Goal: Task Accomplishment & Management: Manage account settings

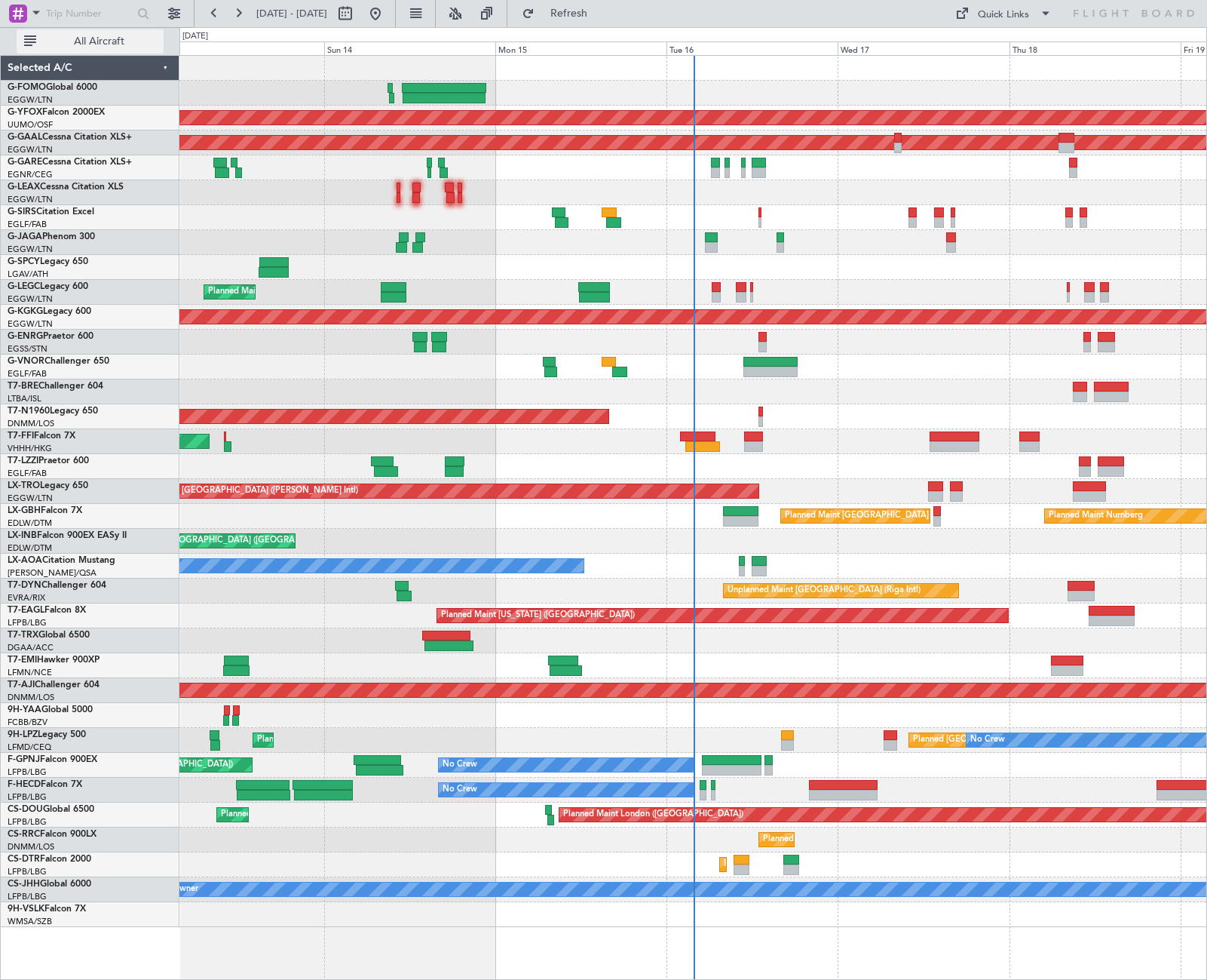
click at [130, 44] on span "All Aircraft" at bounding box center [99, 42] width 120 height 11
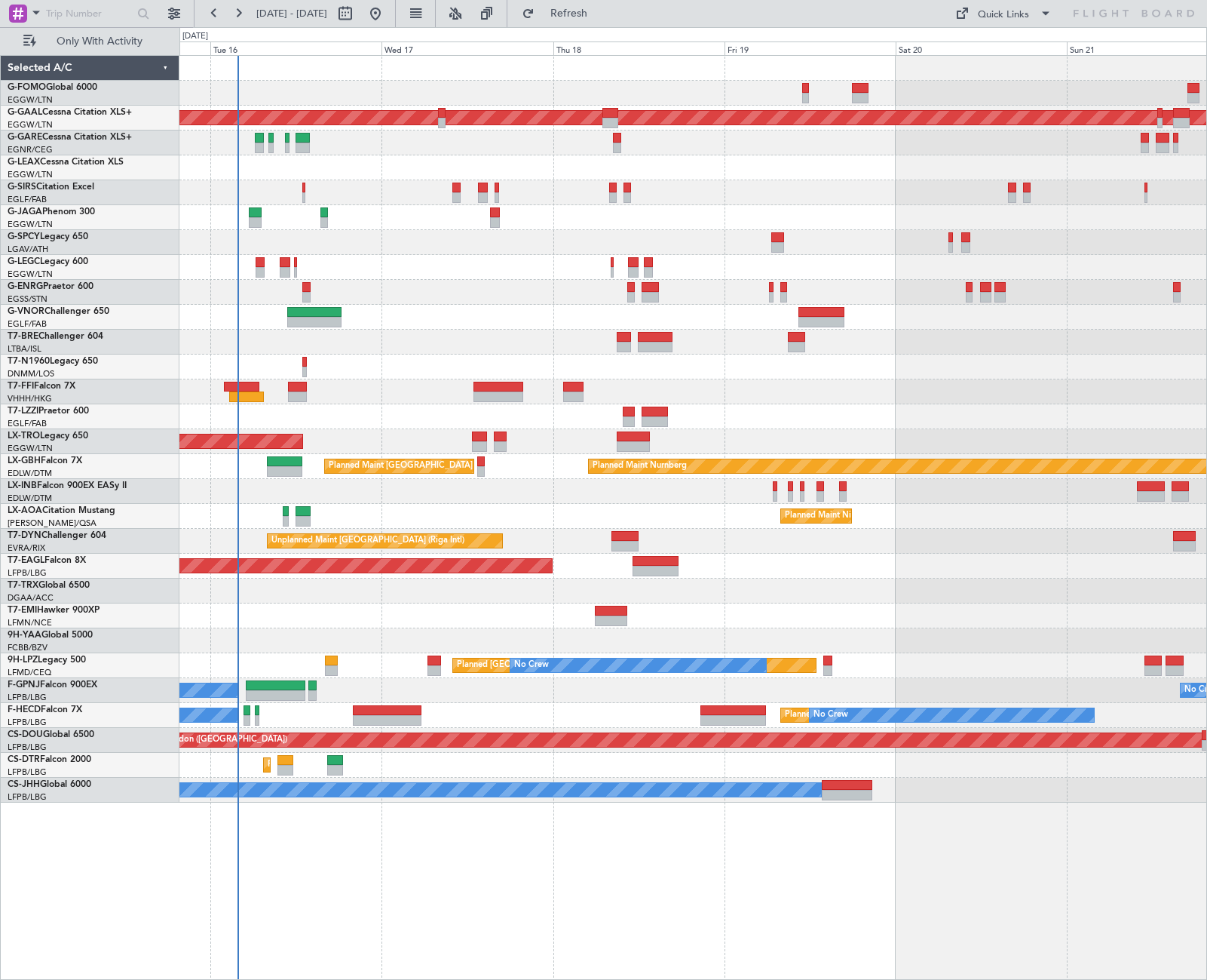
click at [528, 188] on div "Planned Maint Dusseldorf AOG Maint [GEOGRAPHIC_DATA] ([GEOGRAPHIC_DATA]) Unplan…" at bounding box center [693, 429] width 1027 height 747
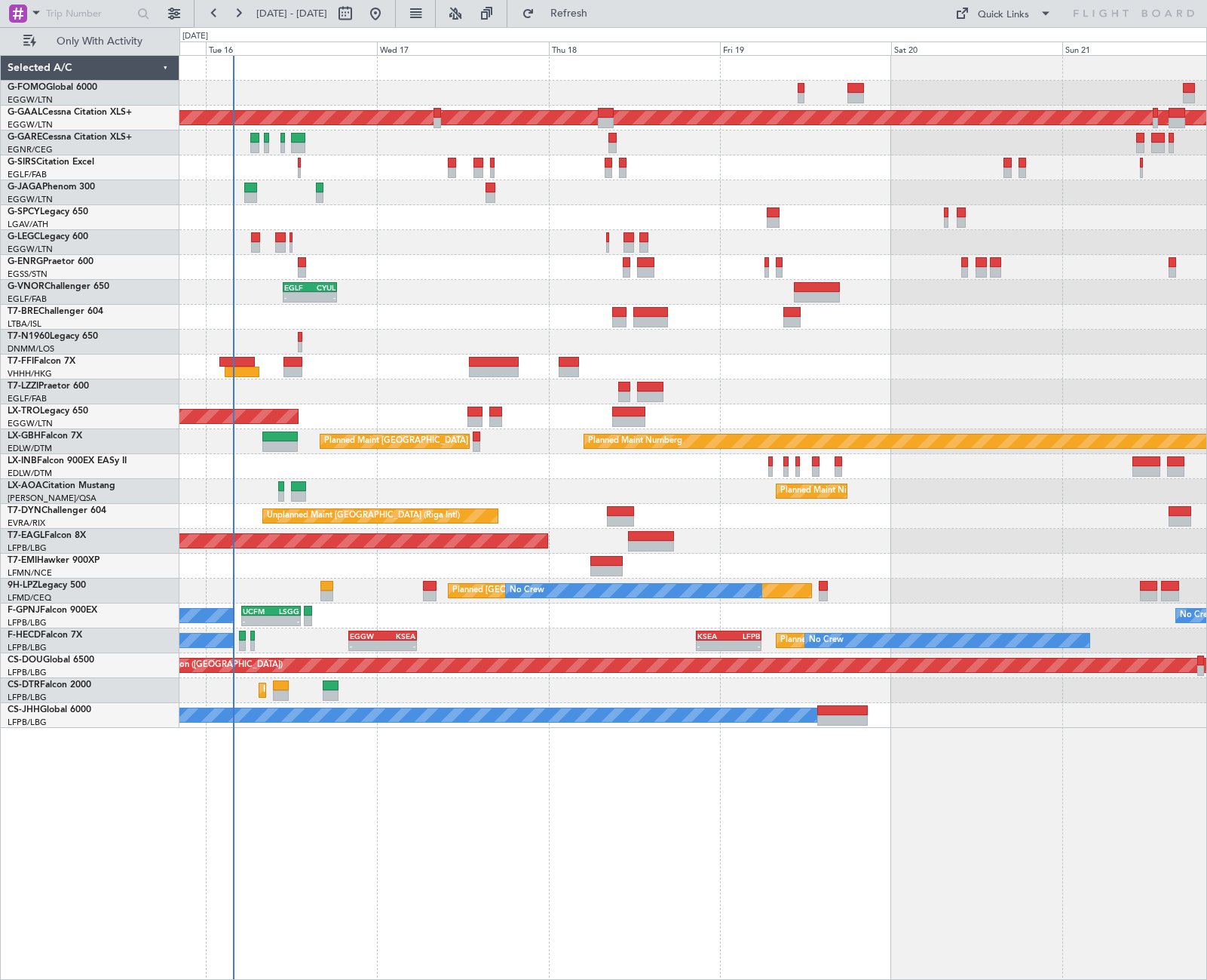
click at [497, 263] on div at bounding box center [693, 267] width 1027 height 25
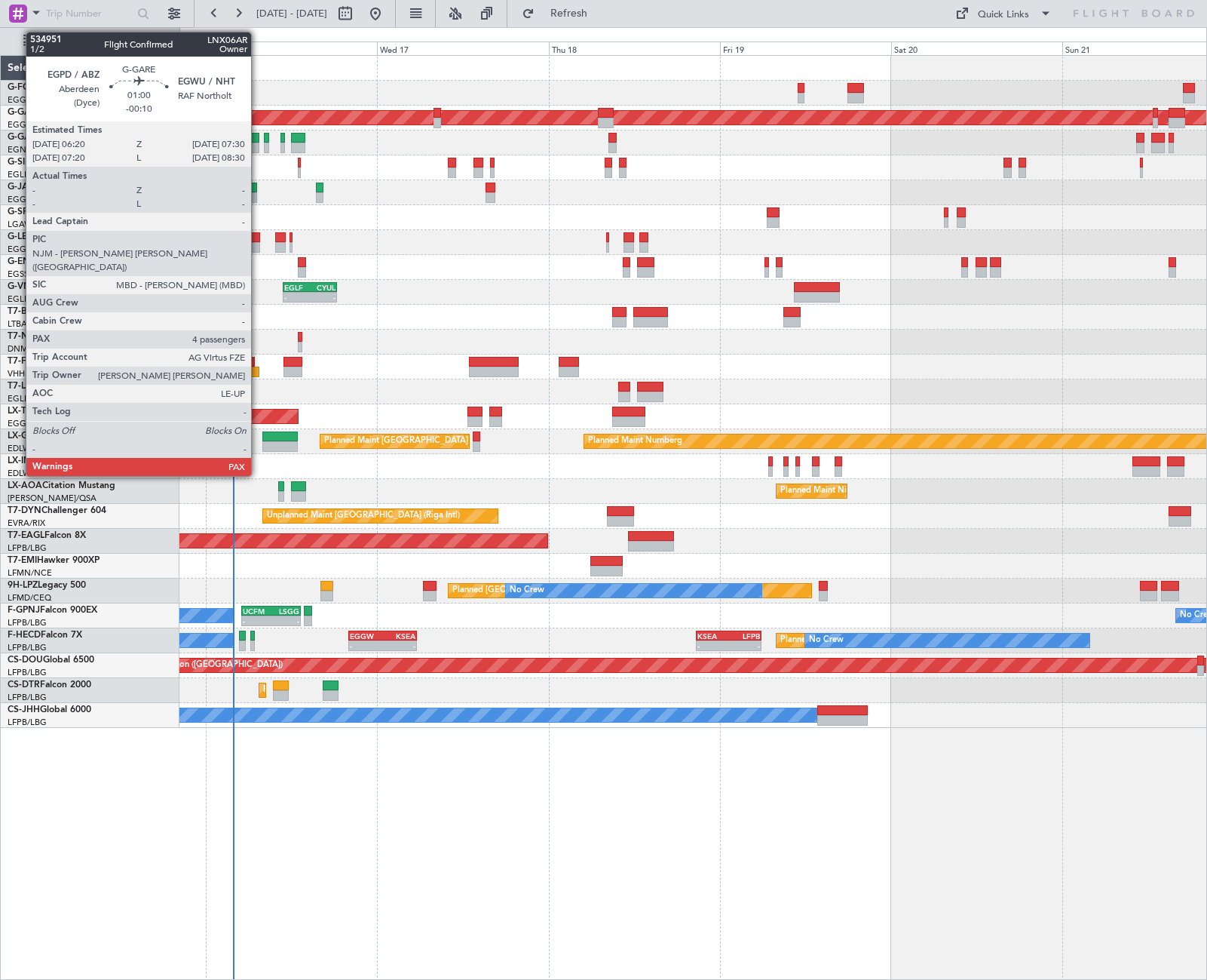
click at [258, 145] on div at bounding box center [255, 148] width 9 height 11
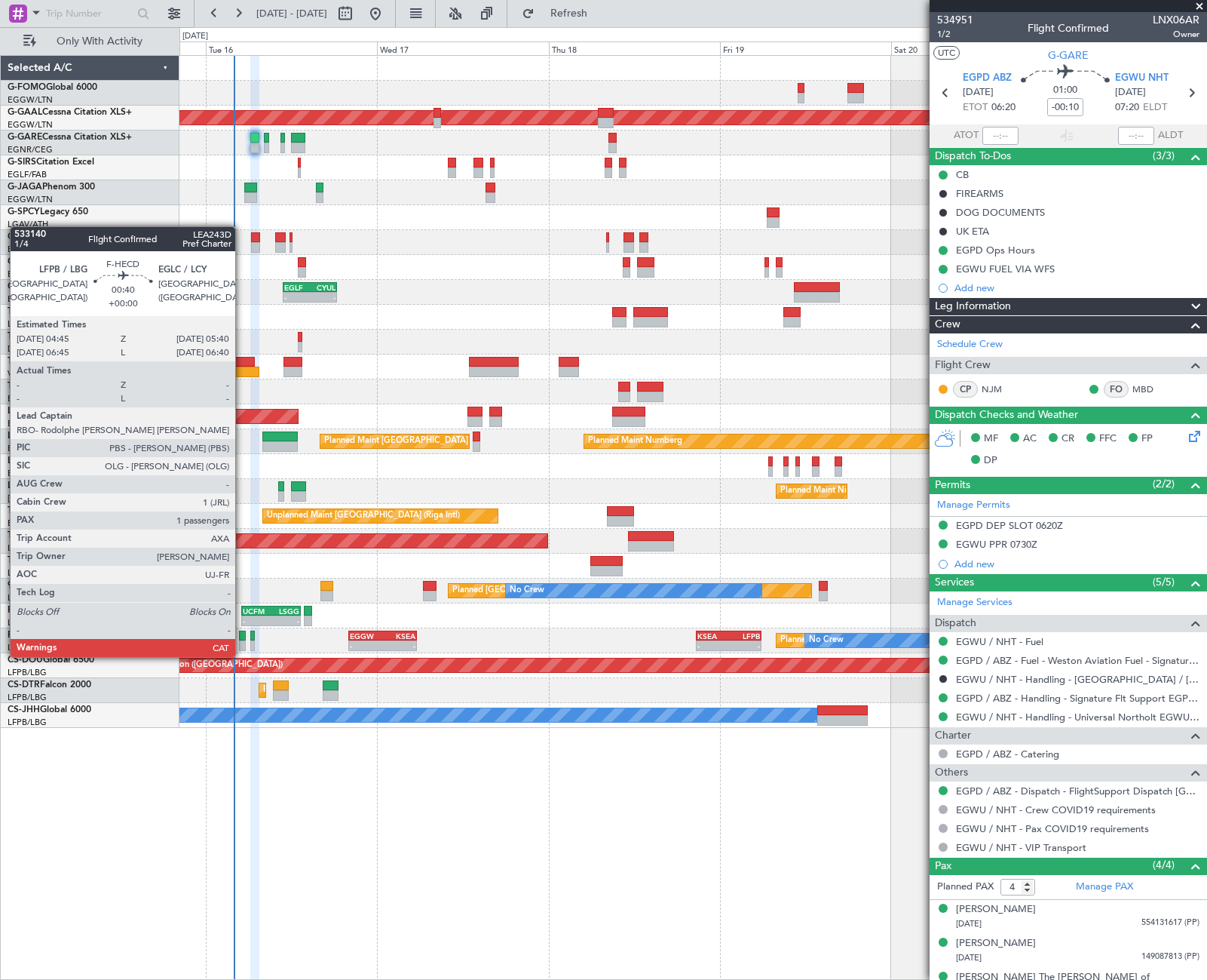
click at [242, 642] on div at bounding box center [242, 646] width 7 height 11
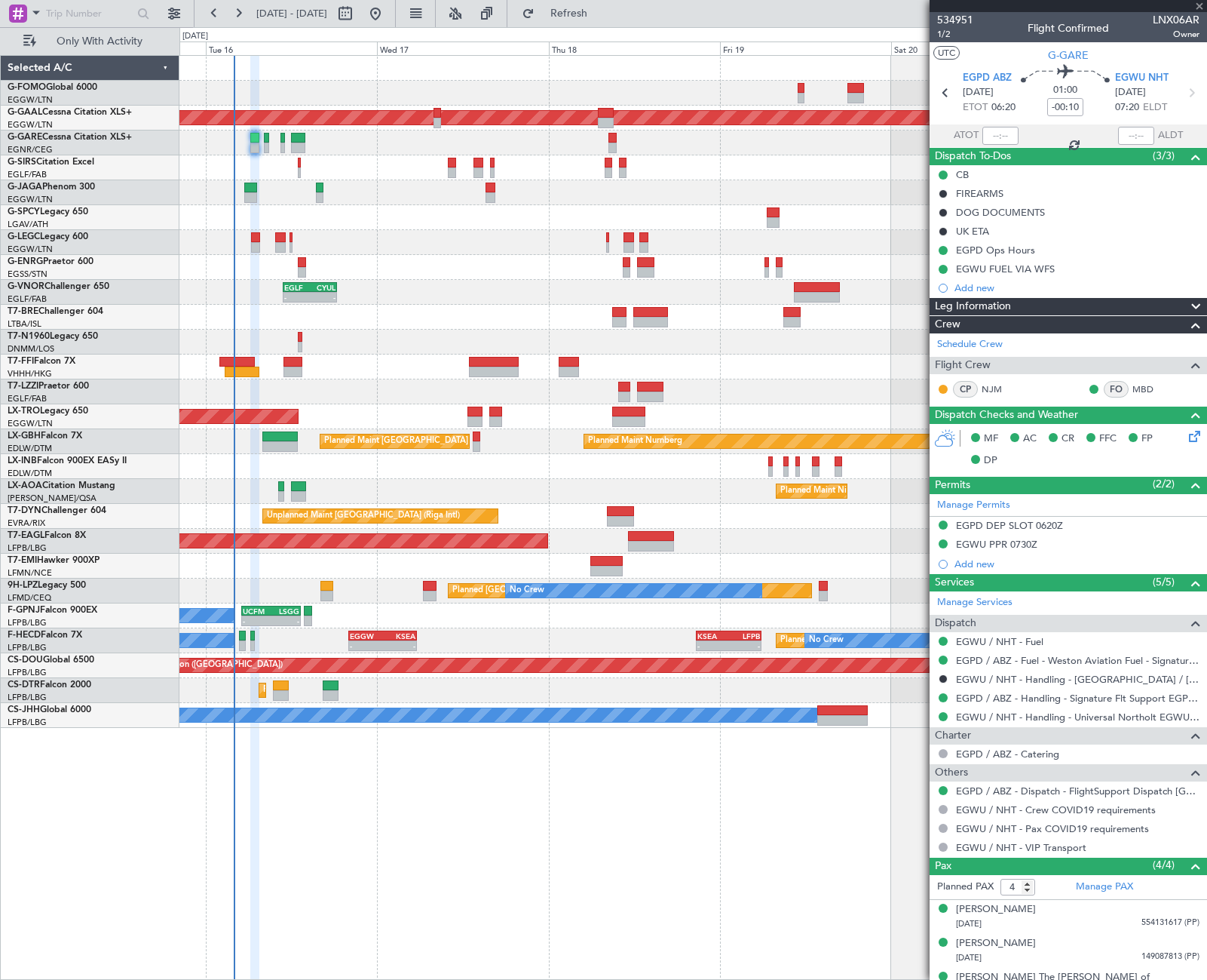
type input "1"
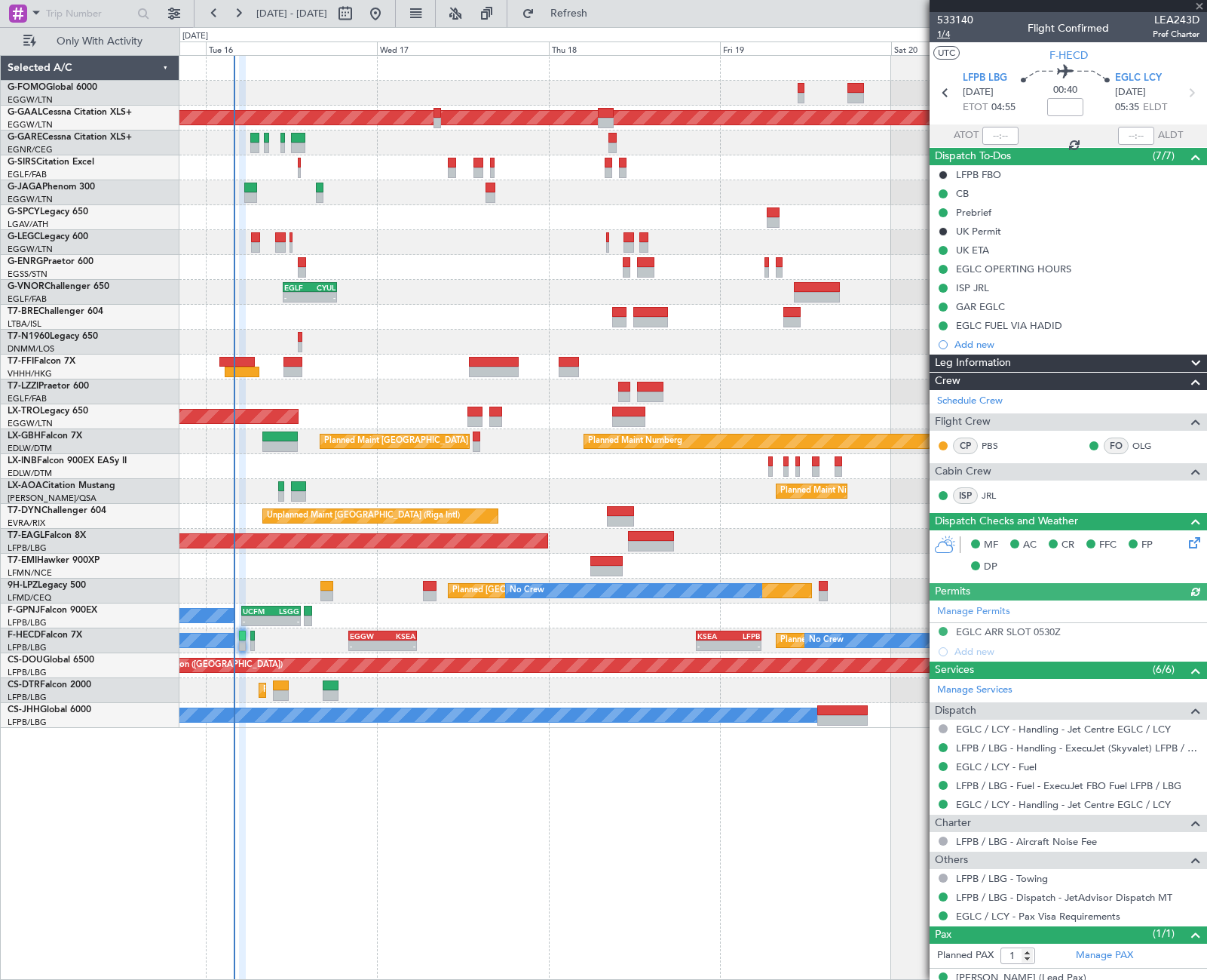
click at [945, 32] on span "1/4" at bounding box center [956, 34] width 36 height 13
click at [940, 31] on span "1/4" at bounding box center [956, 34] width 36 height 13
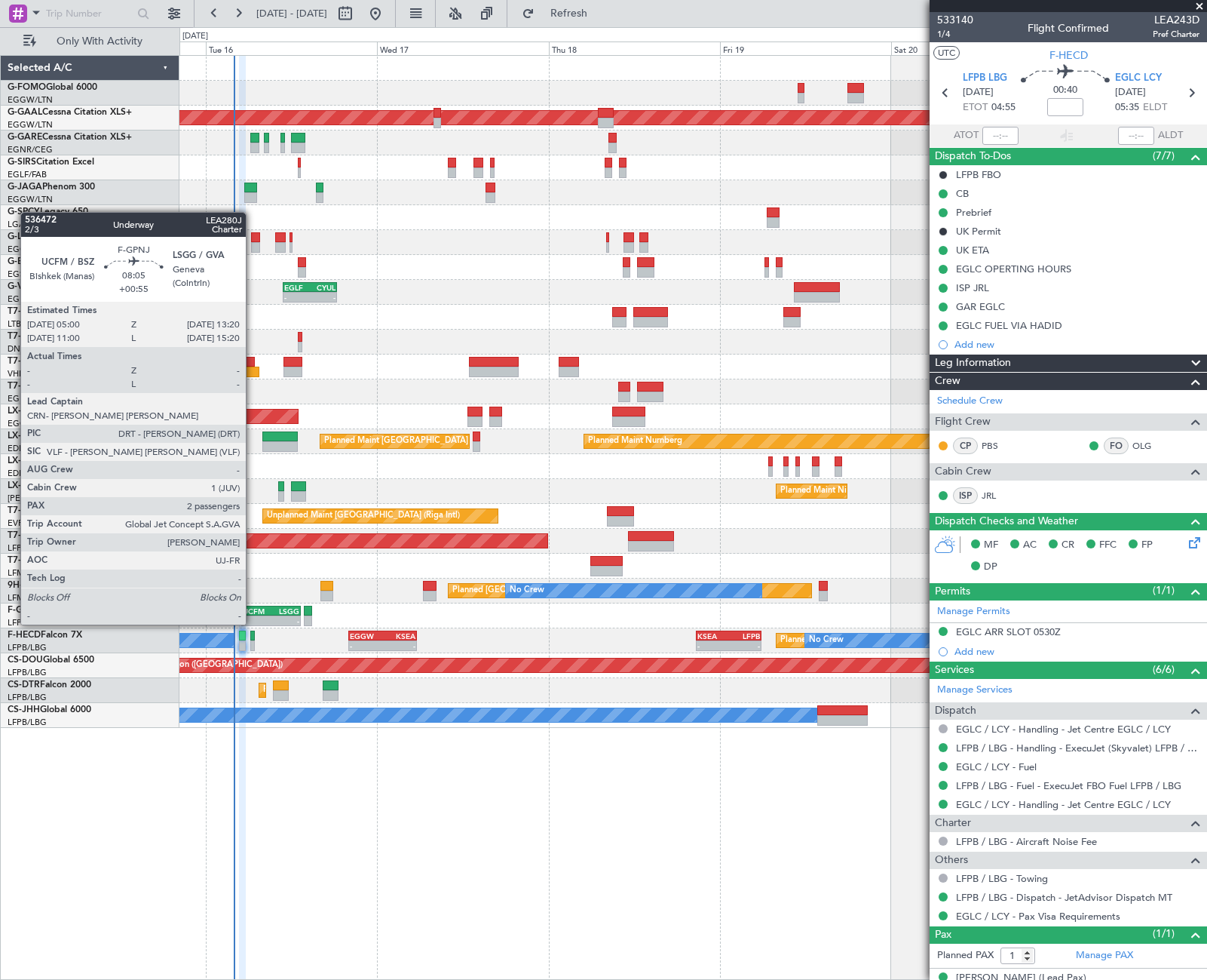
click at [253, 609] on div "UCFM" at bounding box center [257, 611] width 29 height 9
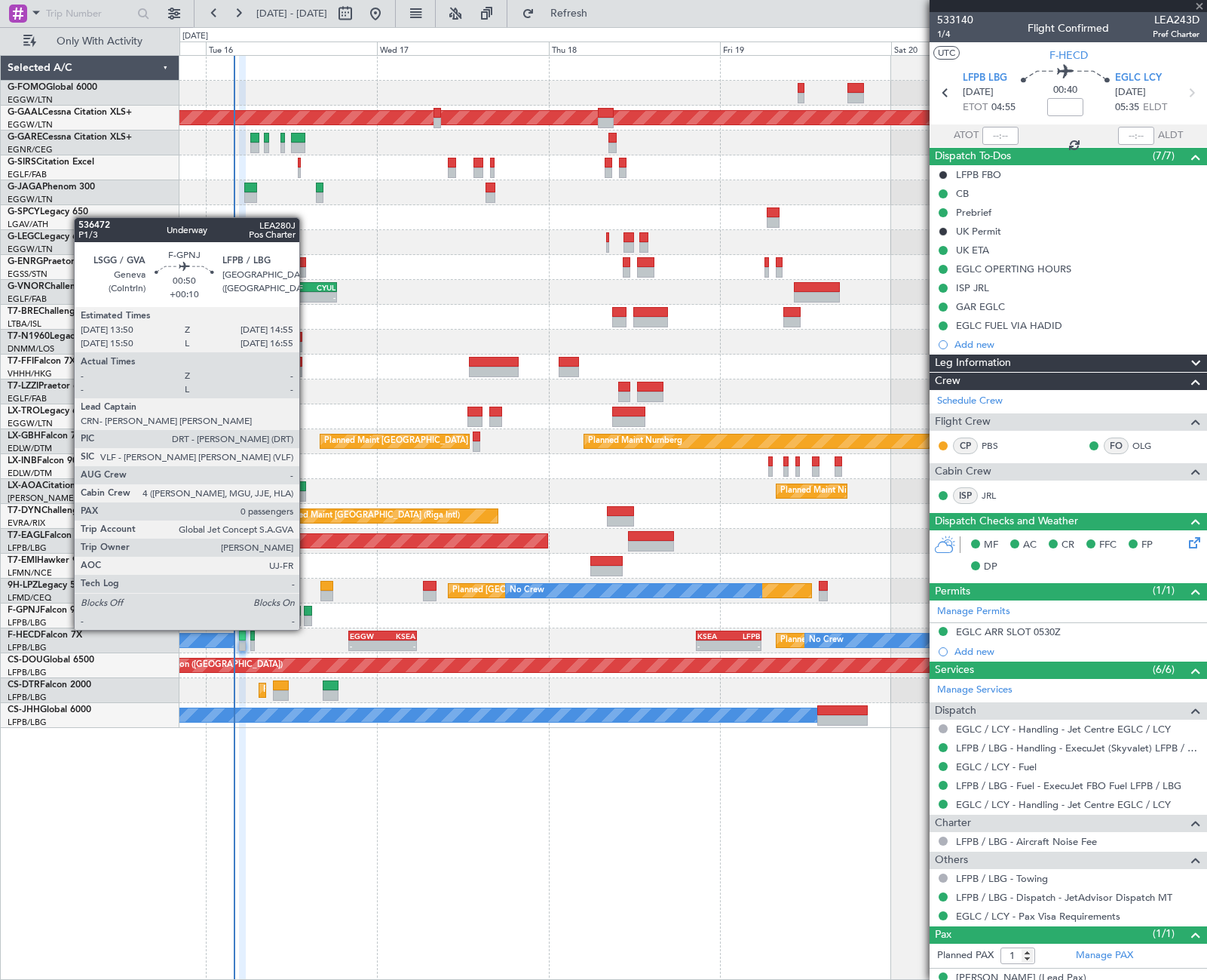
type input "+00:55"
type input "2"
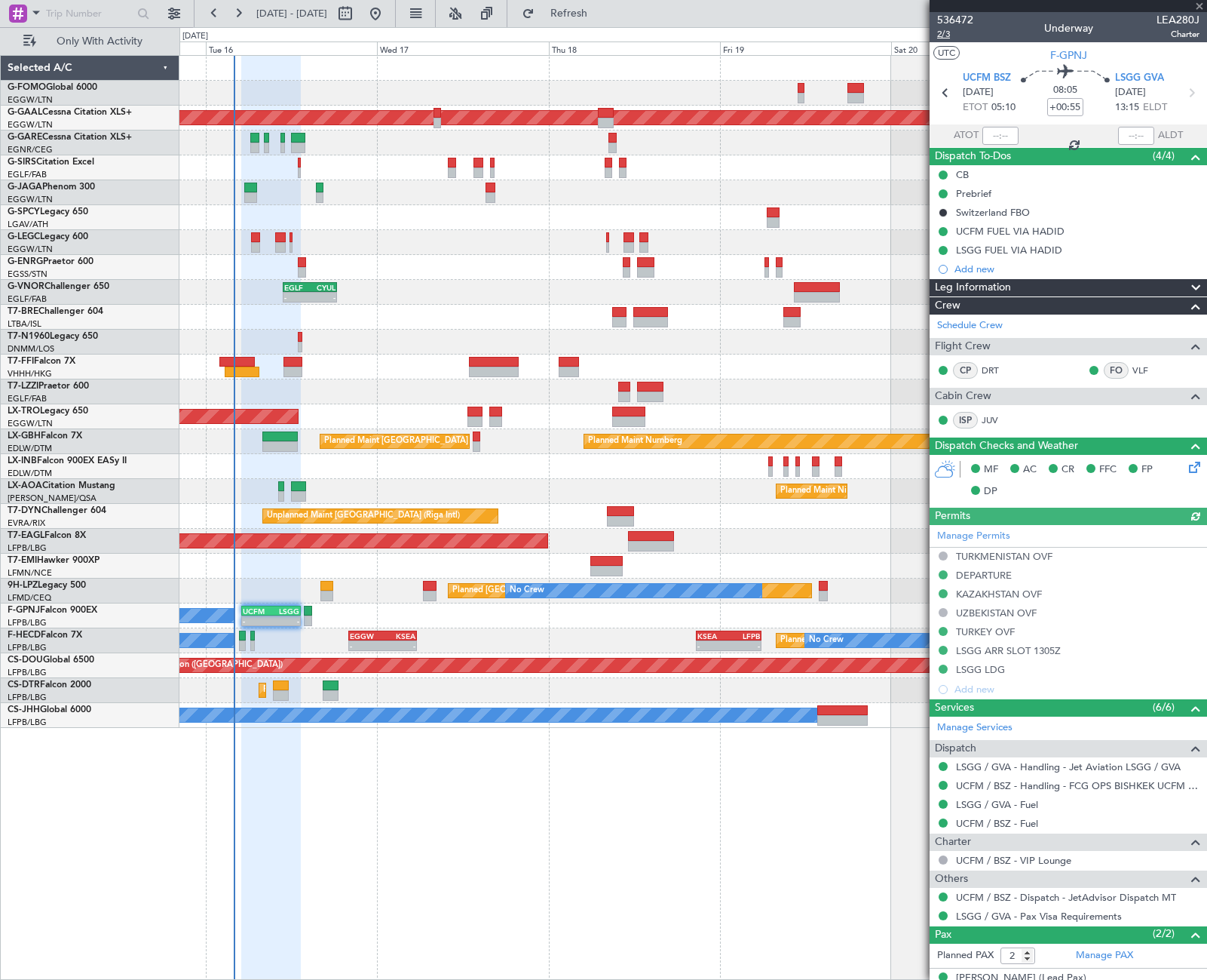
click at [950, 33] on span "2/3" at bounding box center [956, 34] width 36 height 13
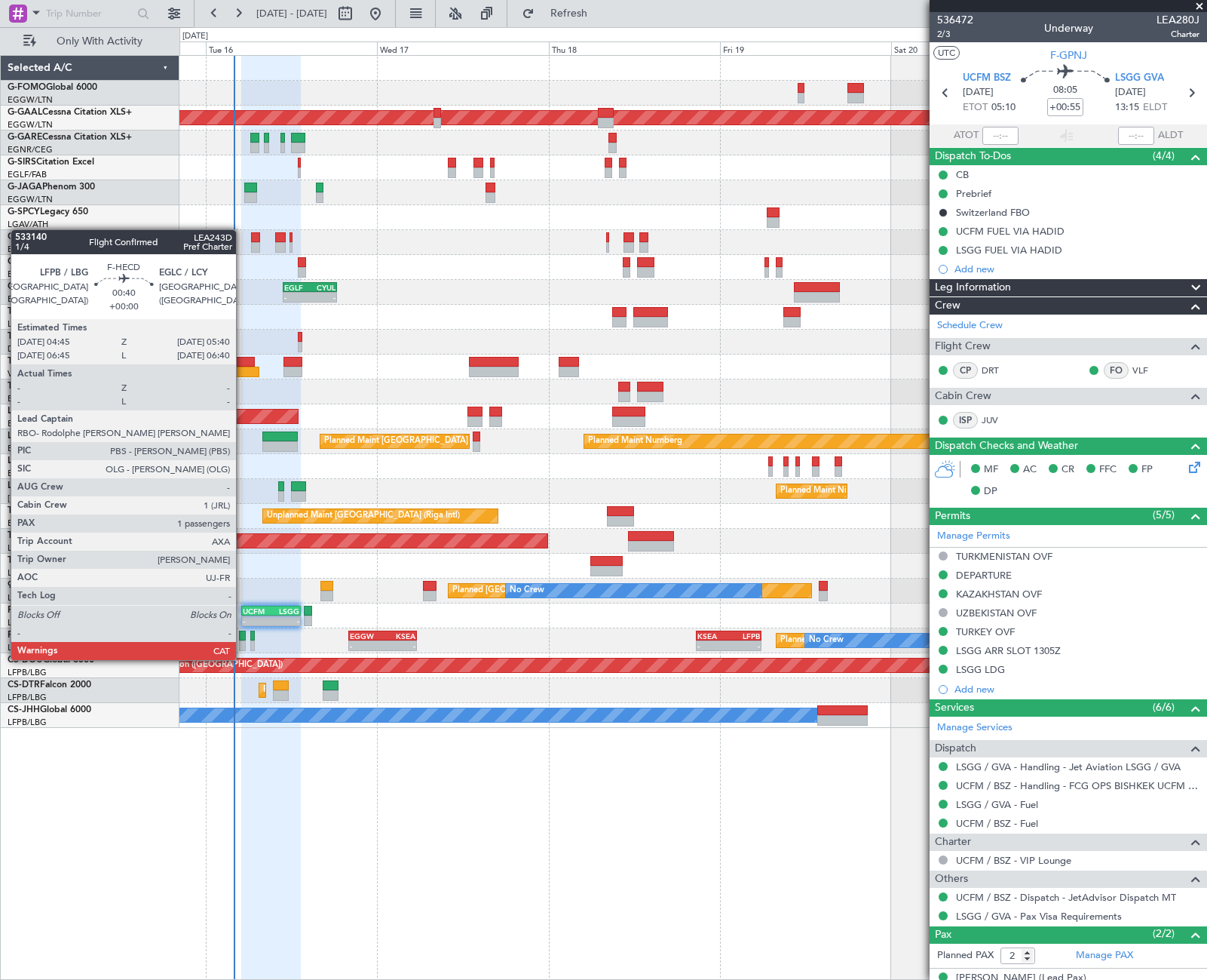
click at [243, 645] on div at bounding box center [242, 646] width 7 height 11
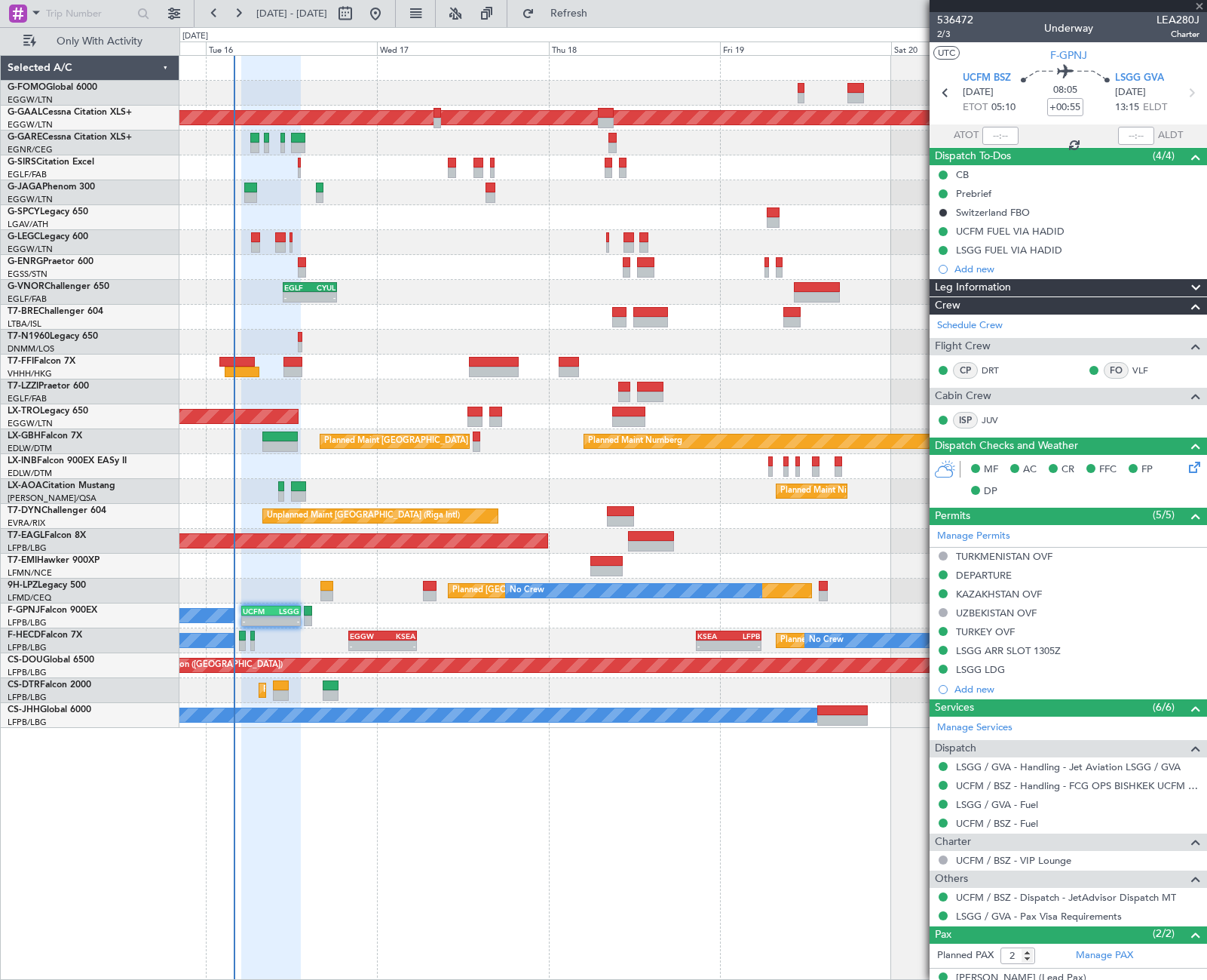
type input "1"
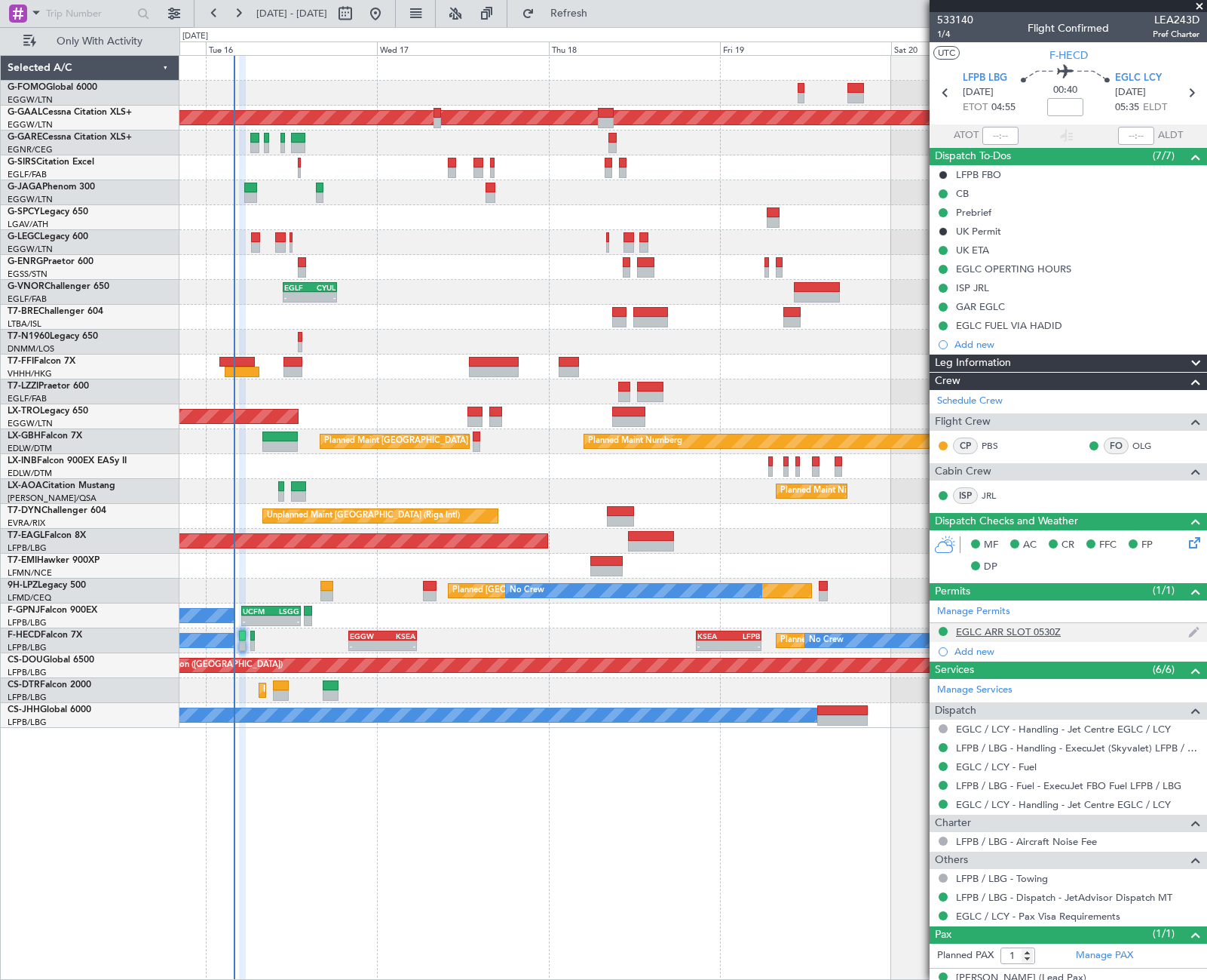
click at [1002, 630] on div "EGLC ARR SLOT 0530Z" at bounding box center [1008, 631] width 105 height 13
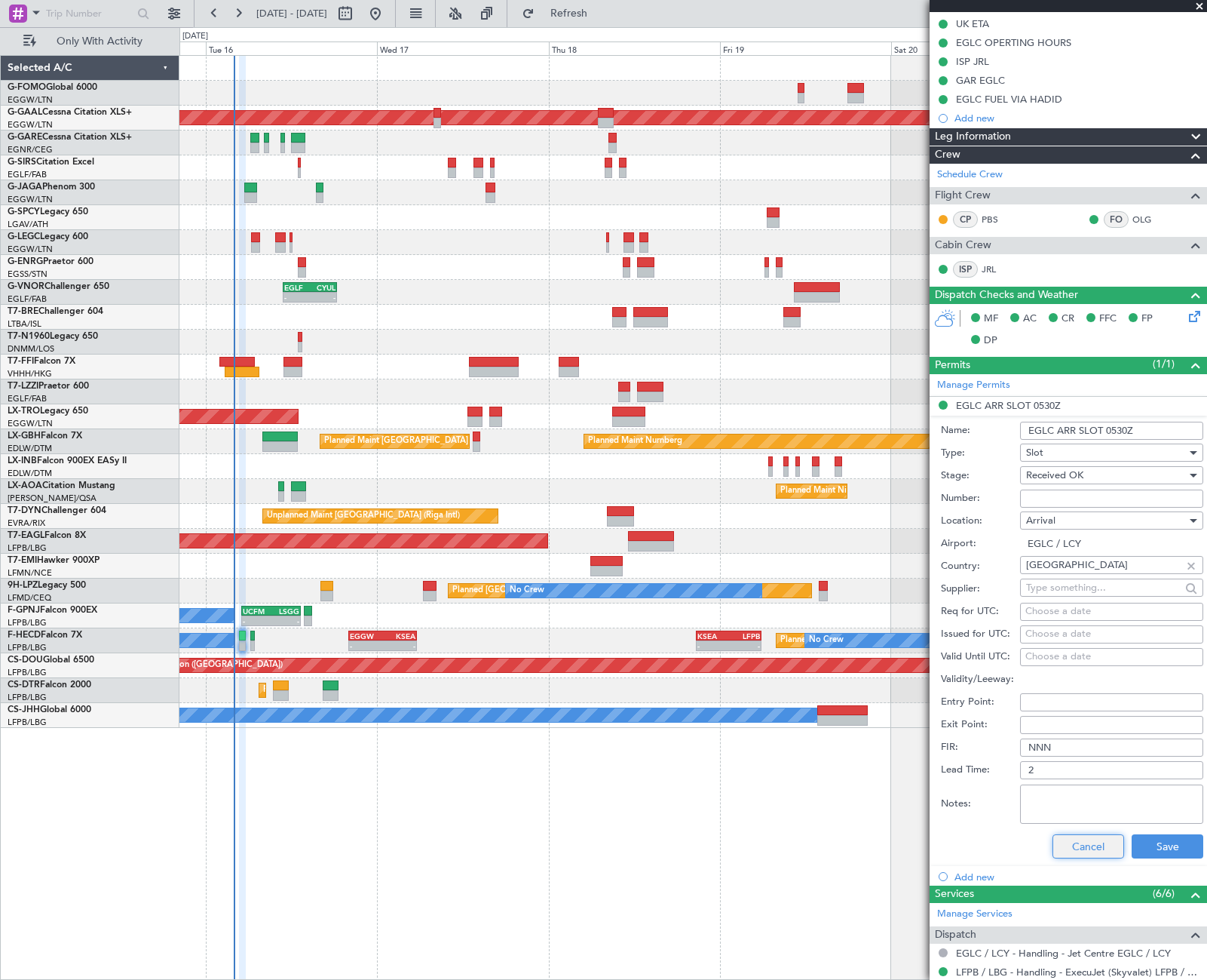
click at [1092, 846] on button "Cancel" at bounding box center [1088, 846] width 72 height 24
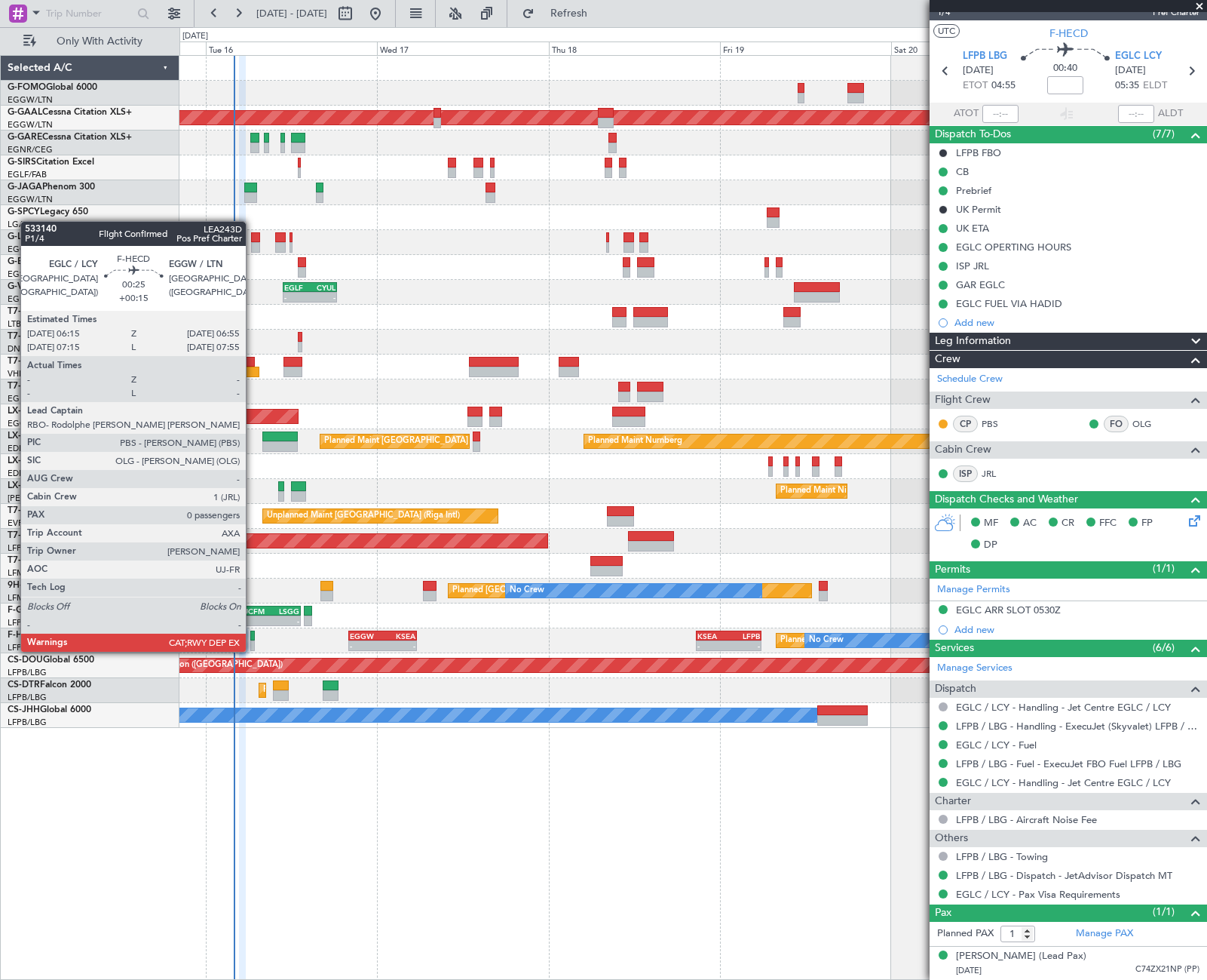
click at [253, 636] on div at bounding box center [253, 636] width 5 height 11
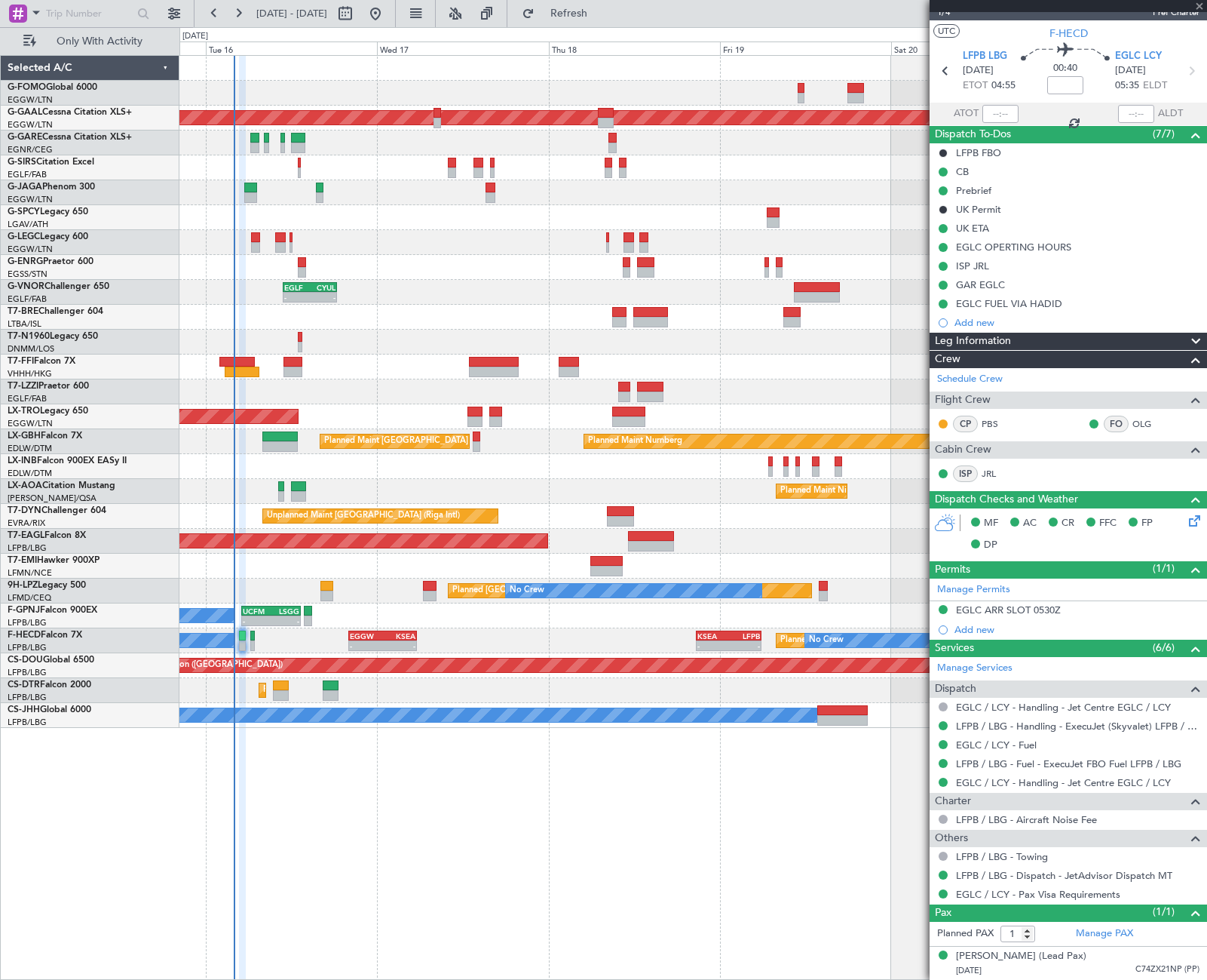
type input "+00:15"
type input "0"
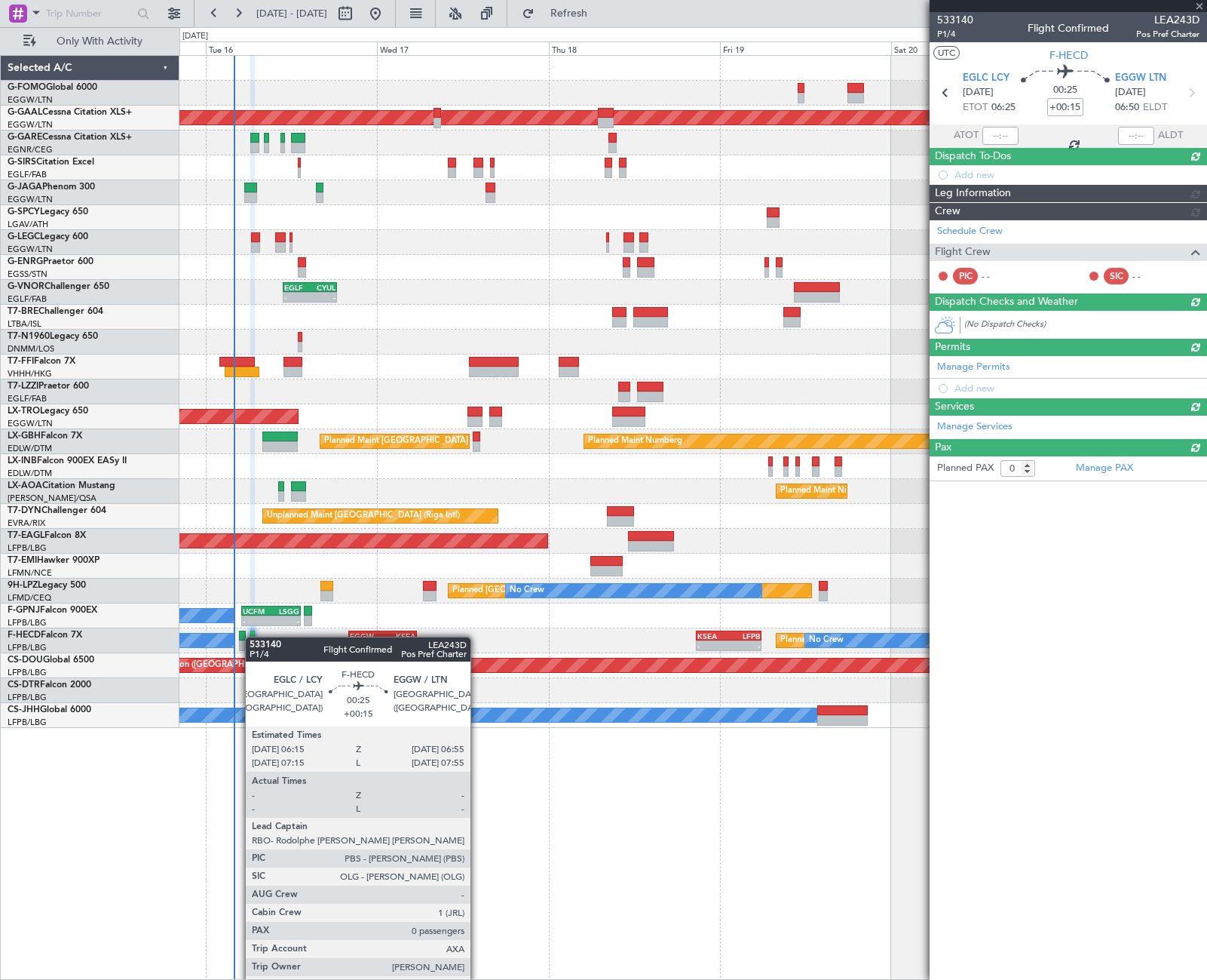
scroll to position [0, 0]
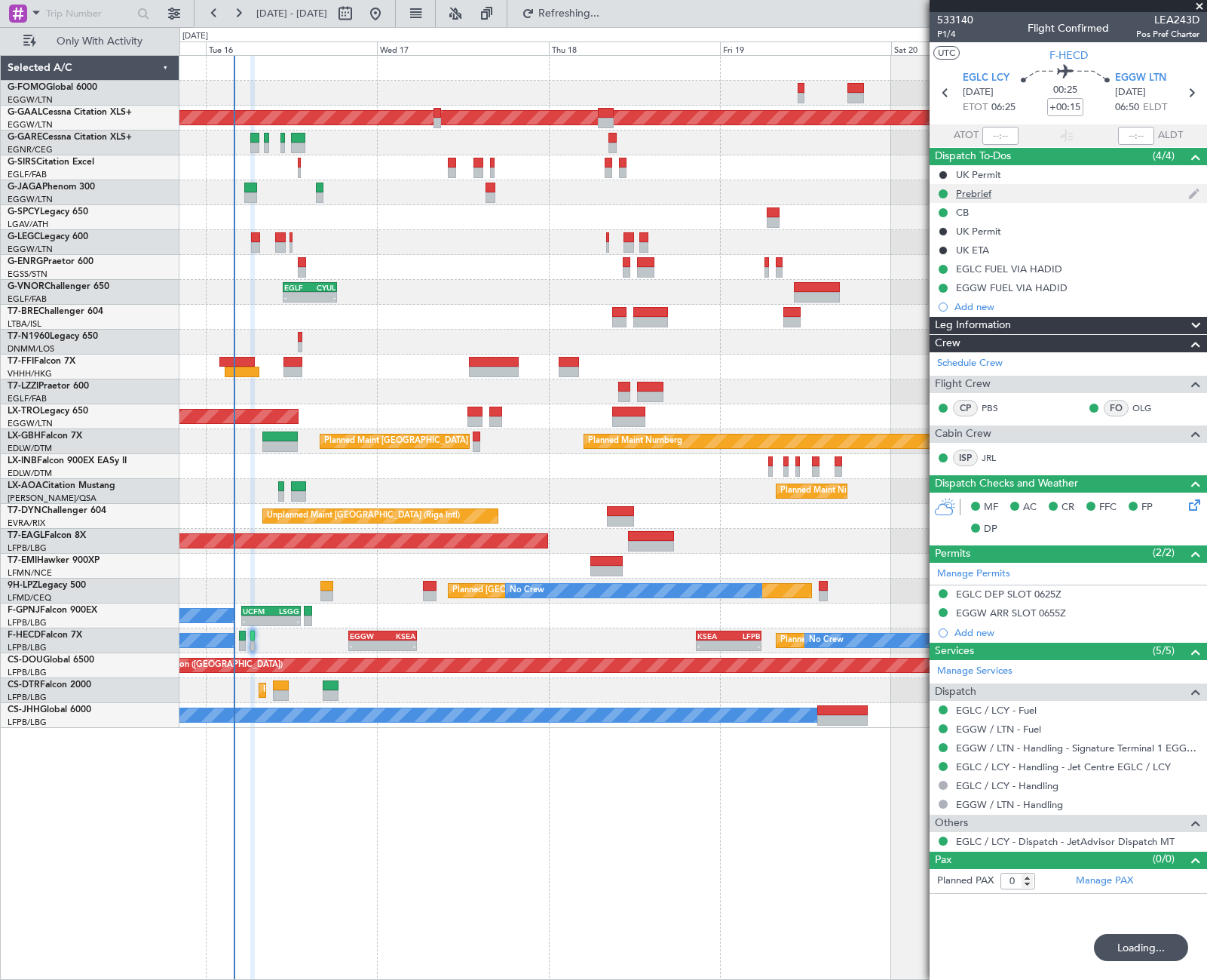
click at [984, 196] on div "Prebrief" at bounding box center [974, 193] width 35 height 13
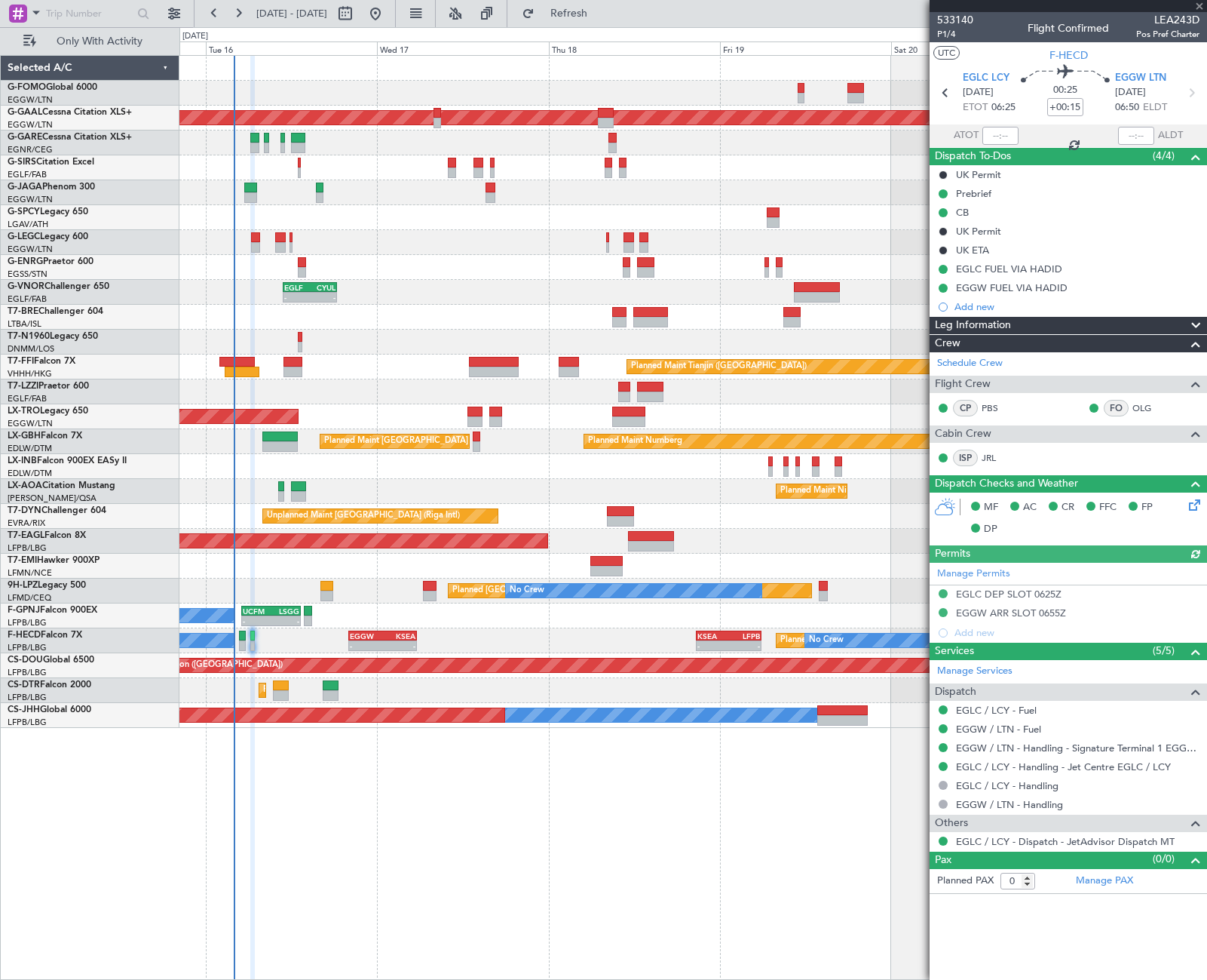
click at [984, 196] on div "Prebrief" at bounding box center [974, 193] width 35 height 13
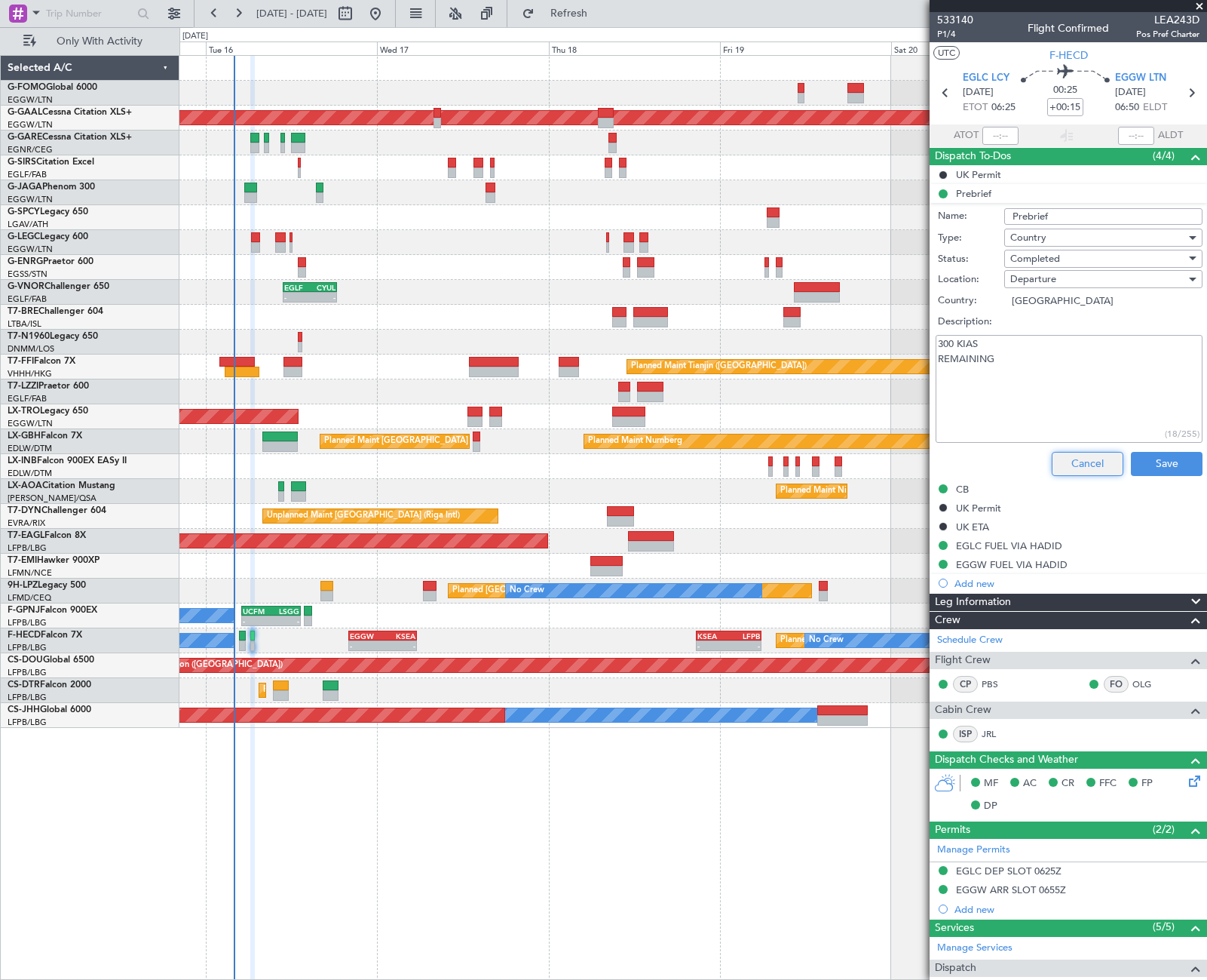
click at [1094, 462] on button "Cancel" at bounding box center [1087, 464] width 72 height 24
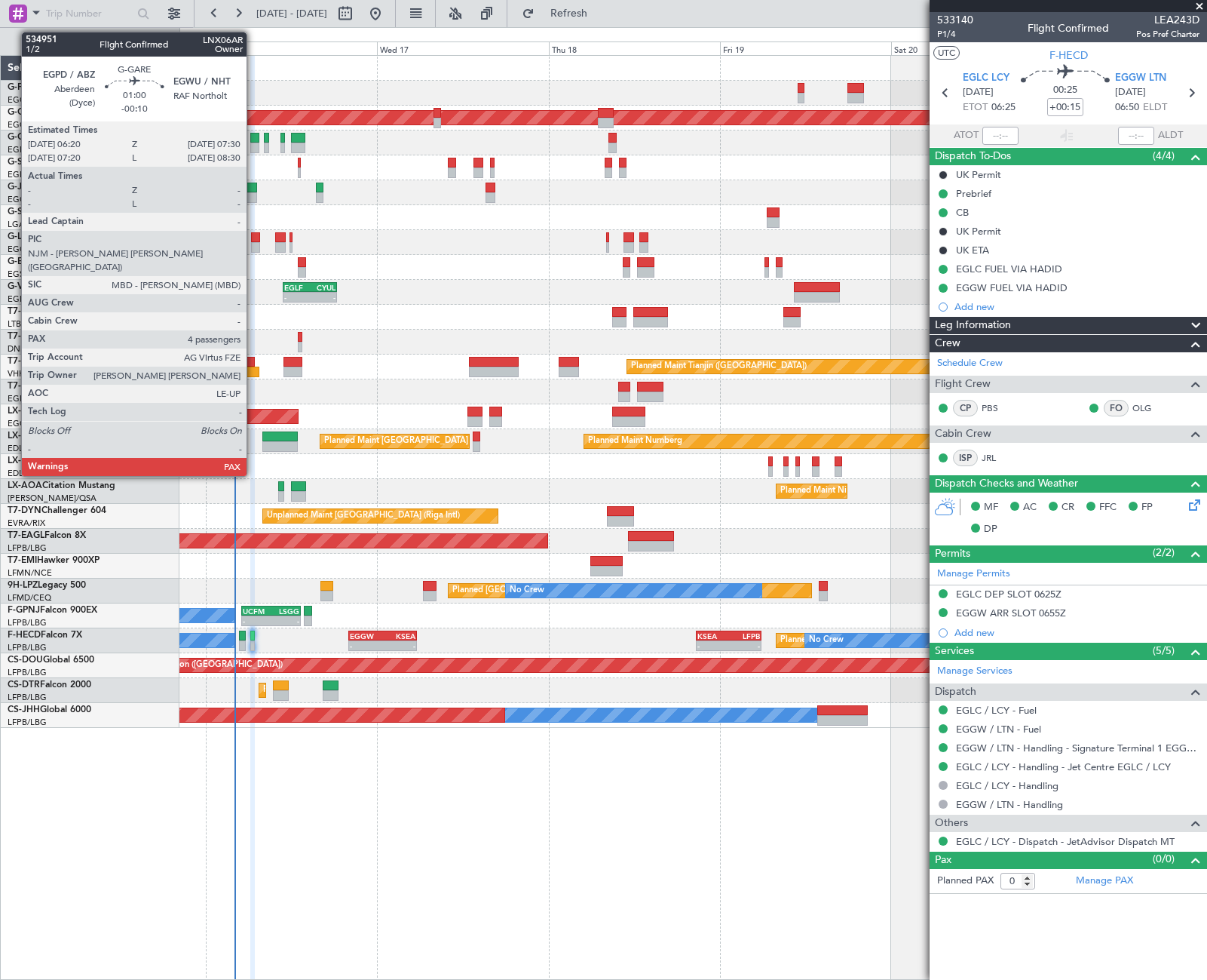
click at [254, 140] on div at bounding box center [255, 138] width 9 height 11
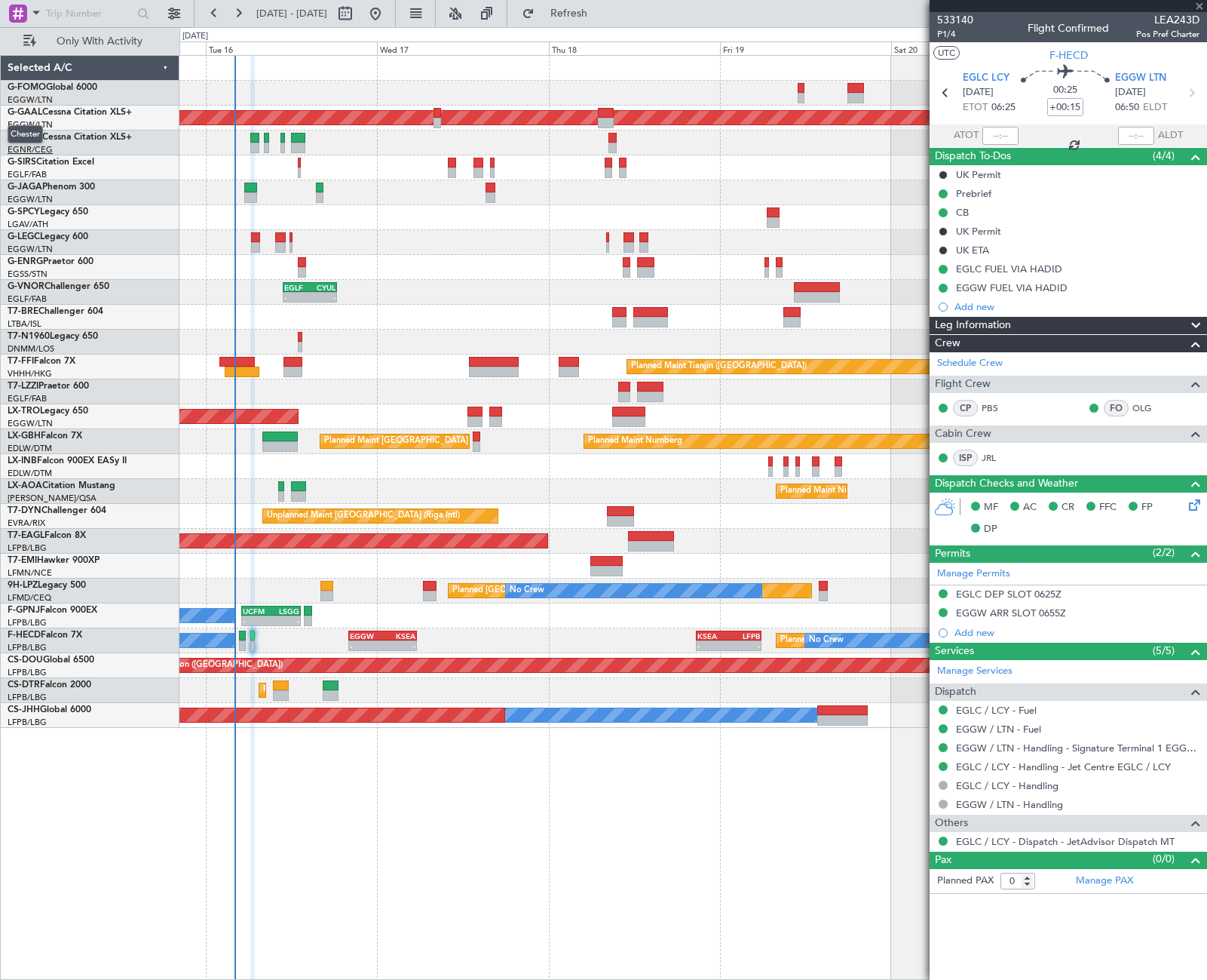
type input "-00:10"
type input "4"
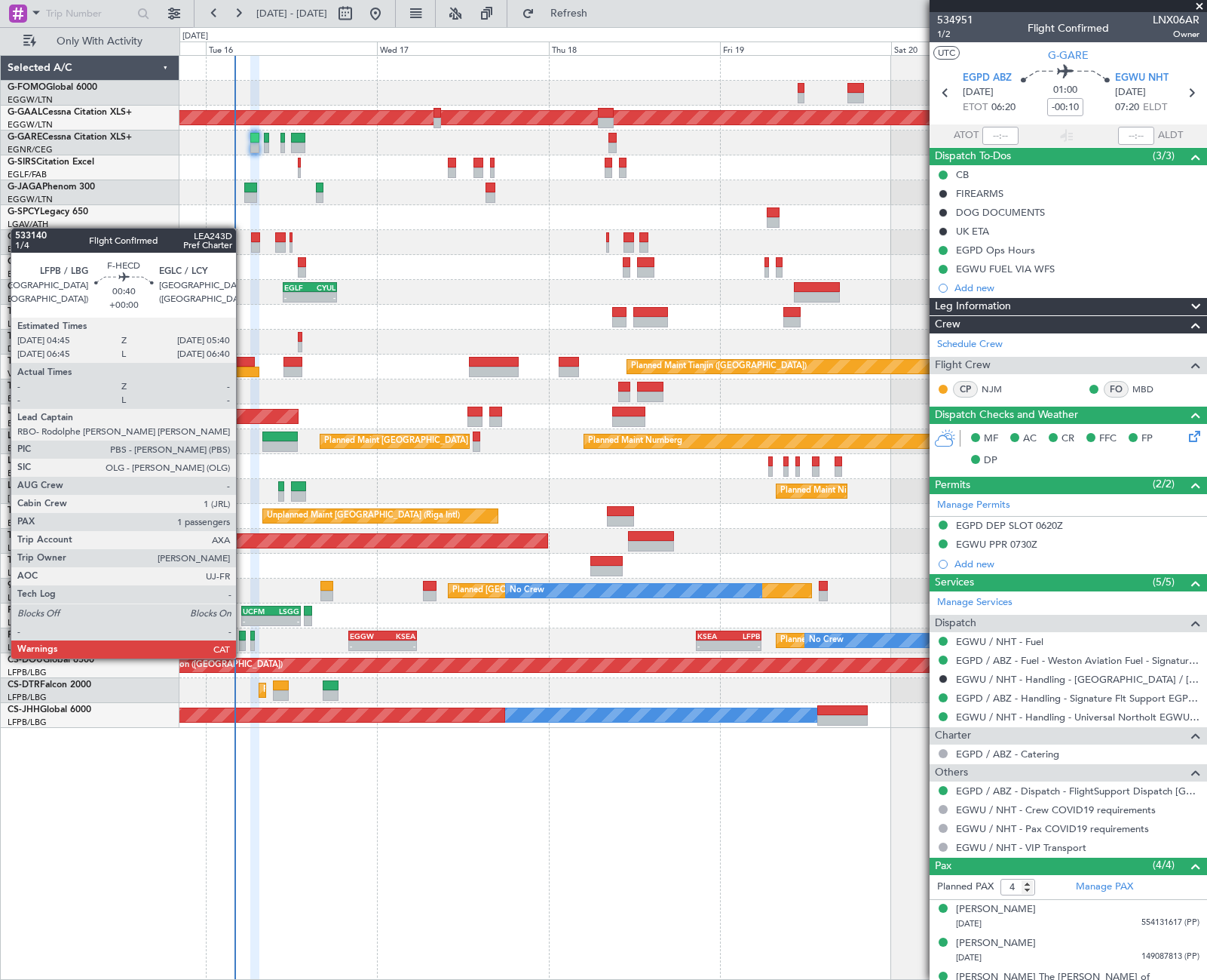
click at [243, 643] on div at bounding box center [242, 646] width 7 height 11
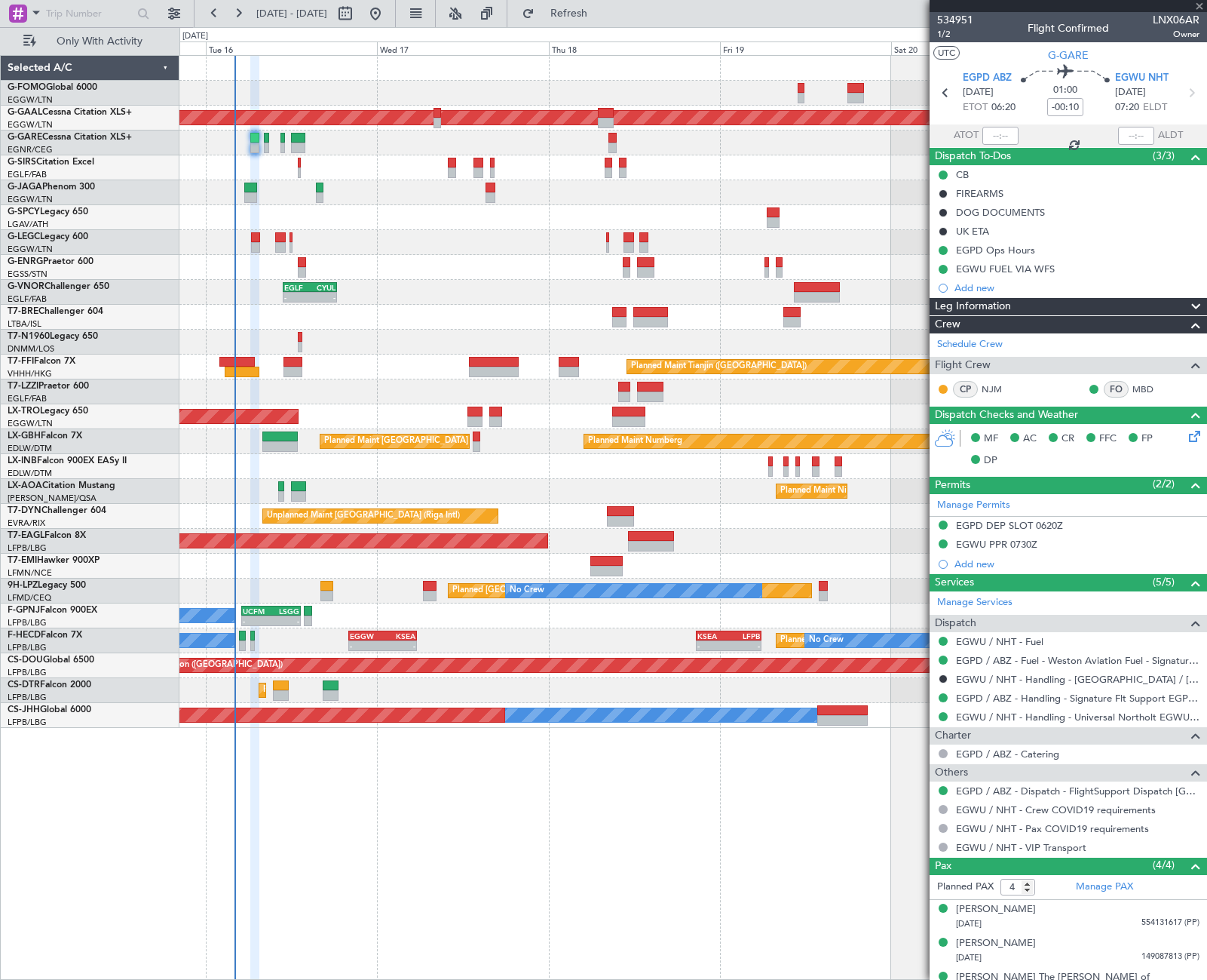
type input "1"
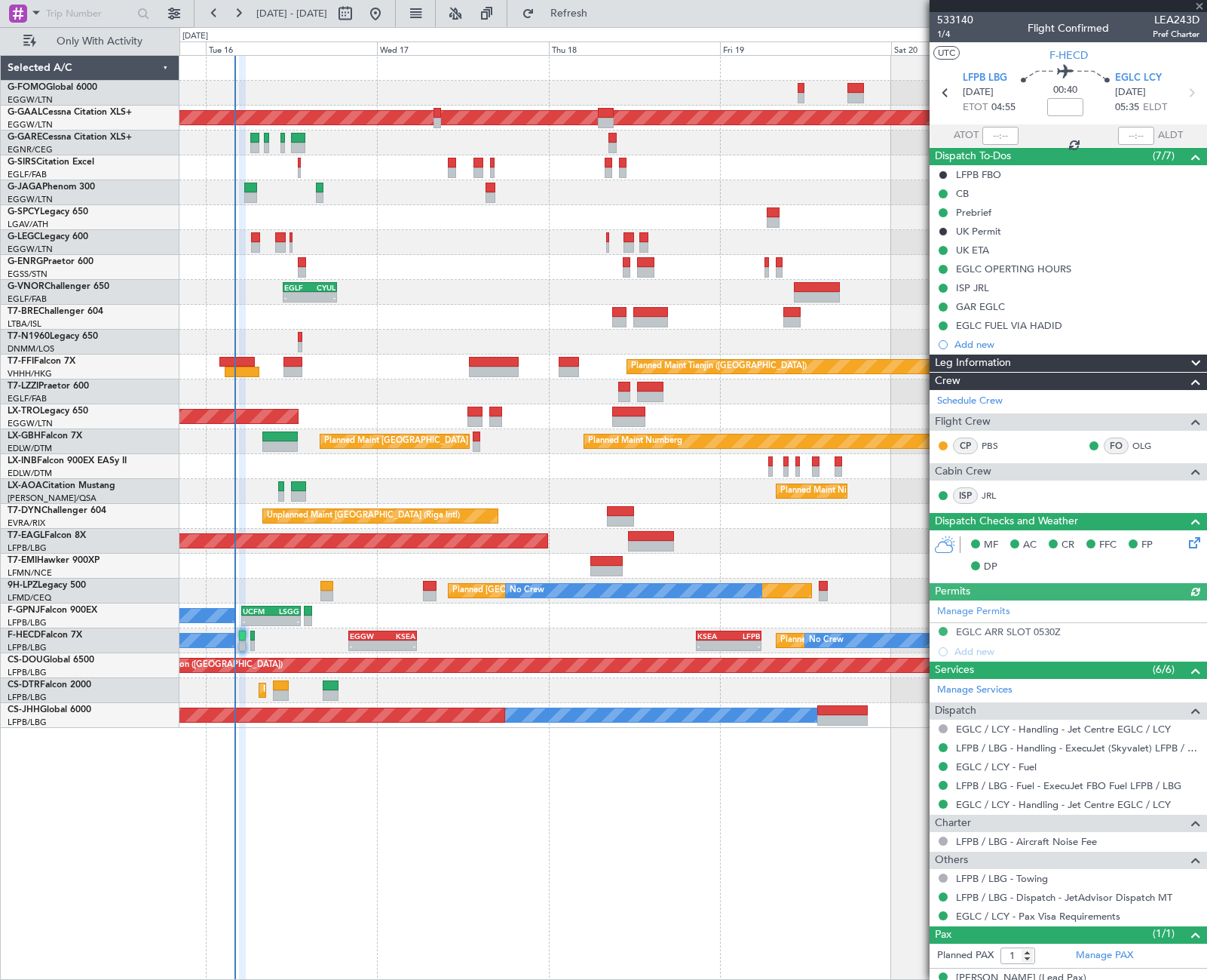
click at [1039, 365] on div "Leg Information" at bounding box center [1069, 362] width 278 height 17
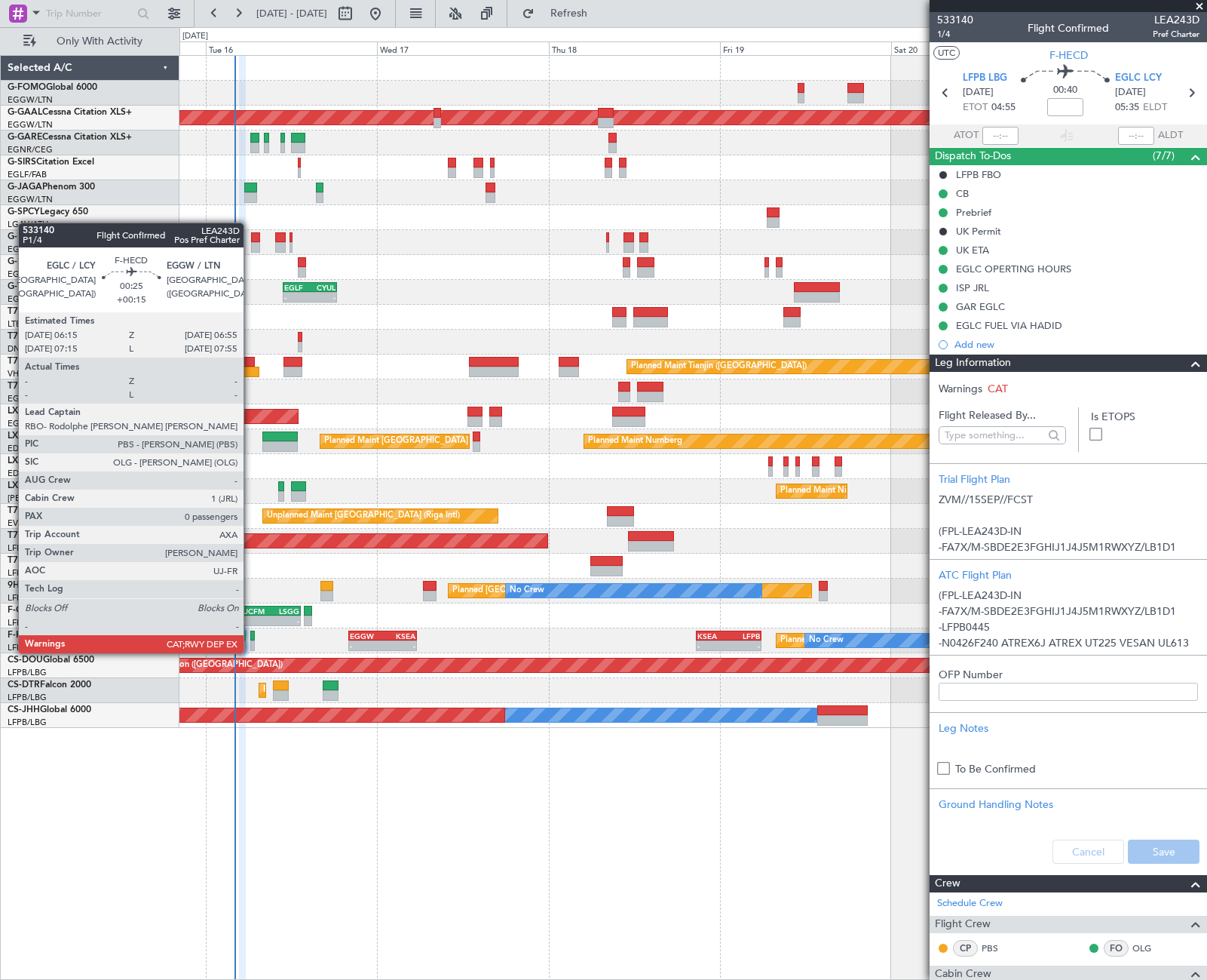
click at [253, 639] on div at bounding box center [253, 636] width 5 height 11
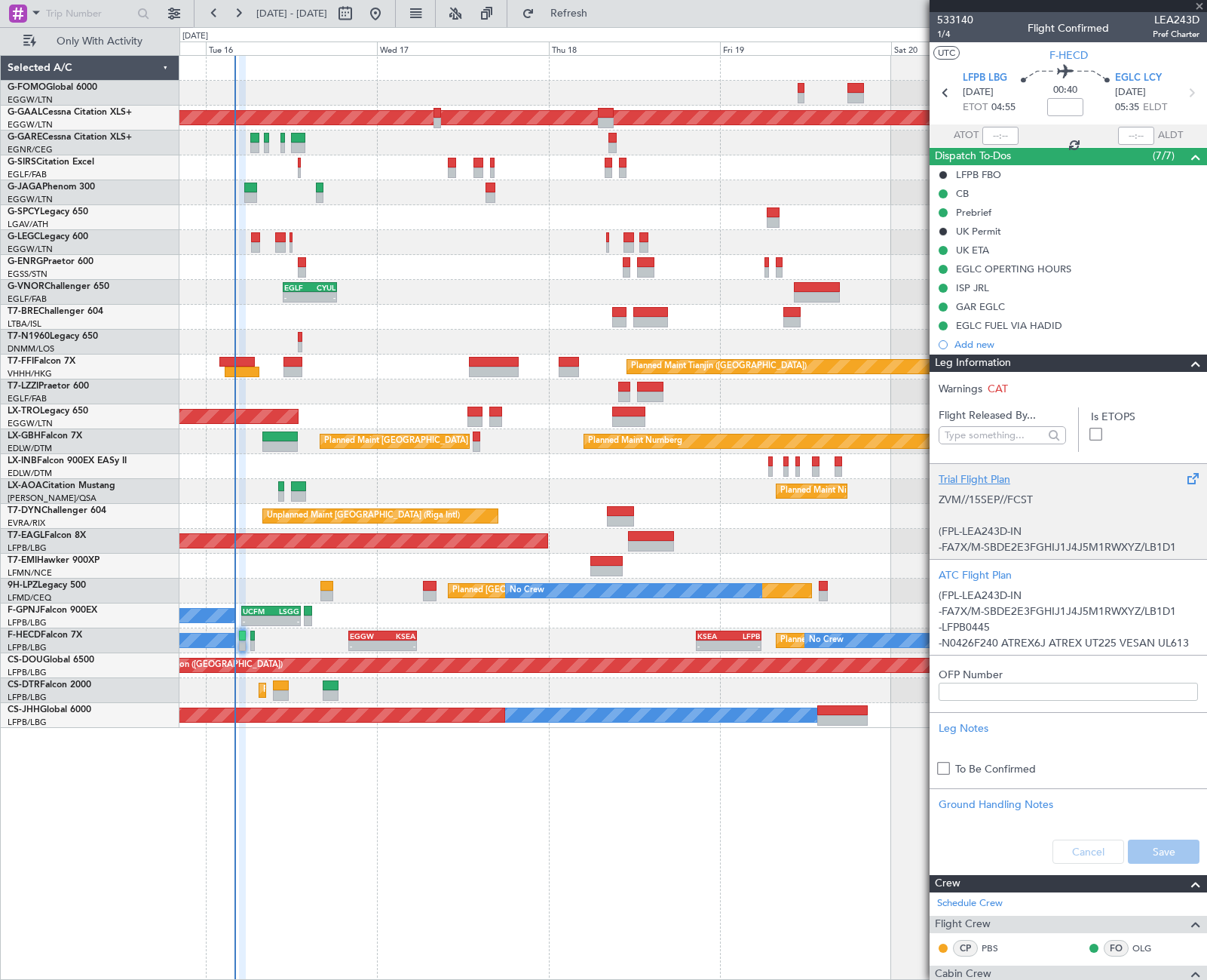
type input "+00:15"
type input "0"
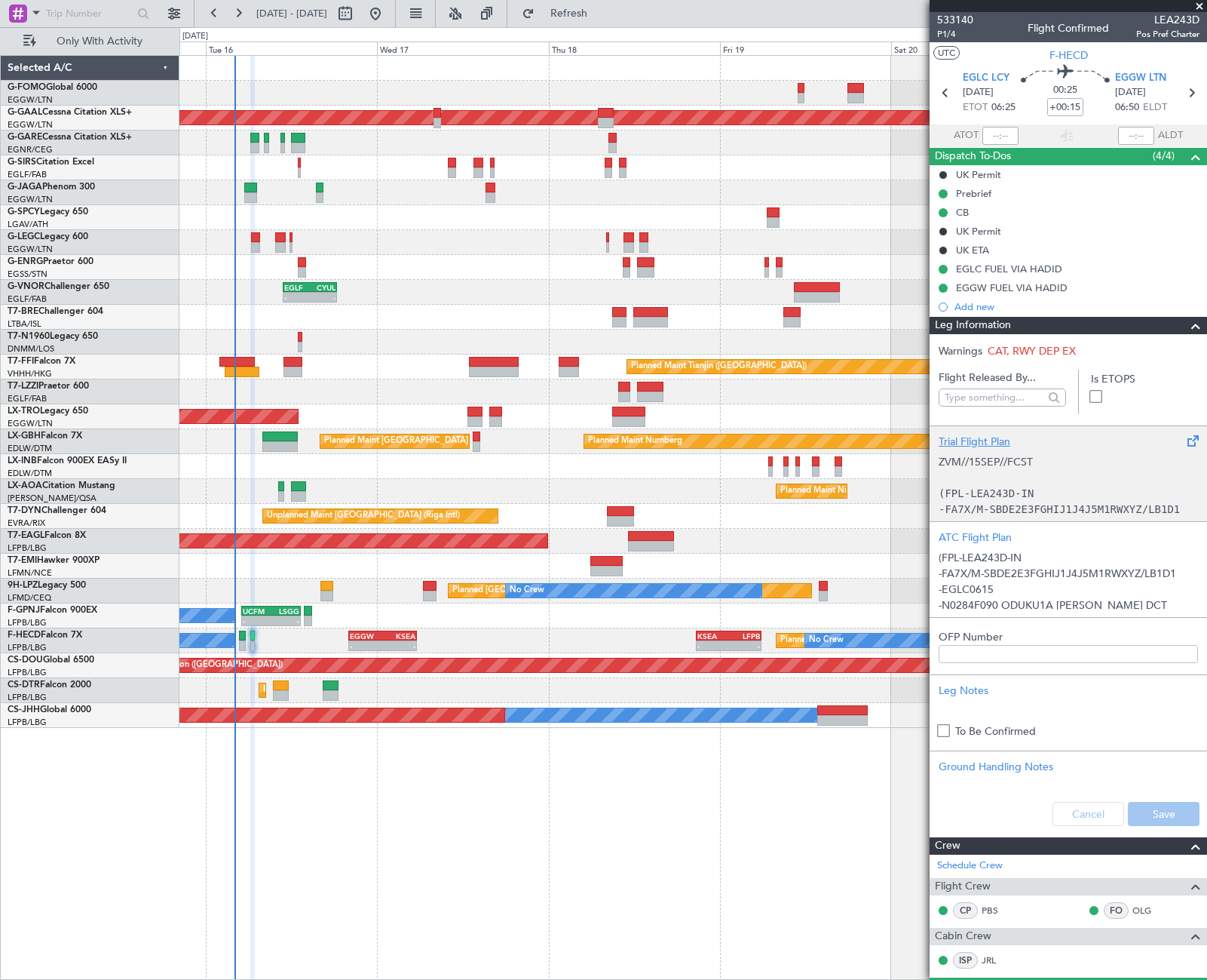
click at [1188, 319] on span at bounding box center [1196, 326] width 18 height 18
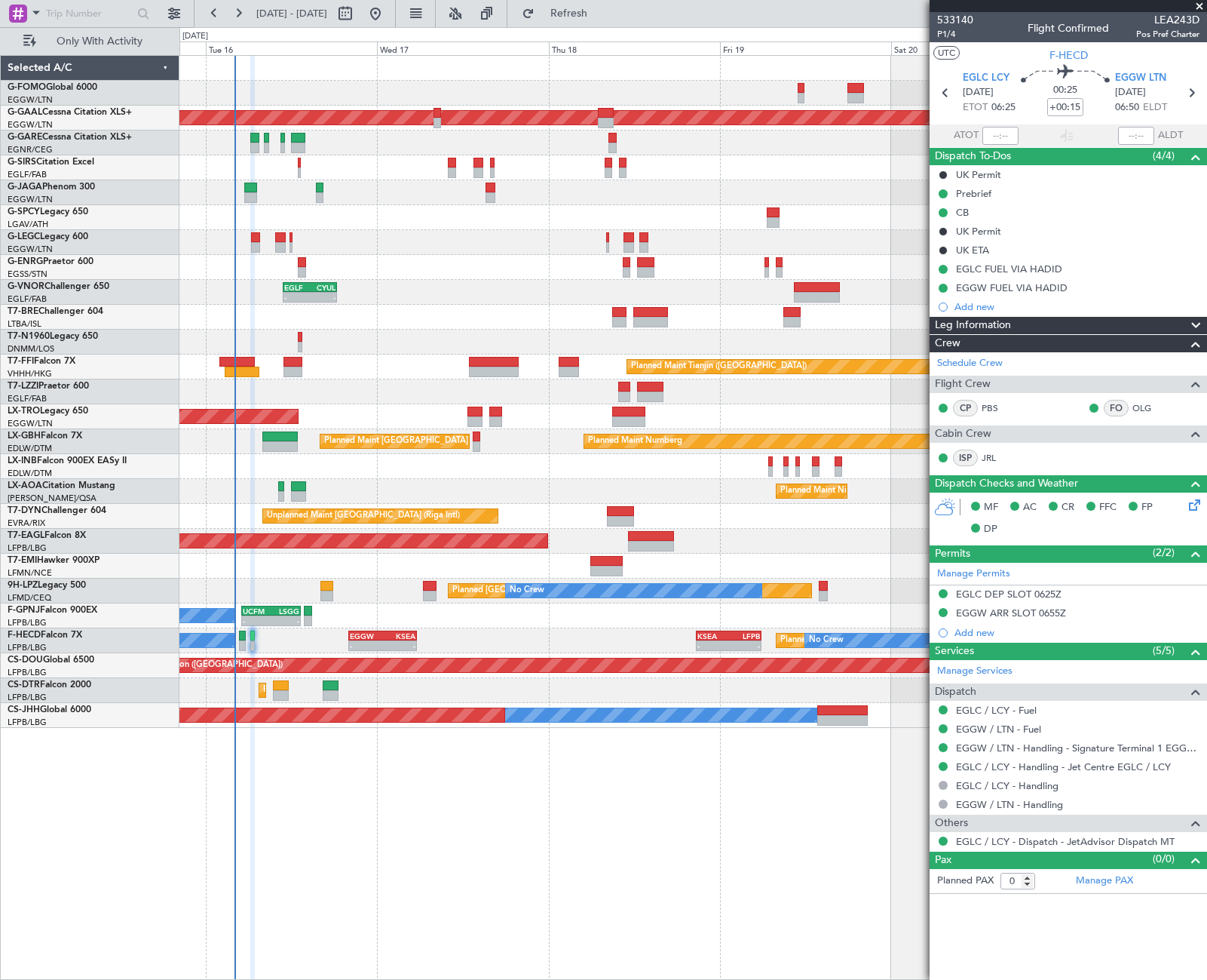
click at [611, 883] on div "11:03 Z 22:38 Z OLBA 11:00 Z KTEB 22:45 Z Planned [GEOGRAPHIC_DATA] - - EGLF 10…" at bounding box center [693, 517] width 1027 height 925
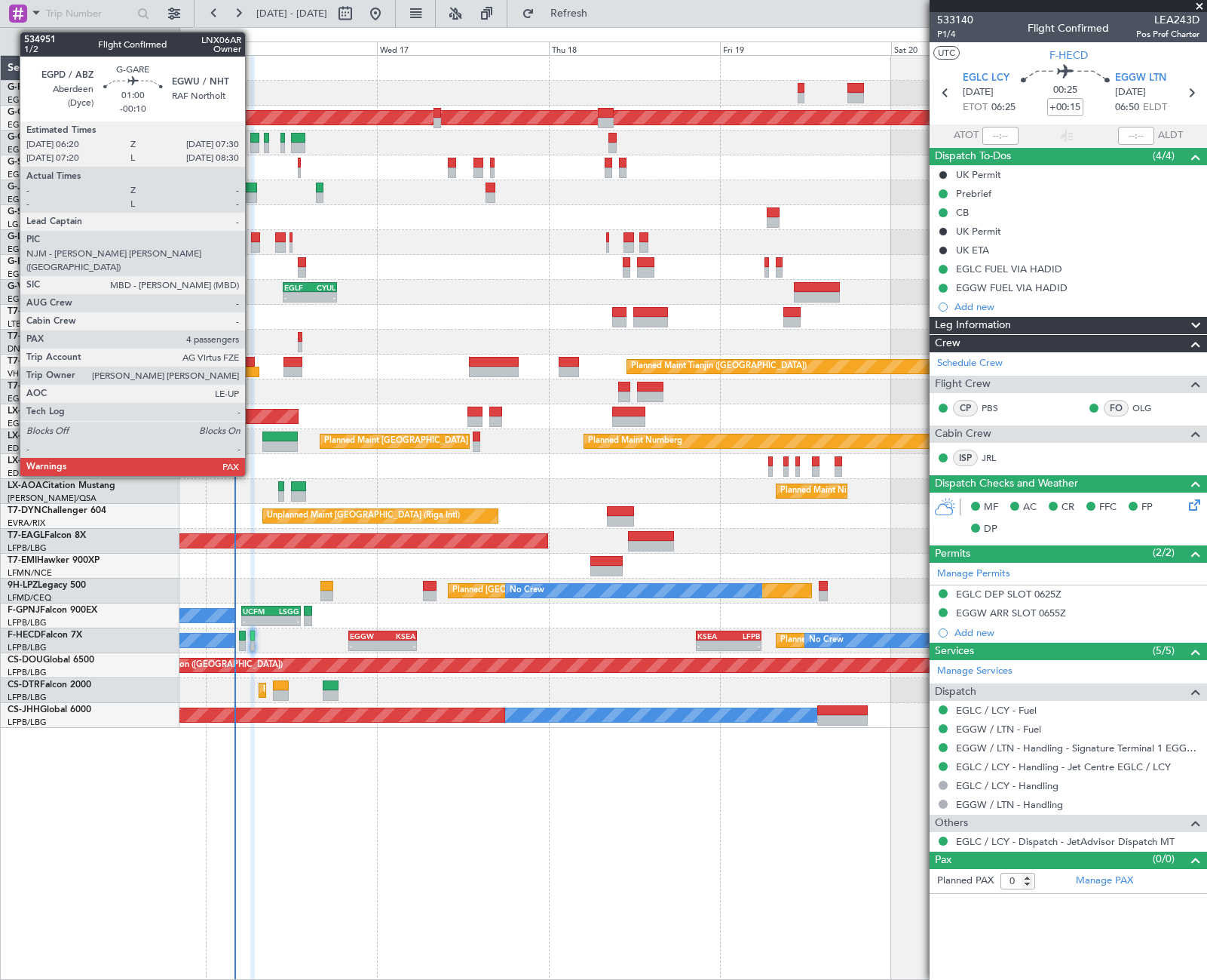
click at [252, 143] on div at bounding box center [255, 148] width 9 height 11
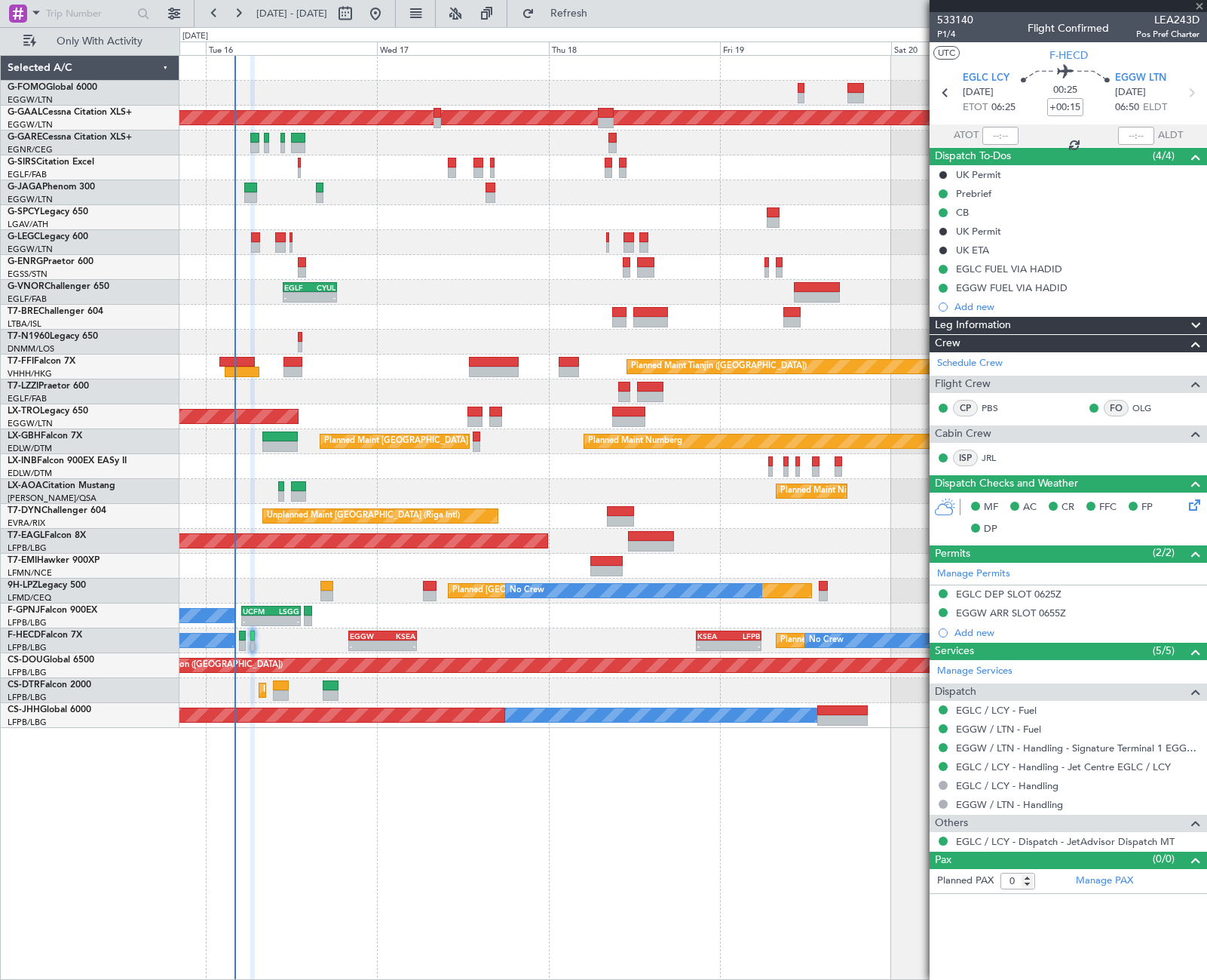
type input "-00:10"
type input "4"
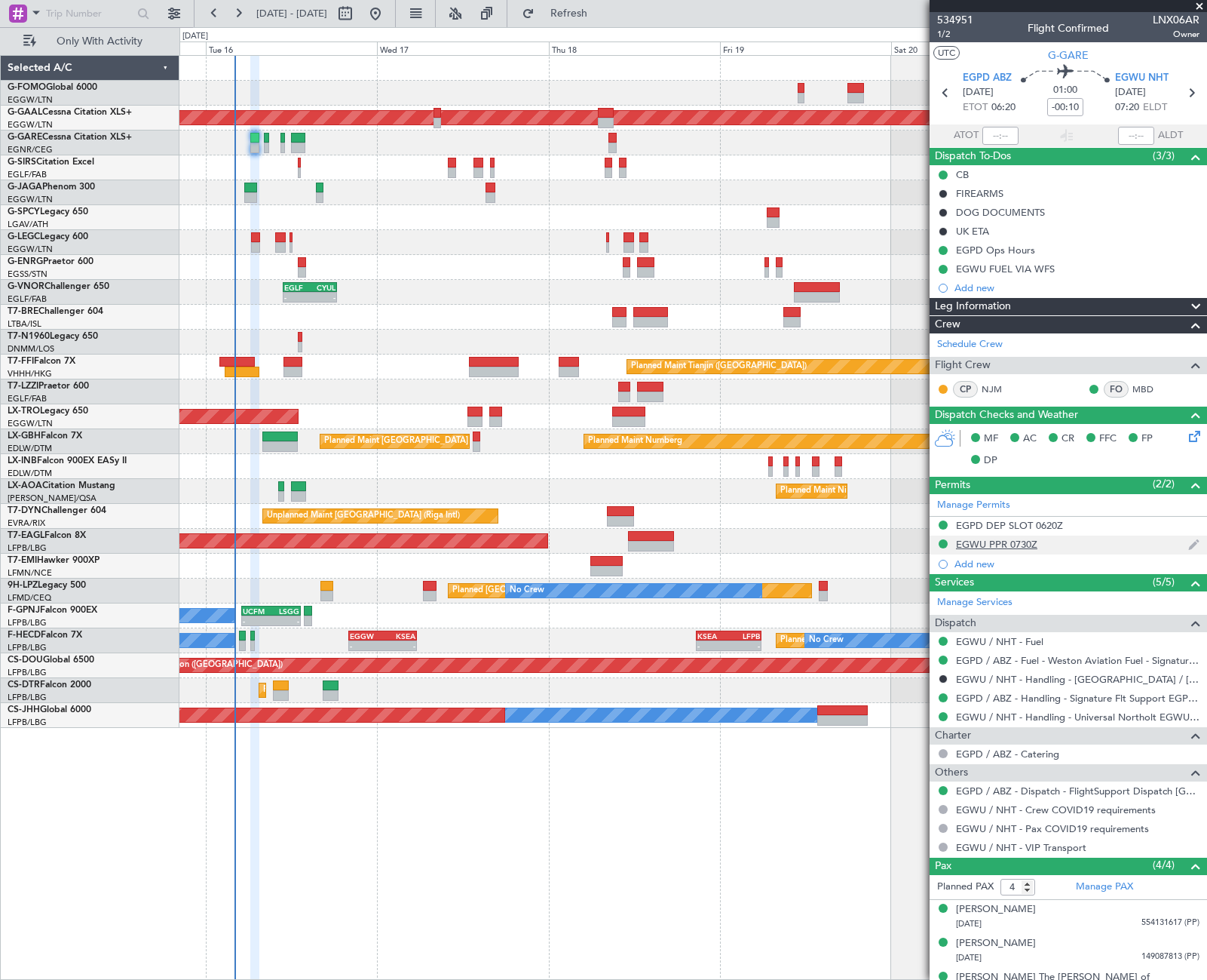
click at [995, 542] on div "EGWU PPR 0730Z" at bounding box center [997, 544] width 82 height 13
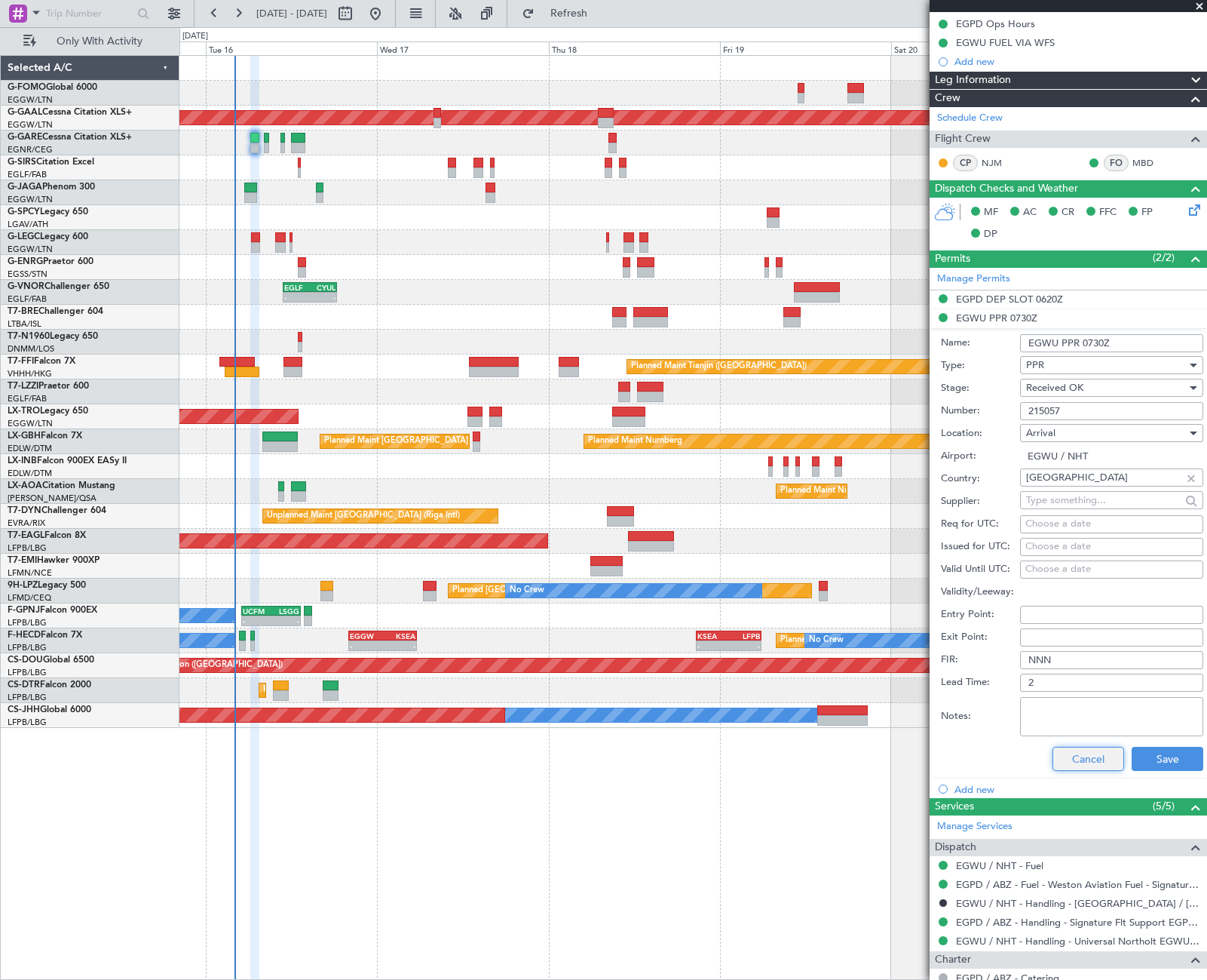
click at [1071, 748] on button "Cancel" at bounding box center [1088, 759] width 72 height 24
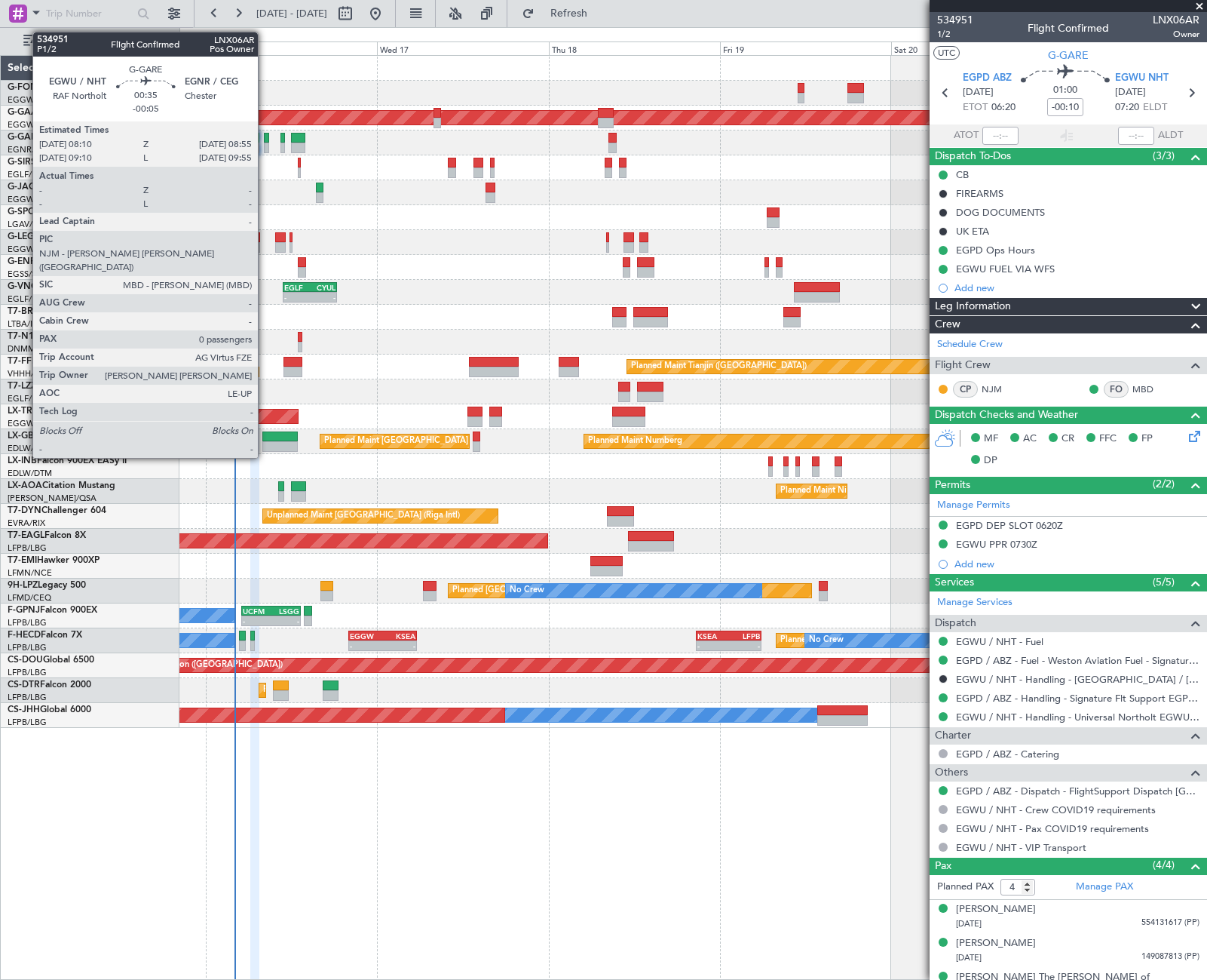
click at [265, 147] on div at bounding box center [267, 148] width 6 height 11
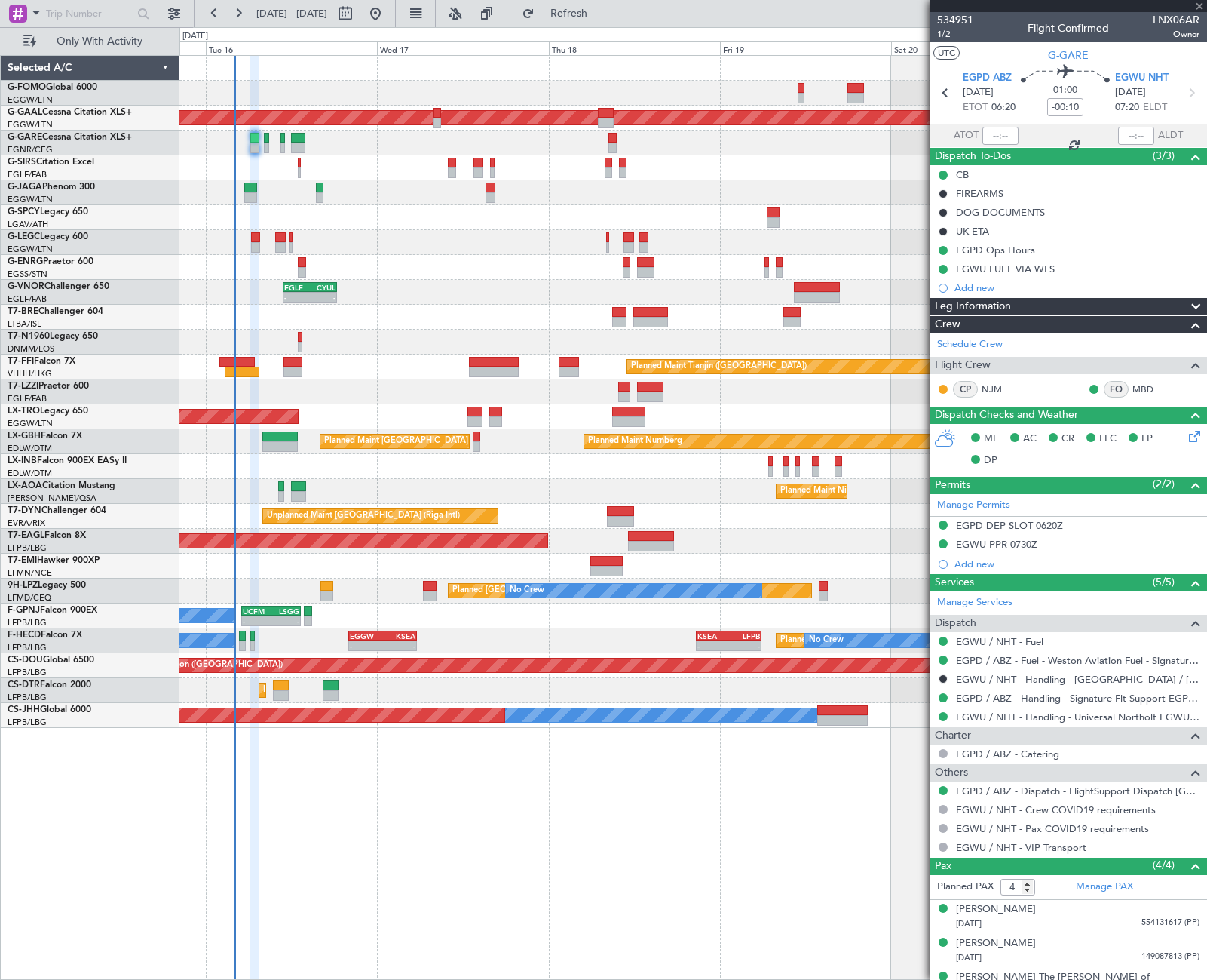
type input "-00:05"
type input "0"
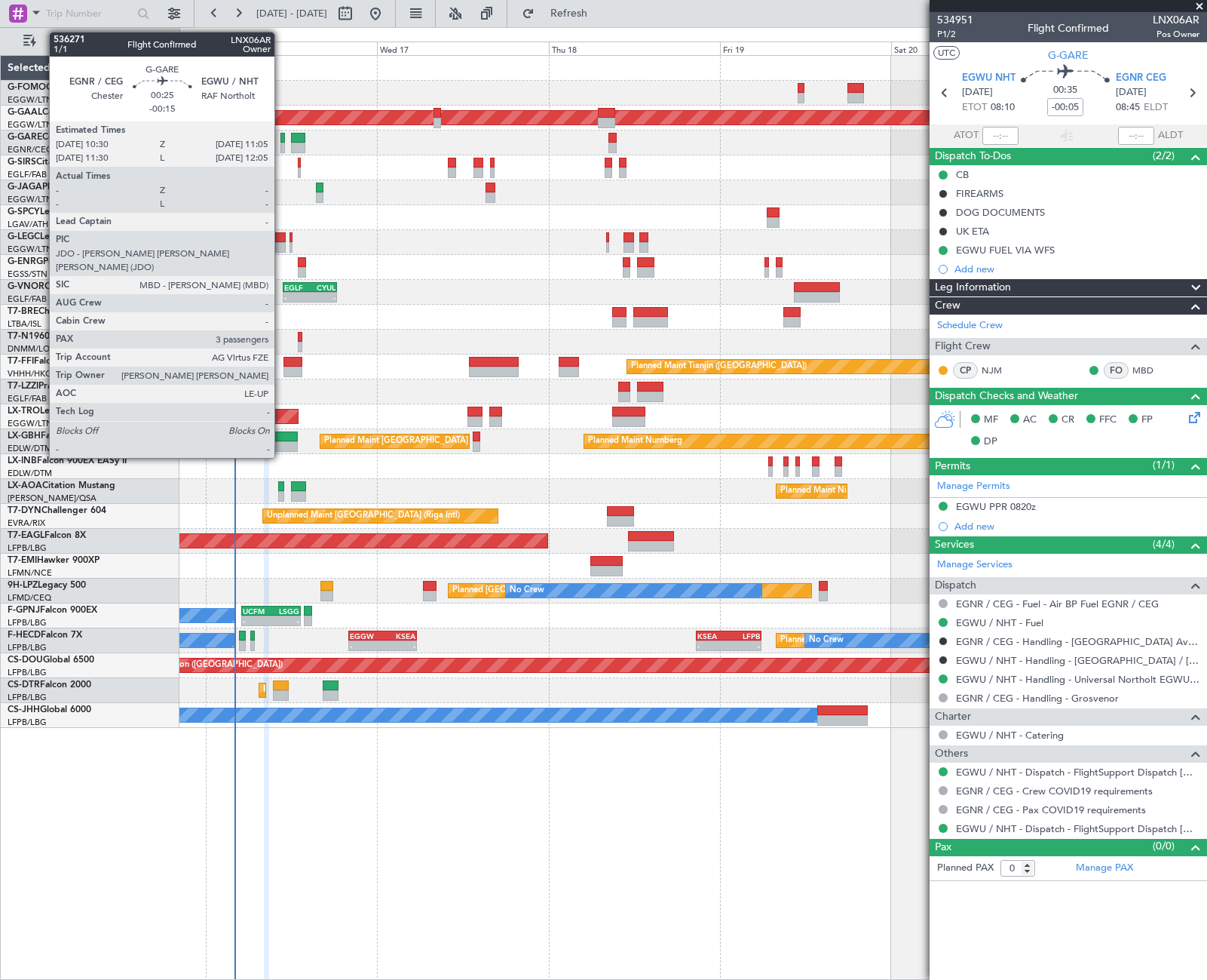
click at [282, 145] on div at bounding box center [283, 148] width 5 height 11
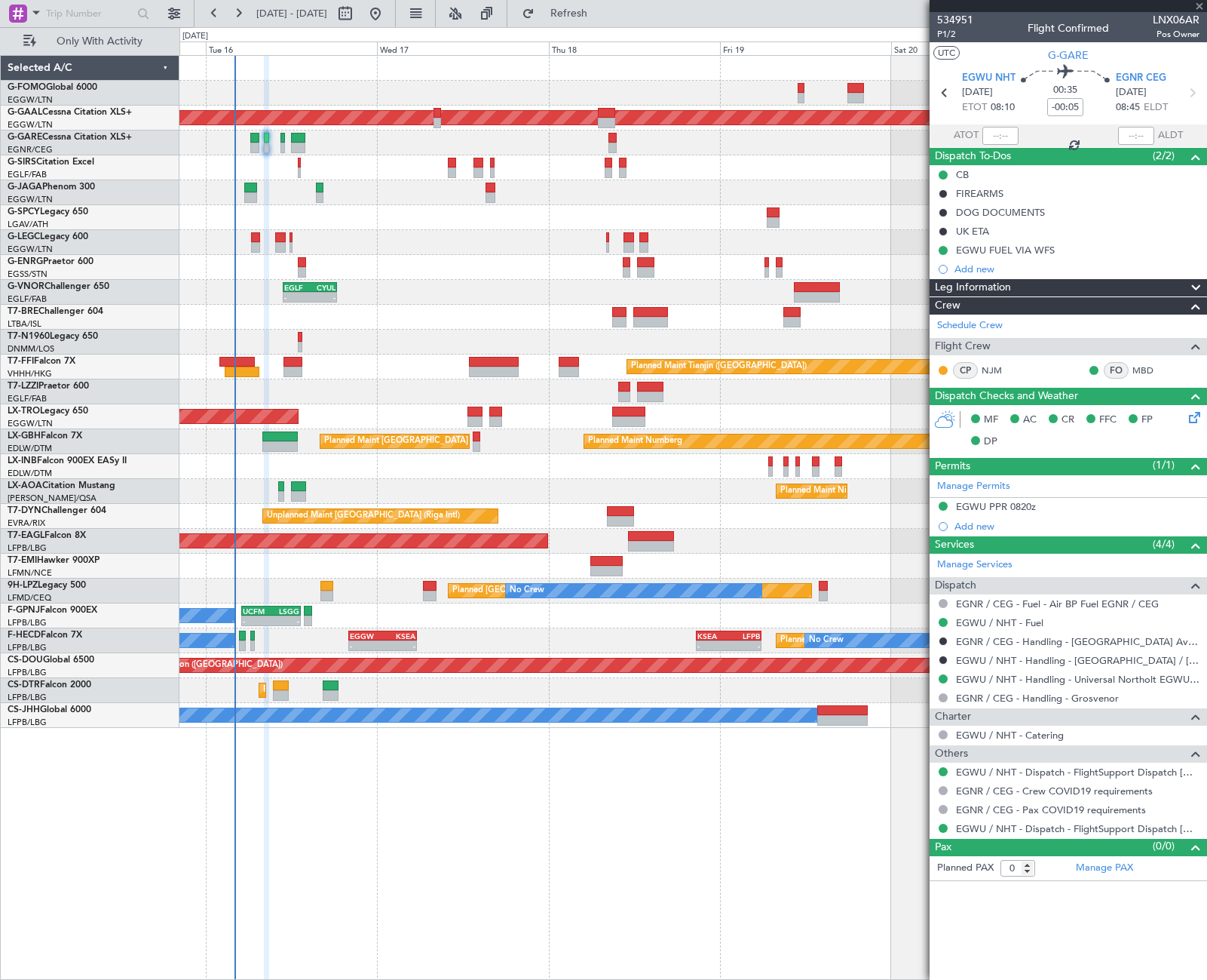
type input "-00:15"
type input "3"
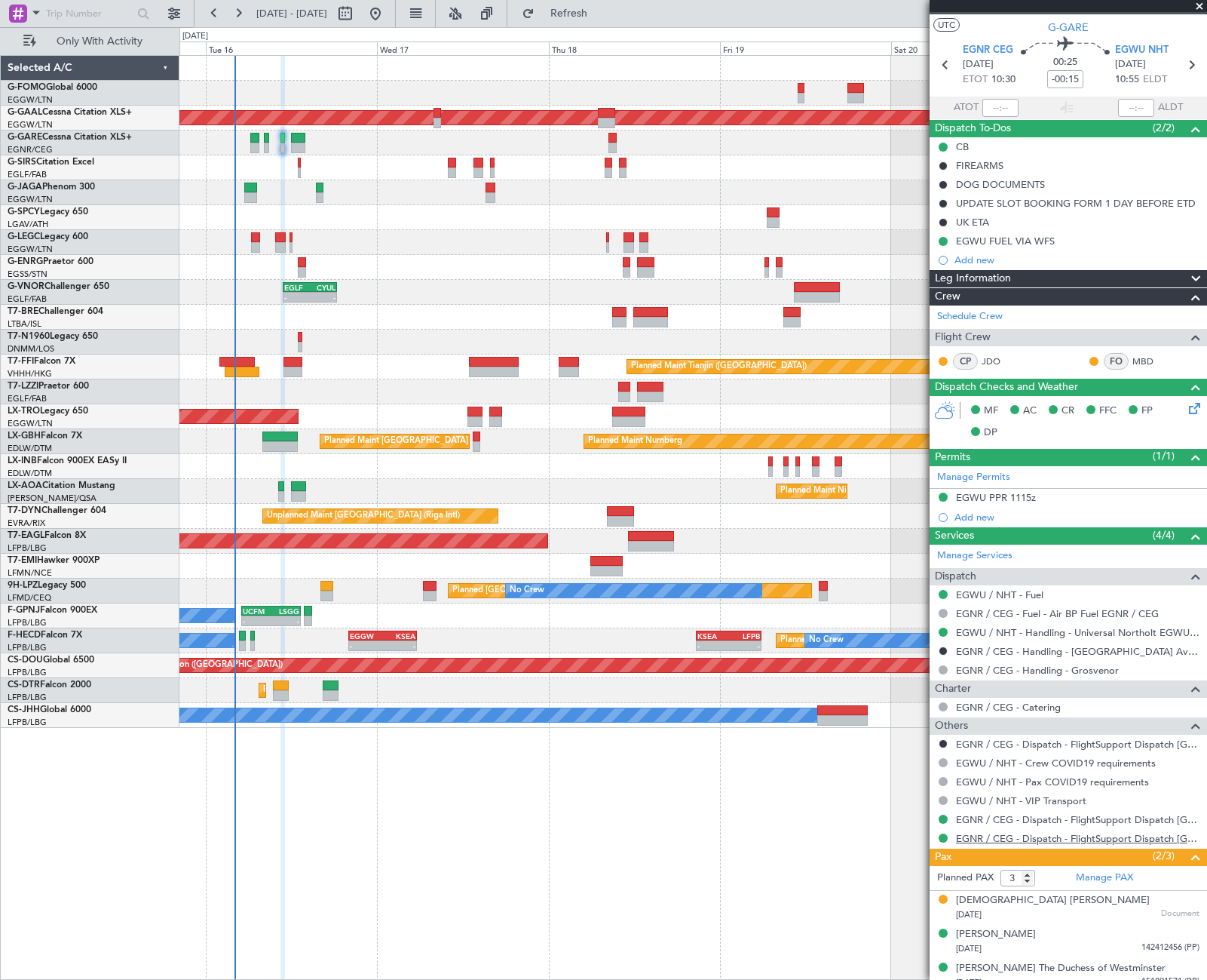
scroll to position [40, 0]
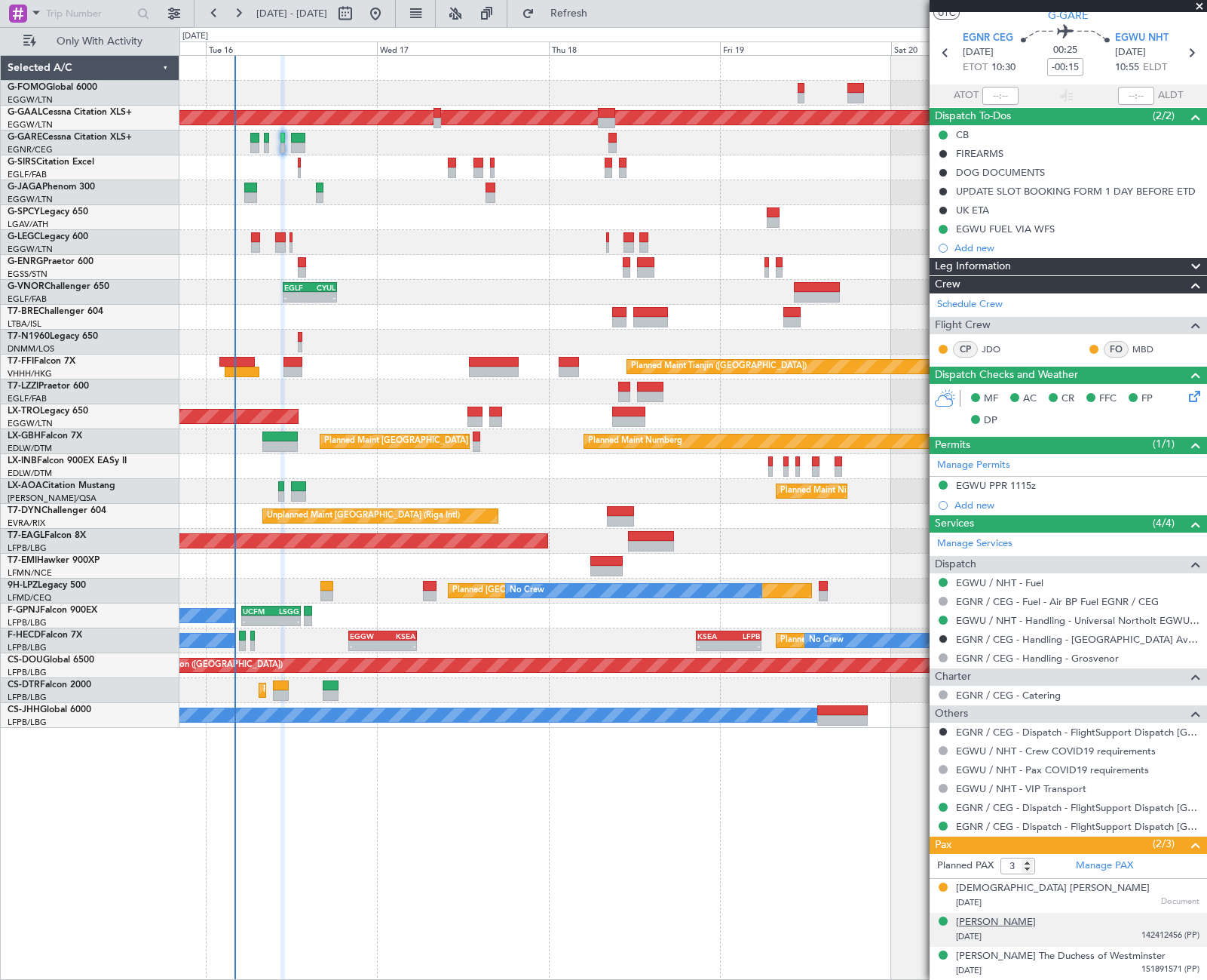
click at [1030, 920] on div "[PERSON_NAME]" at bounding box center [996, 923] width 80 height 15
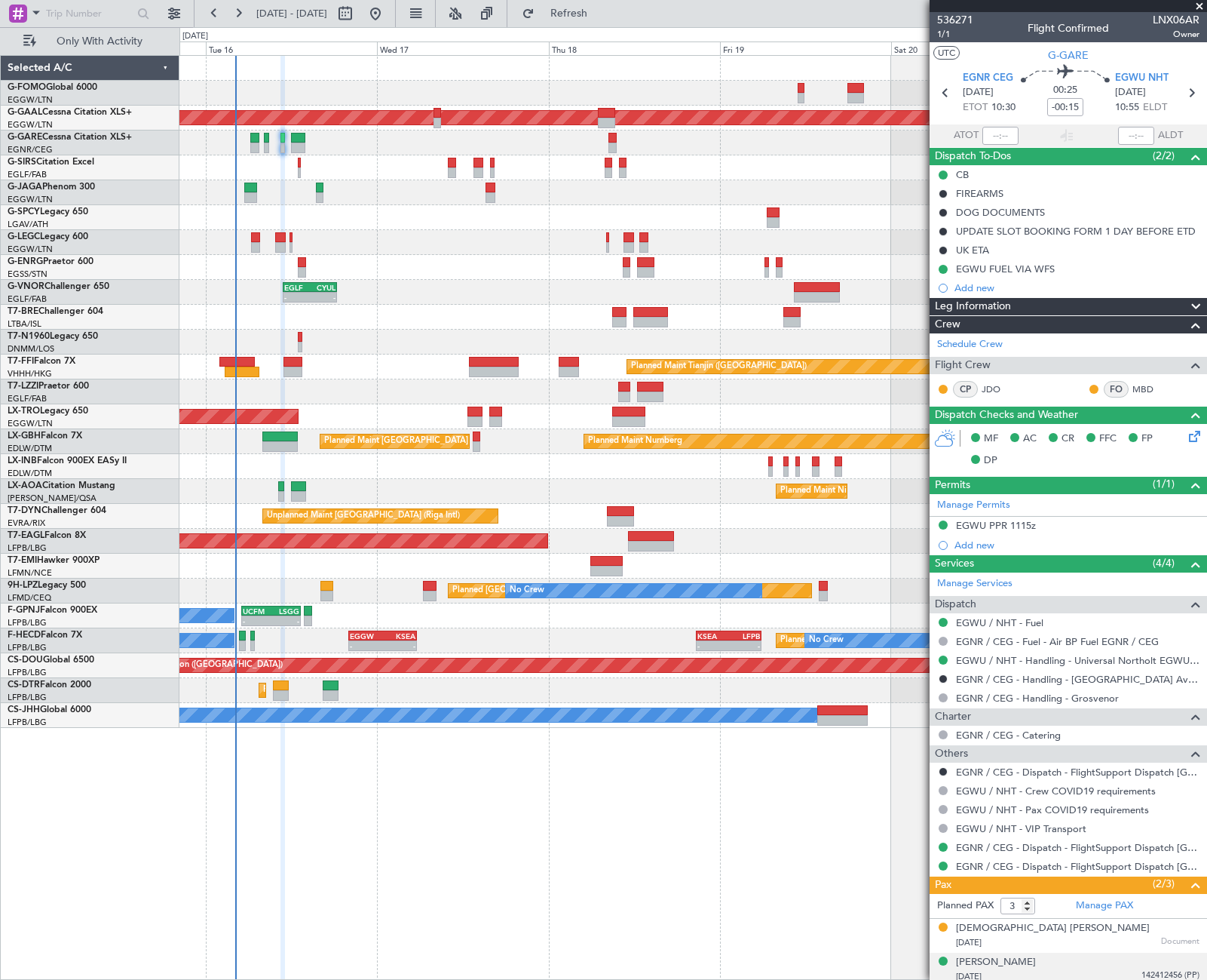
click at [1060, 307] on div "Leg Information" at bounding box center [1069, 307] width 278 height 17
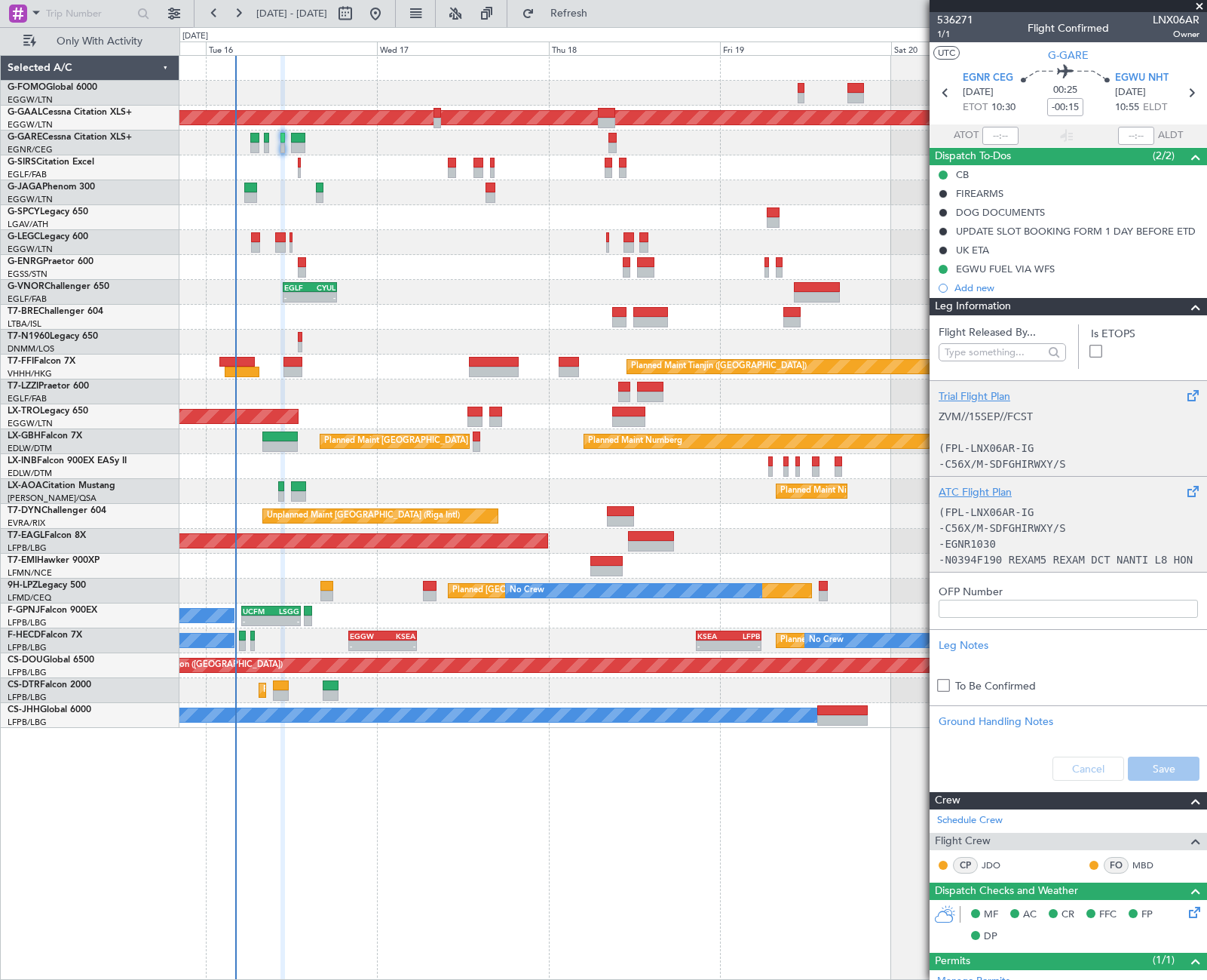
click at [1053, 536] on p "-EGNR1030" at bounding box center [1069, 544] width 260 height 16
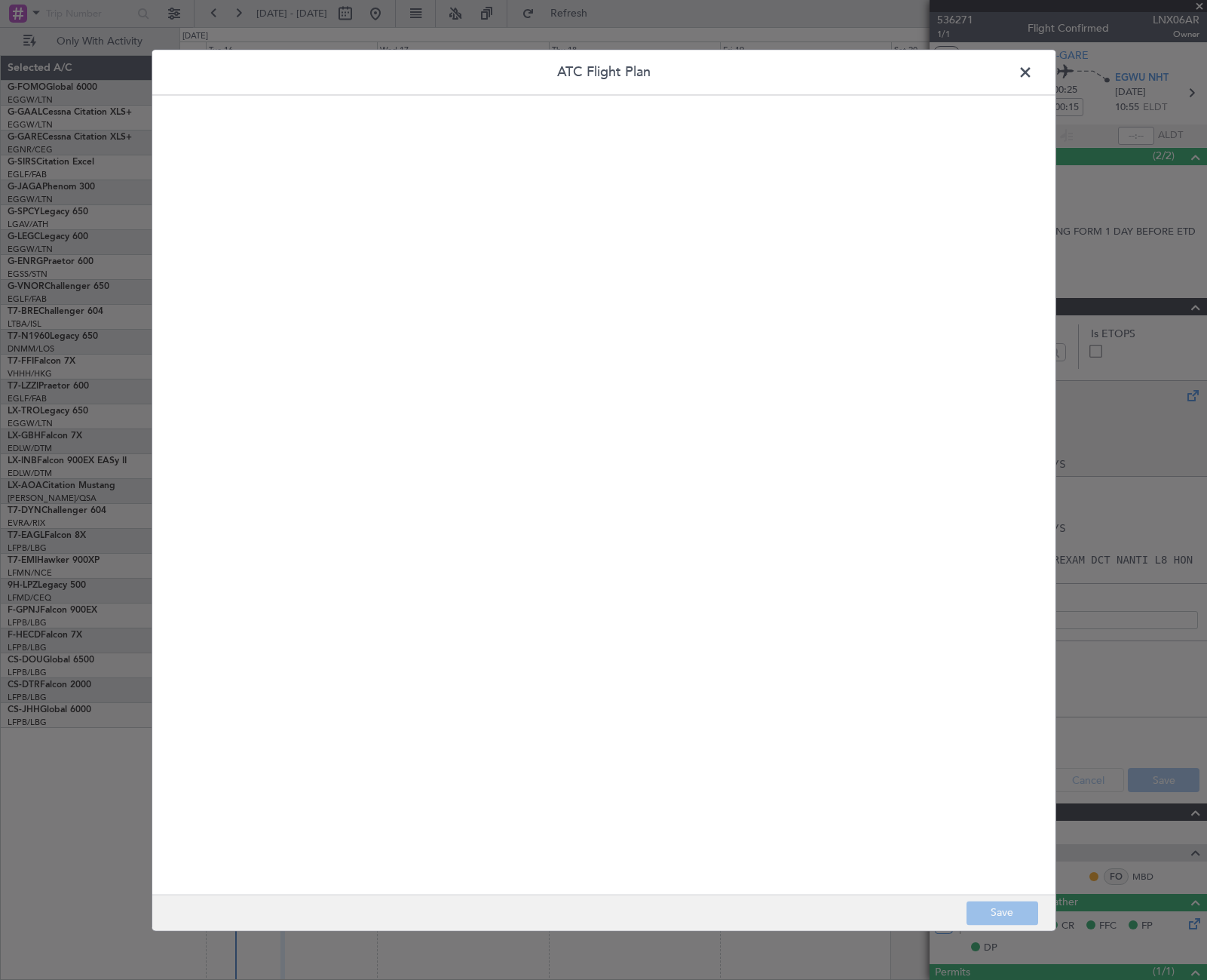
click at [340, 427] on quill-editor at bounding box center [604, 479] width 873 height 737
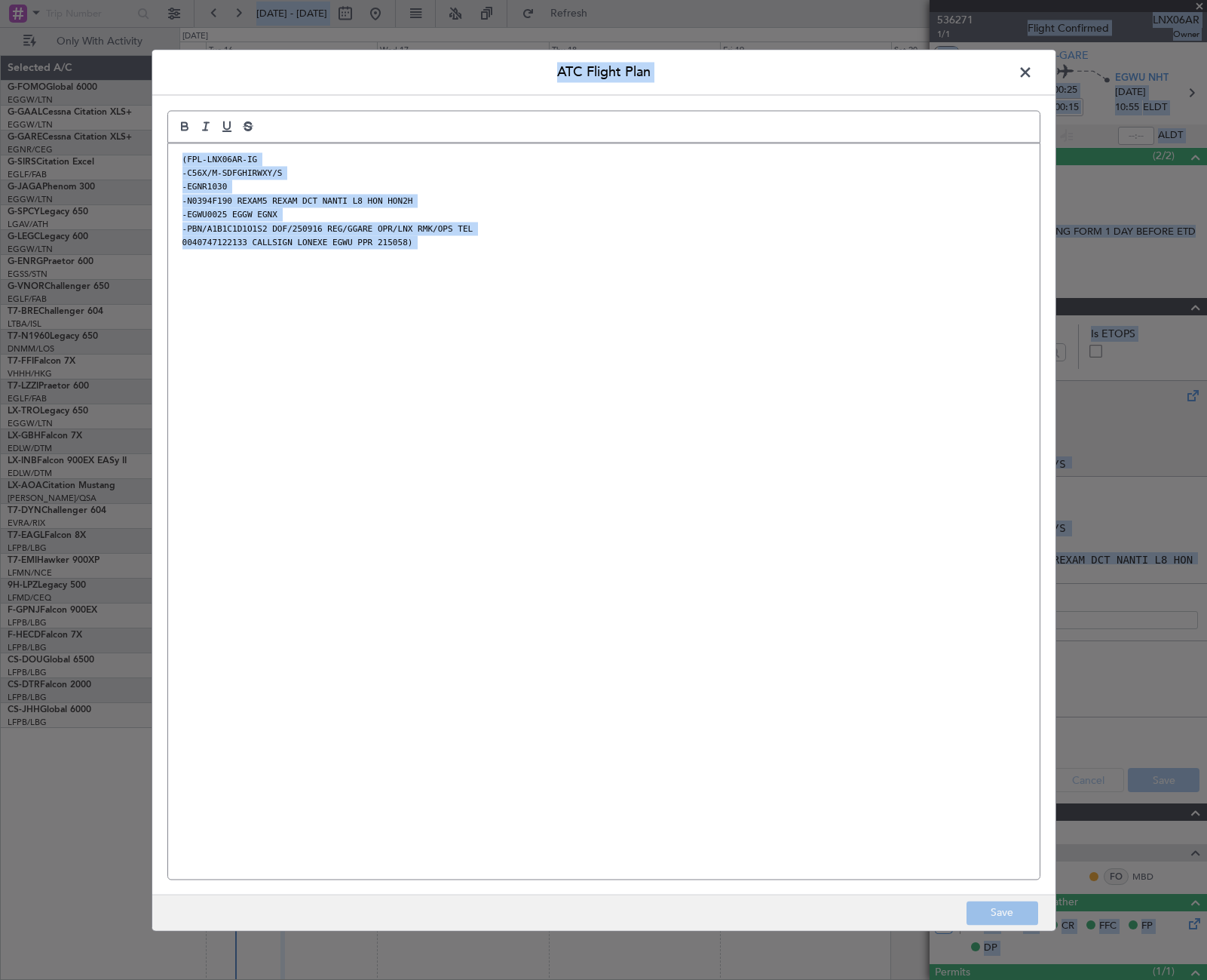
click at [313, 291] on div "(FPL-LNX06AR-IG -C56X/M-SDFGHIRWXY/S -EGNR1030 -N0394F190 REXAM5 REXAM DCT NANT…" at bounding box center [604, 511] width 872 height 735
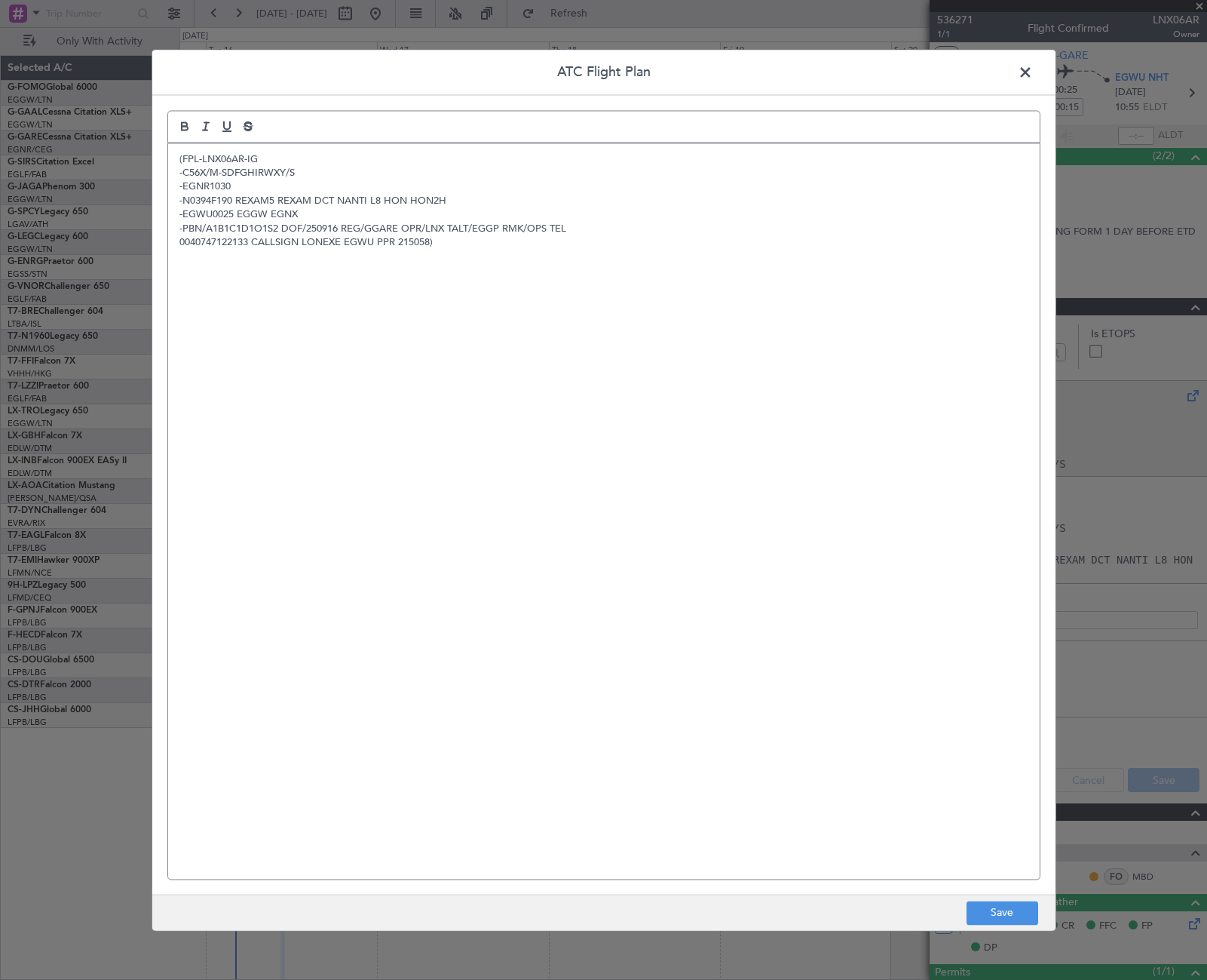
click at [254, 269] on div "(FPL-LNX06AR-IG -C56X/M-SDFGHIRWXY/S -EGNR1030 -N0394F190 REXAM5 REXAM DCT NANT…" at bounding box center [604, 511] width 872 height 735
click at [1021, 912] on button "Save" at bounding box center [1002, 913] width 72 height 24
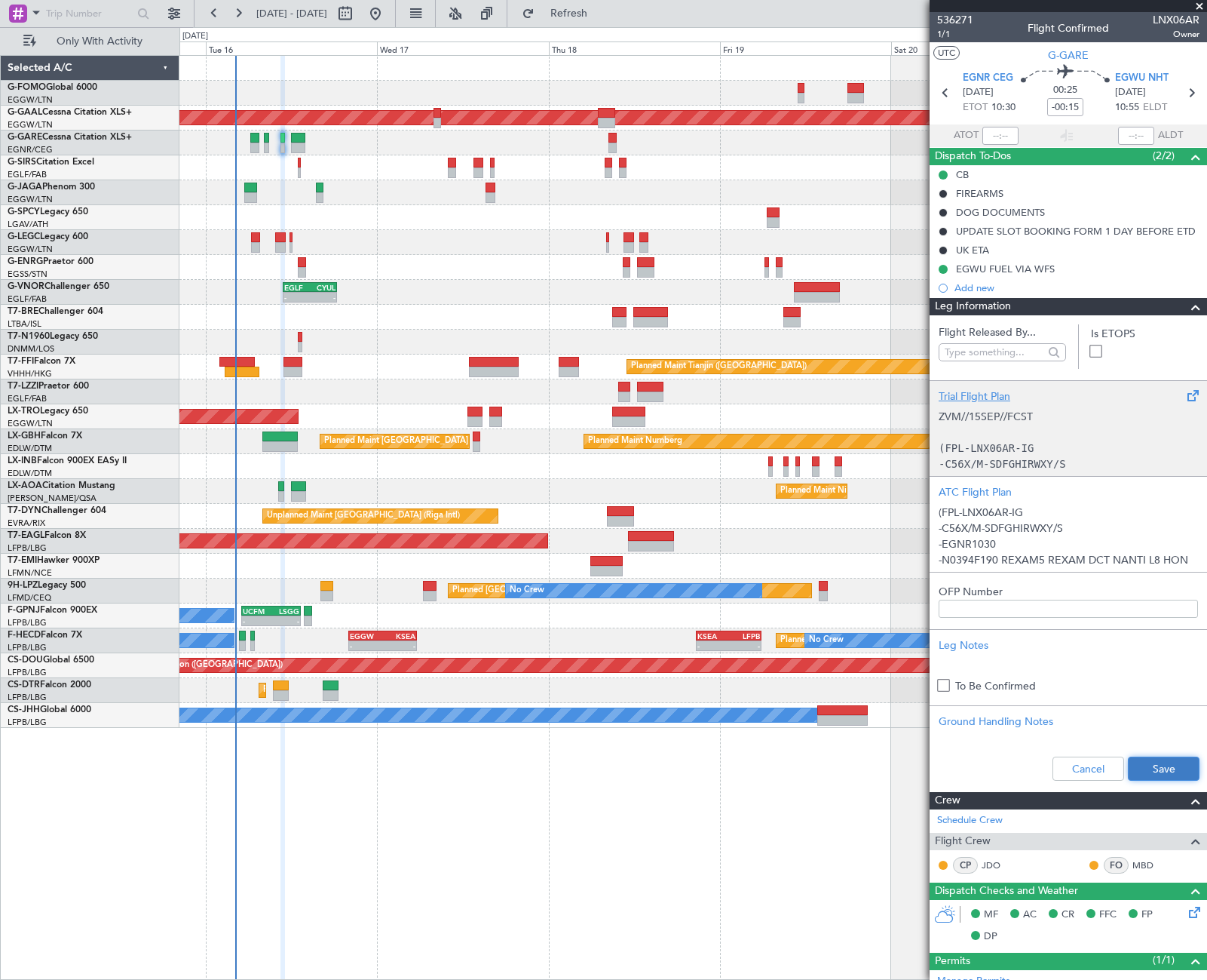
click at [1166, 763] on button "Save" at bounding box center [1163, 769] width 72 height 24
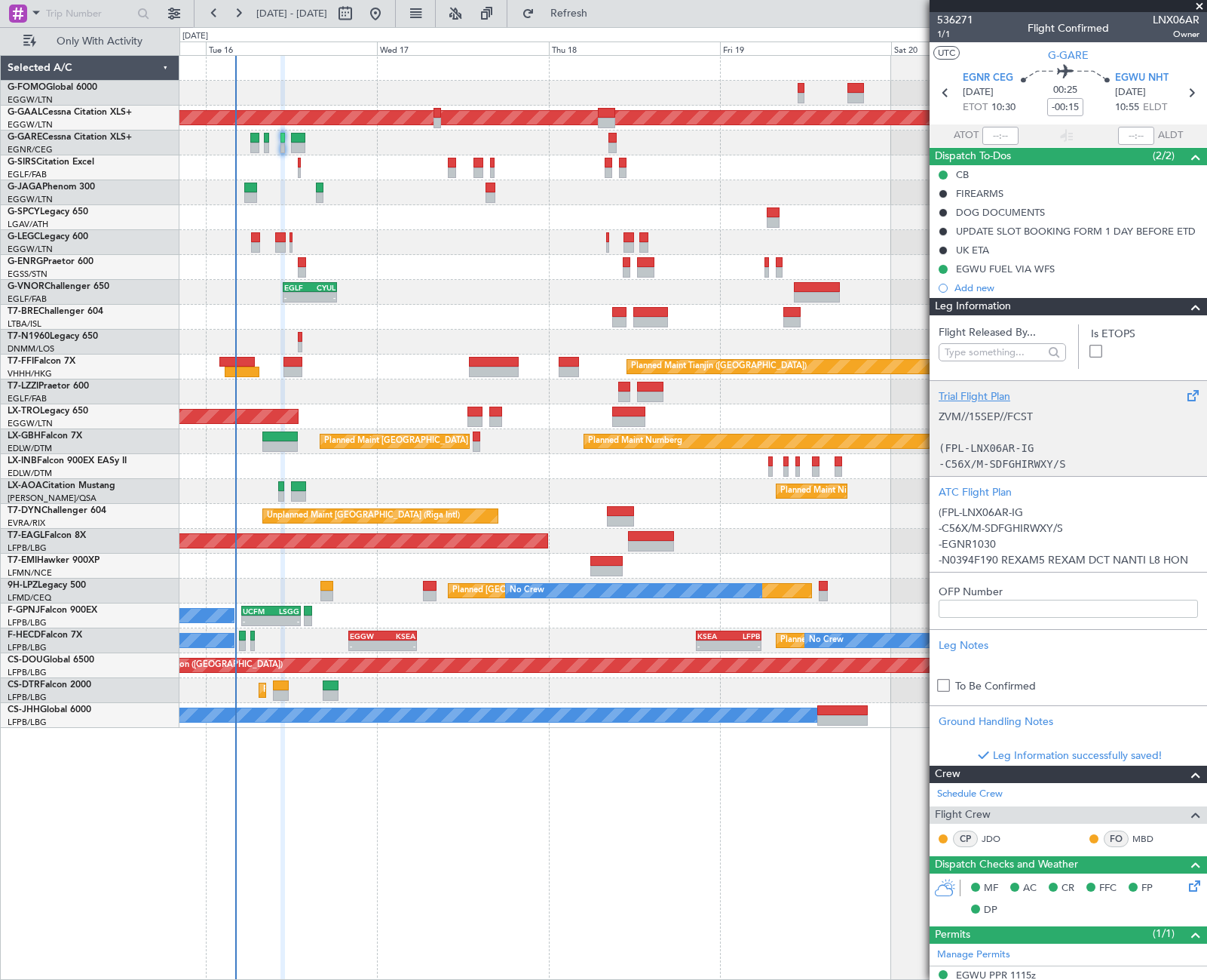
click at [1190, 302] on span at bounding box center [1196, 307] width 18 height 18
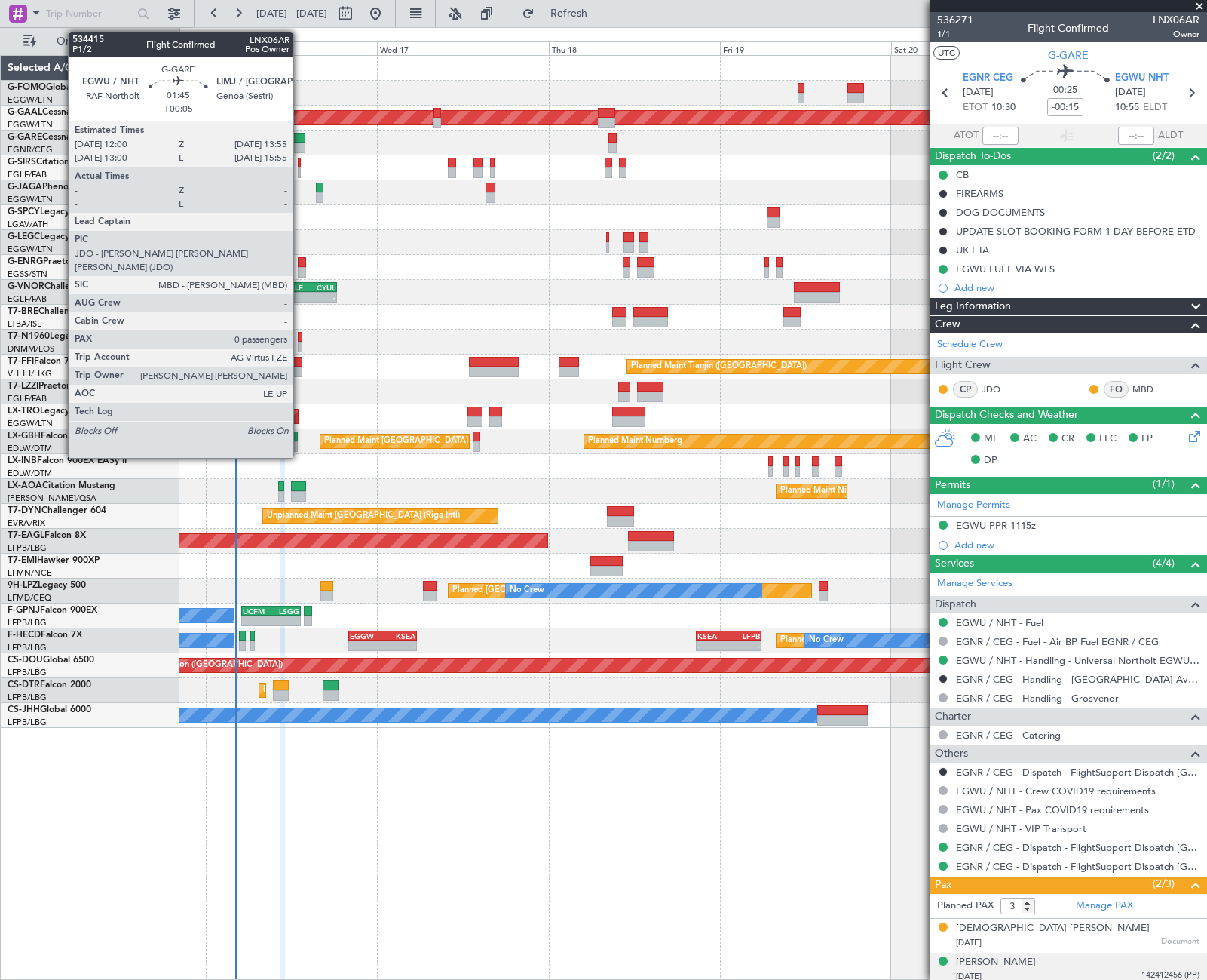
click at [300, 142] on div at bounding box center [298, 138] width 14 height 11
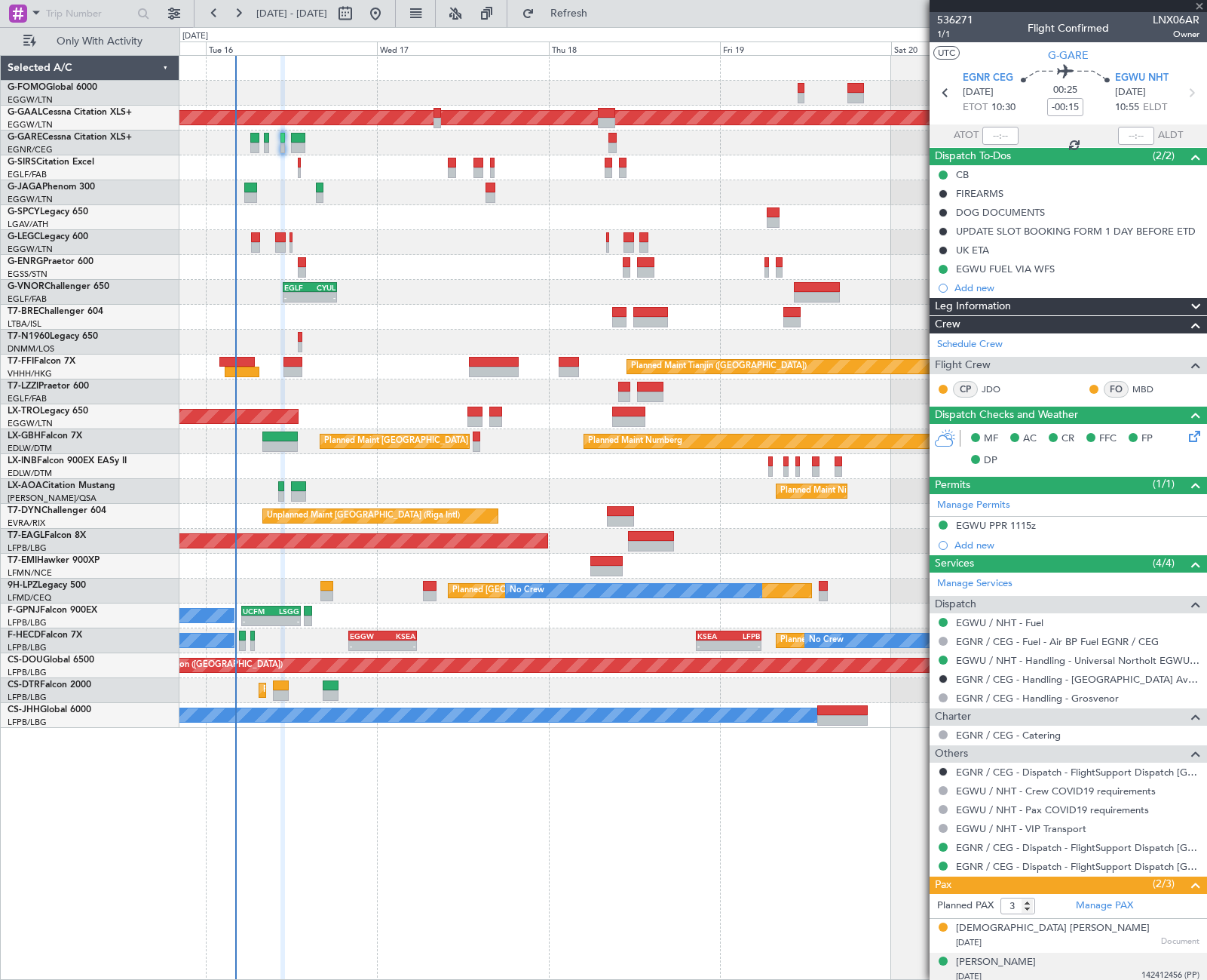
type input "+00:05"
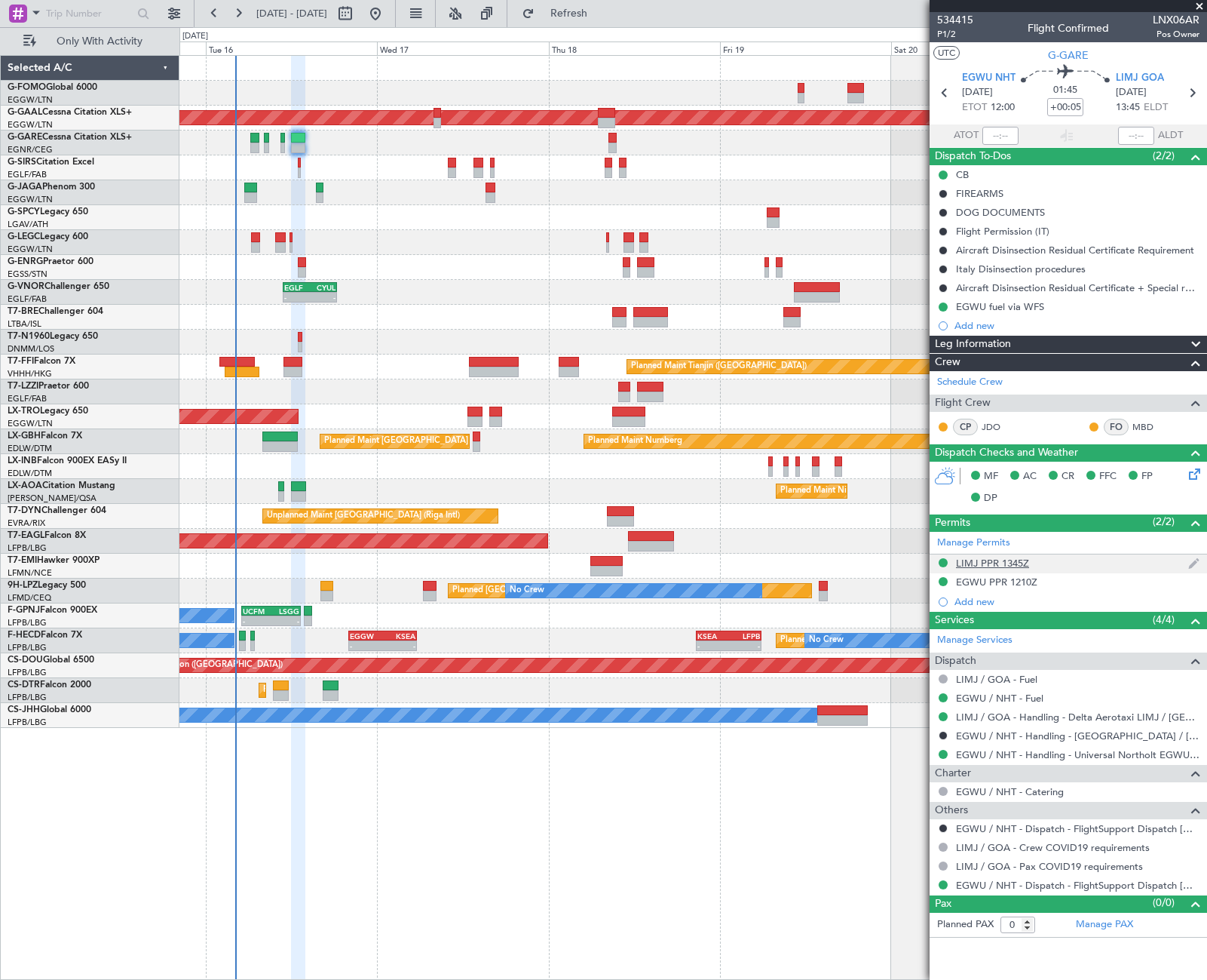
click at [999, 558] on div "LIMJ PPR 1345Z" at bounding box center [993, 562] width 73 height 13
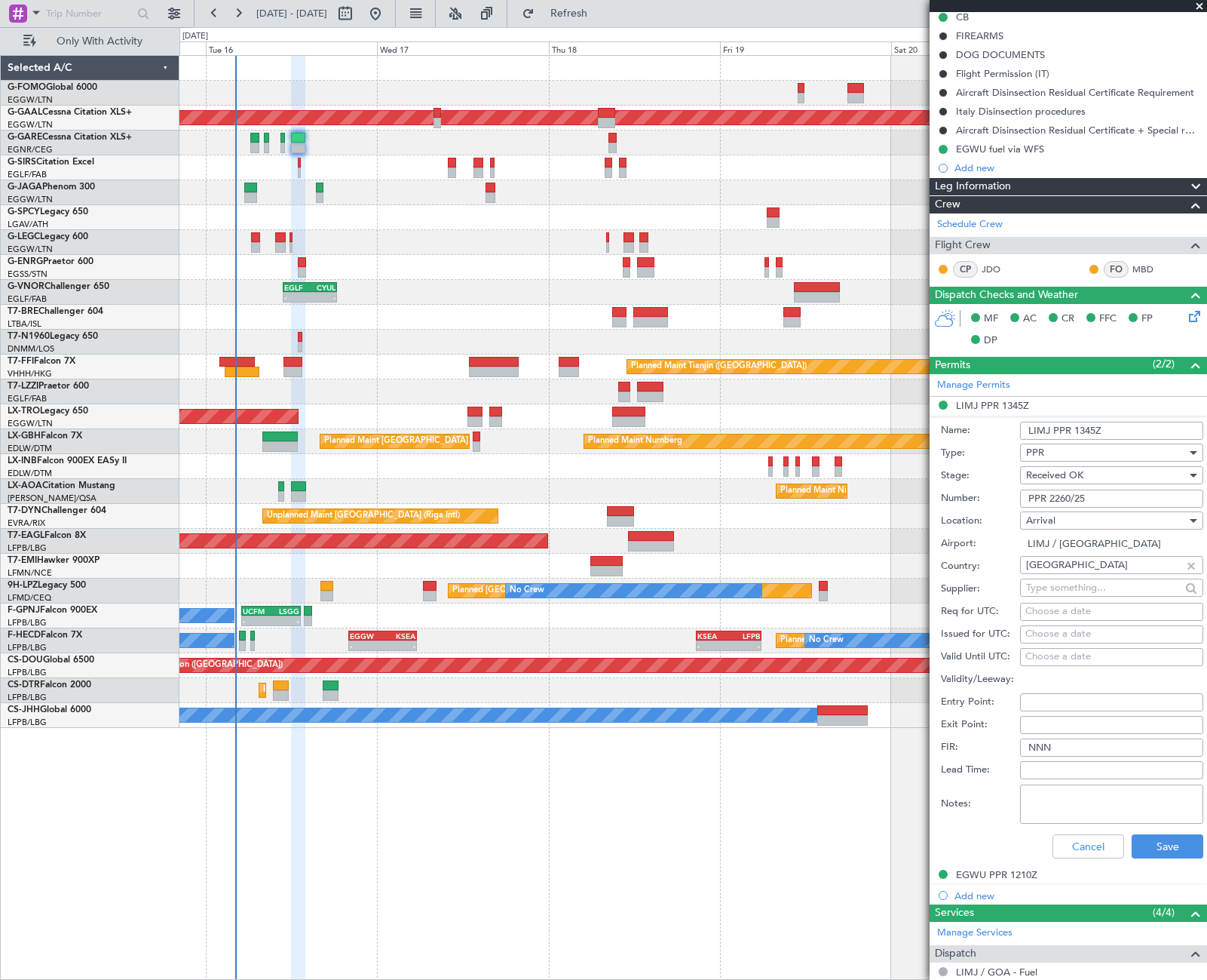
scroll to position [227, 0]
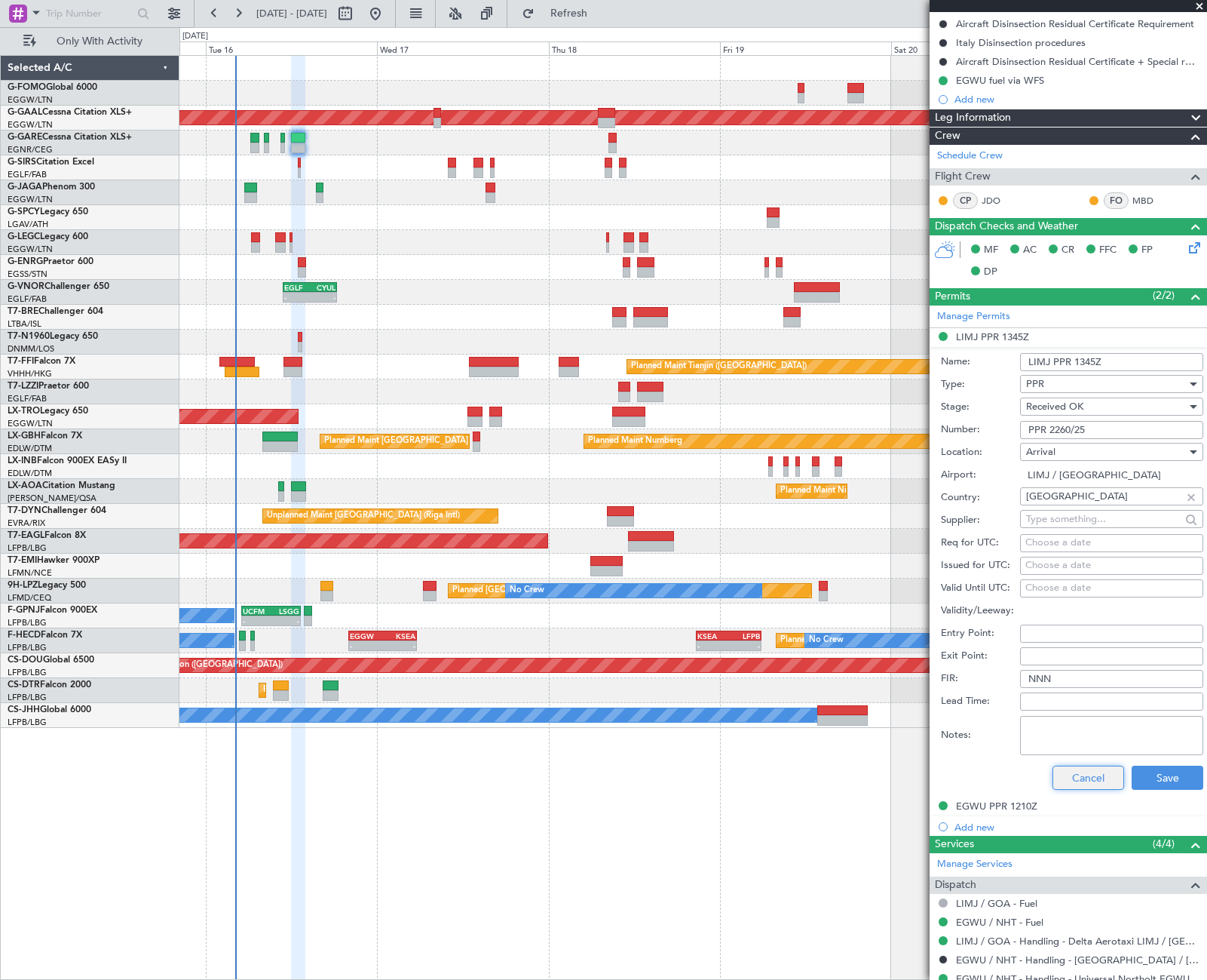
click at [1097, 775] on button "Cancel" at bounding box center [1088, 778] width 72 height 24
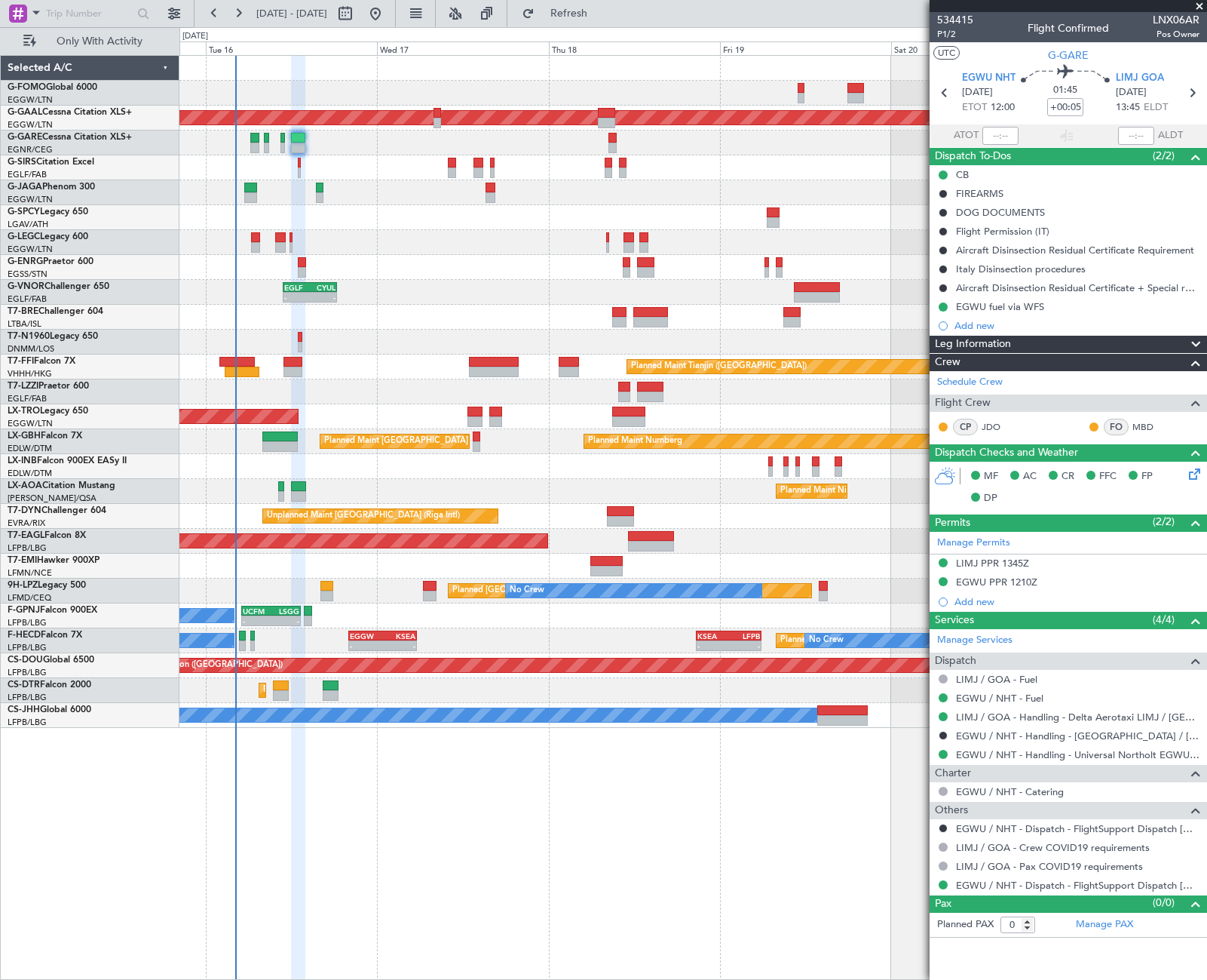
scroll to position [0, 0]
click at [948, 39] on span "P1/2" at bounding box center [956, 34] width 36 height 13
click at [688, 810] on div "11:03 Z 22:38 Z OLBA 11:00 Z KTEB 22:45 Z Planned [GEOGRAPHIC_DATA] - - EGLF 10…" at bounding box center [693, 517] width 1027 height 925
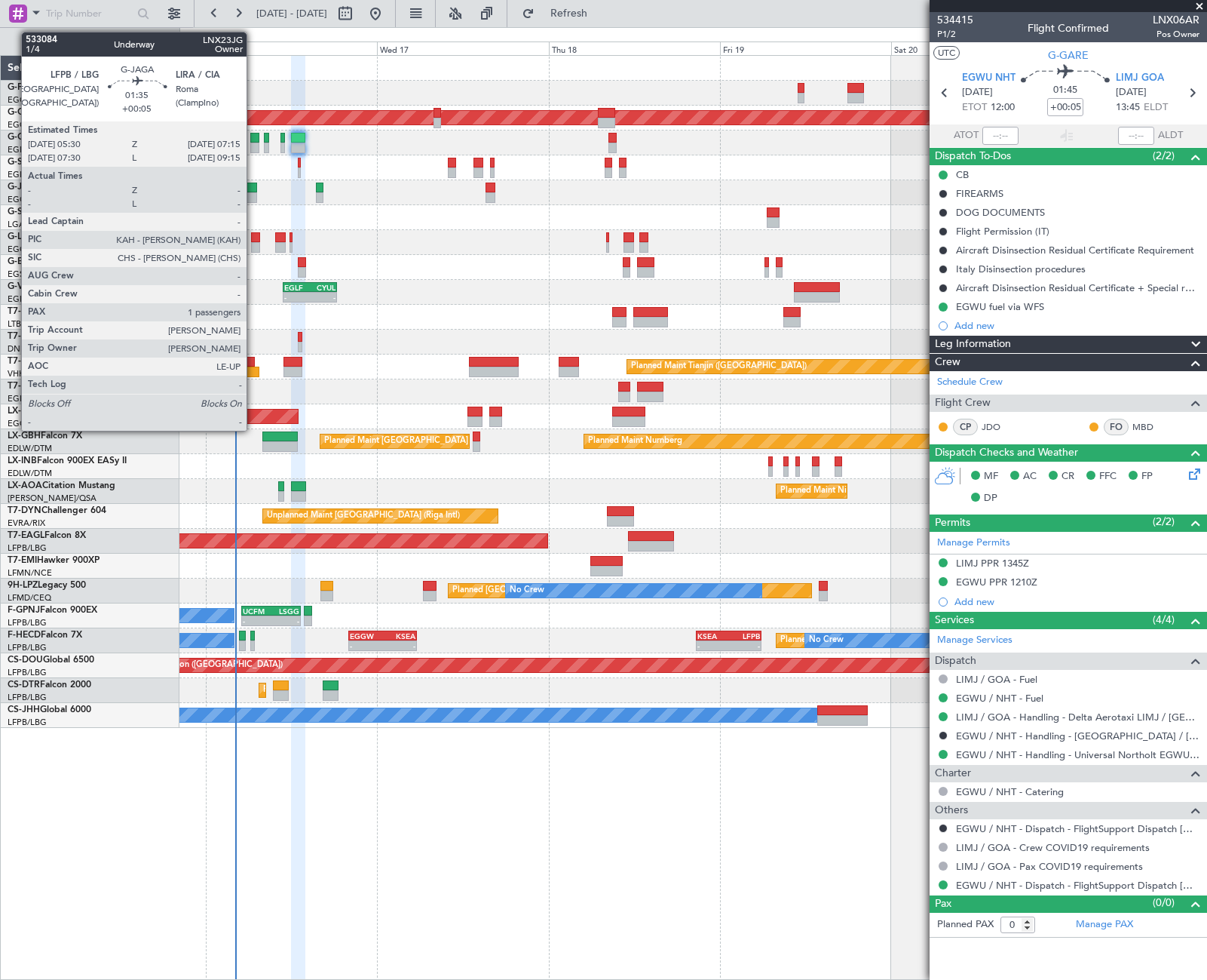
click at [254, 190] on div at bounding box center [251, 188] width 13 height 11
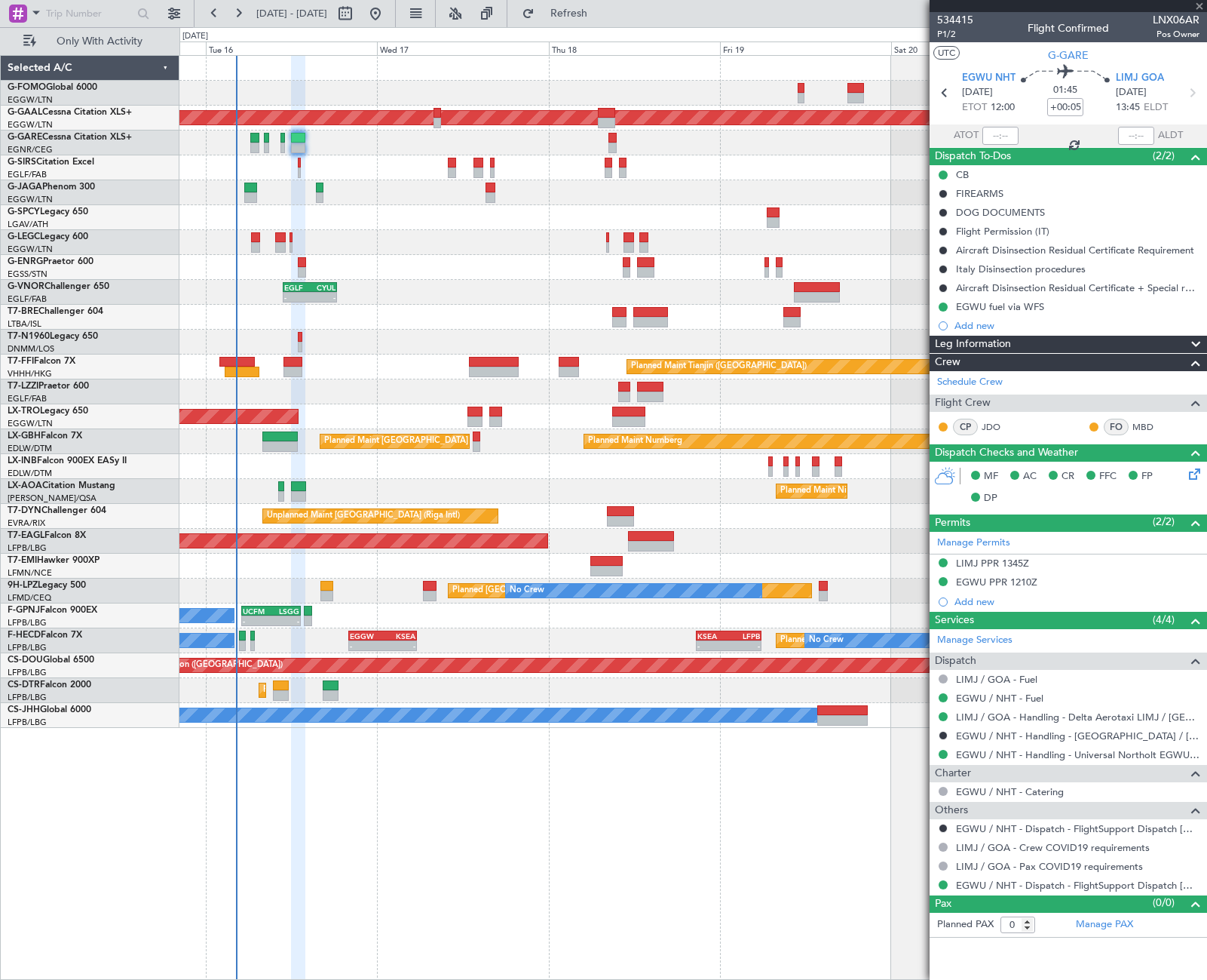
type input "1"
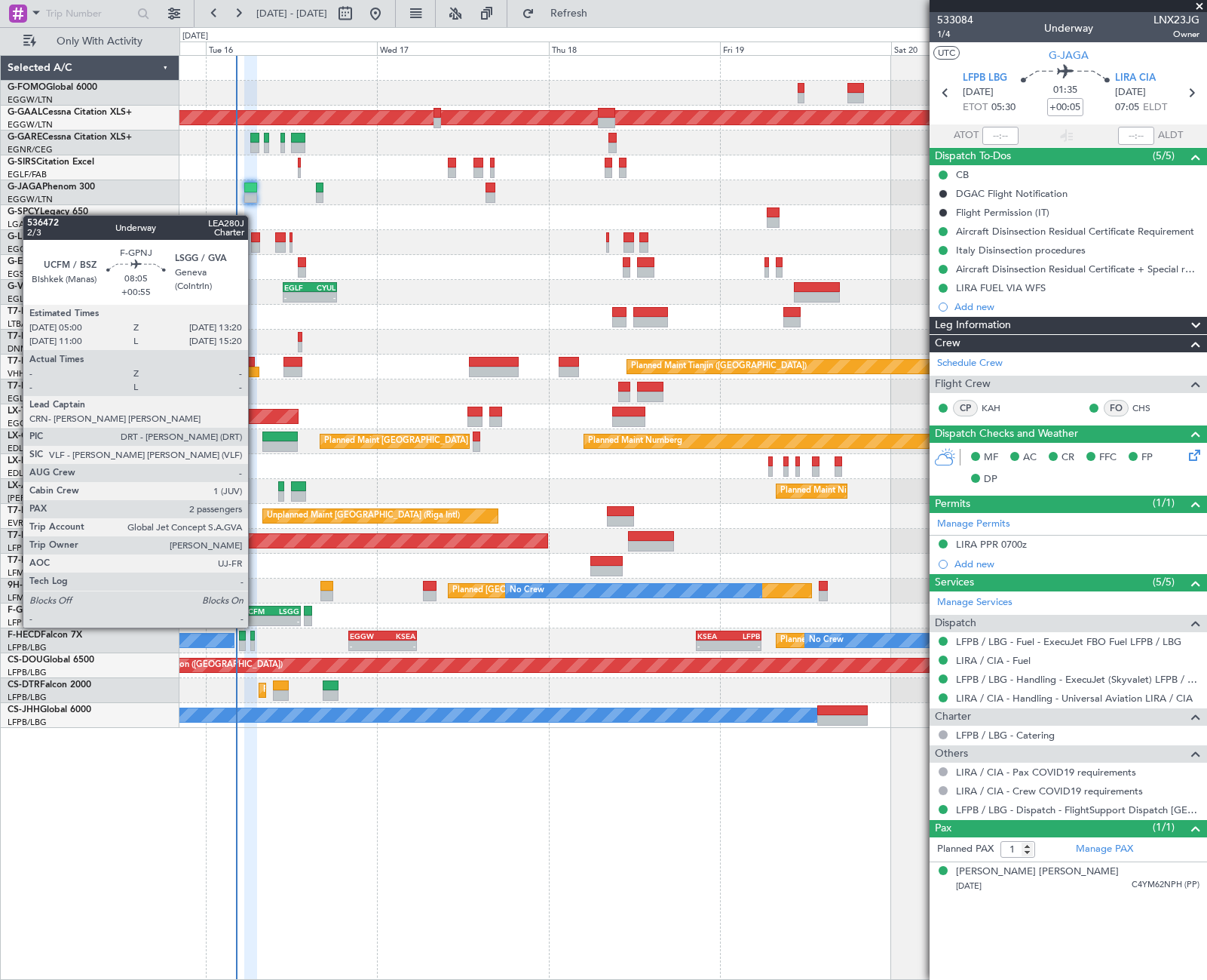
click at [255, 612] on div "UCFM" at bounding box center [257, 611] width 29 height 9
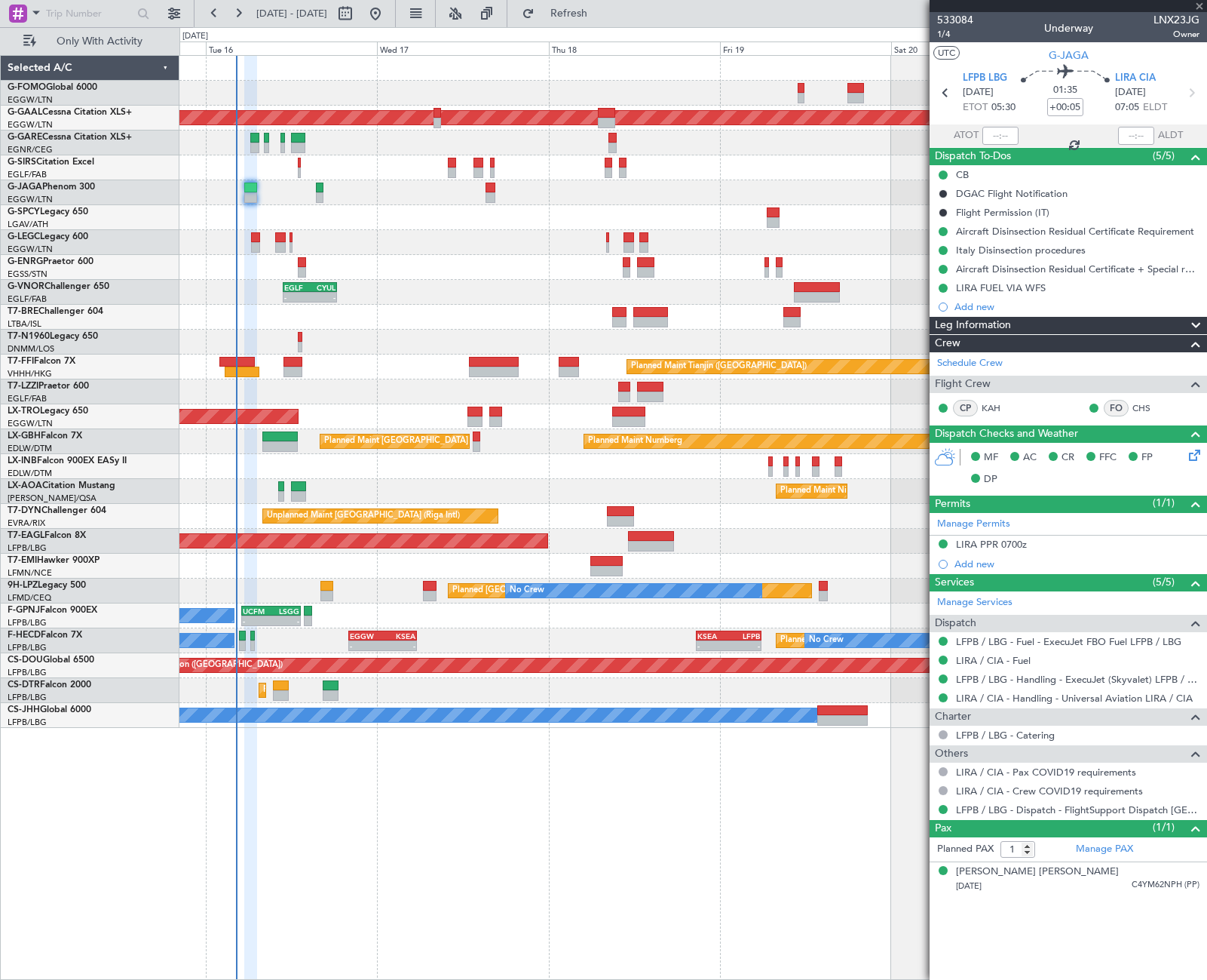
type input "+00:55"
type input "2"
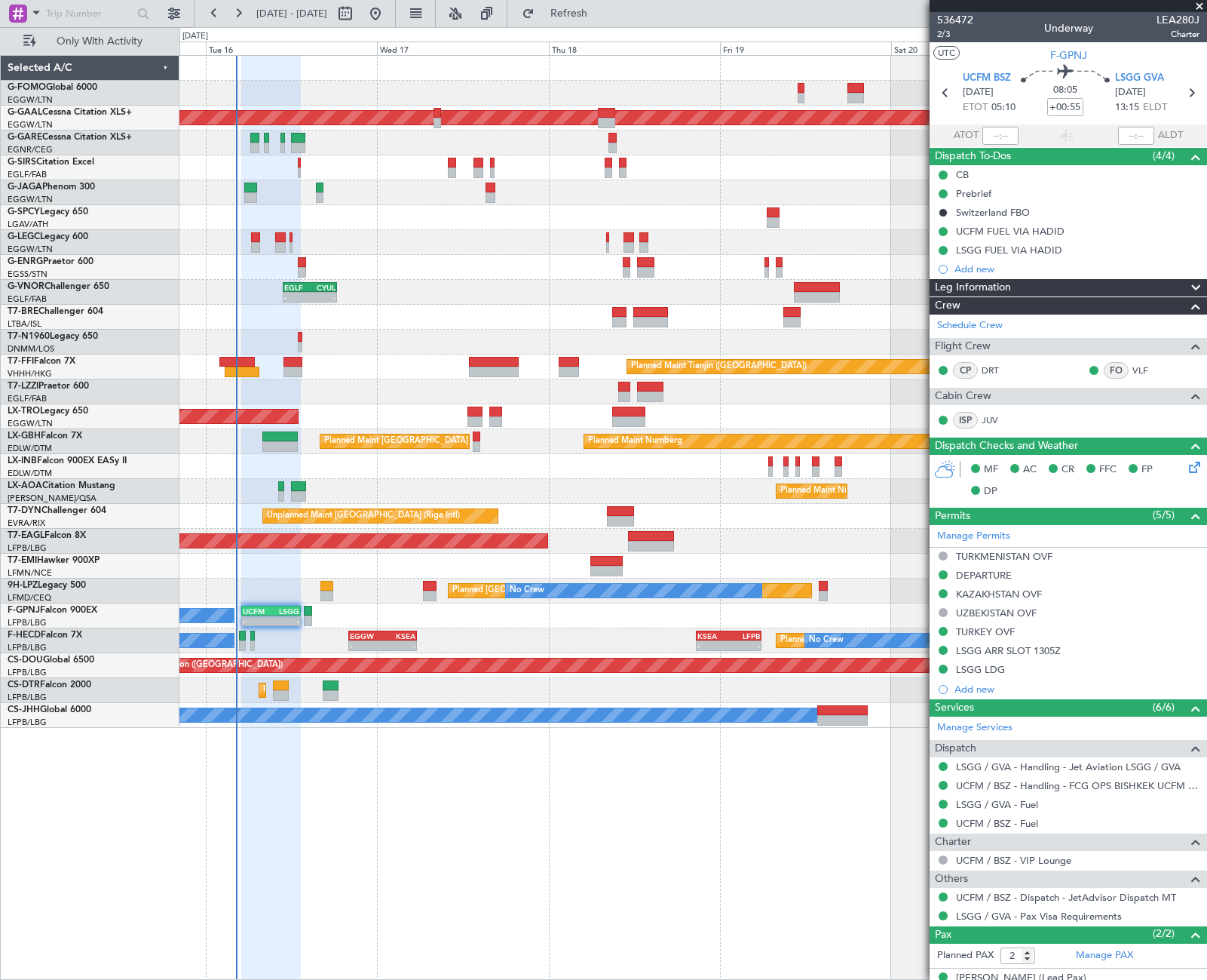
click at [1033, 288] on div "Leg Information" at bounding box center [1069, 288] width 278 height 17
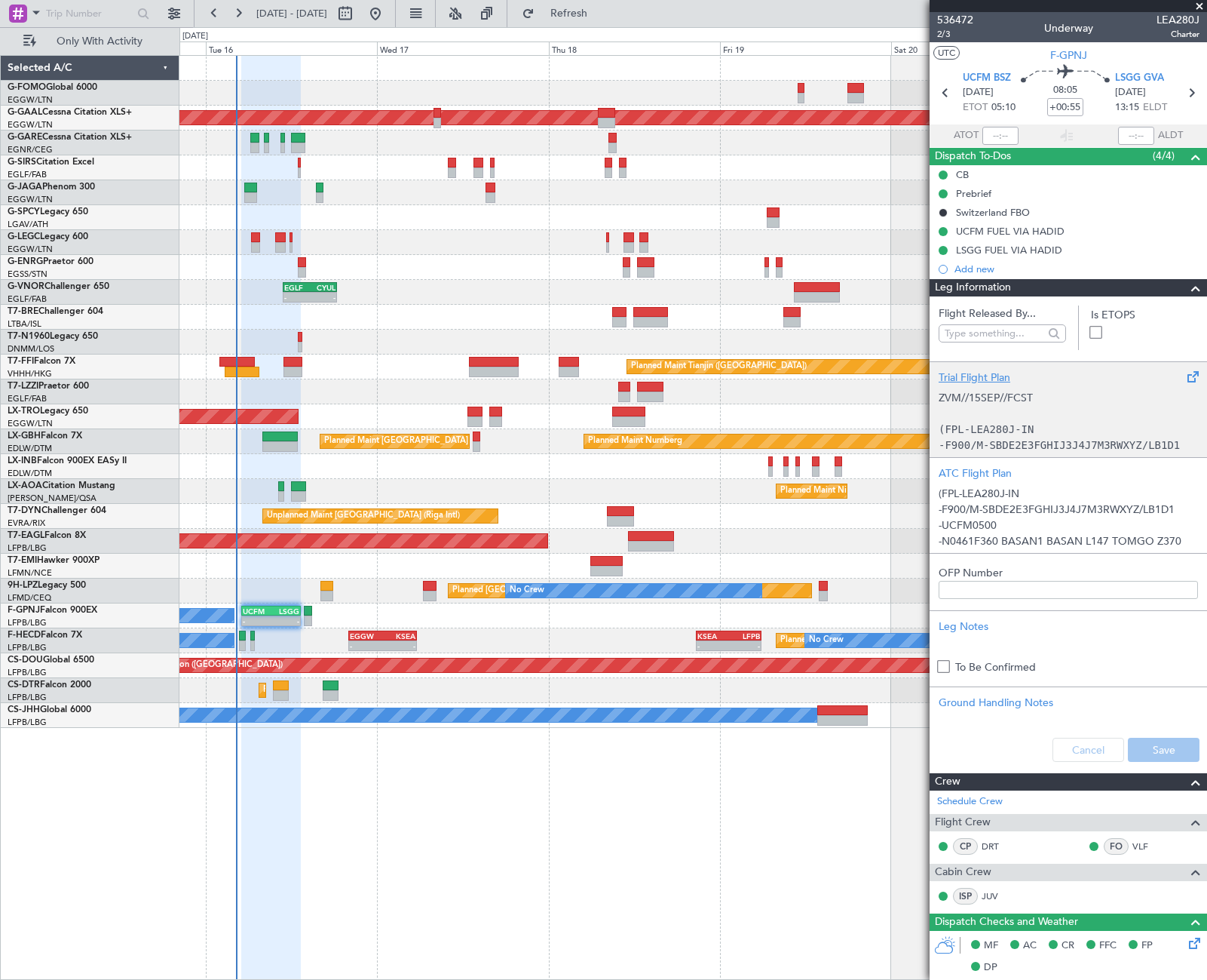
click at [1033, 288] on div "Leg Information" at bounding box center [1069, 288] width 278 height 17
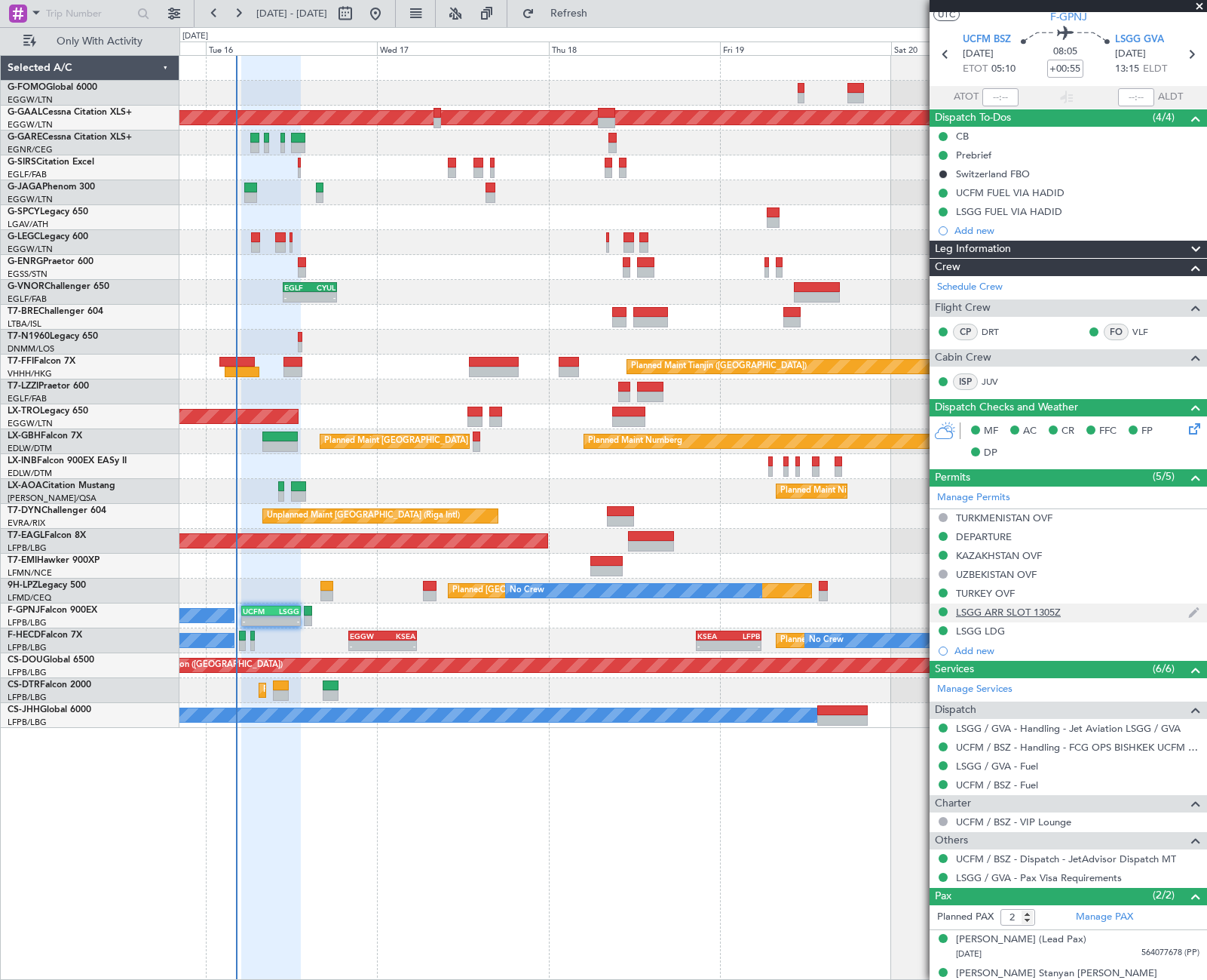
scroll to position [56, 0]
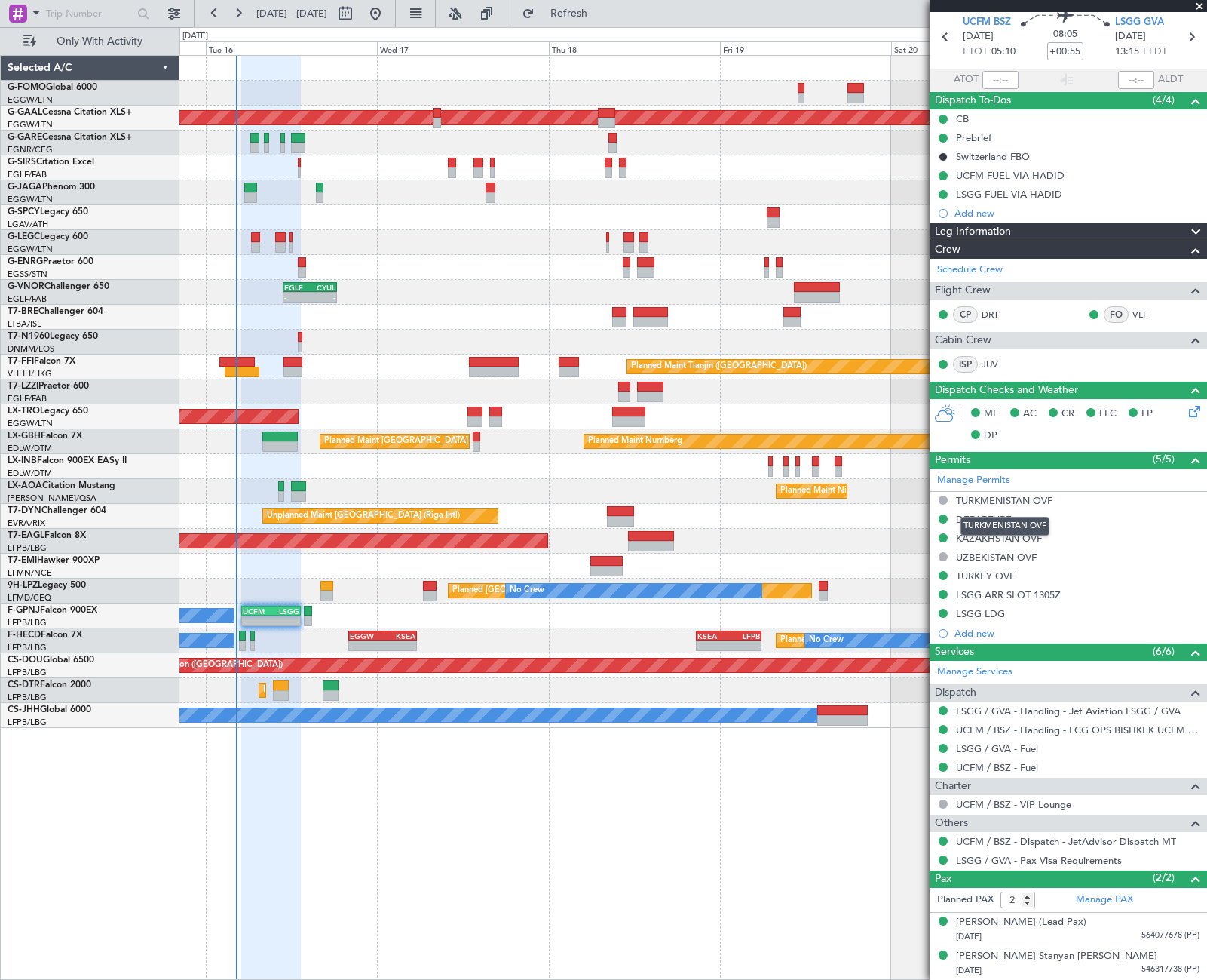
click at [999, 513] on mat-tooltip-component "TURKMENISTAN OVF" at bounding box center [1005, 525] width 110 height 40
click at [995, 521] on div "DEPARTURE" at bounding box center [984, 519] width 56 height 13
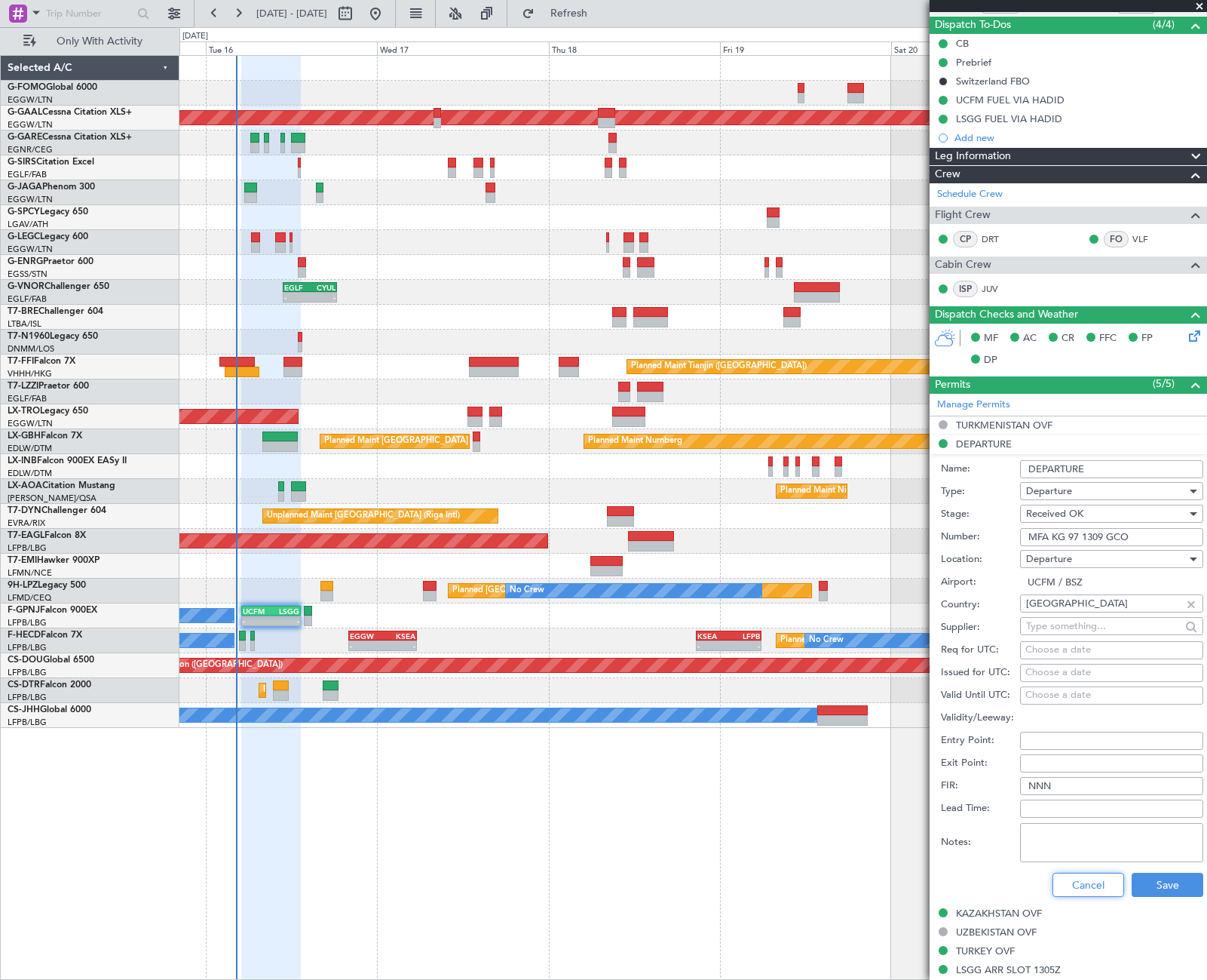
click at [1075, 892] on button "Cancel" at bounding box center [1088, 885] width 72 height 24
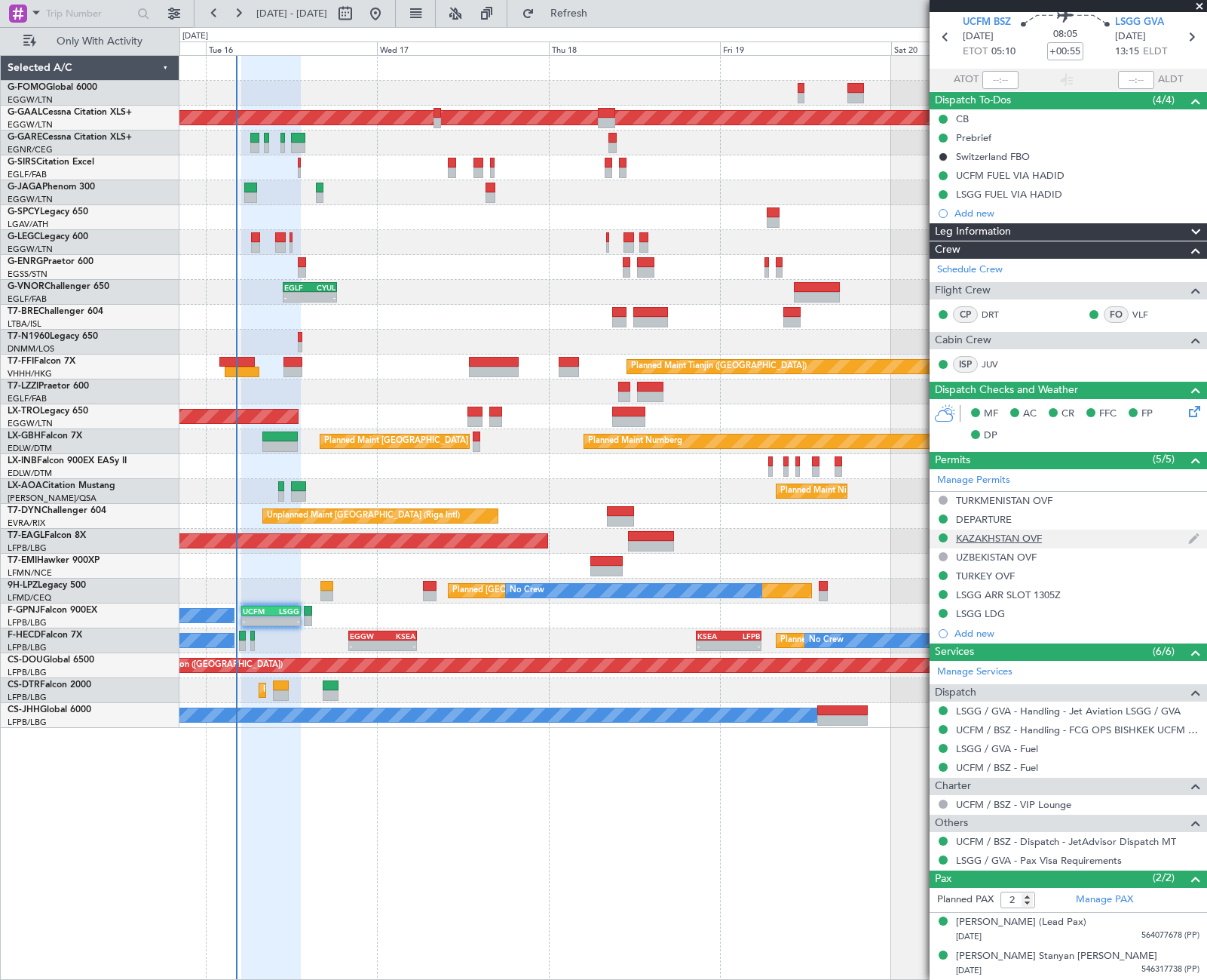
click at [1009, 541] on div "KAZAKHSTAN OVF" at bounding box center [999, 538] width 86 height 13
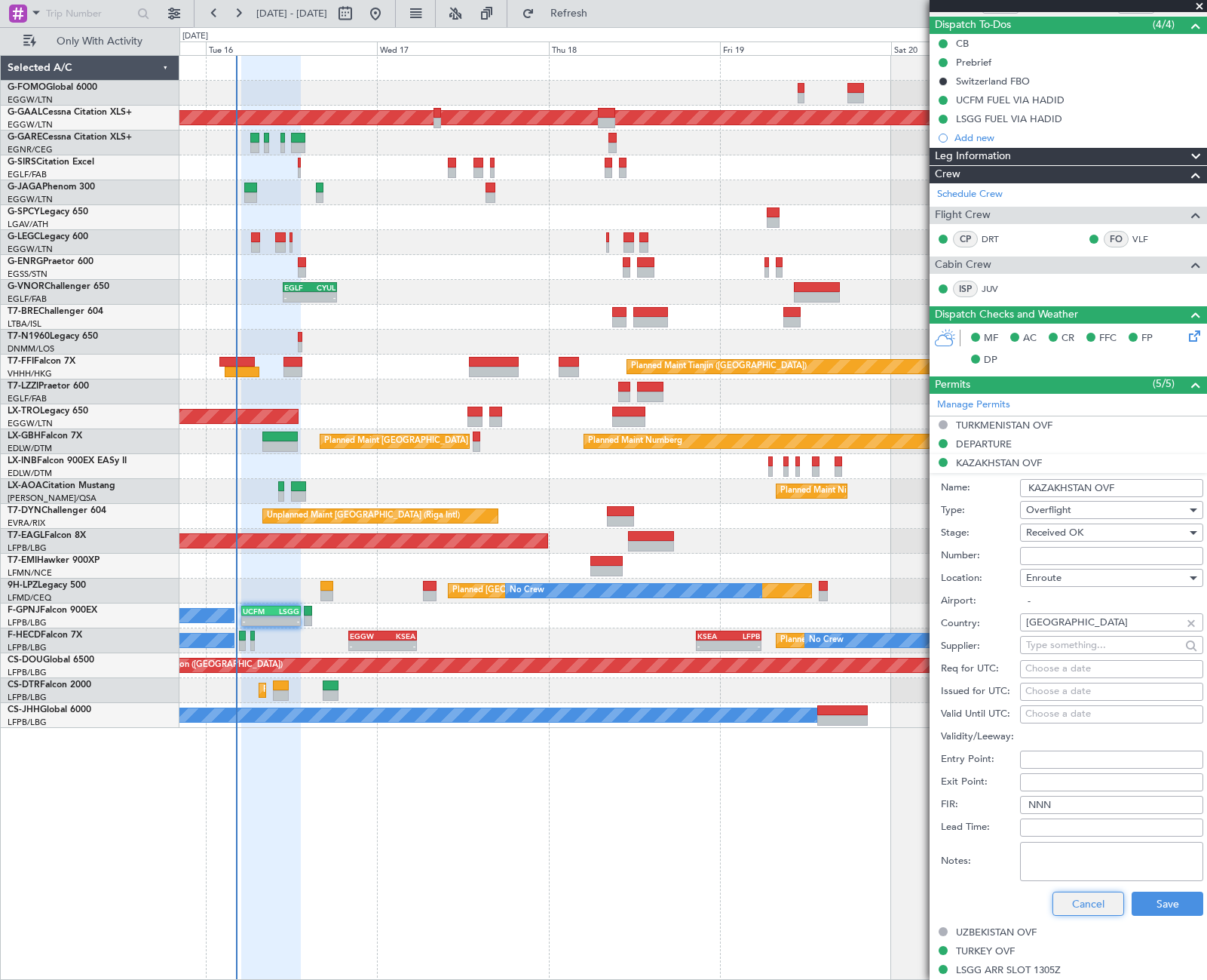
drag, startPoint x: 1089, startPoint y: 905, endPoint x: 1088, endPoint y: 867, distance: 38.0
click at [1089, 904] on button "Cancel" at bounding box center [1088, 904] width 72 height 24
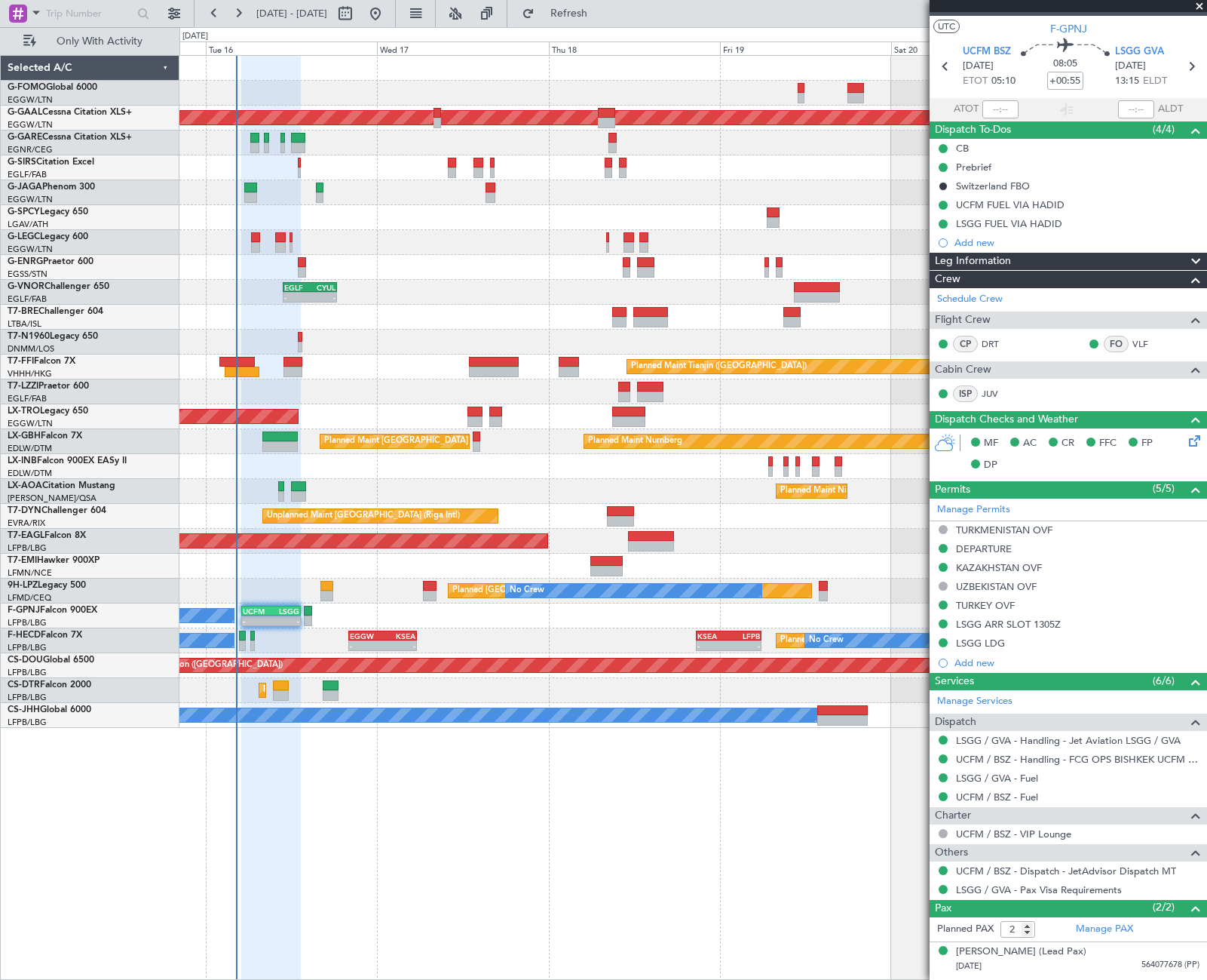
scroll to position [0, 0]
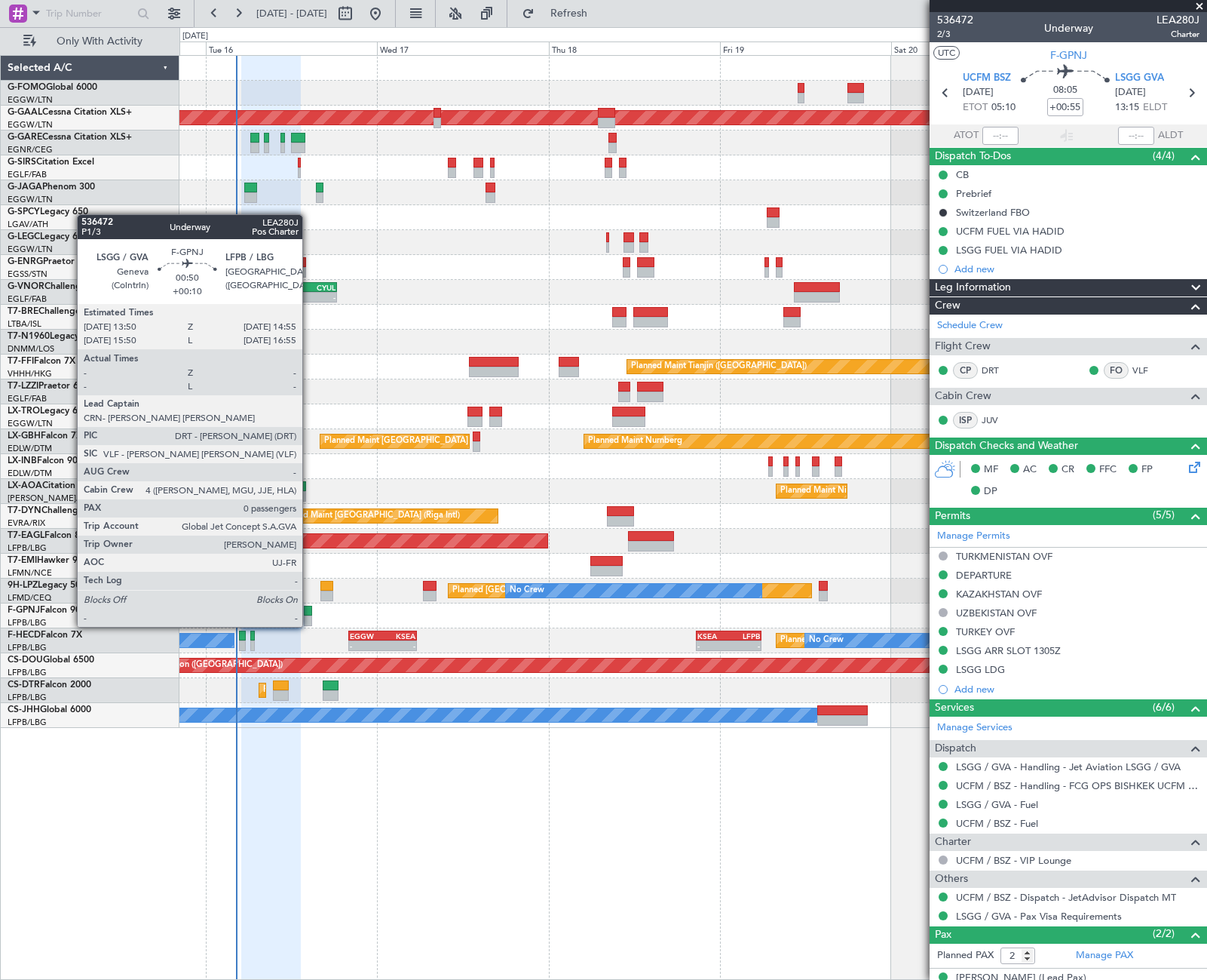
click at [309, 612] on div at bounding box center [308, 611] width 8 height 11
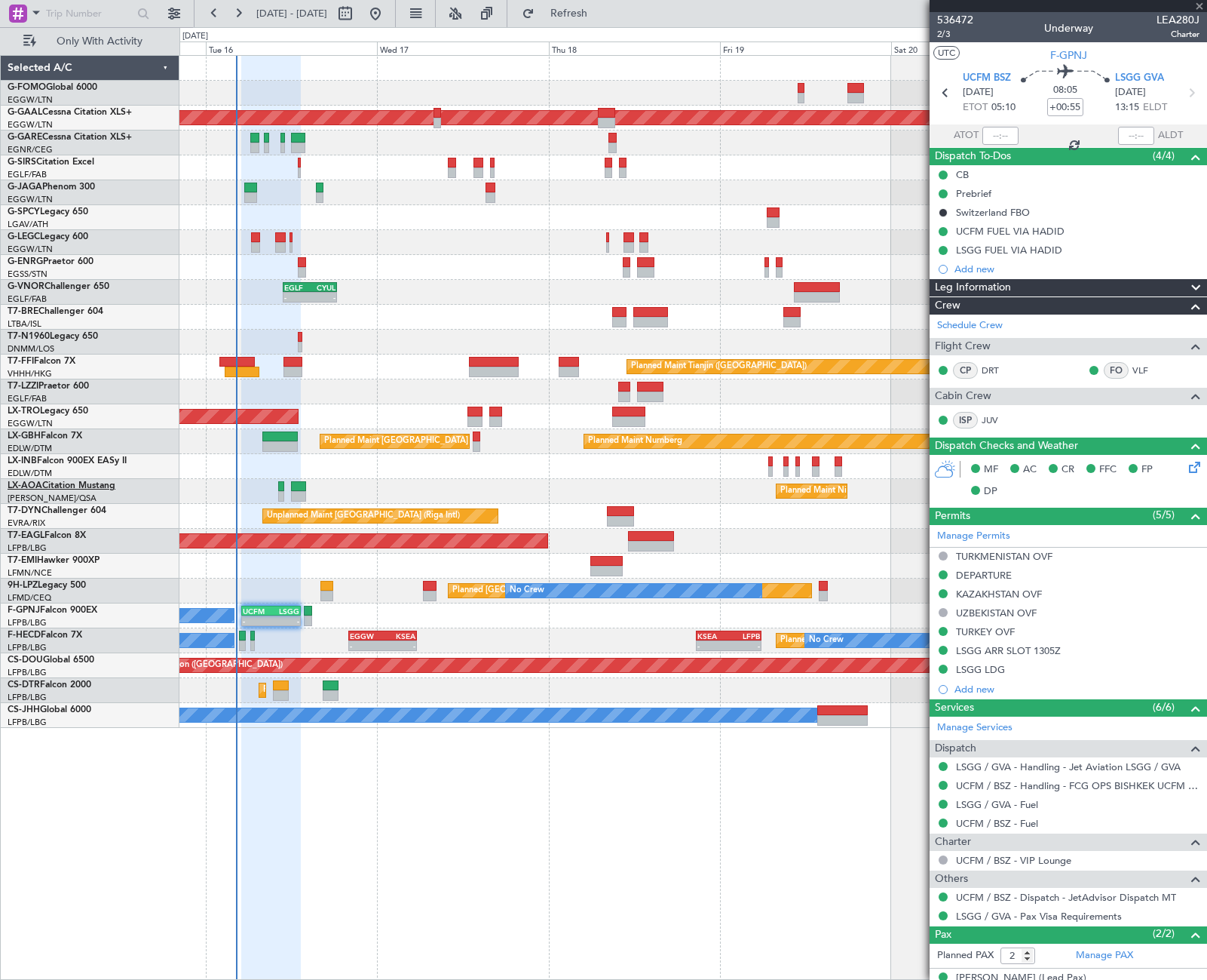
type input "+00:10"
type input "0"
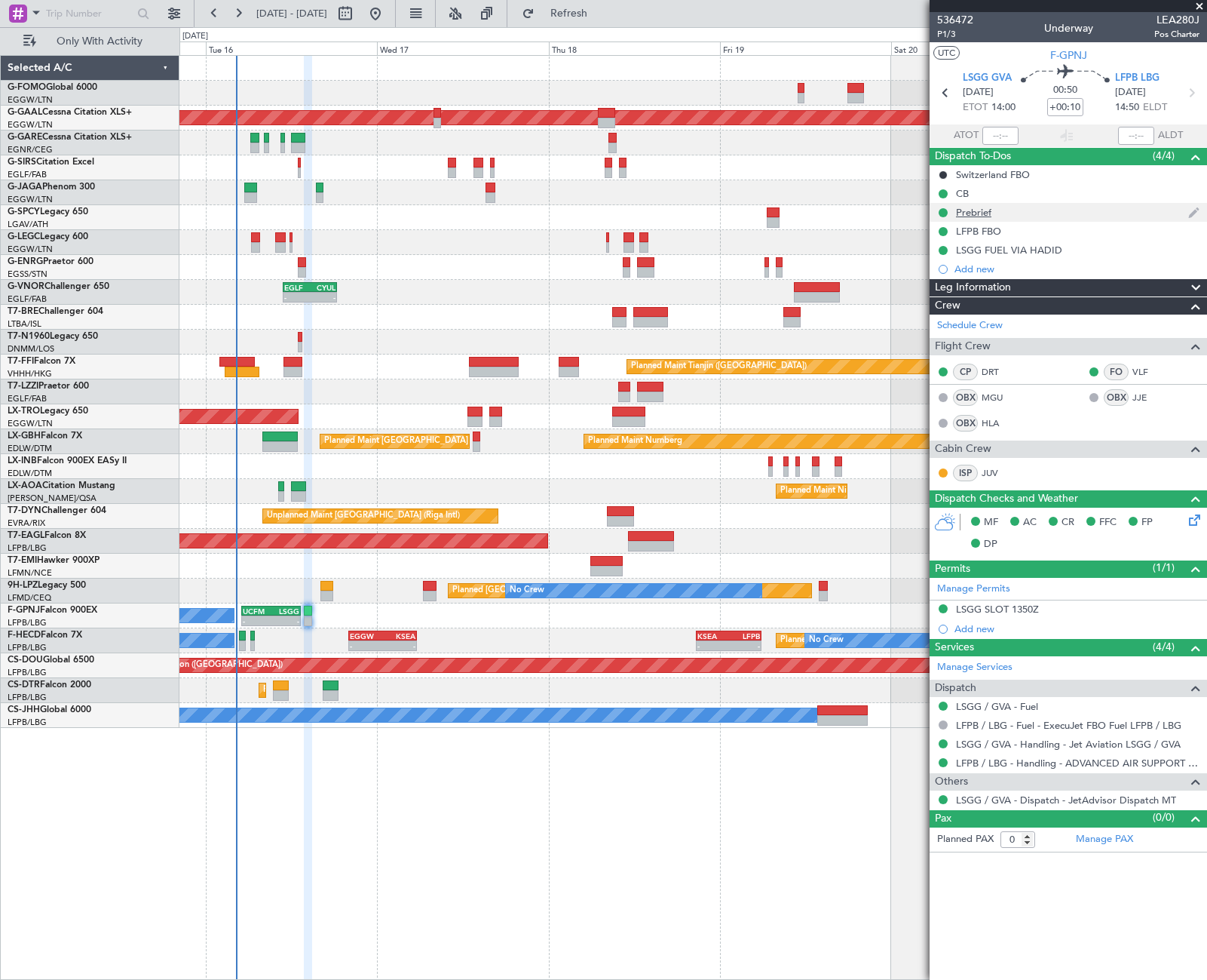
click at [979, 208] on div "Prebrief" at bounding box center [974, 212] width 35 height 13
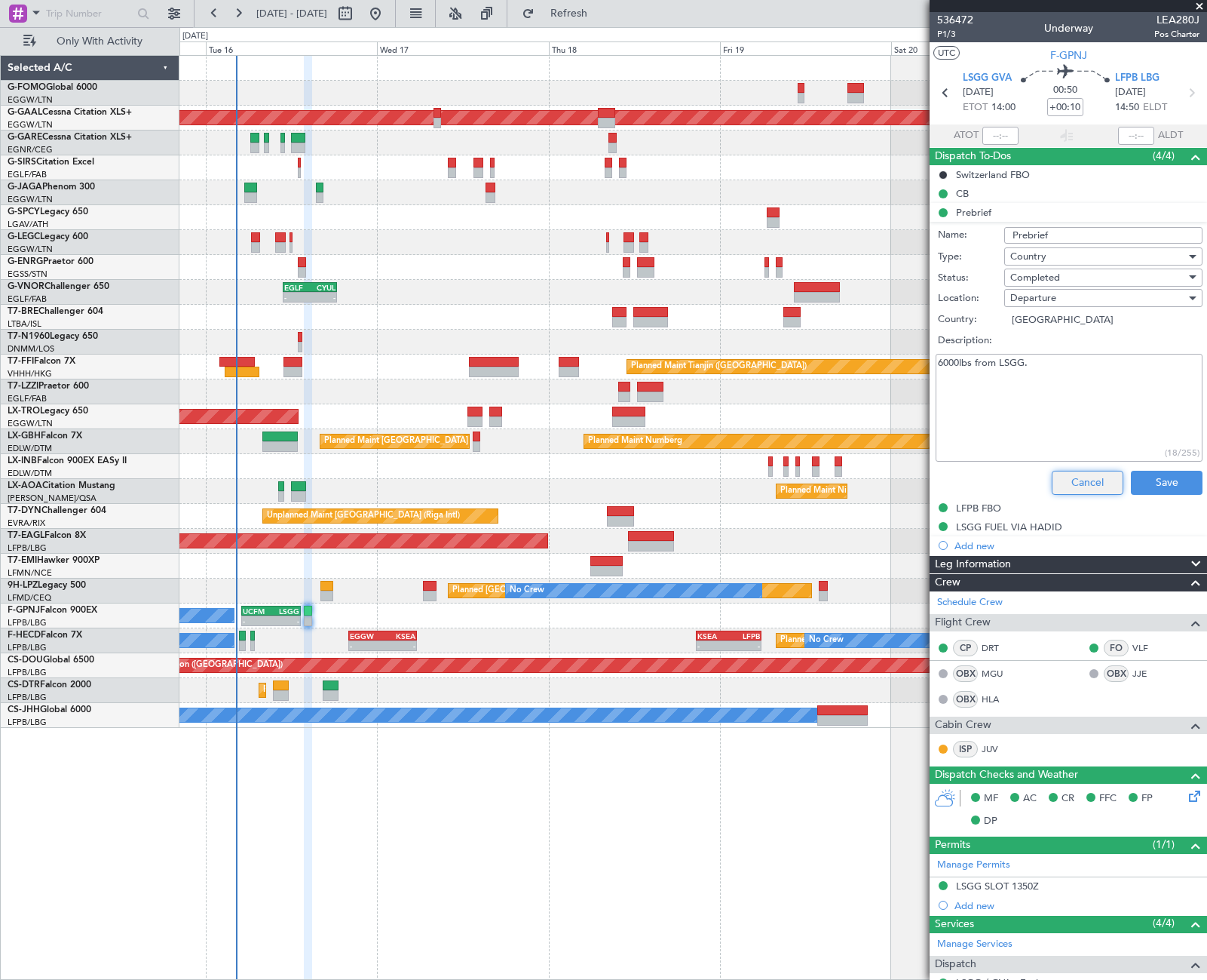
click at [1076, 479] on button "Cancel" at bounding box center [1087, 482] width 72 height 24
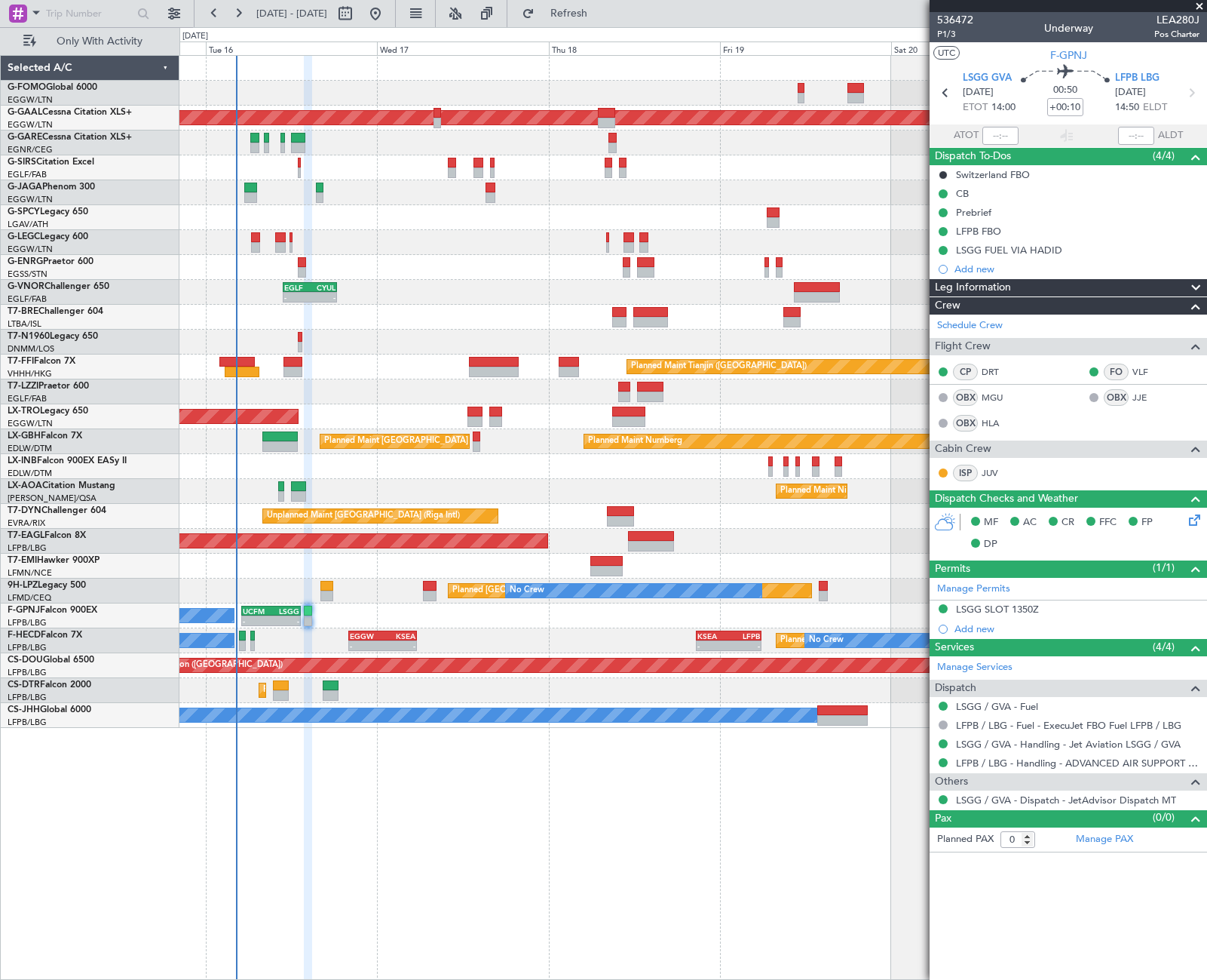
click at [1078, 930] on article "536472 P1/3 Underway LEA280J Pos Charter UTC F-GPNJ LSGG GVA [DATE] ETOT 14:00 …" at bounding box center [1069, 496] width 278 height 968
click at [994, 618] on div "LSGG SLOT 1350Z" at bounding box center [1069, 609] width 278 height 19
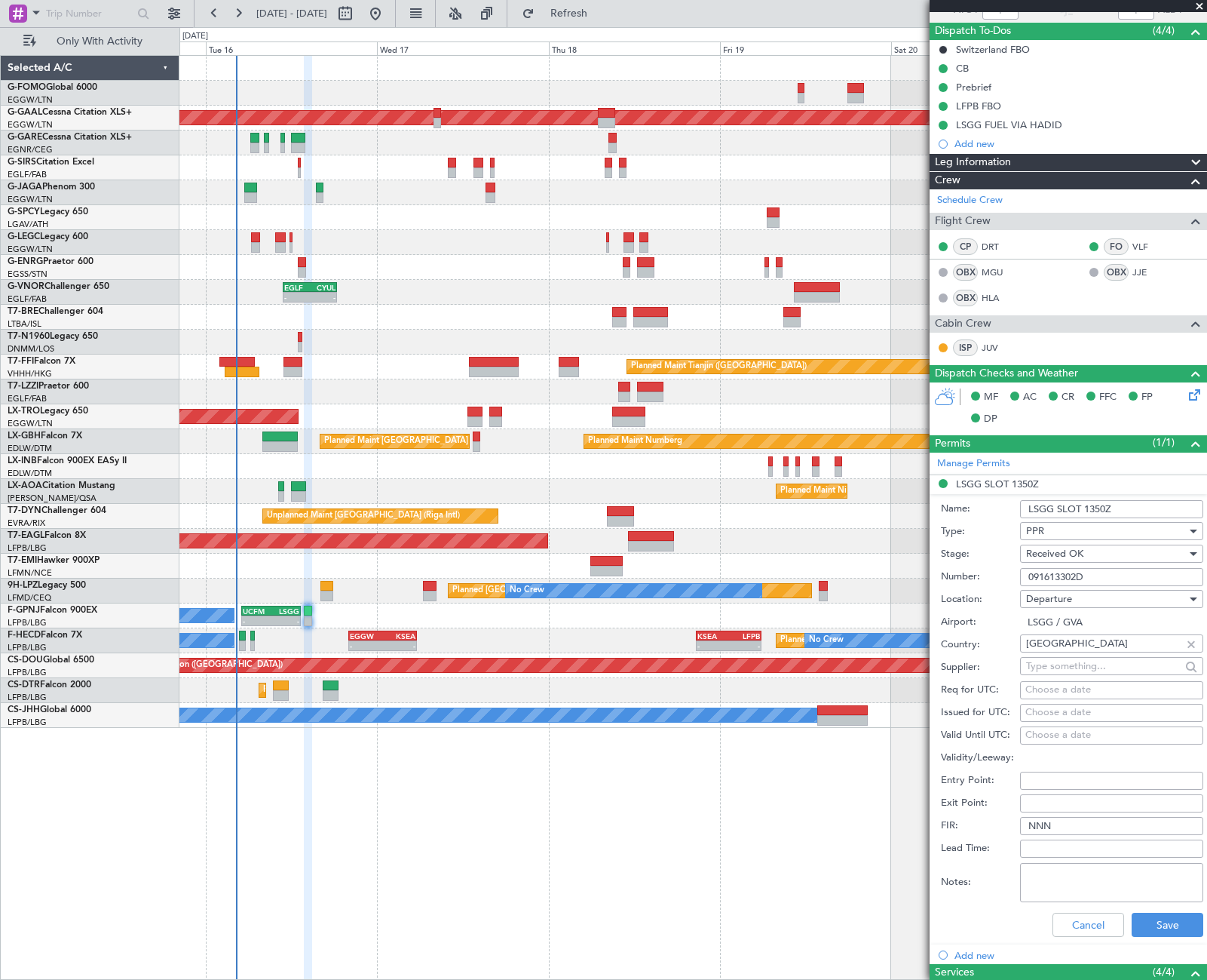
scroll to position [227, 0]
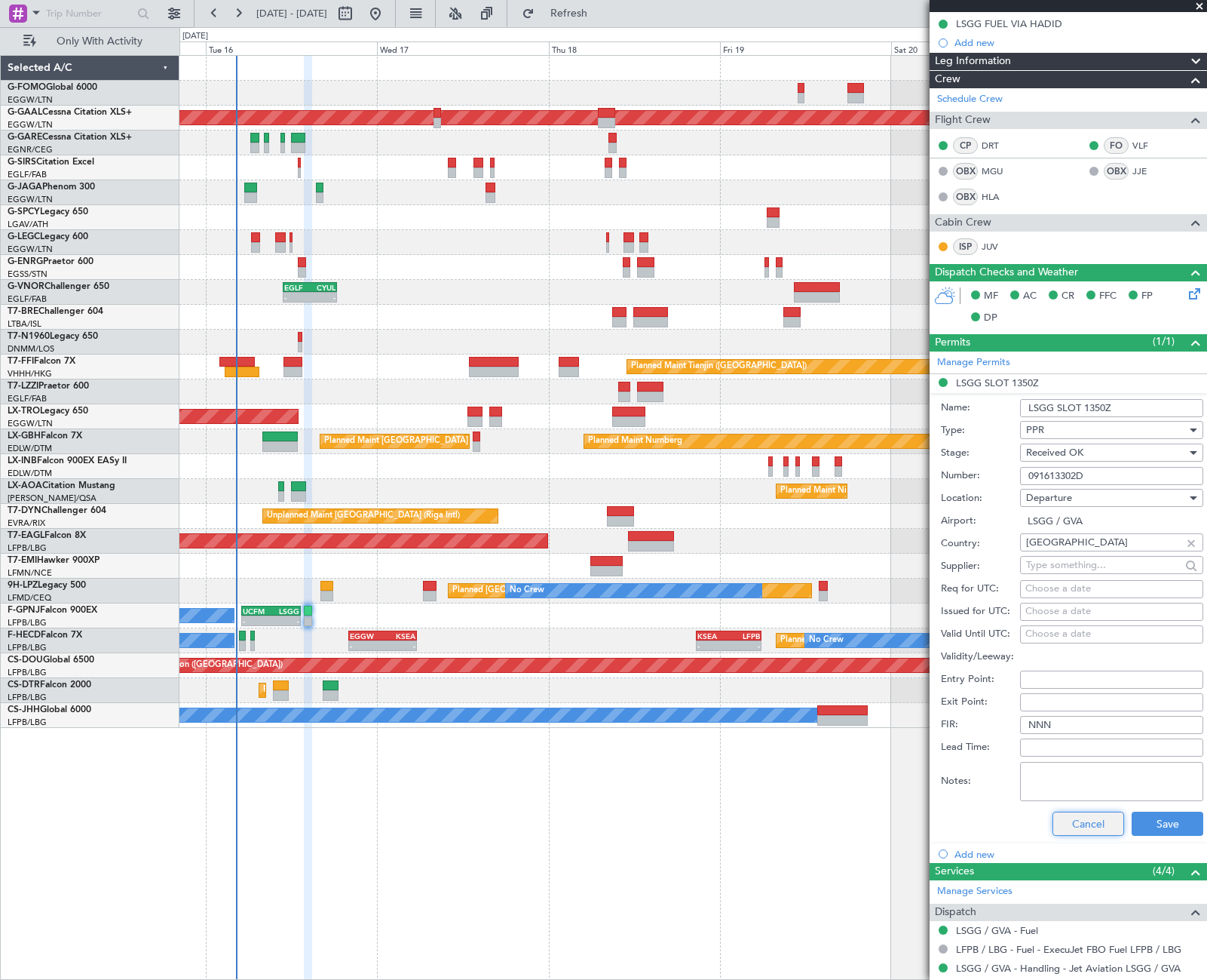
click at [1093, 826] on button "Cancel" at bounding box center [1088, 824] width 72 height 24
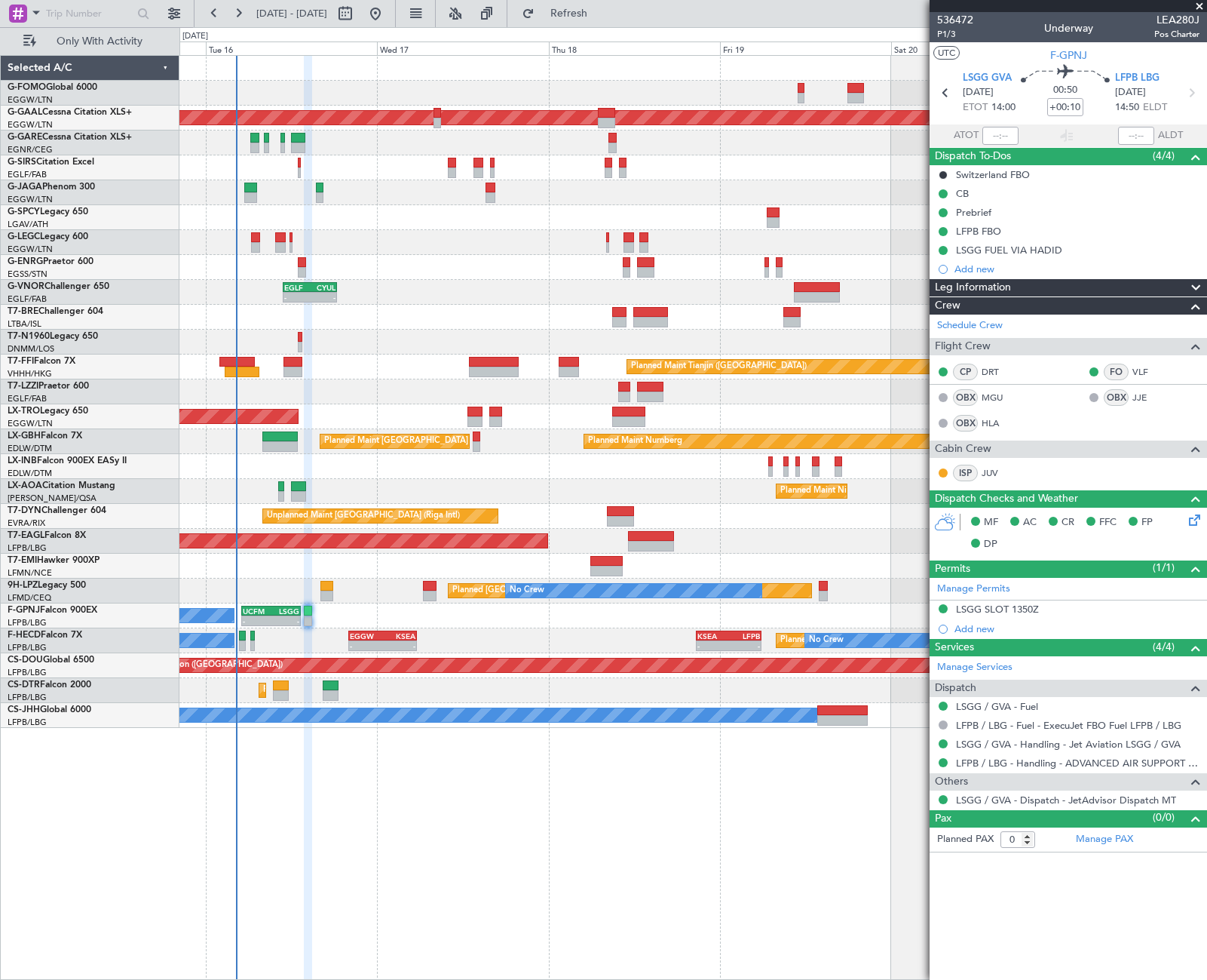
scroll to position [0, 0]
drag, startPoint x: 1039, startPoint y: 934, endPoint x: 1028, endPoint y: 955, distance: 23.7
click at [1039, 932] on article "536472 P1/3 Underway LEA280J Pos Charter UTC F-GPNJ LSGG GVA [DATE] ETOT 14:00 …" at bounding box center [1069, 496] width 278 height 968
click at [1055, 279] on div "Leg Information Flight Released By... Is ETOPS Trial Flight Plan ZVM//15SEP//FC…" at bounding box center [1069, 288] width 278 height 18
click at [1054, 280] on div "Leg Information" at bounding box center [1069, 288] width 278 height 17
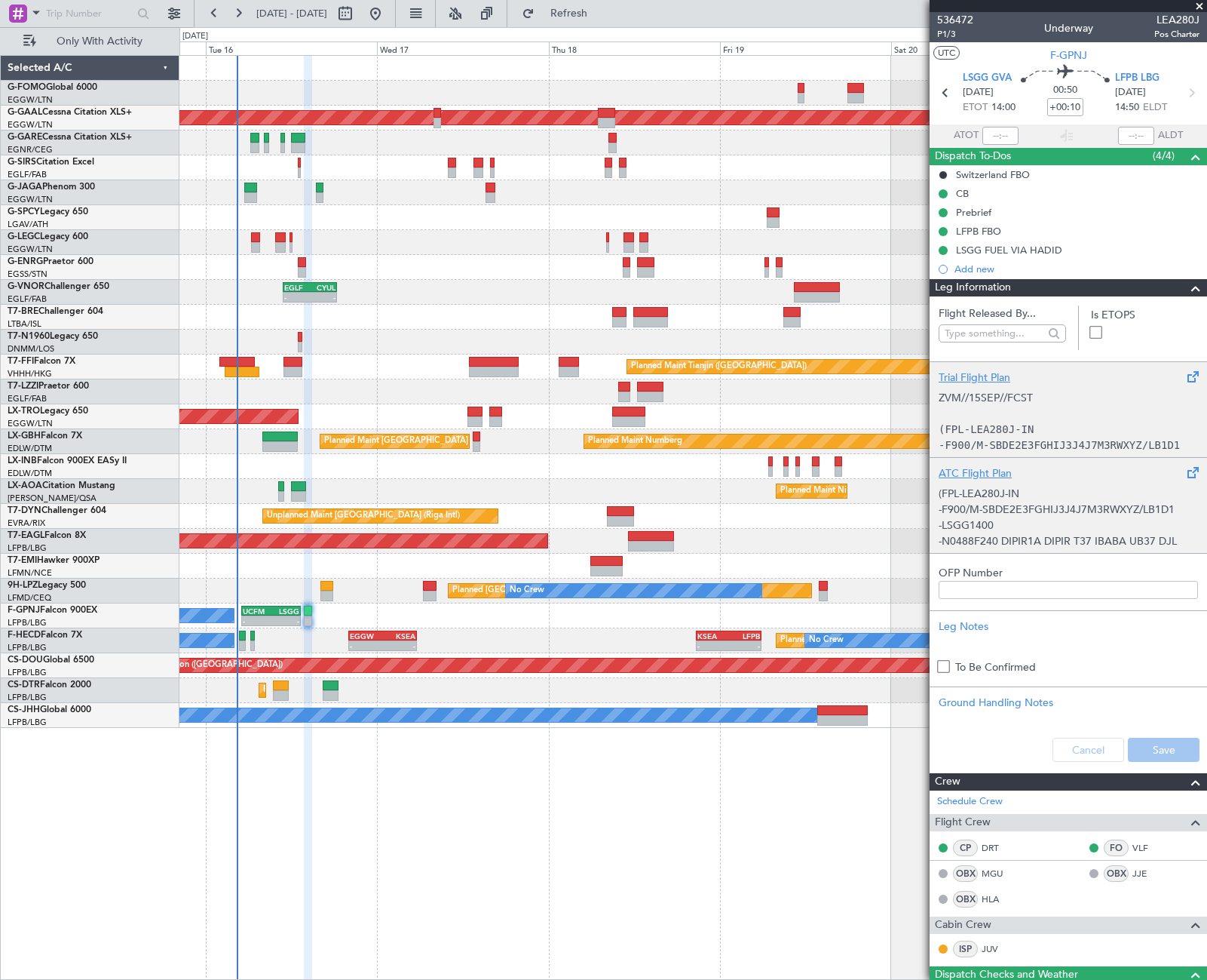
click at [1021, 517] on p "-LSGG1400" at bounding box center [1069, 525] width 260 height 16
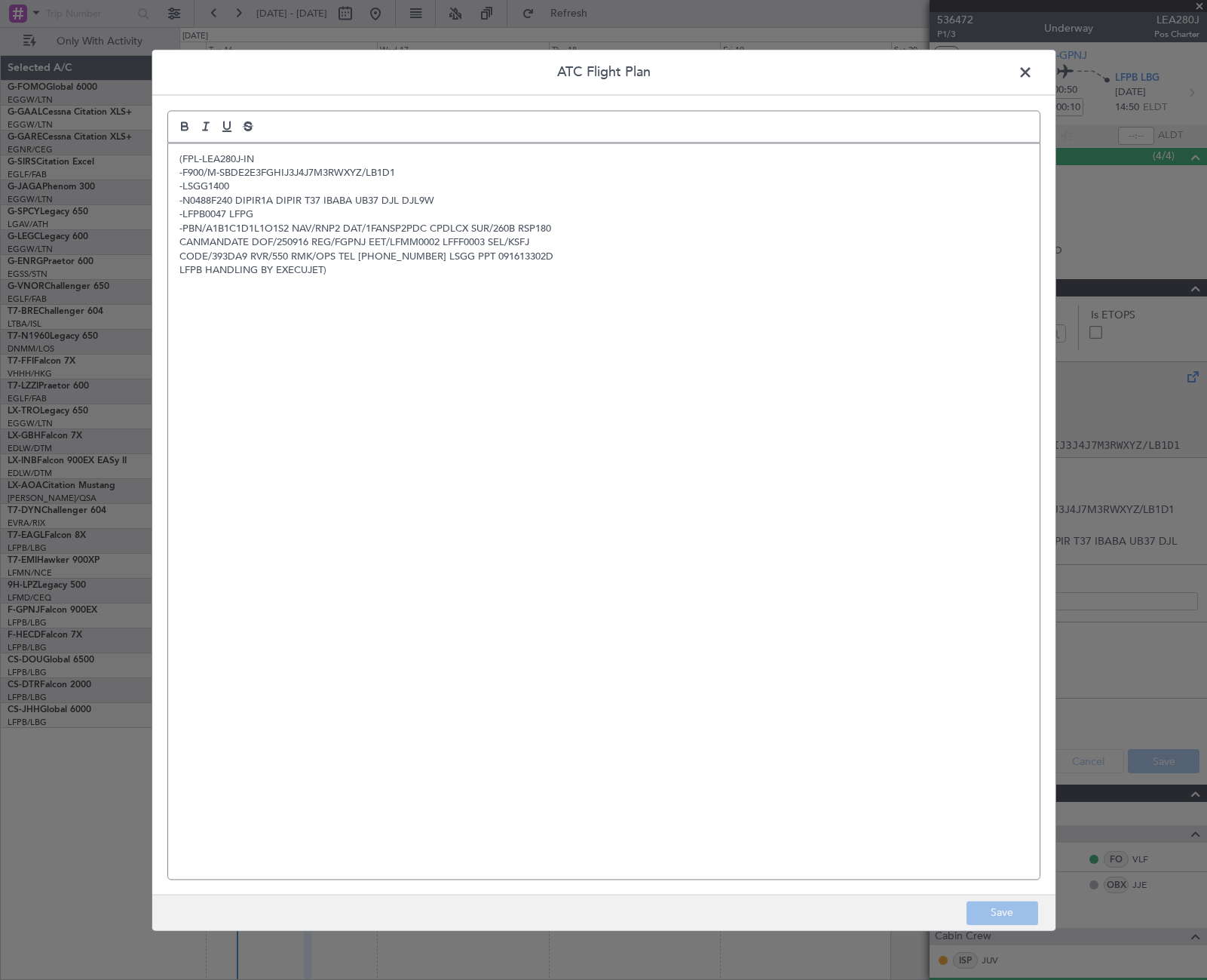
click at [542, 471] on div "(FPL-LEA280J-IN -F900/M-SBDE2E3FGHIJ3J4J7M3RWXYZ/LB1D1 -LSGG1400 -N0488F240 DIP…" at bounding box center [604, 511] width 872 height 735
click at [1016, 920] on button "Save" at bounding box center [1002, 913] width 72 height 24
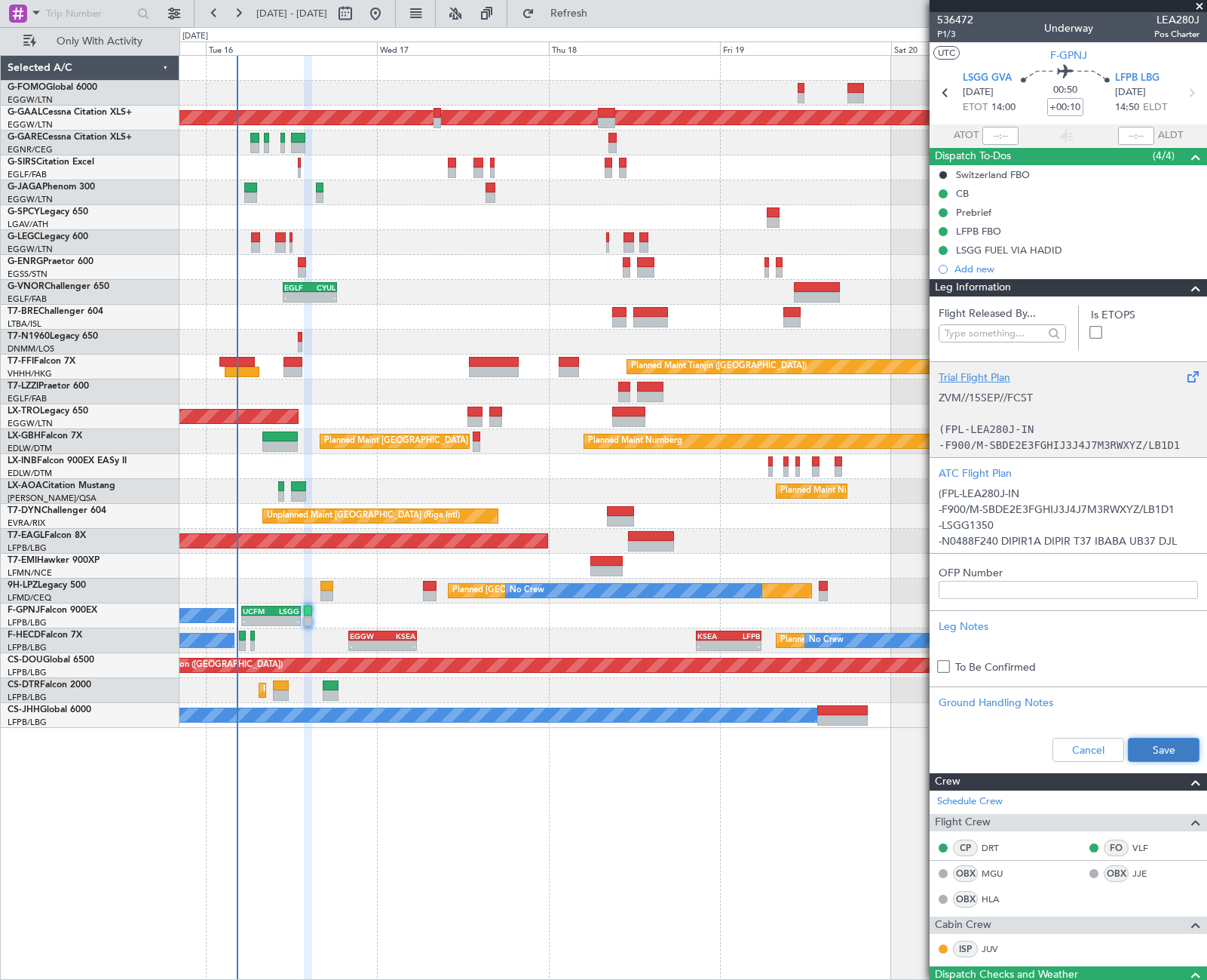
click at [1146, 744] on button "Save" at bounding box center [1163, 750] width 72 height 24
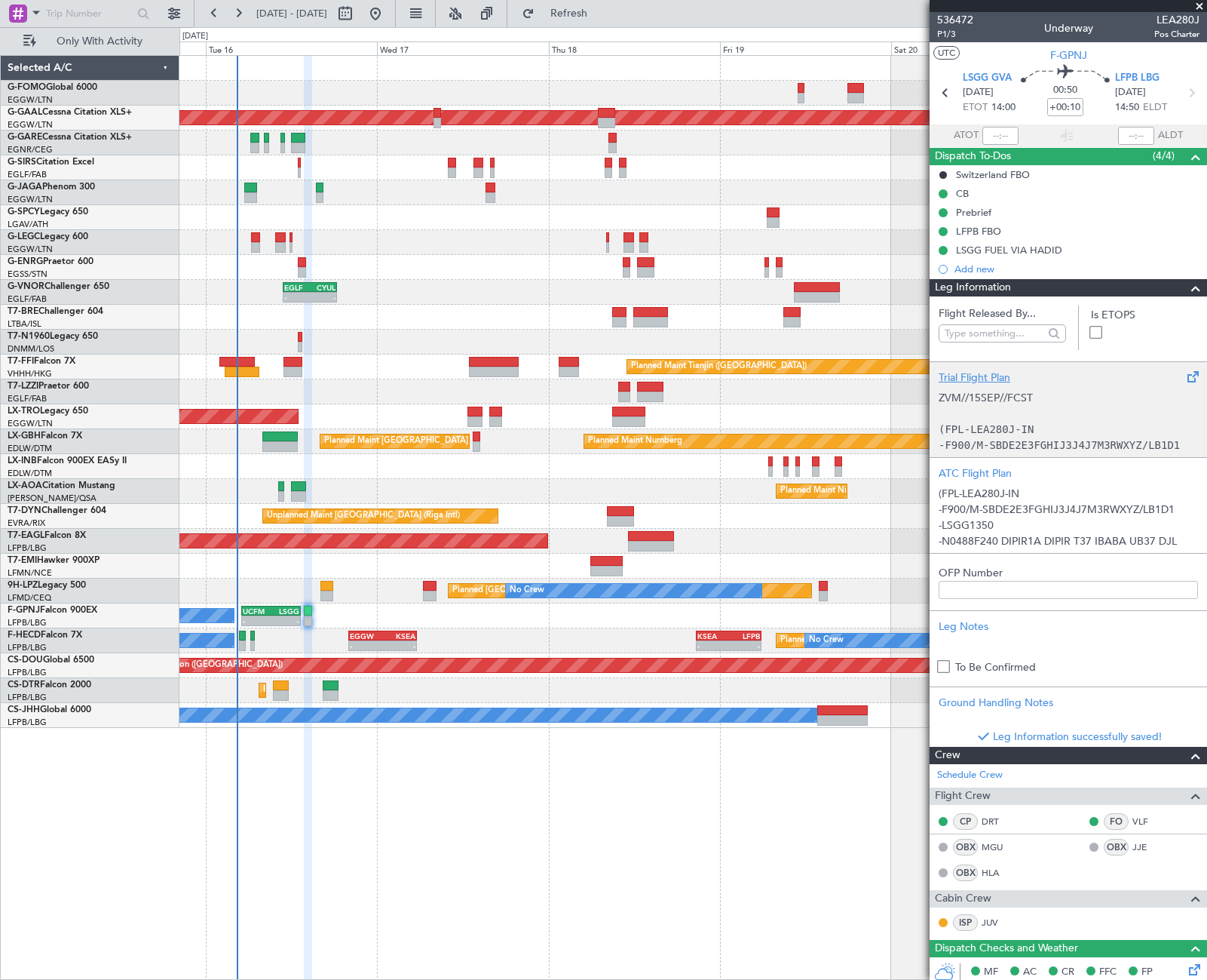
click at [1187, 290] on span at bounding box center [1196, 288] width 18 height 18
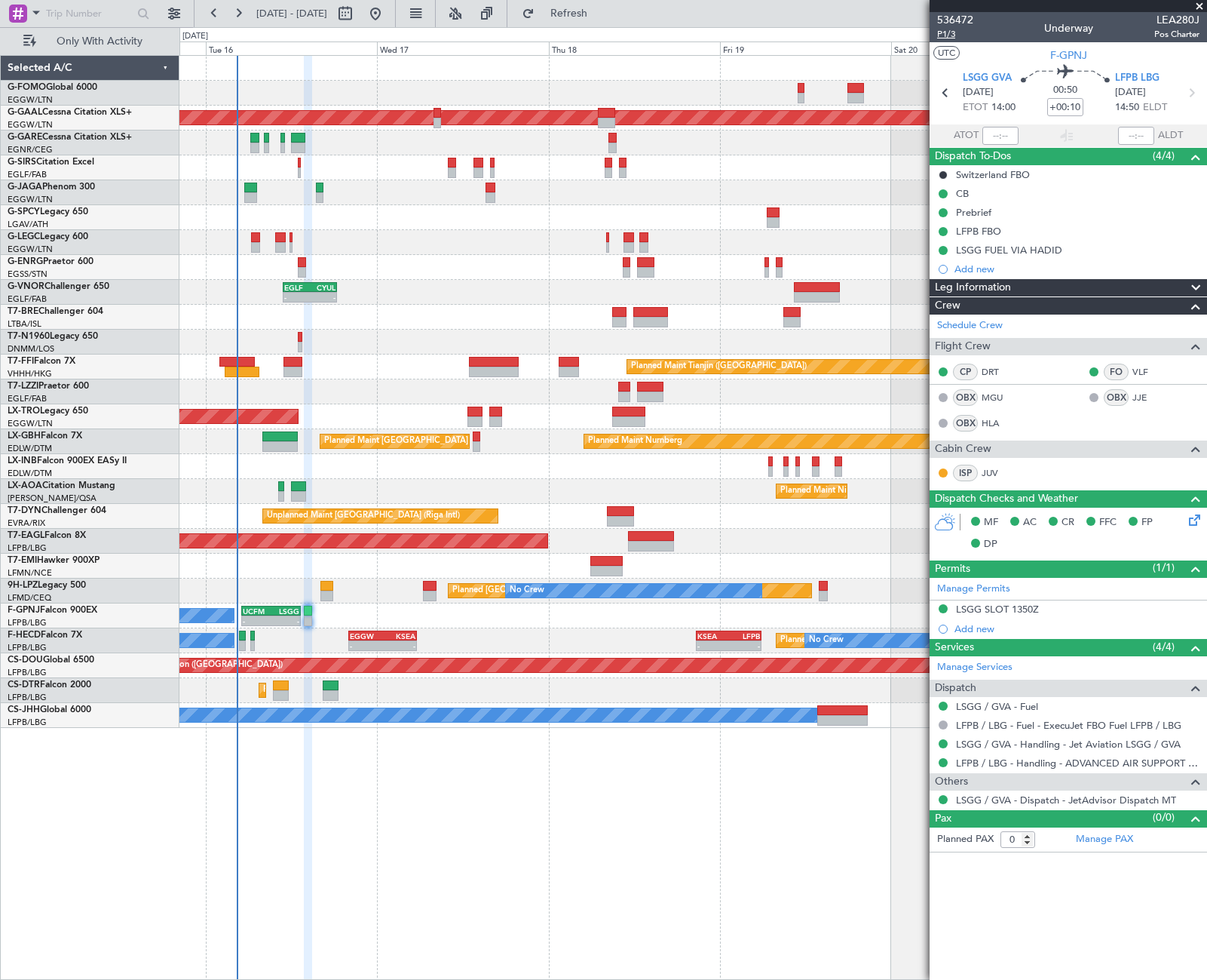
click at [952, 33] on span "P1/3" at bounding box center [956, 34] width 36 height 13
click at [947, 39] on span "P1/3" at bounding box center [956, 34] width 36 height 13
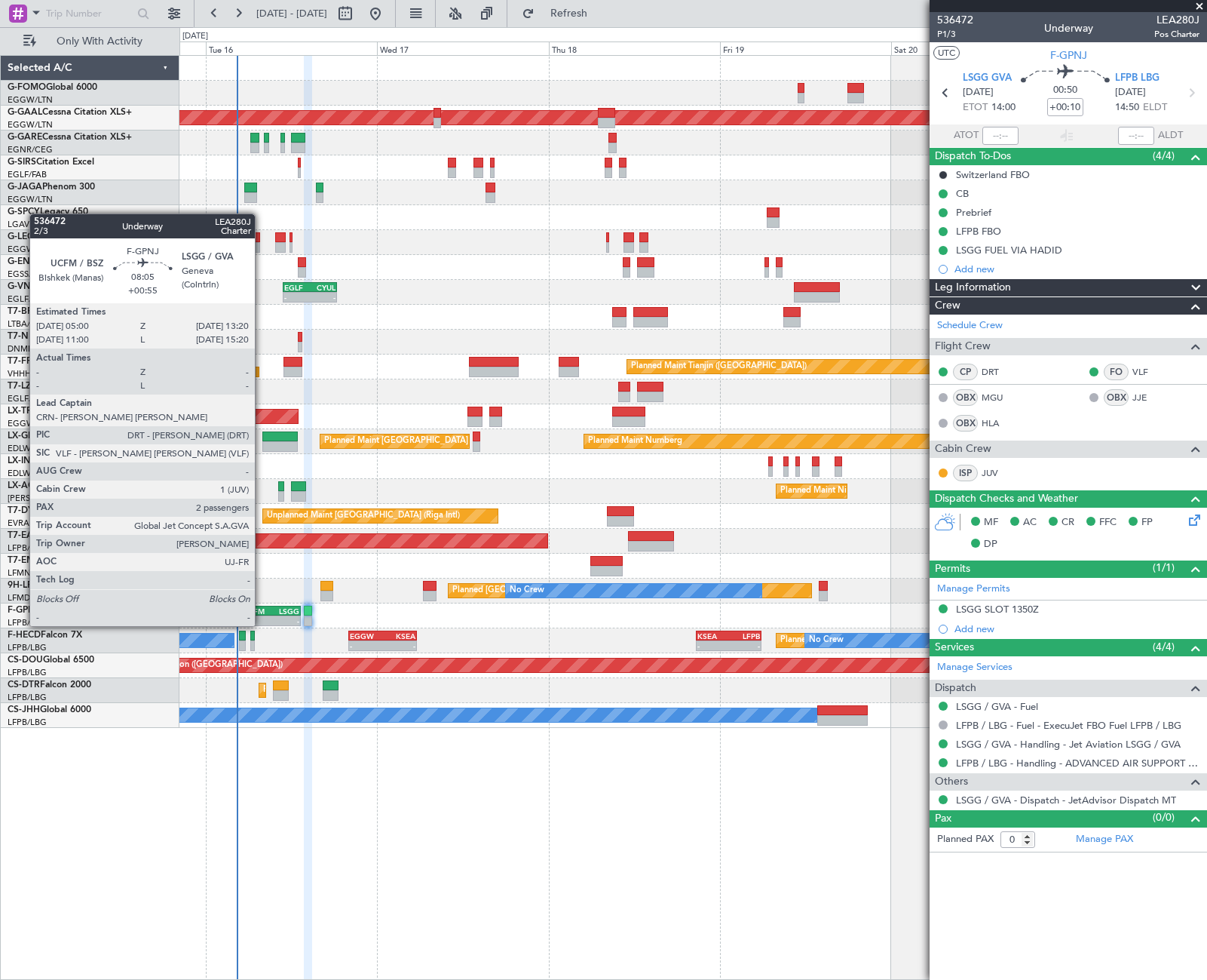
click at [262, 611] on div "UCFM" at bounding box center [257, 611] width 29 height 9
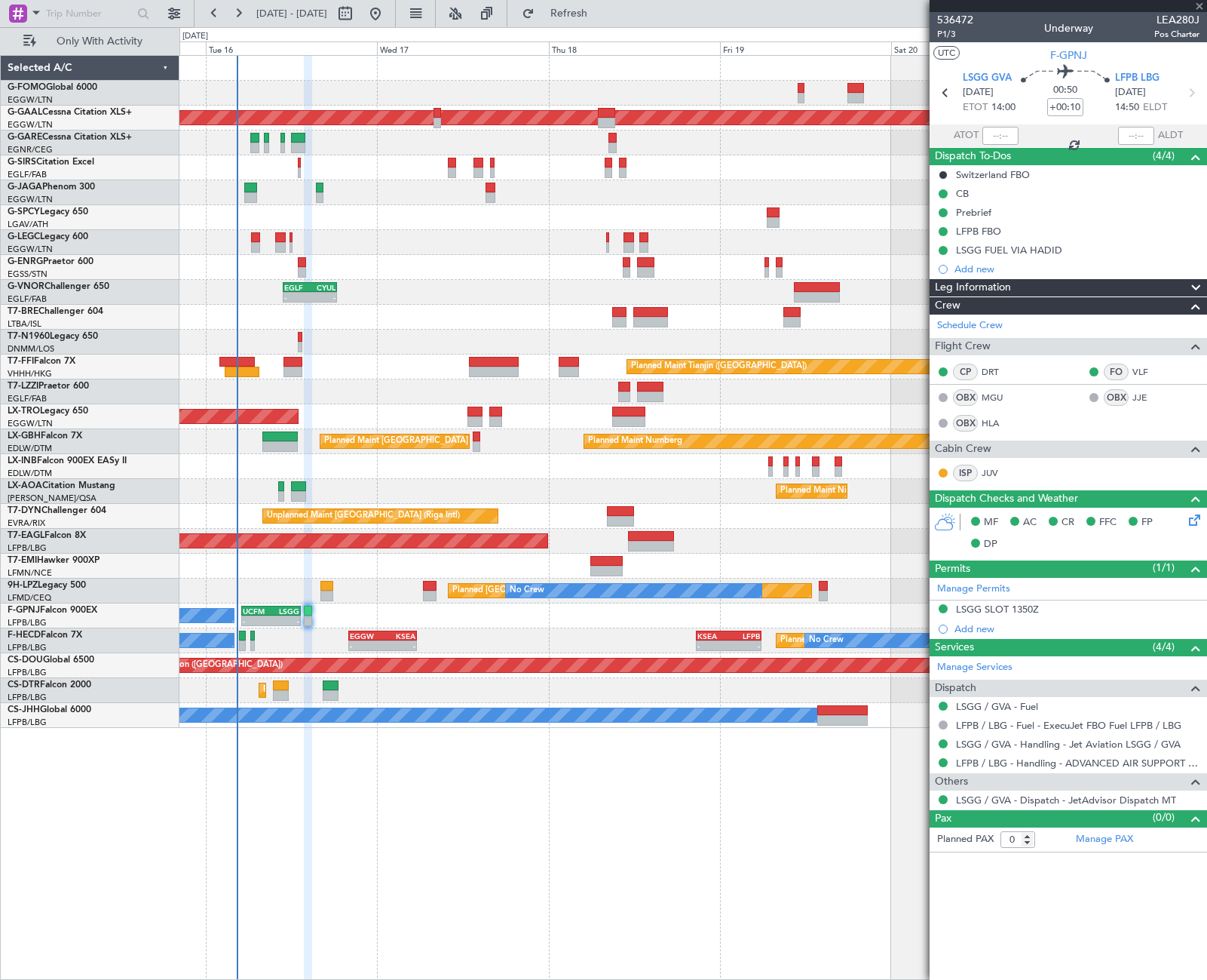
type input "+00:55"
type input "2"
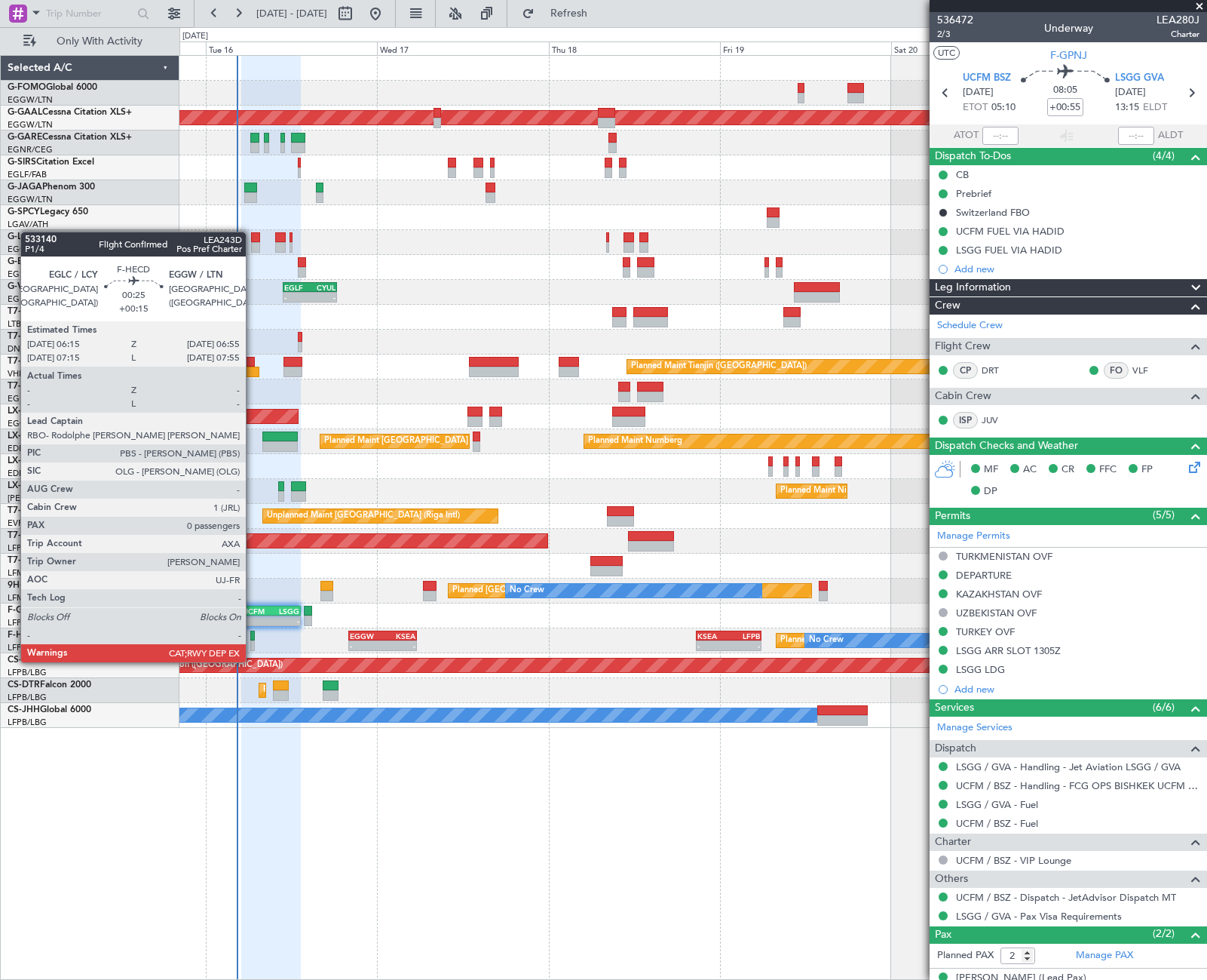
click at [253, 647] on div at bounding box center [253, 646] width 5 height 11
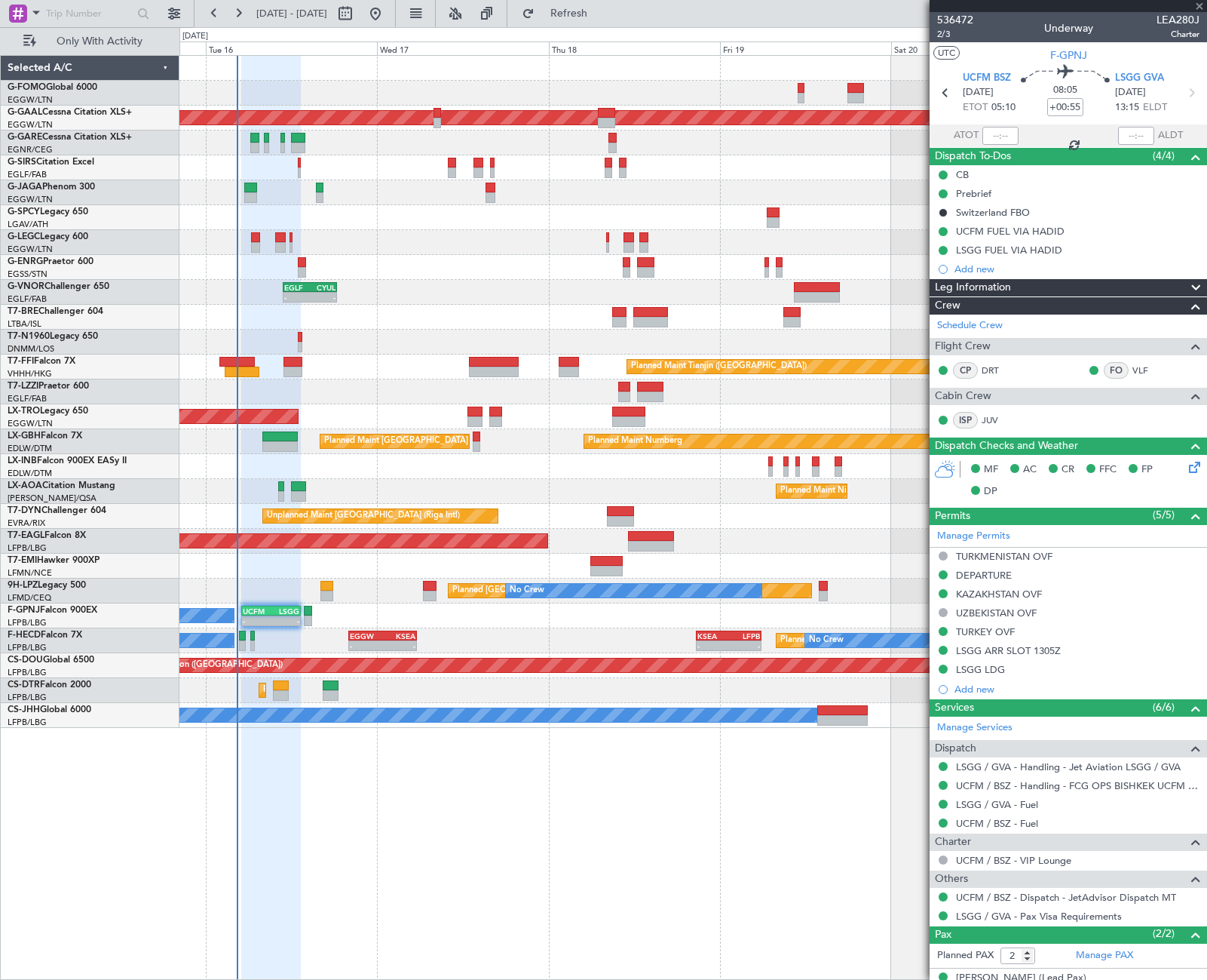
type input "+00:15"
type input "0"
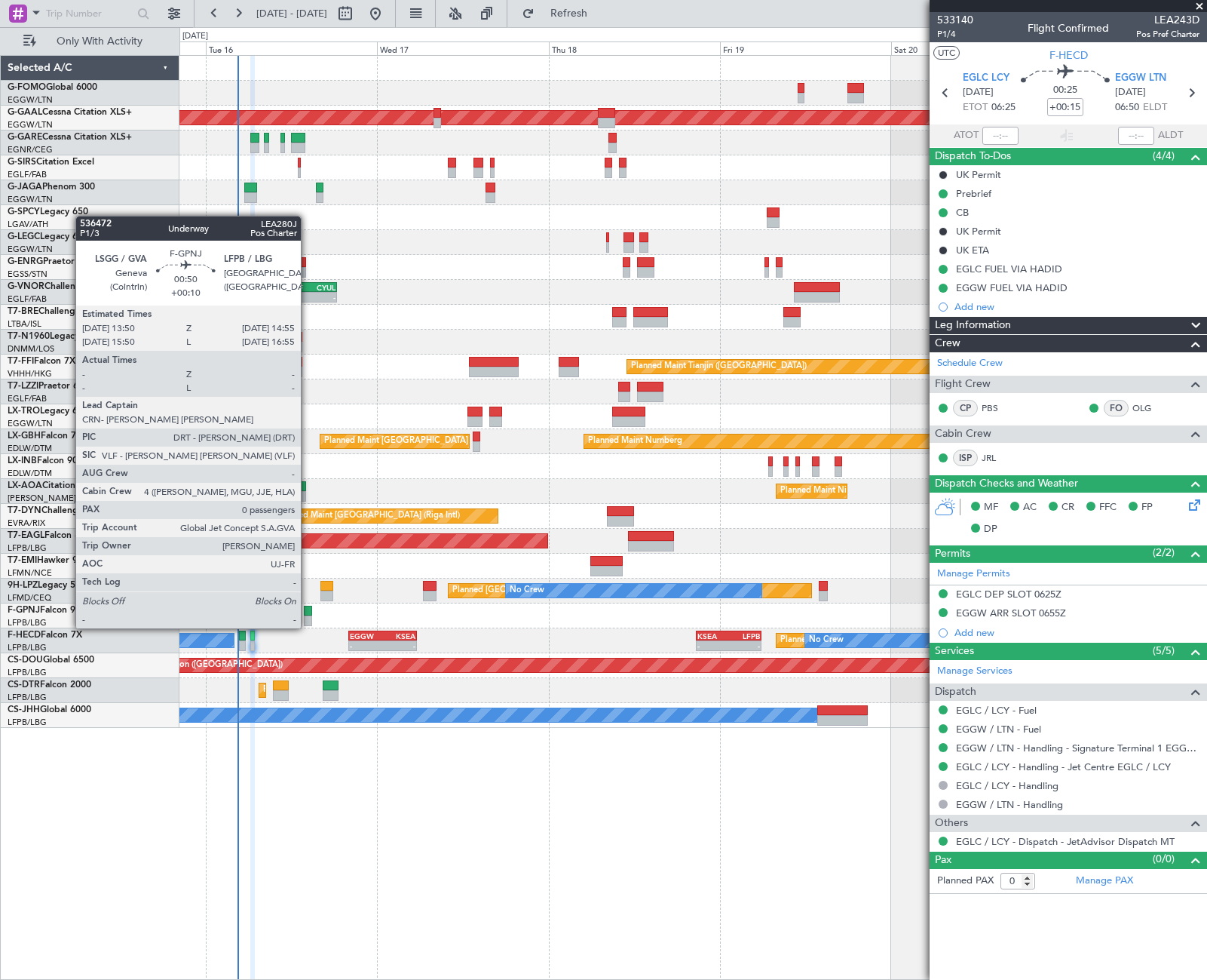
click at [308, 612] on div at bounding box center [308, 611] width 8 height 11
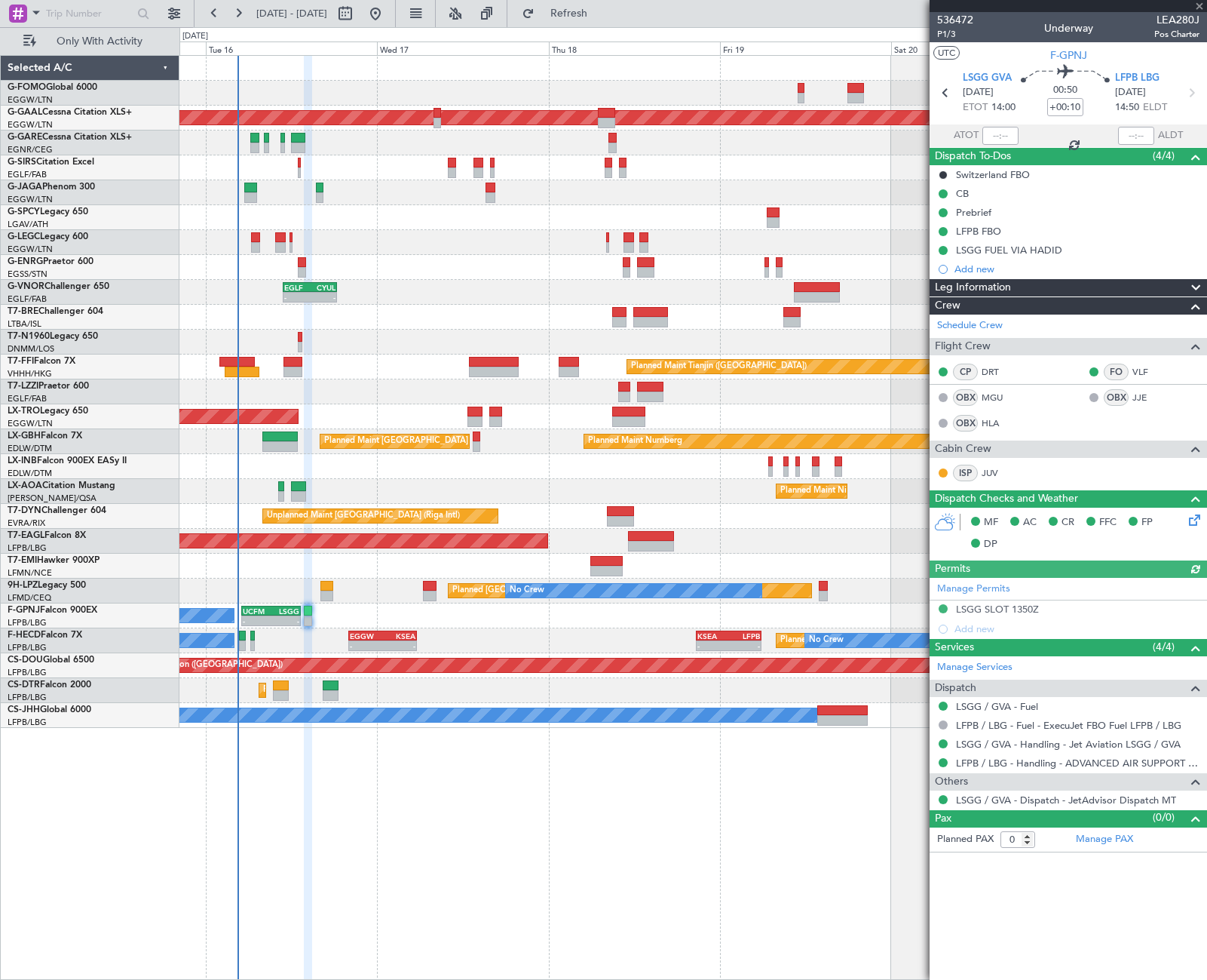
click at [1088, 289] on div "Leg Information" at bounding box center [1069, 288] width 278 height 17
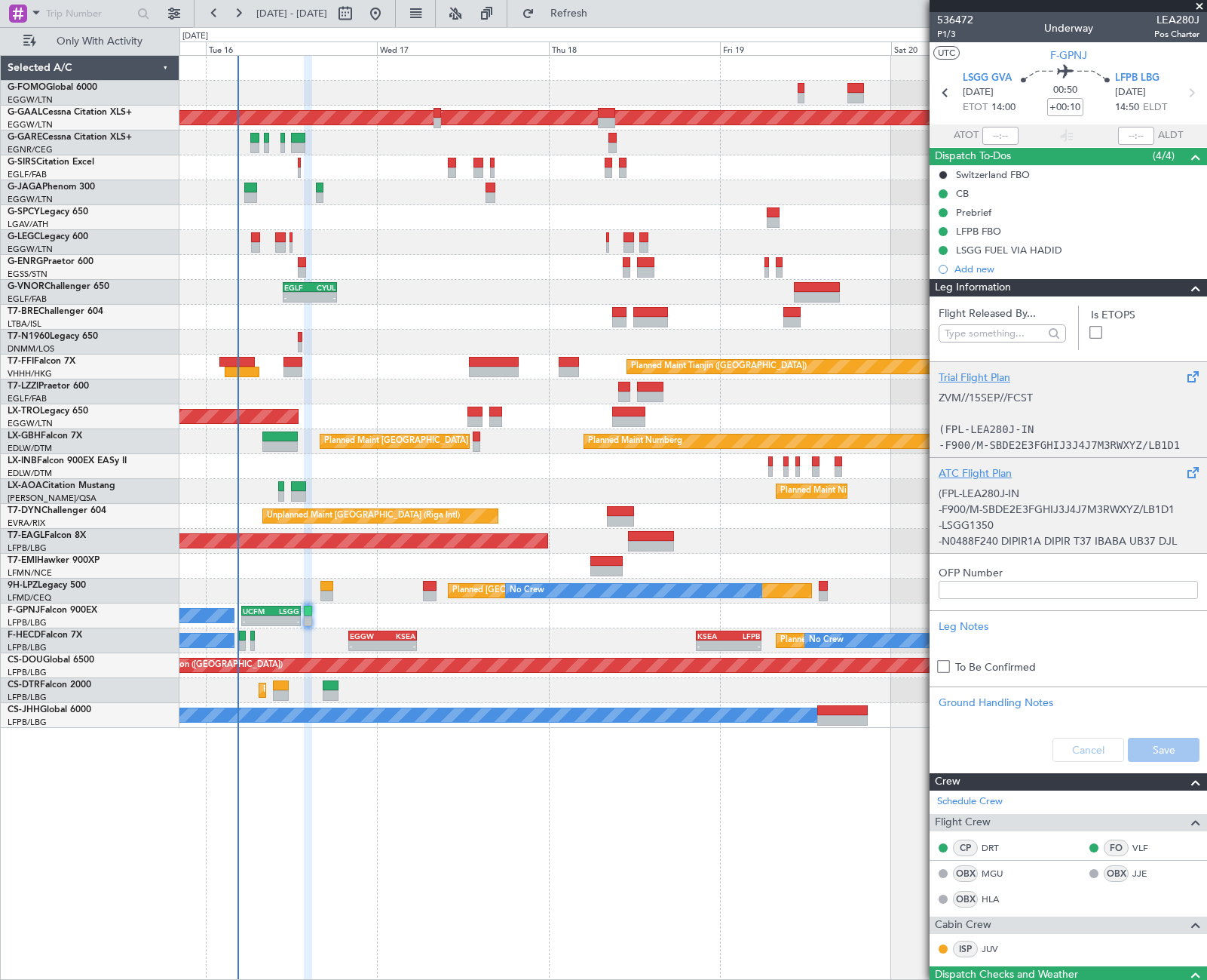
click at [1072, 514] on p "-F900/M-SBDE2E3FGHIJ3J4J7M3RWXYZ/LB1D1" at bounding box center [1069, 509] width 260 height 16
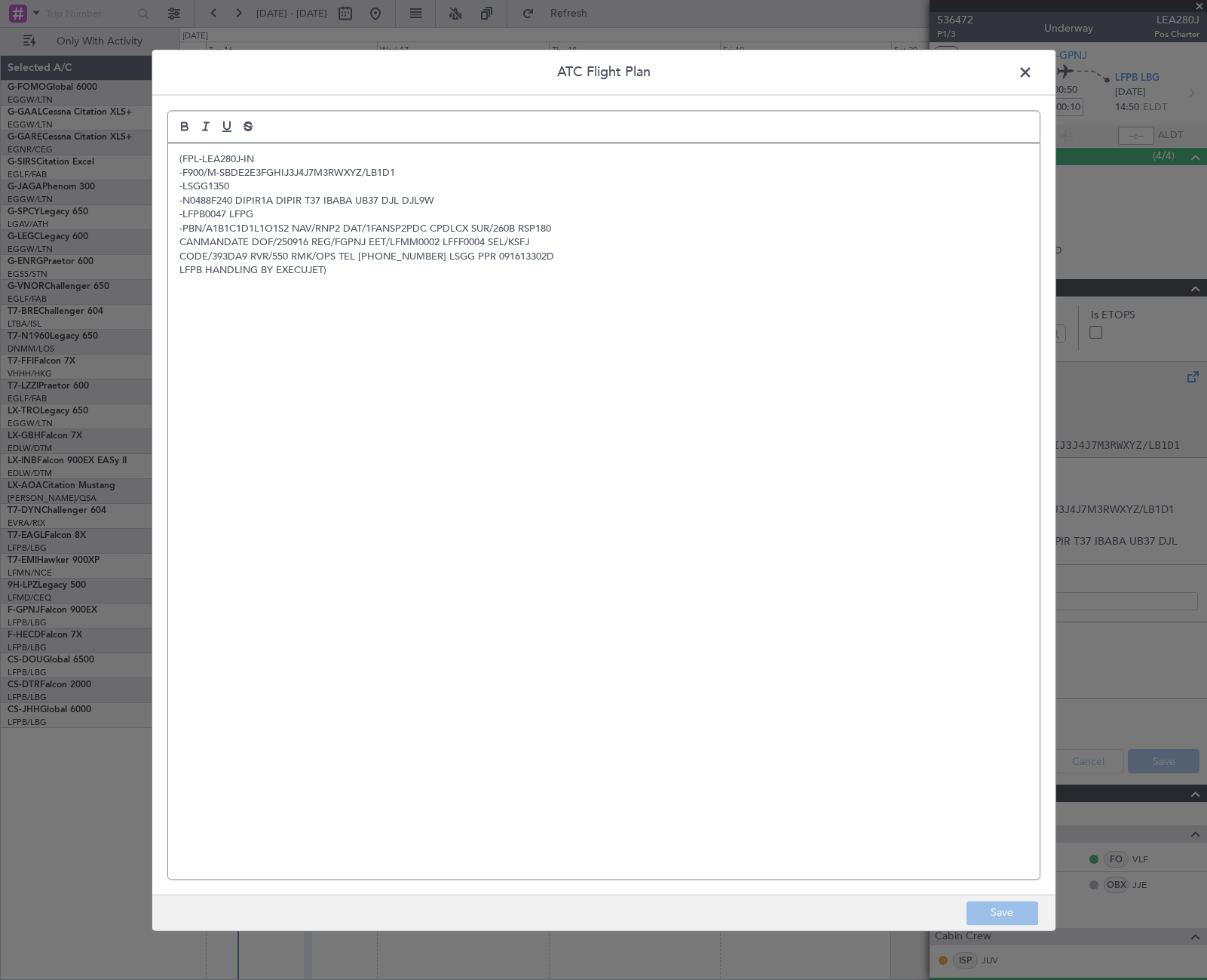
click at [1033, 70] on span at bounding box center [1033, 76] width 0 height 30
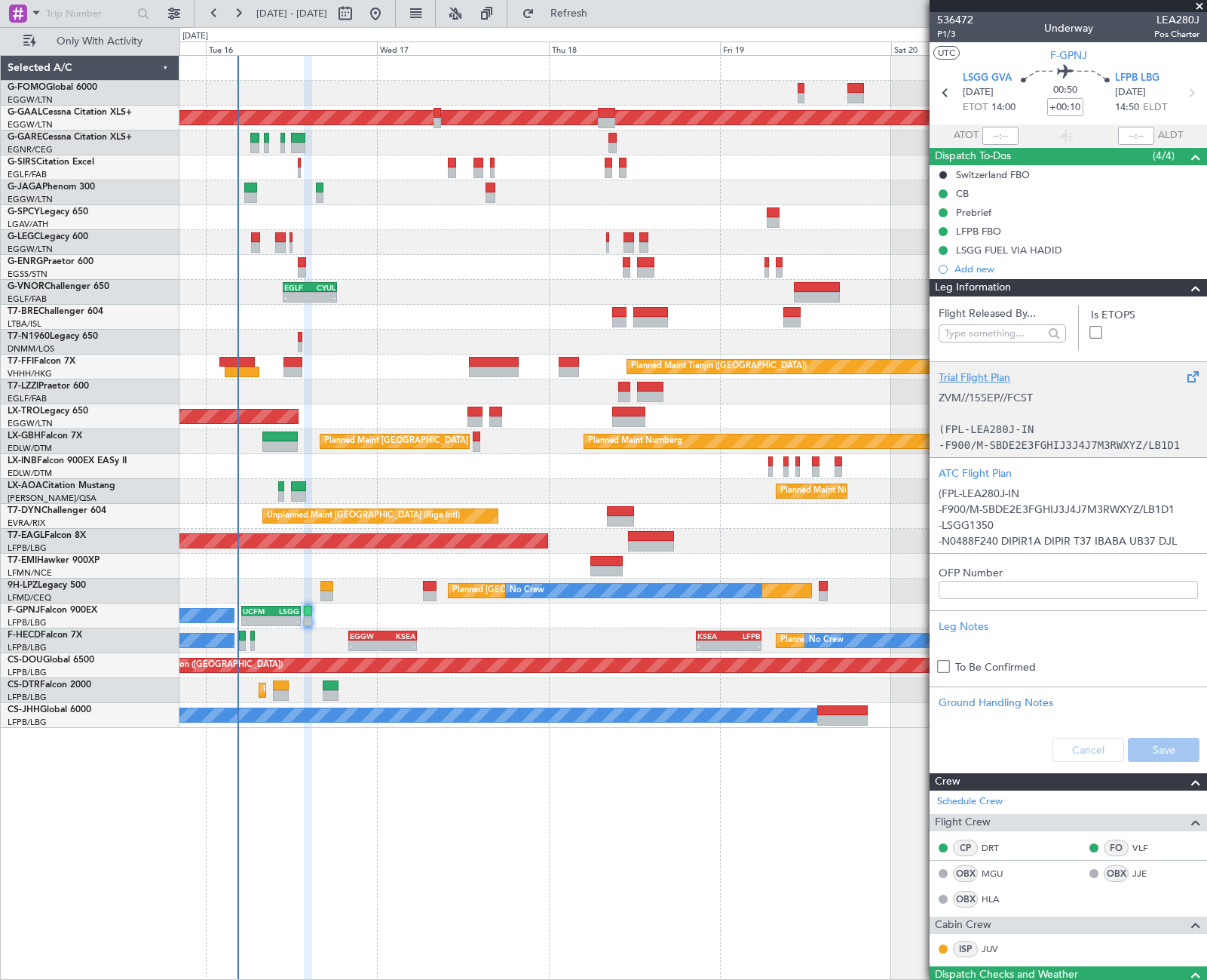
click at [1187, 284] on span at bounding box center [1196, 288] width 18 height 18
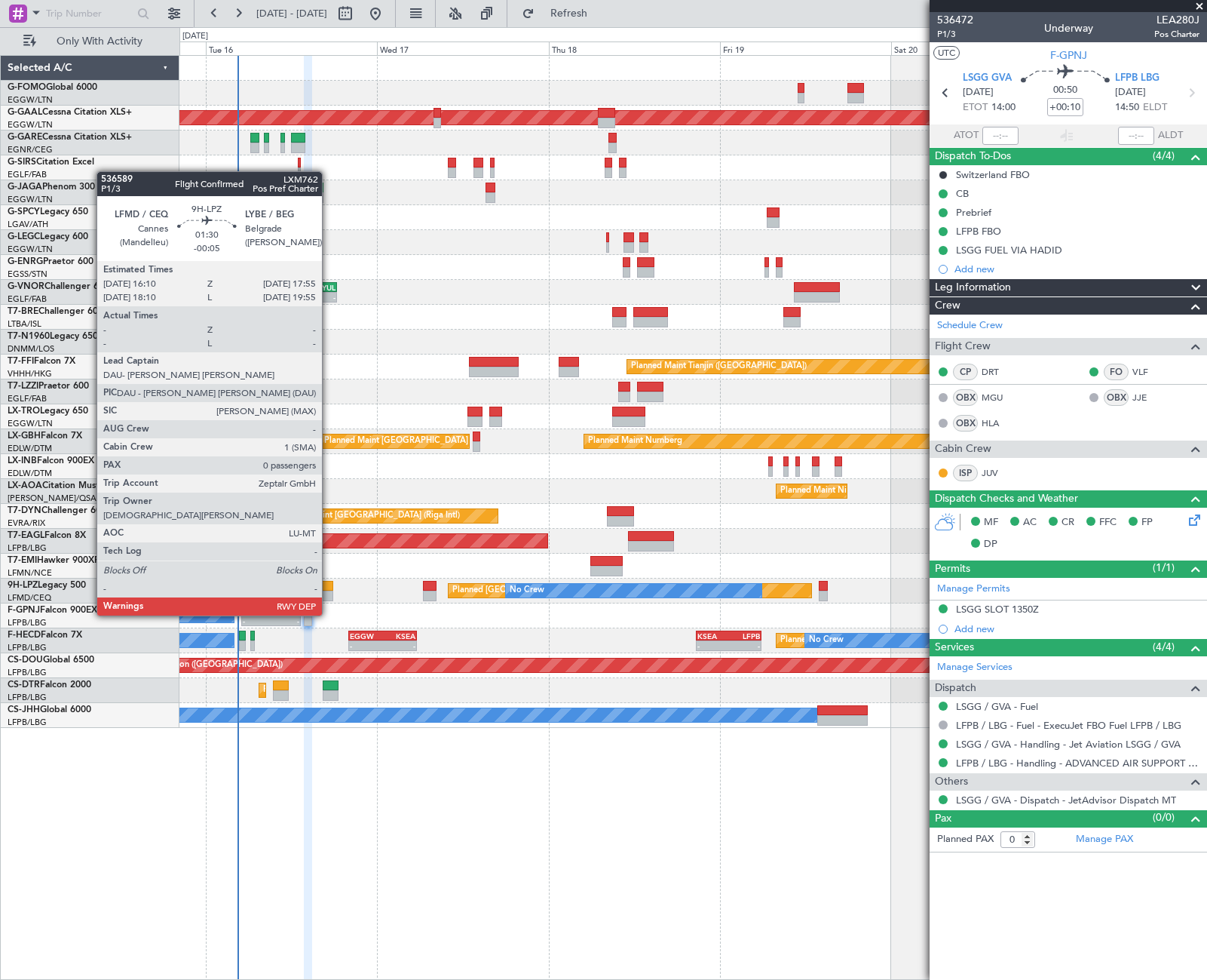
click at [329, 587] on div at bounding box center [327, 586] width 13 height 11
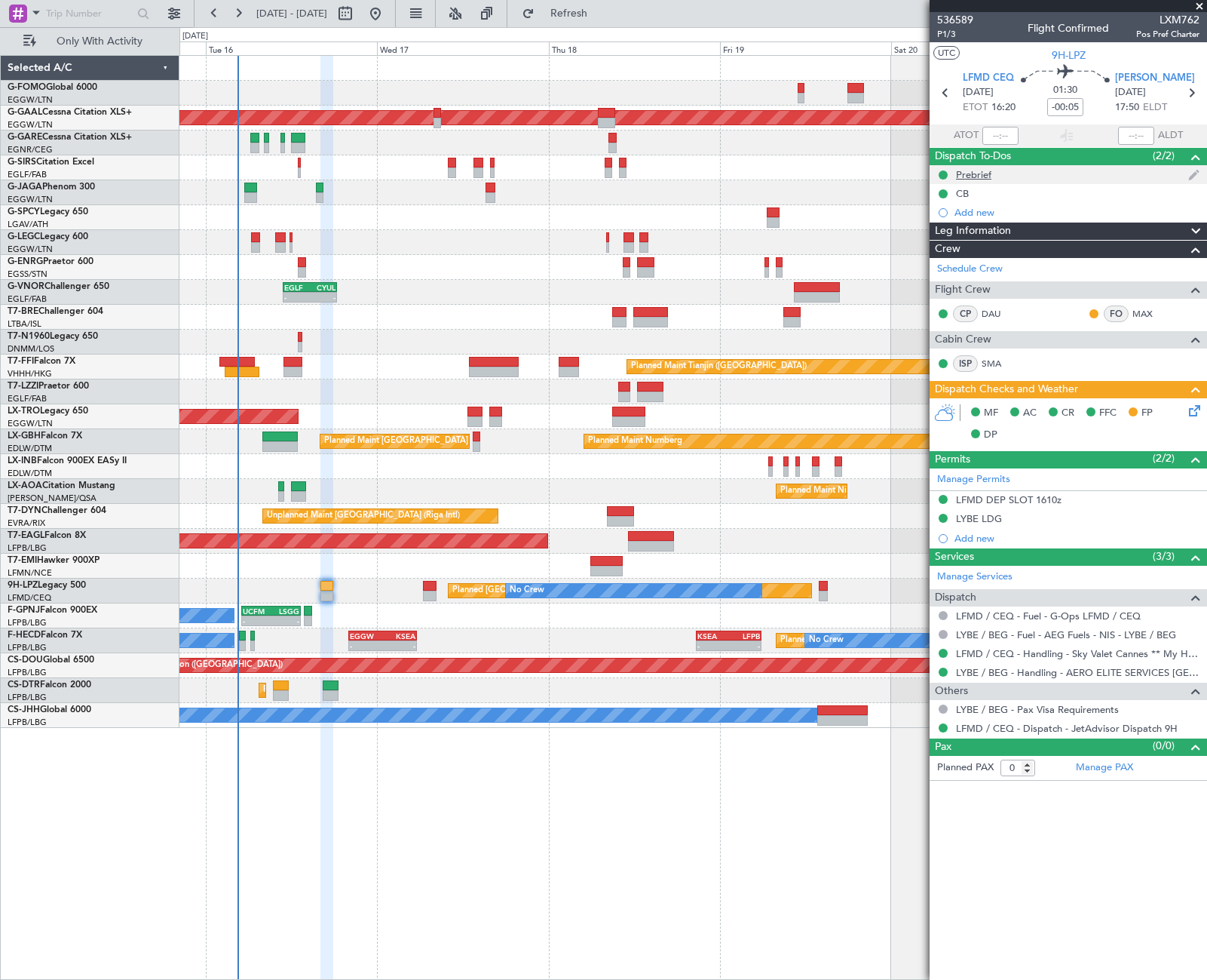
click at [980, 176] on div "Prebrief" at bounding box center [974, 174] width 35 height 13
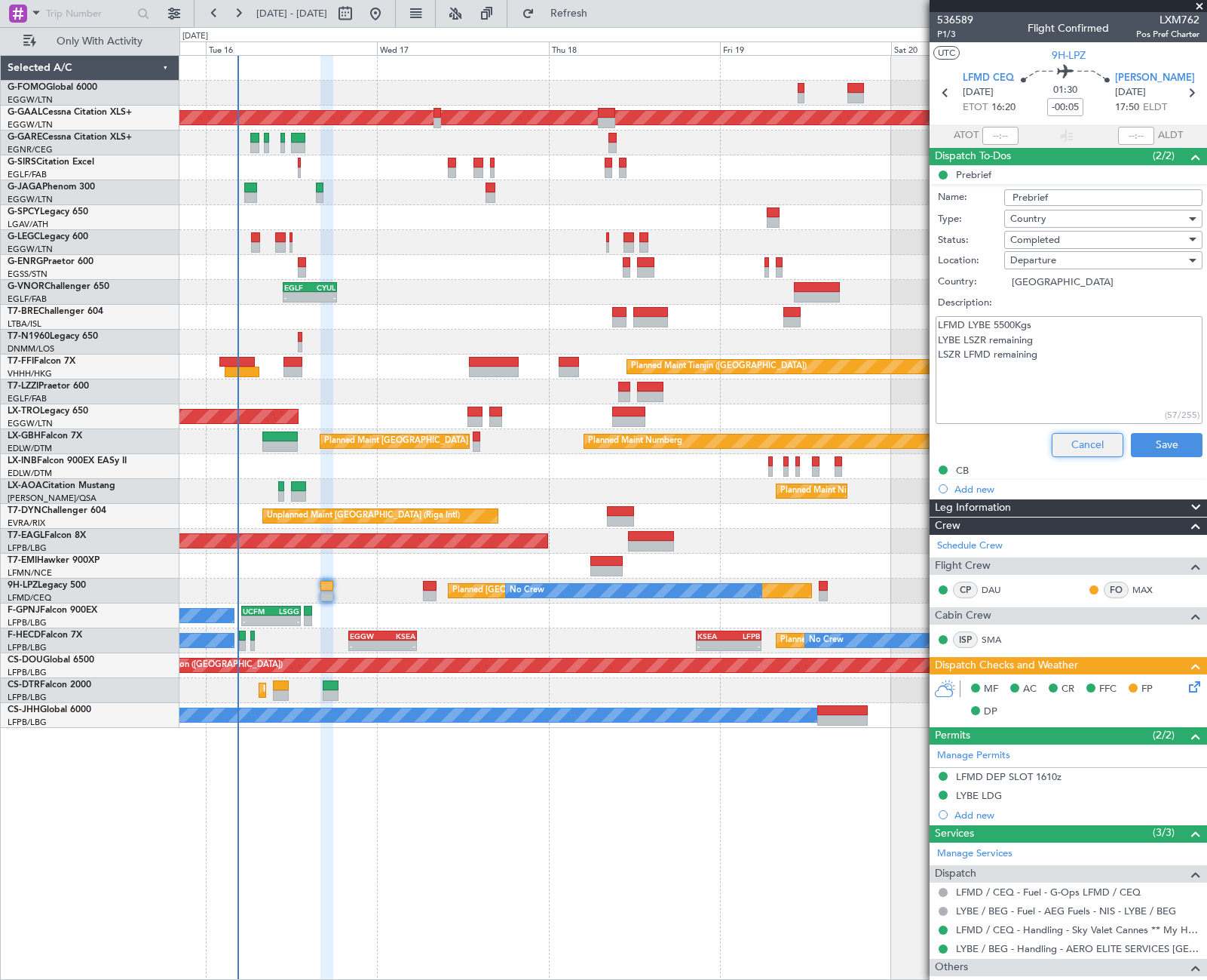
click at [1084, 447] on button "Cancel" at bounding box center [1087, 445] width 72 height 24
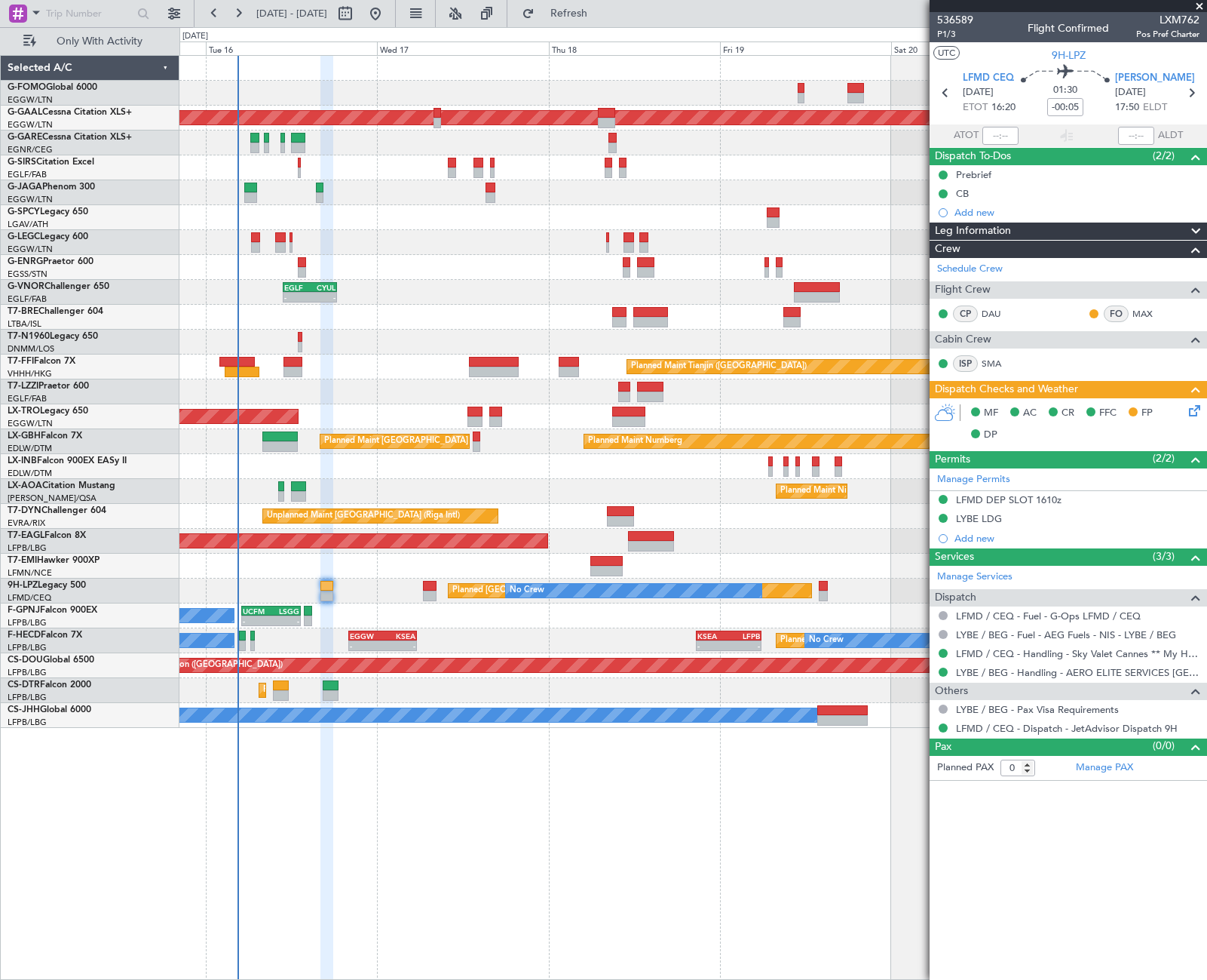
click at [1188, 412] on icon at bounding box center [1192, 408] width 12 height 12
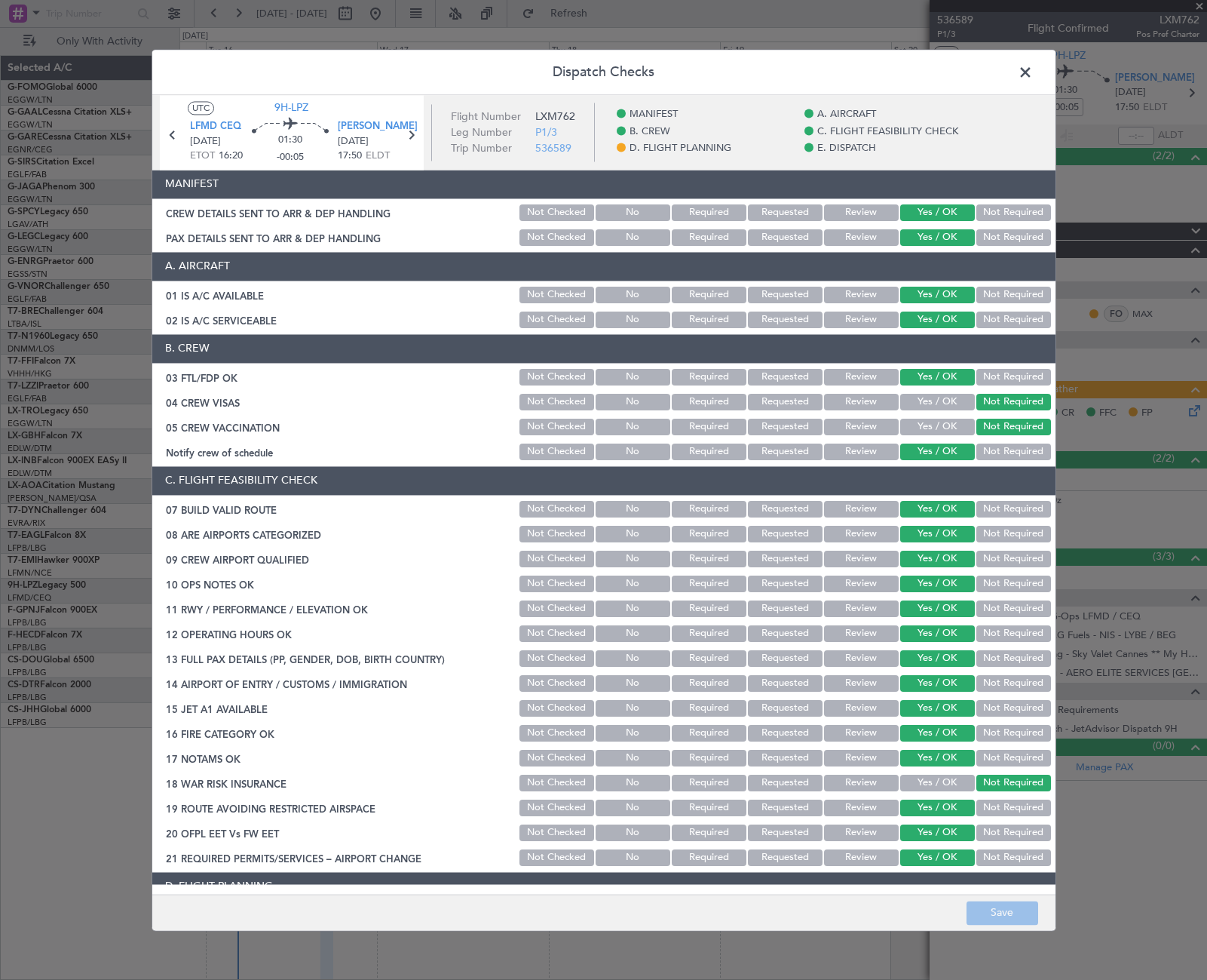
scroll to position [528, 0]
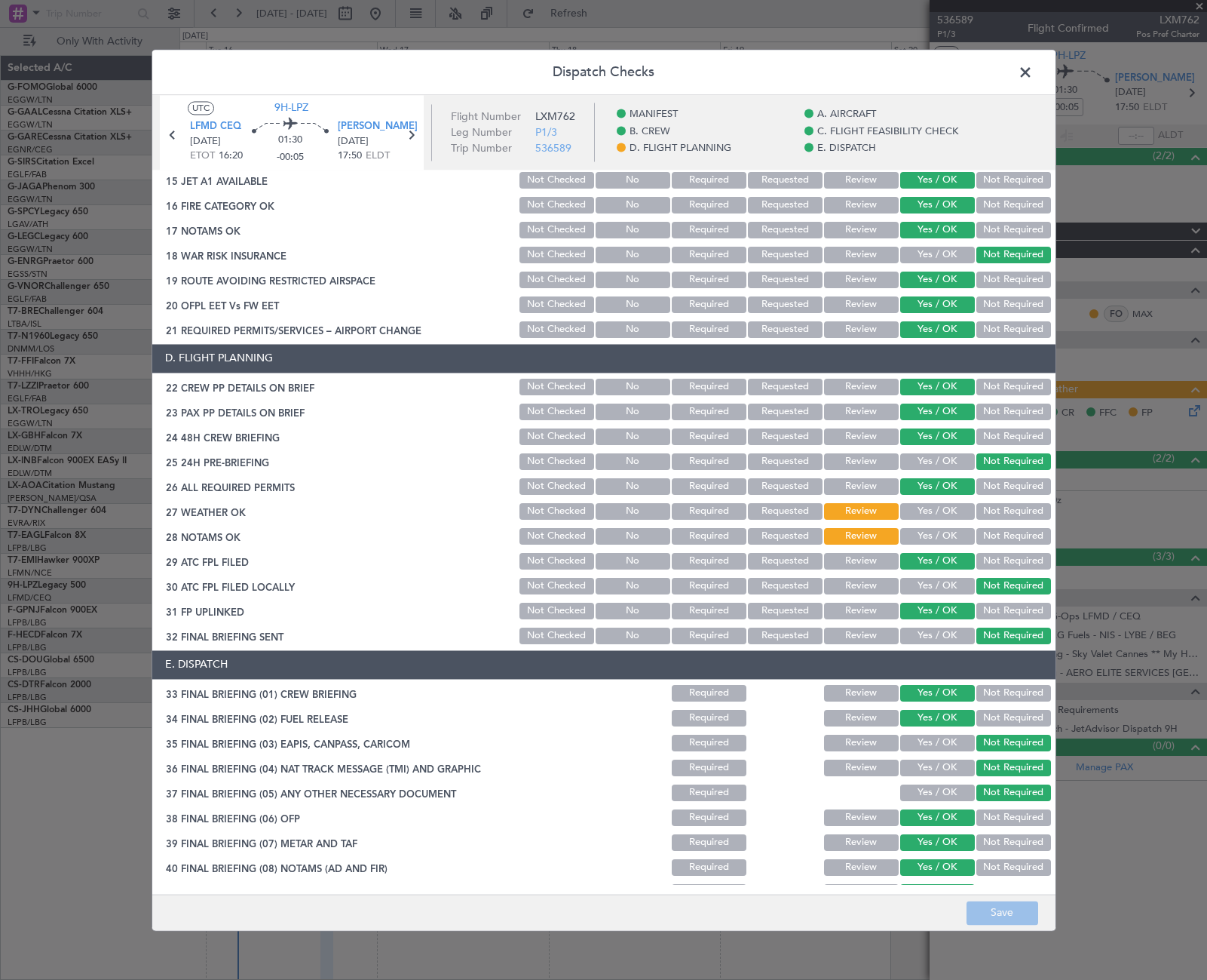
click at [1033, 69] on span at bounding box center [1033, 76] width 0 height 30
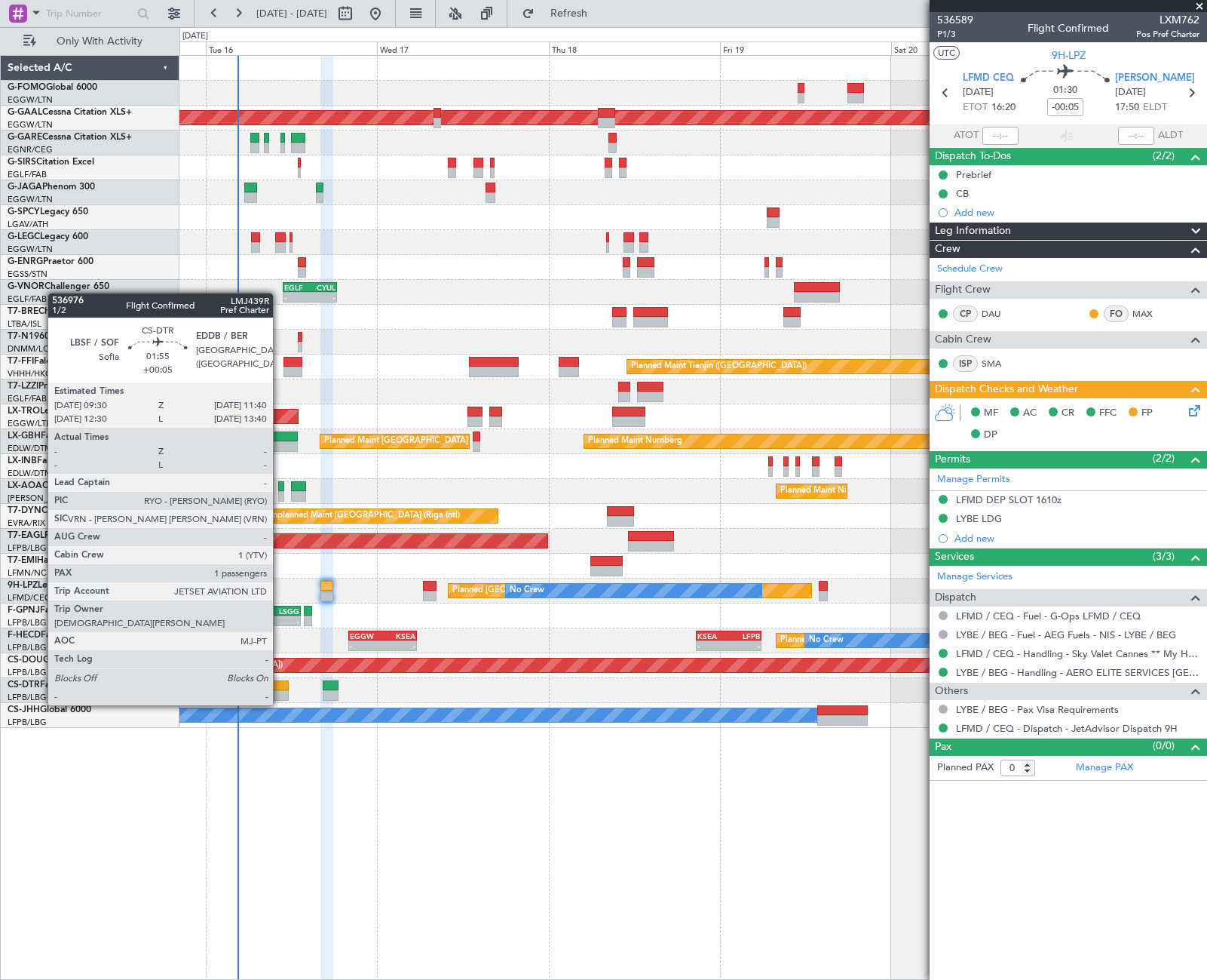
click at [280, 690] on div at bounding box center [281, 695] width 16 height 11
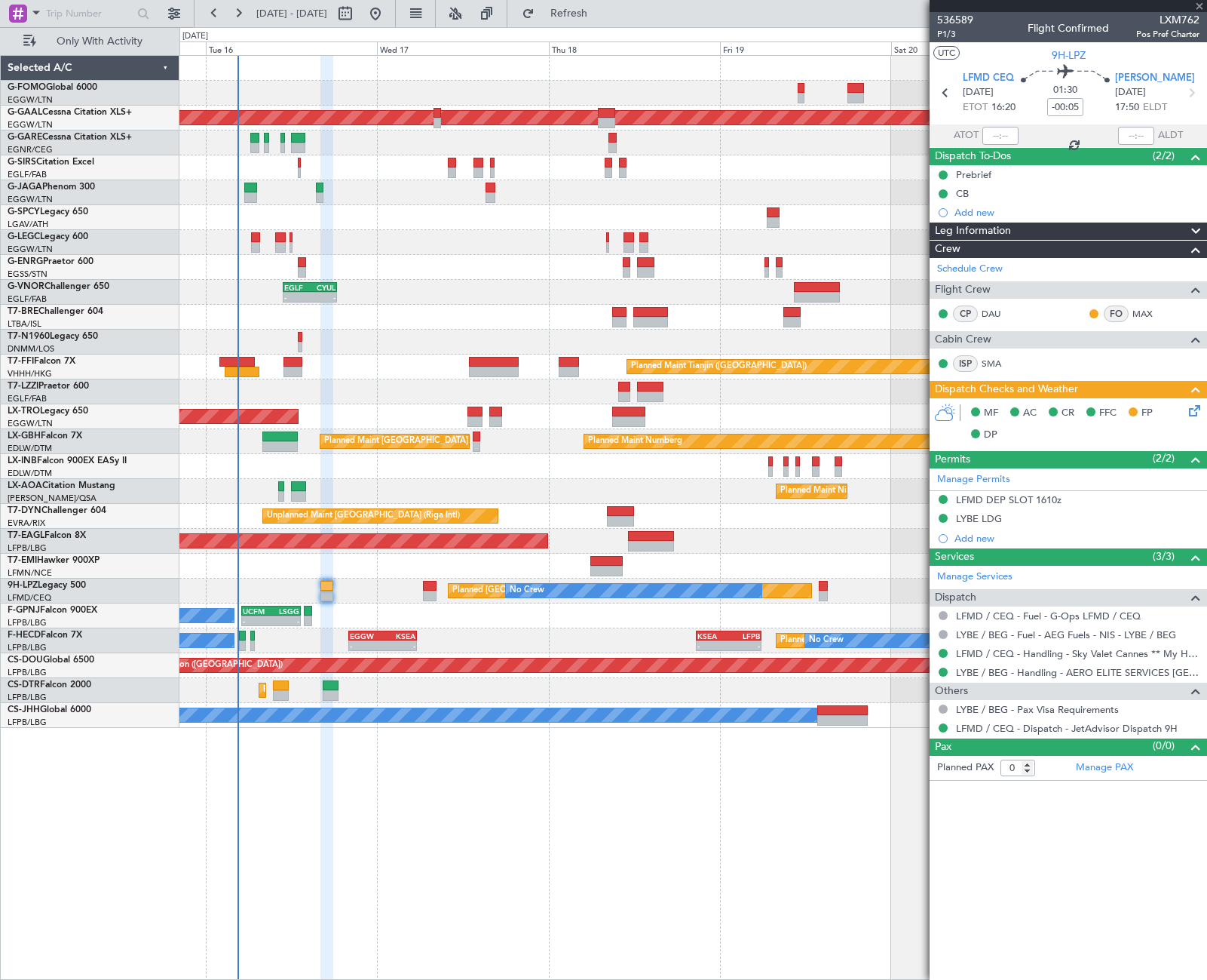
type input "+00:05"
type input "1"
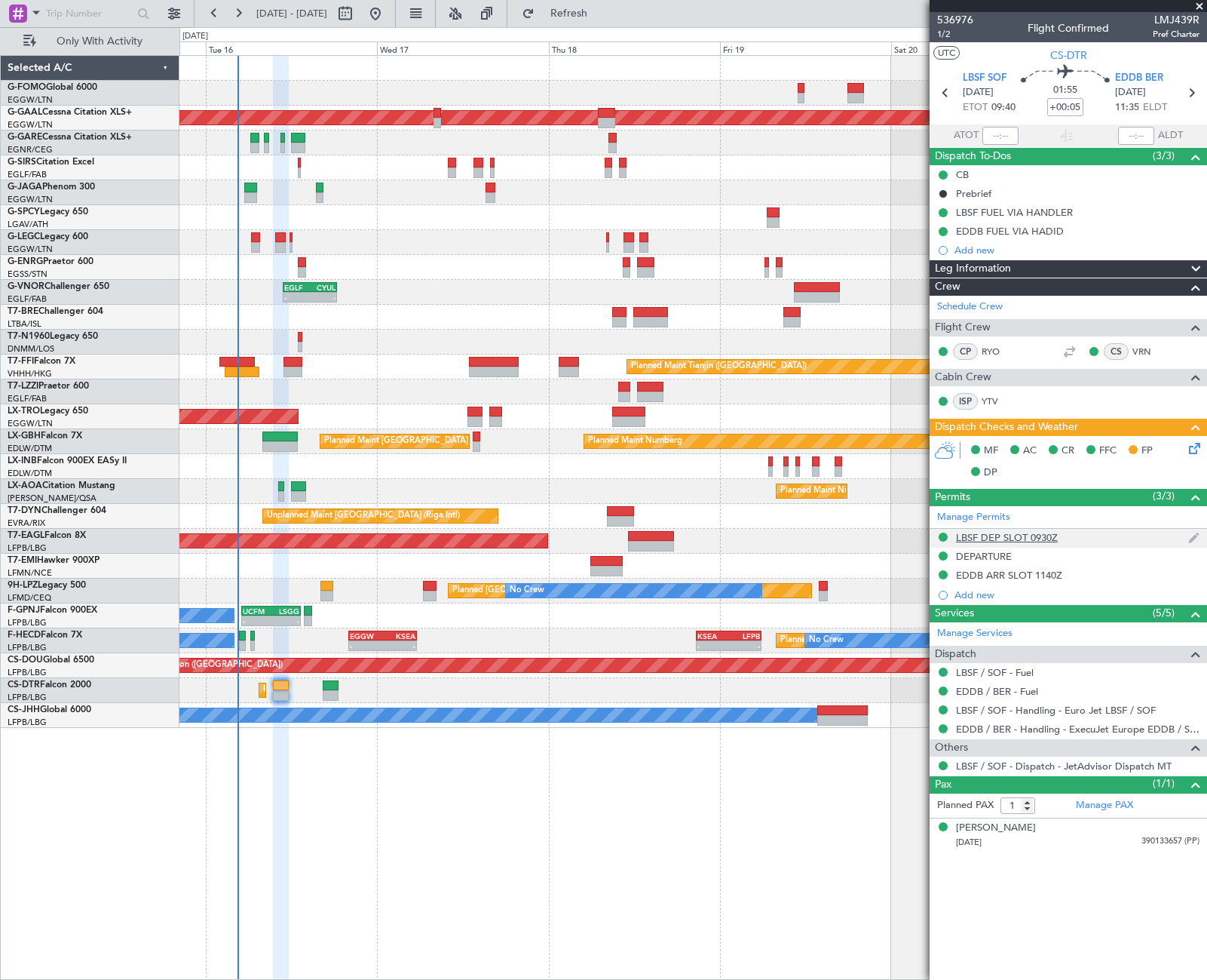
click at [1000, 535] on div "LBSF DEP SLOT 0930Z" at bounding box center [1007, 537] width 102 height 13
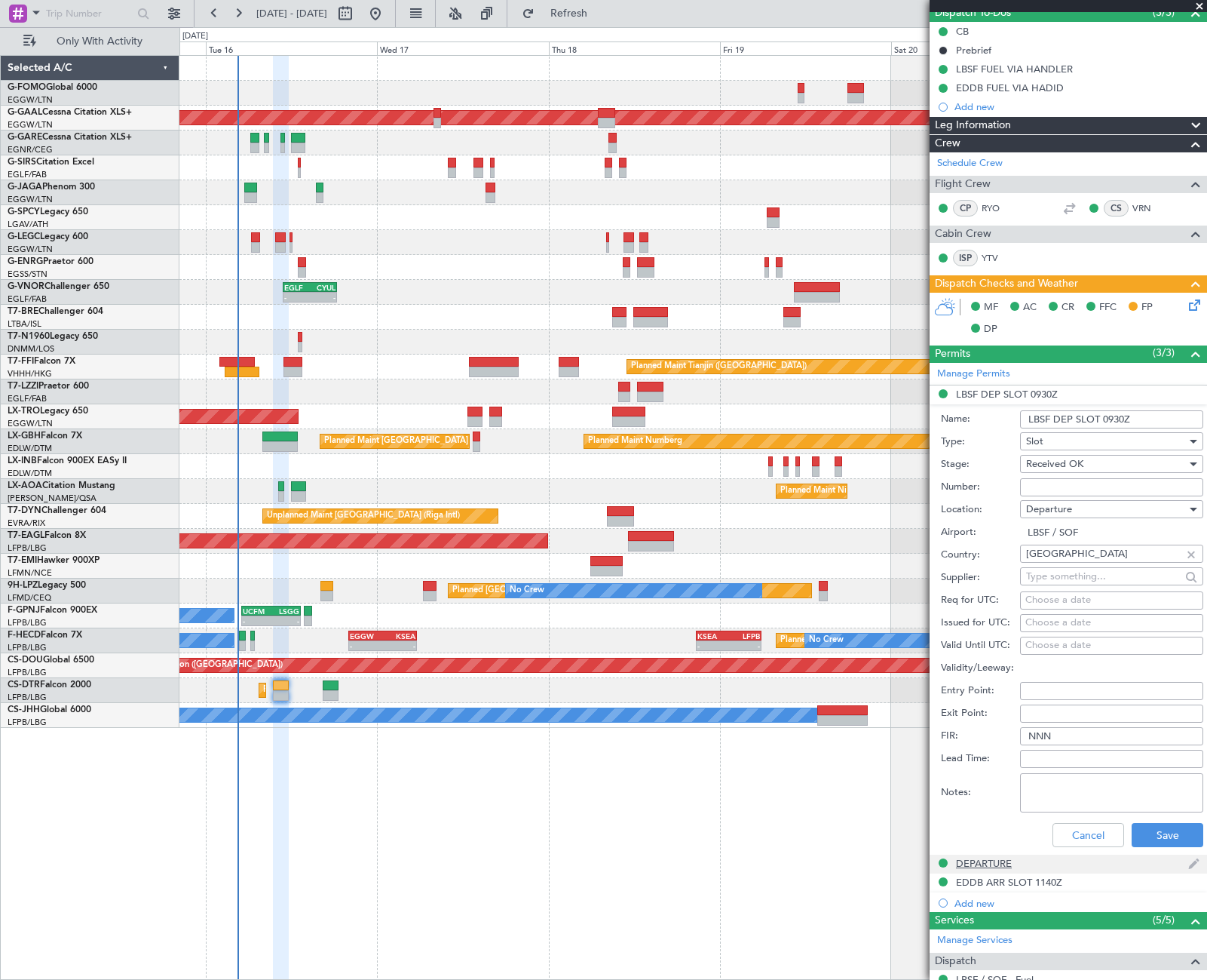
scroll to position [227, 0]
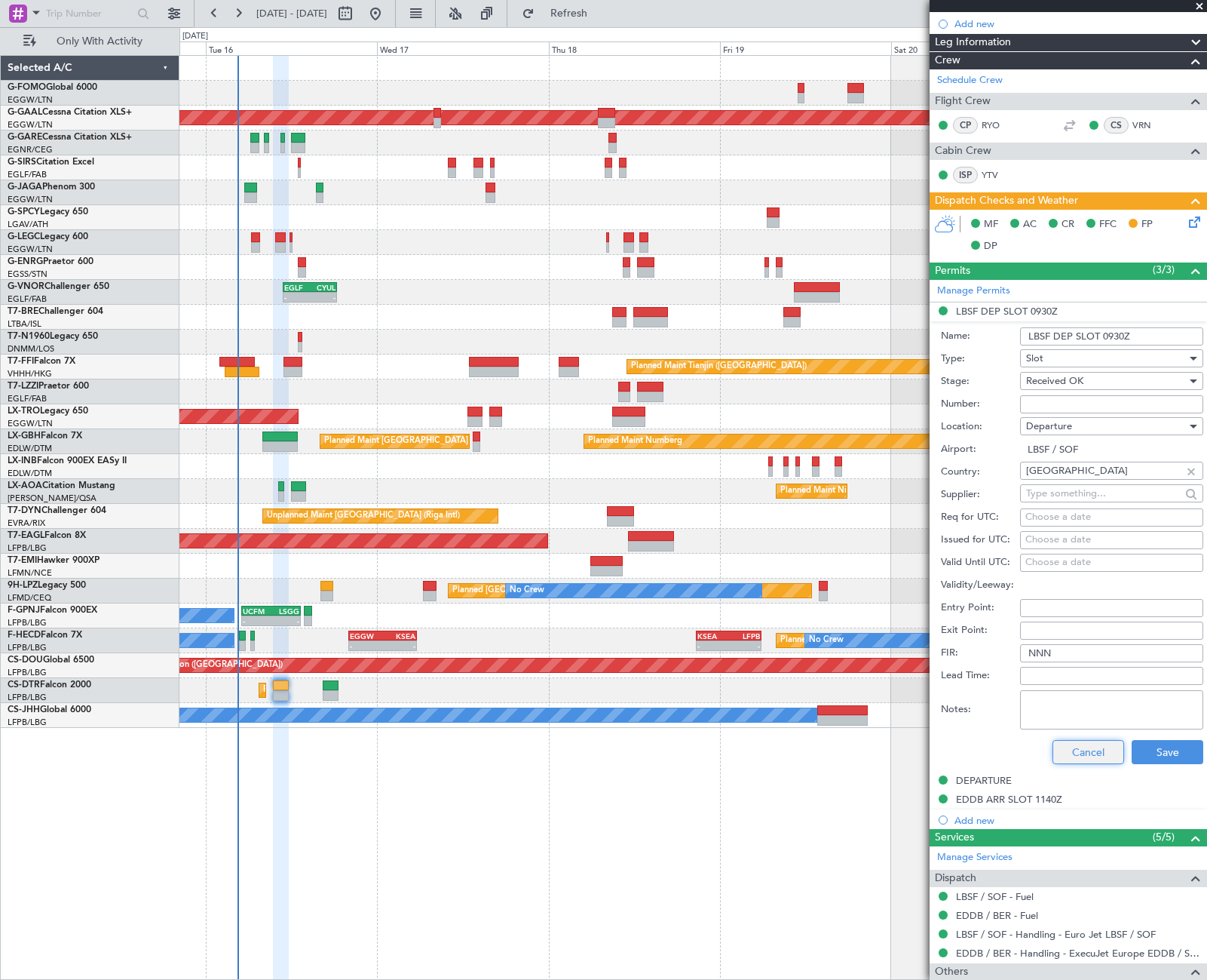
click at [1096, 751] on button "Cancel" at bounding box center [1088, 752] width 72 height 24
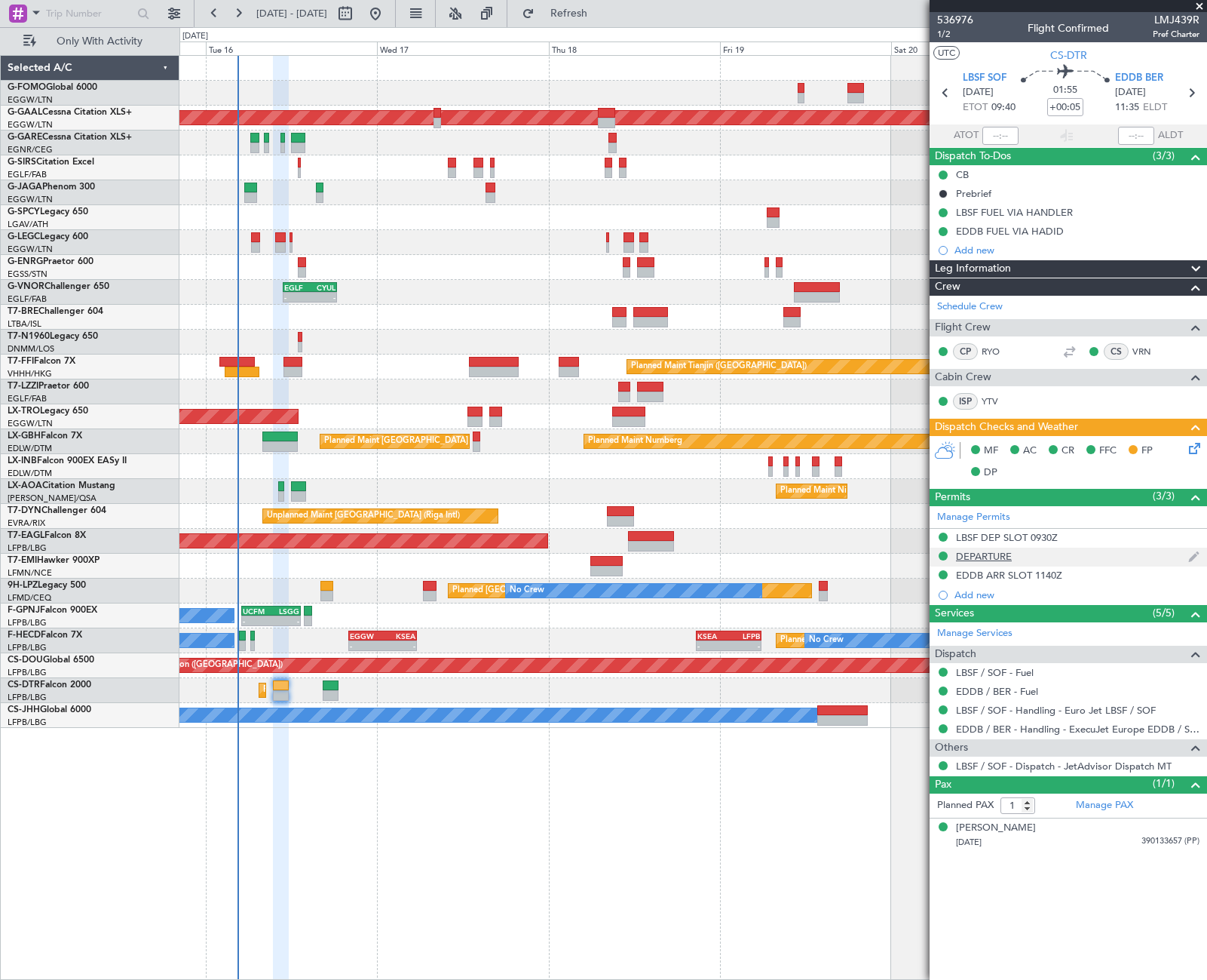
click at [996, 554] on div "DEPARTURE" at bounding box center [984, 556] width 56 height 13
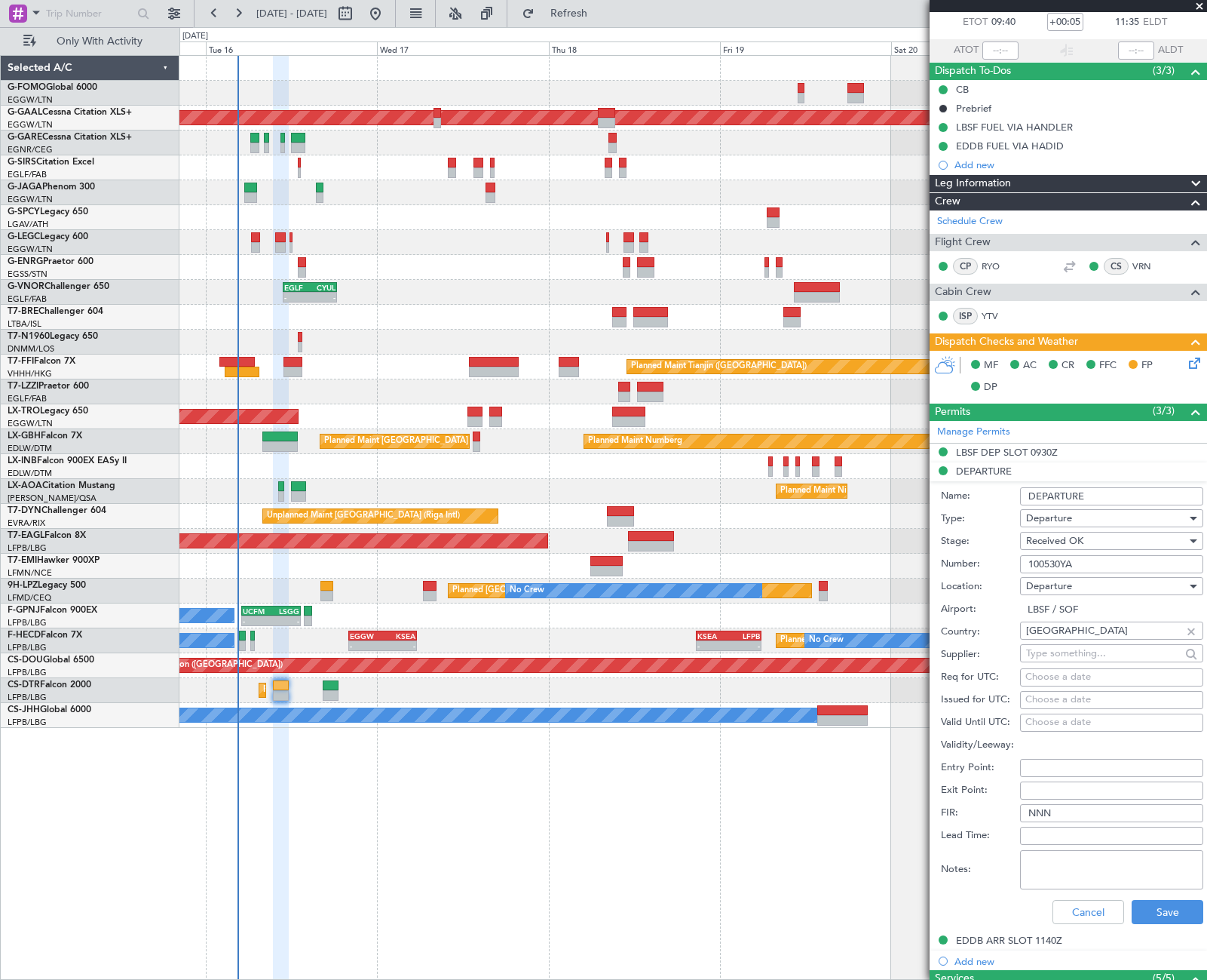
scroll to position [302, 0]
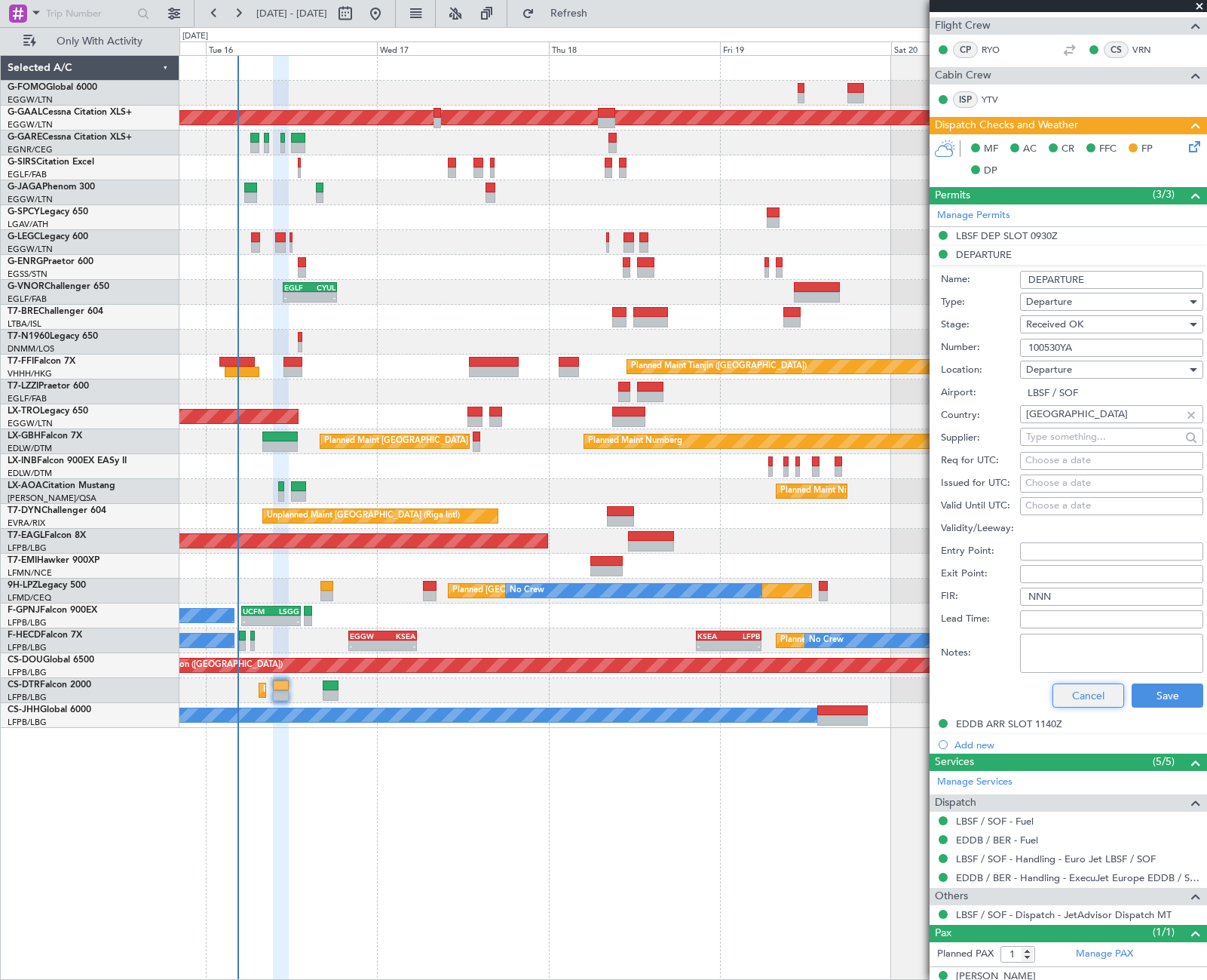
click at [1088, 692] on button "Cancel" at bounding box center [1088, 695] width 72 height 24
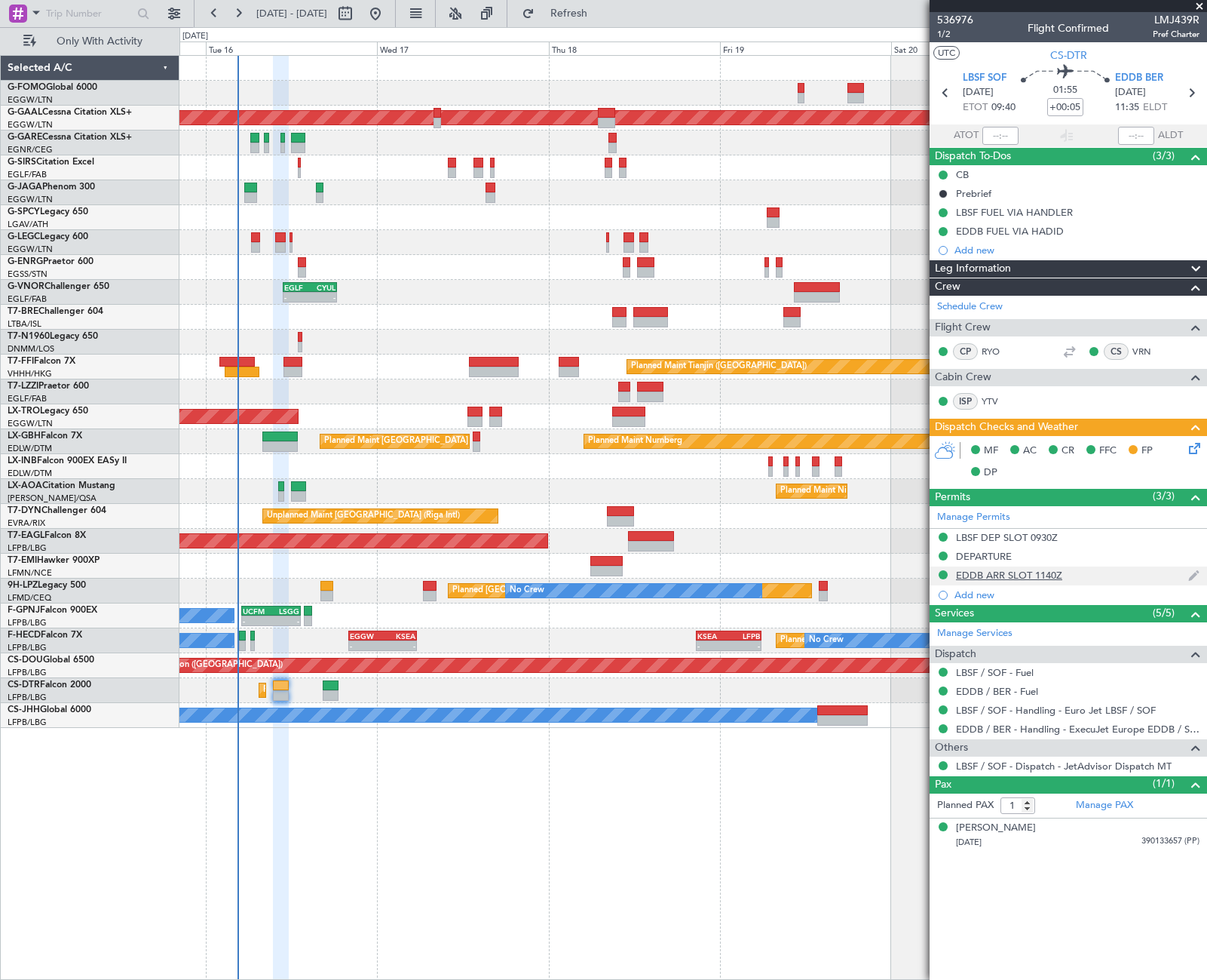
click at [1062, 577] on div "EDDB ARR SLOT 1140Z" at bounding box center [1069, 575] width 278 height 19
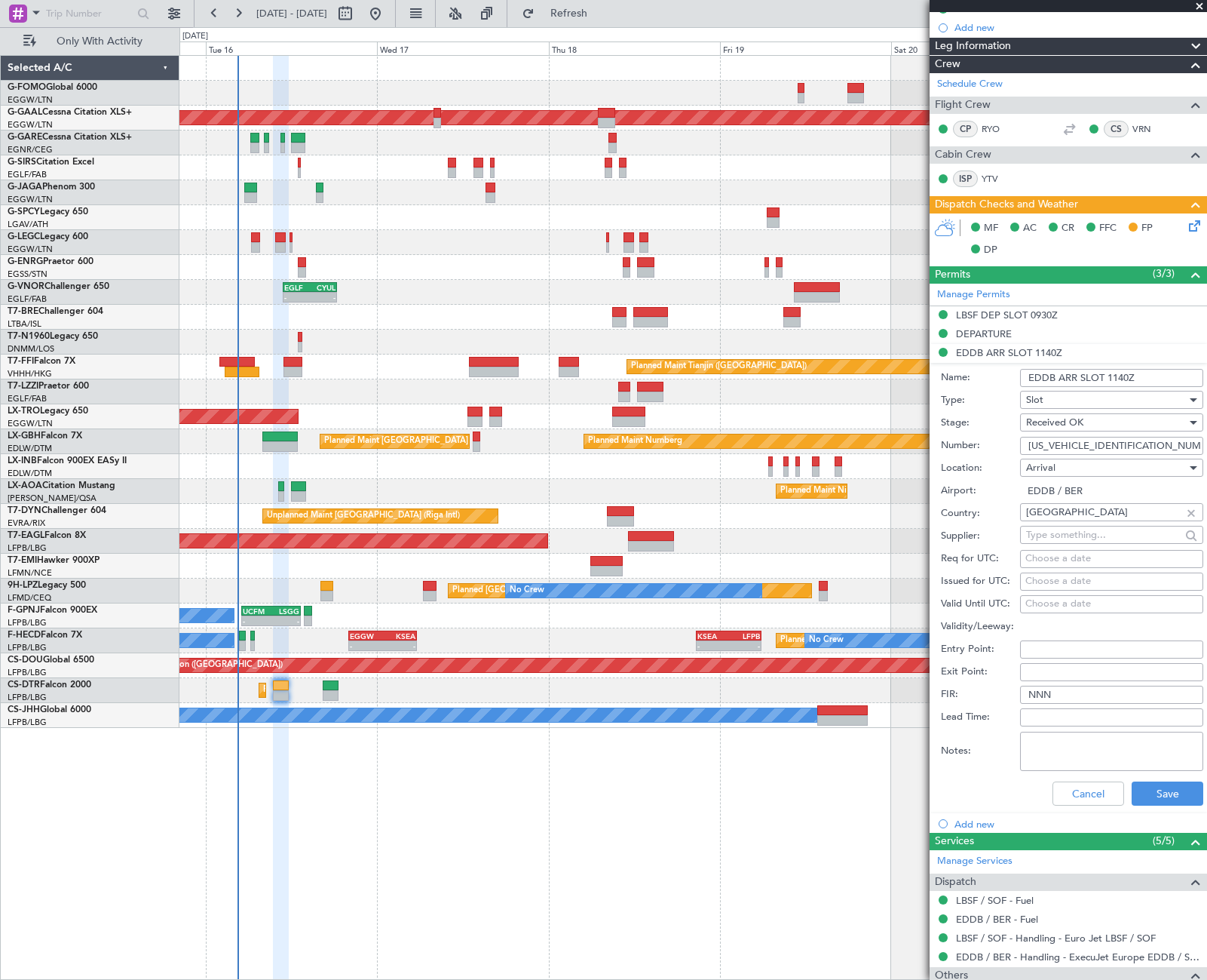
scroll to position [227, 0]
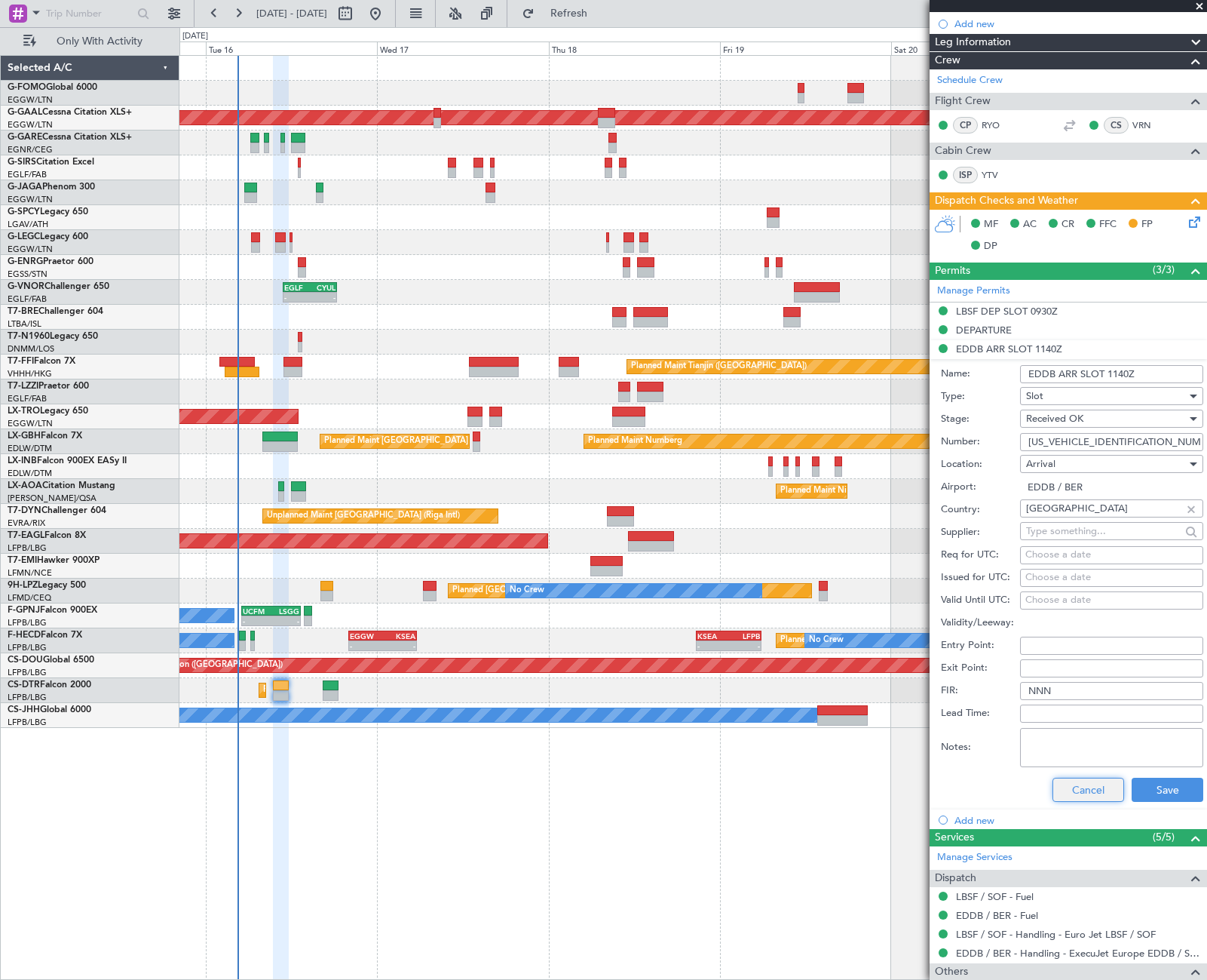
click at [1080, 778] on button "Cancel" at bounding box center [1088, 790] width 72 height 24
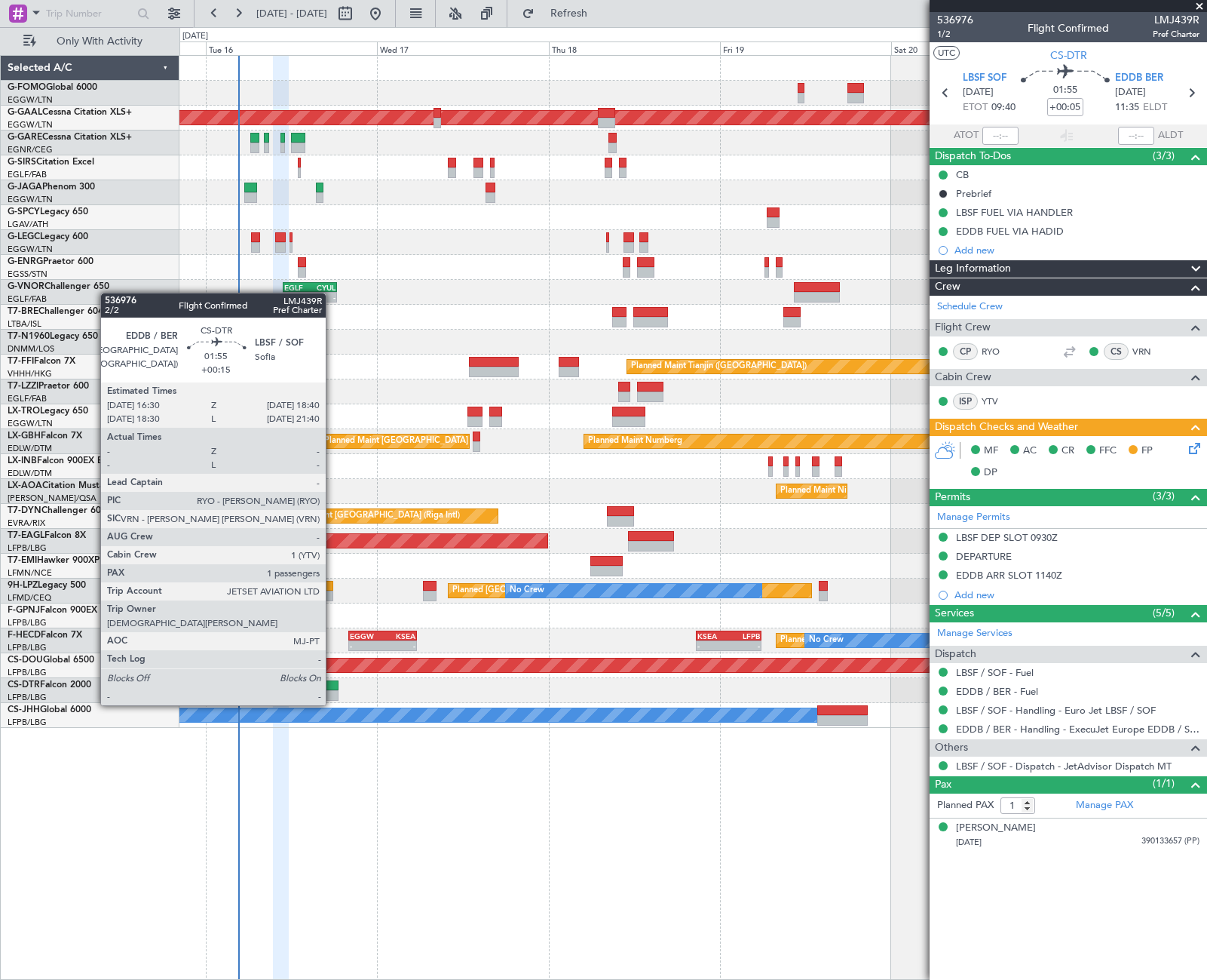
click at [333, 690] on div at bounding box center [331, 695] width 16 height 11
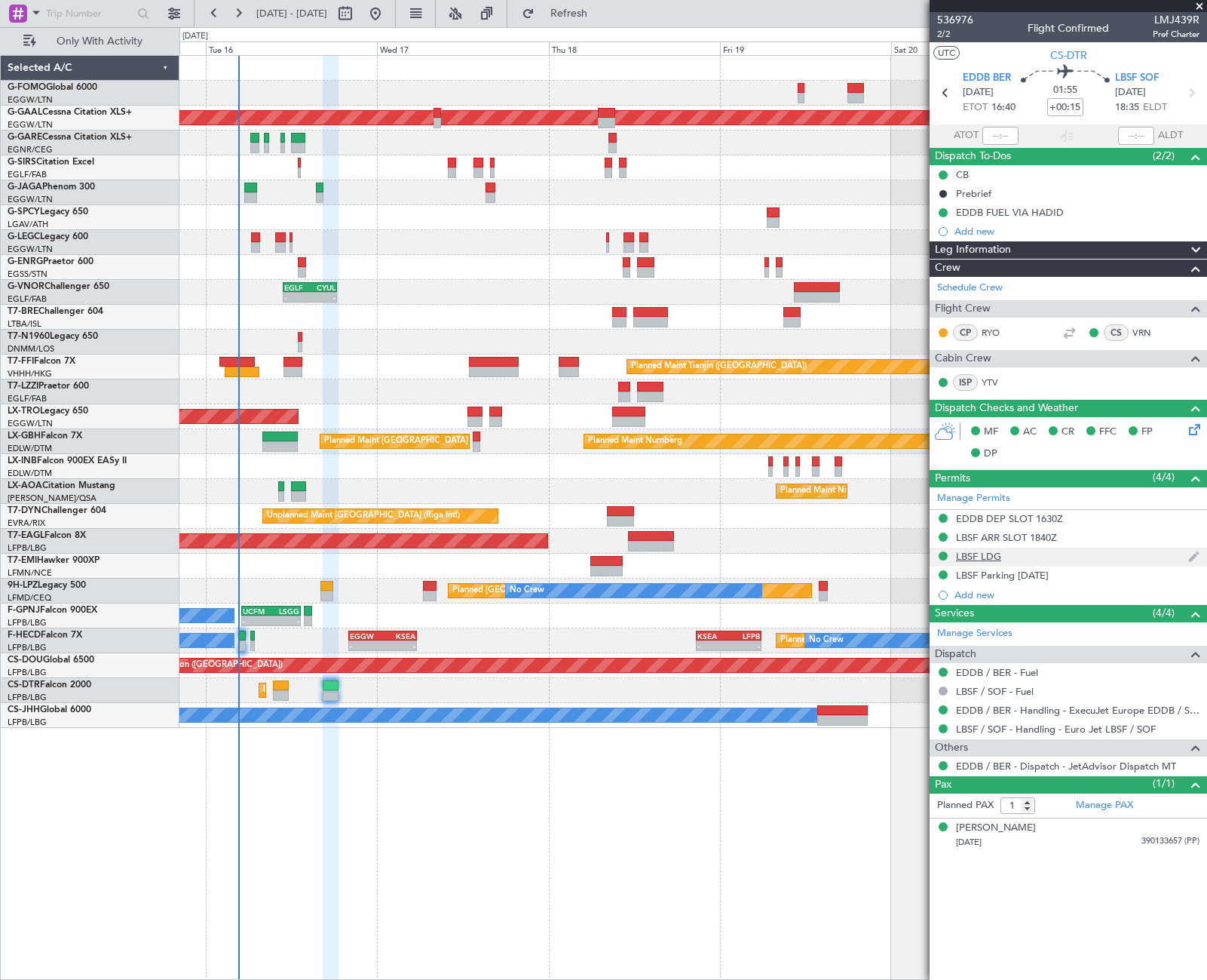
click at [993, 560] on div "LBSF LDG" at bounding box center [979, 556] width 45 height 13
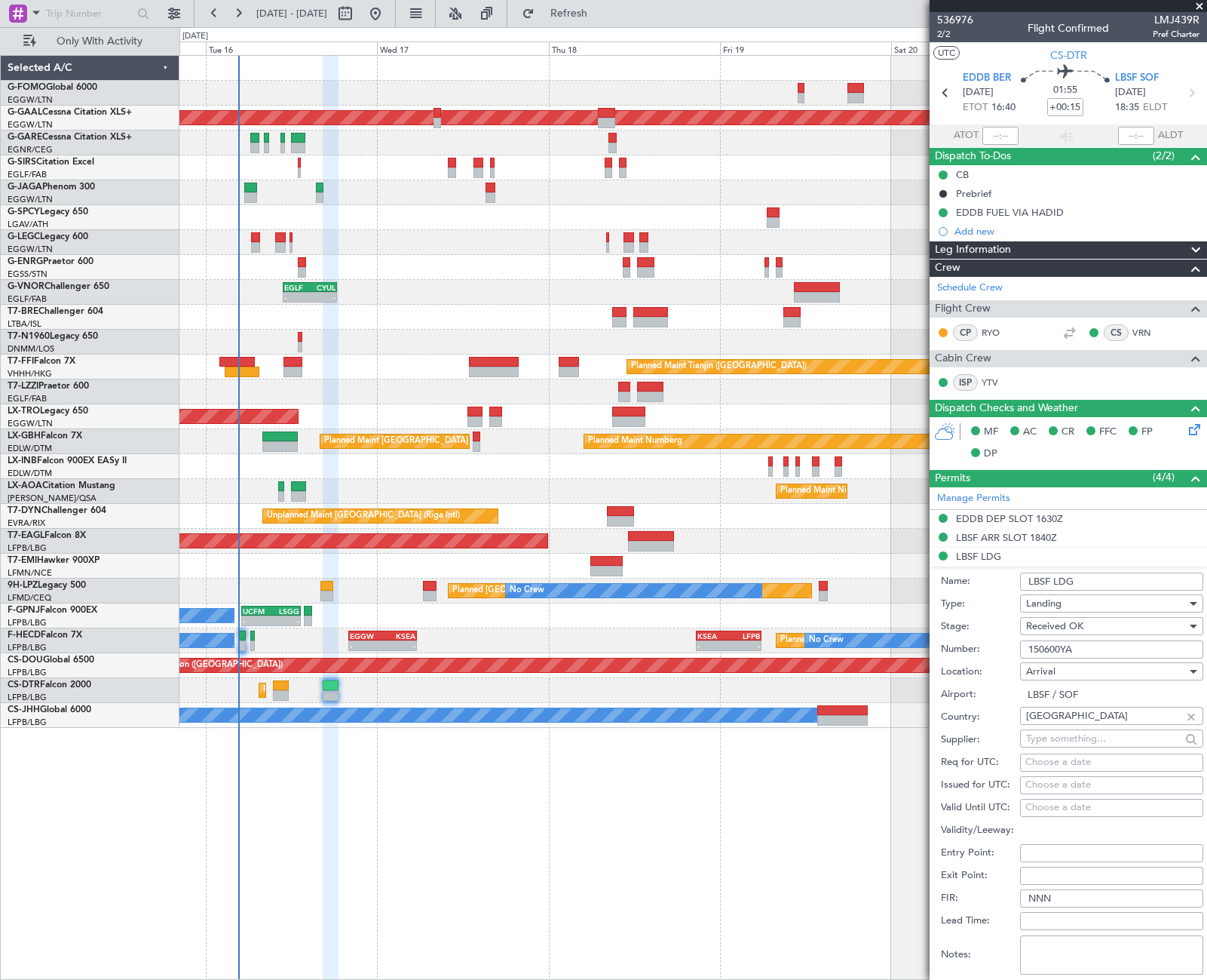
scroll to position [227, 0]
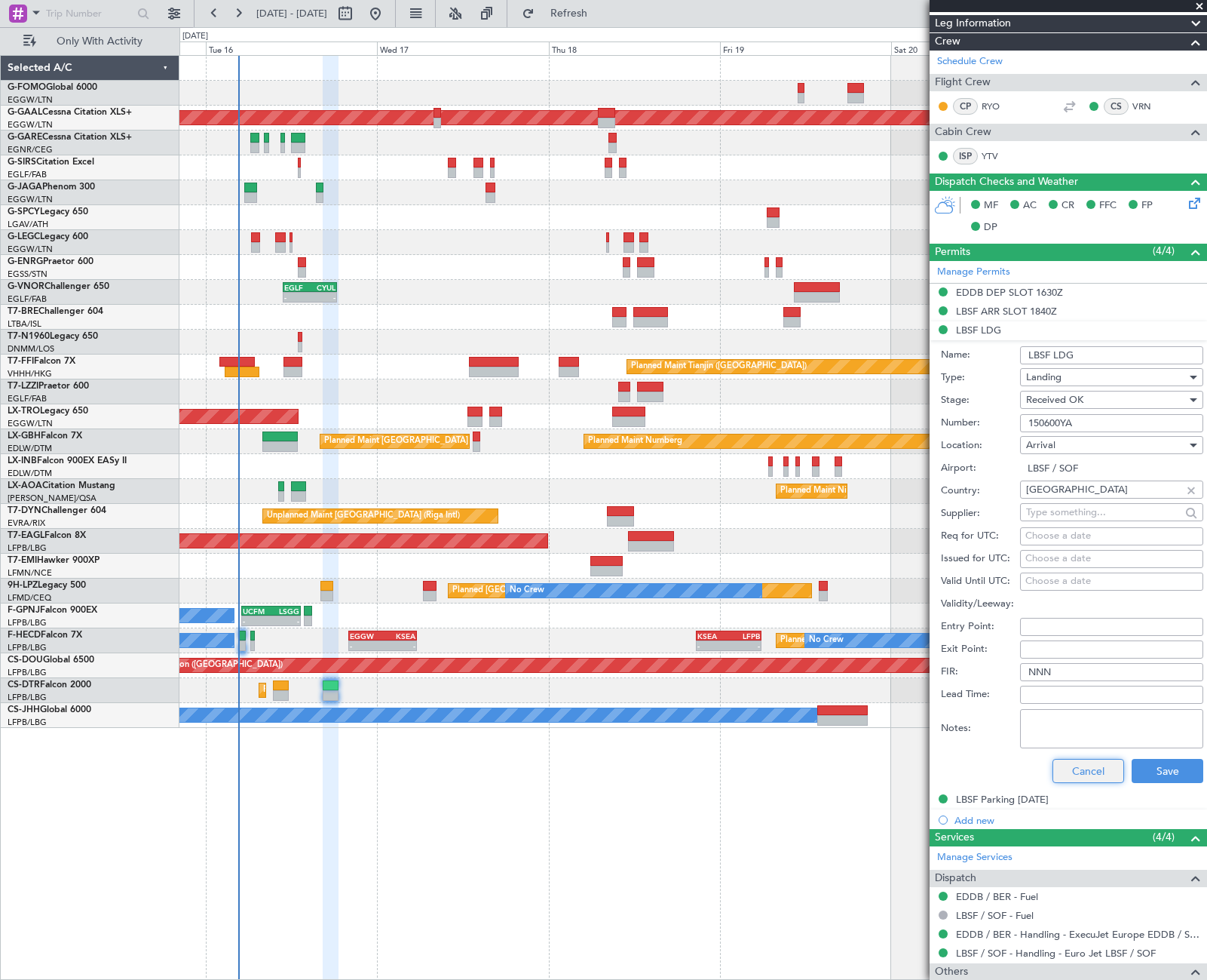
click at [1090, 761] on button "Cancel" at bounding box center [1088, 771] width 72 height 24
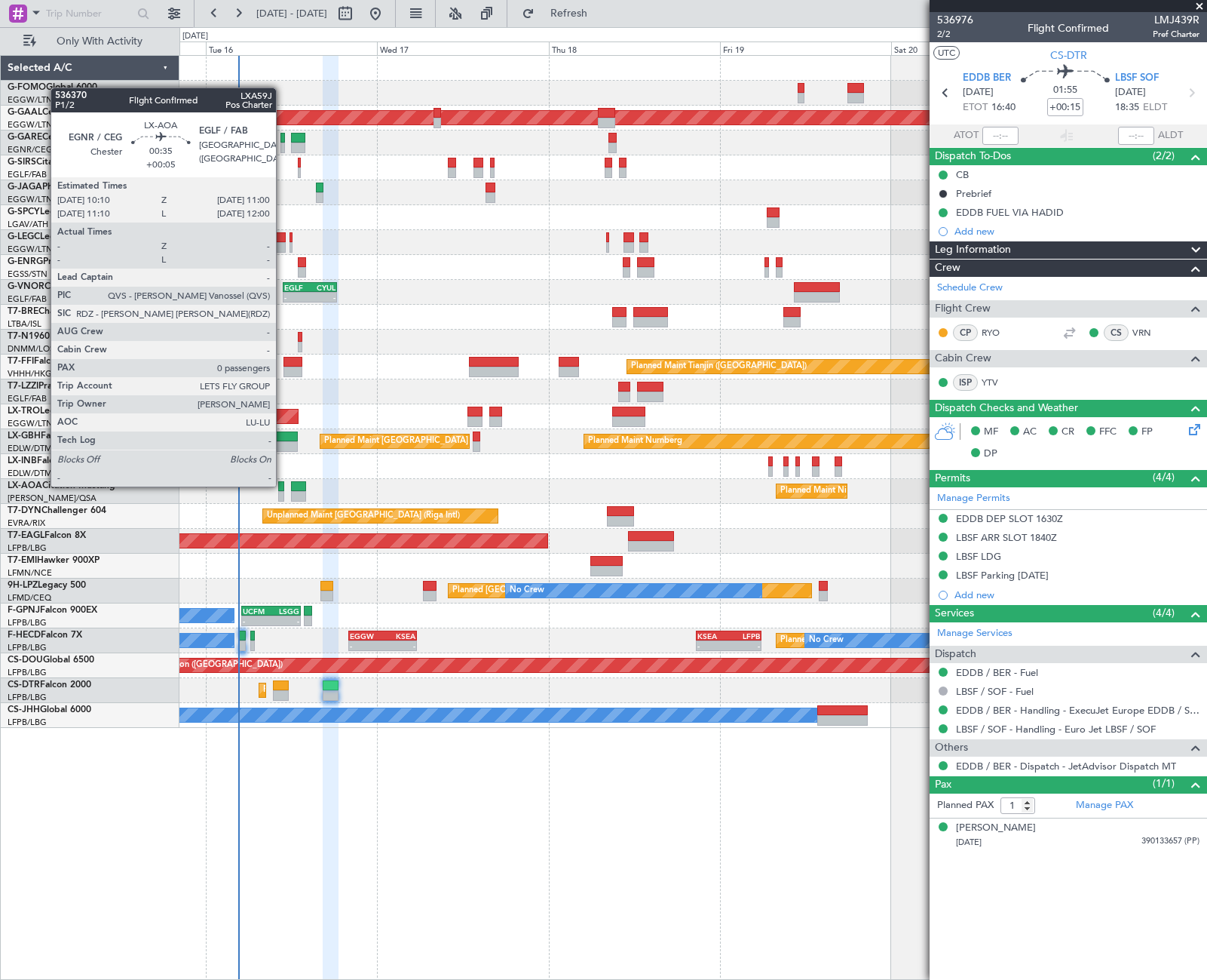
click at [283, 485] on div at bounding box center [282, 486] width 6 height 11
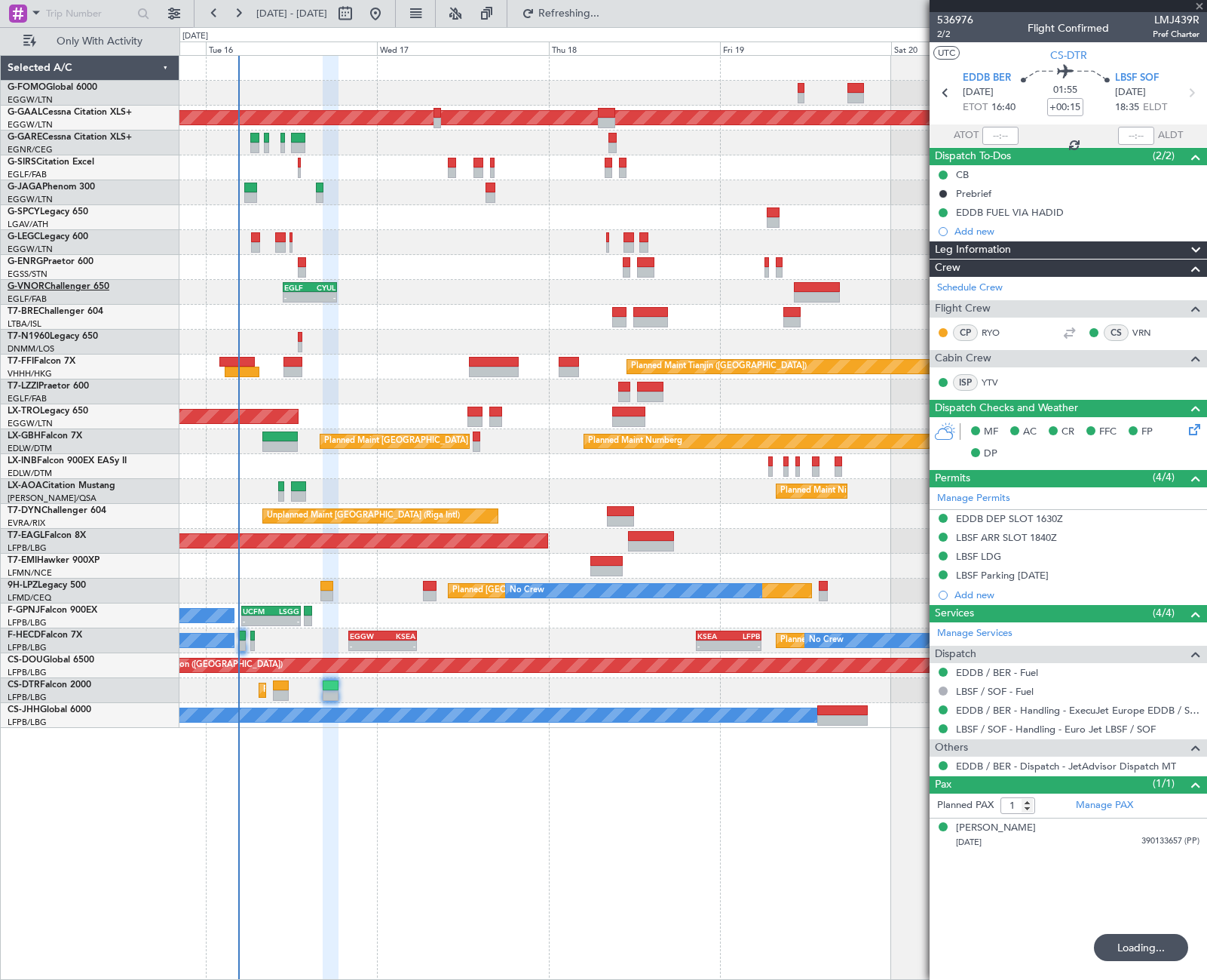
type input "+00:05"
type input "0"
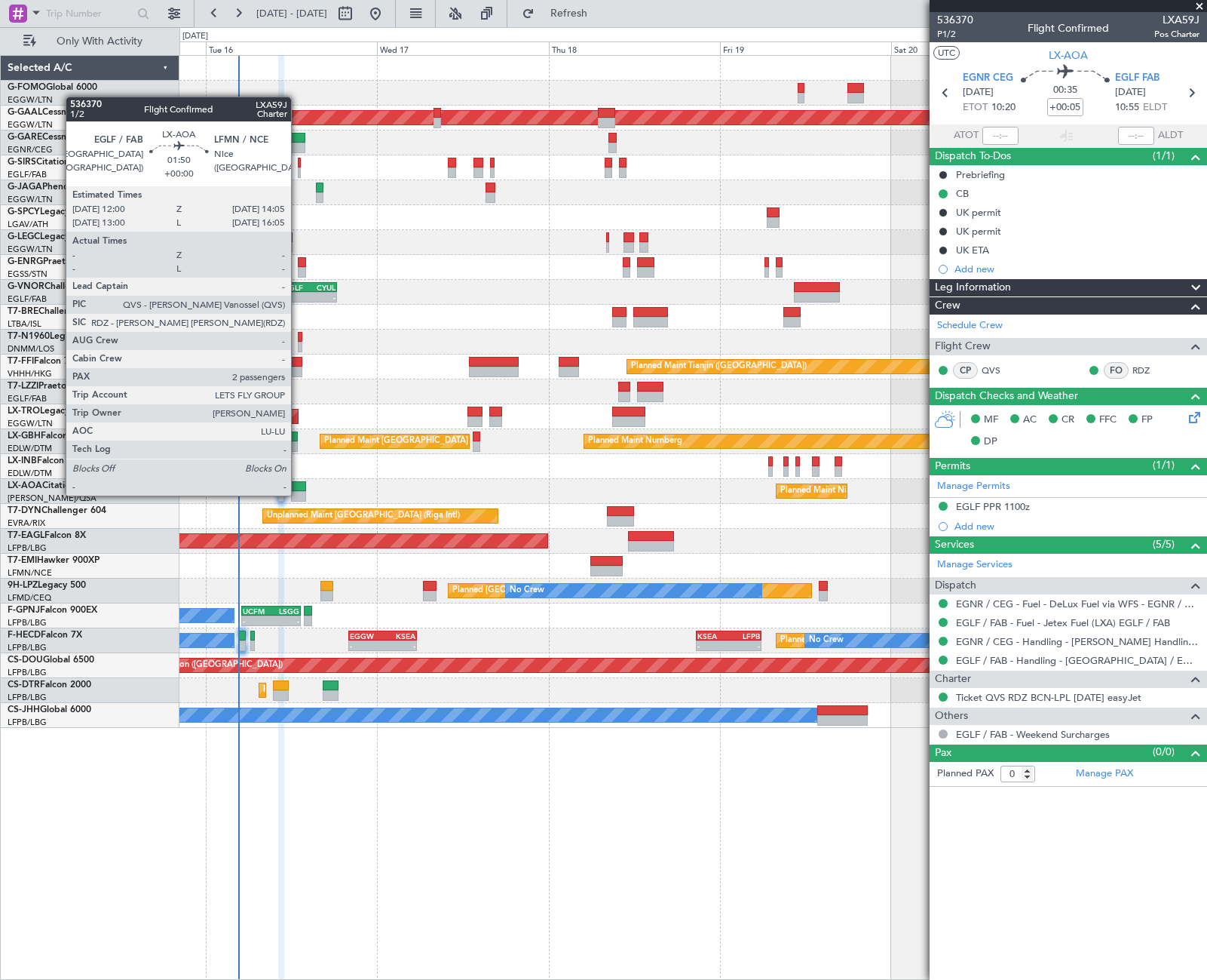
click at [298, 494] on div at bounding box center [299, 496] width 15 height 11
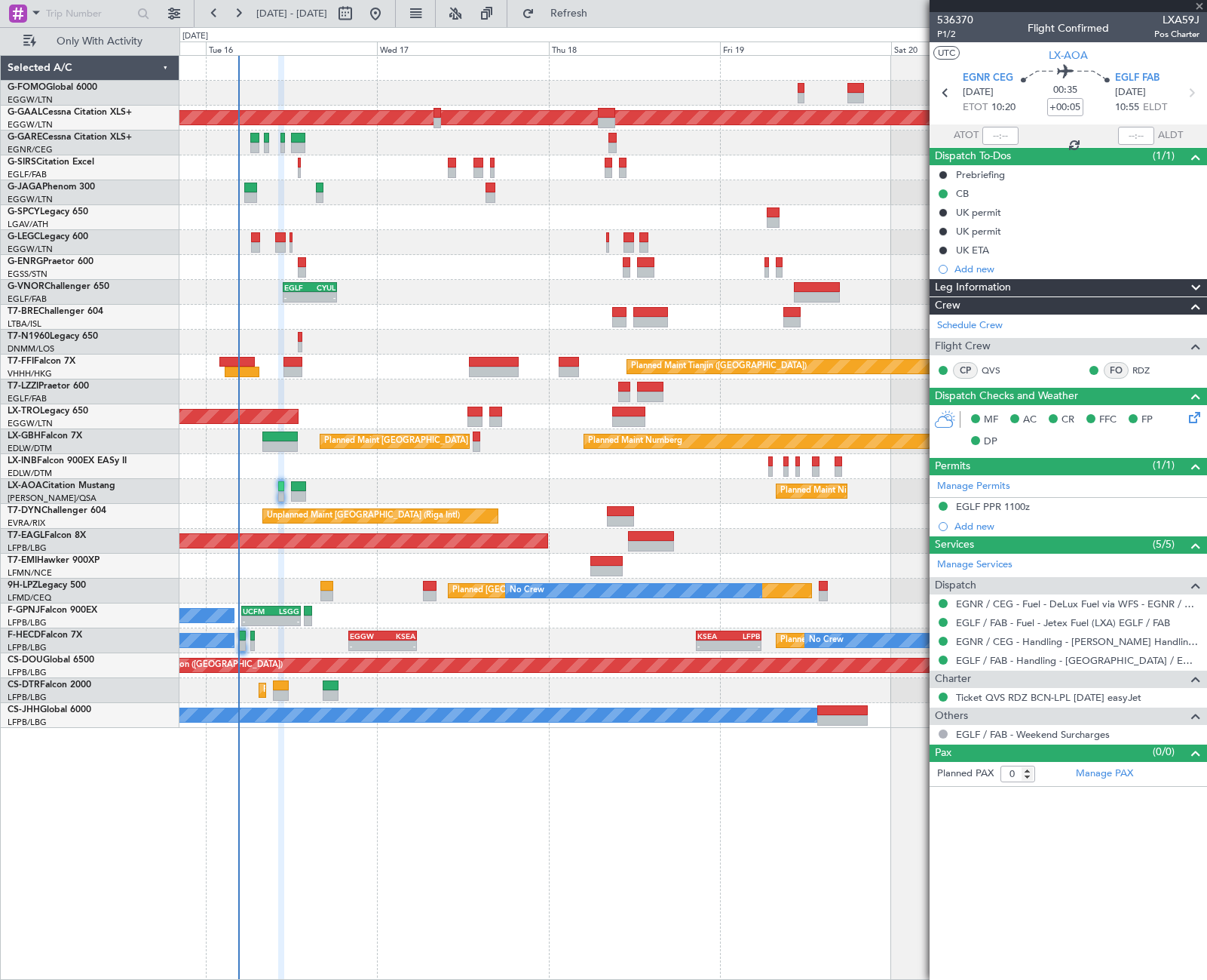
type input "2"
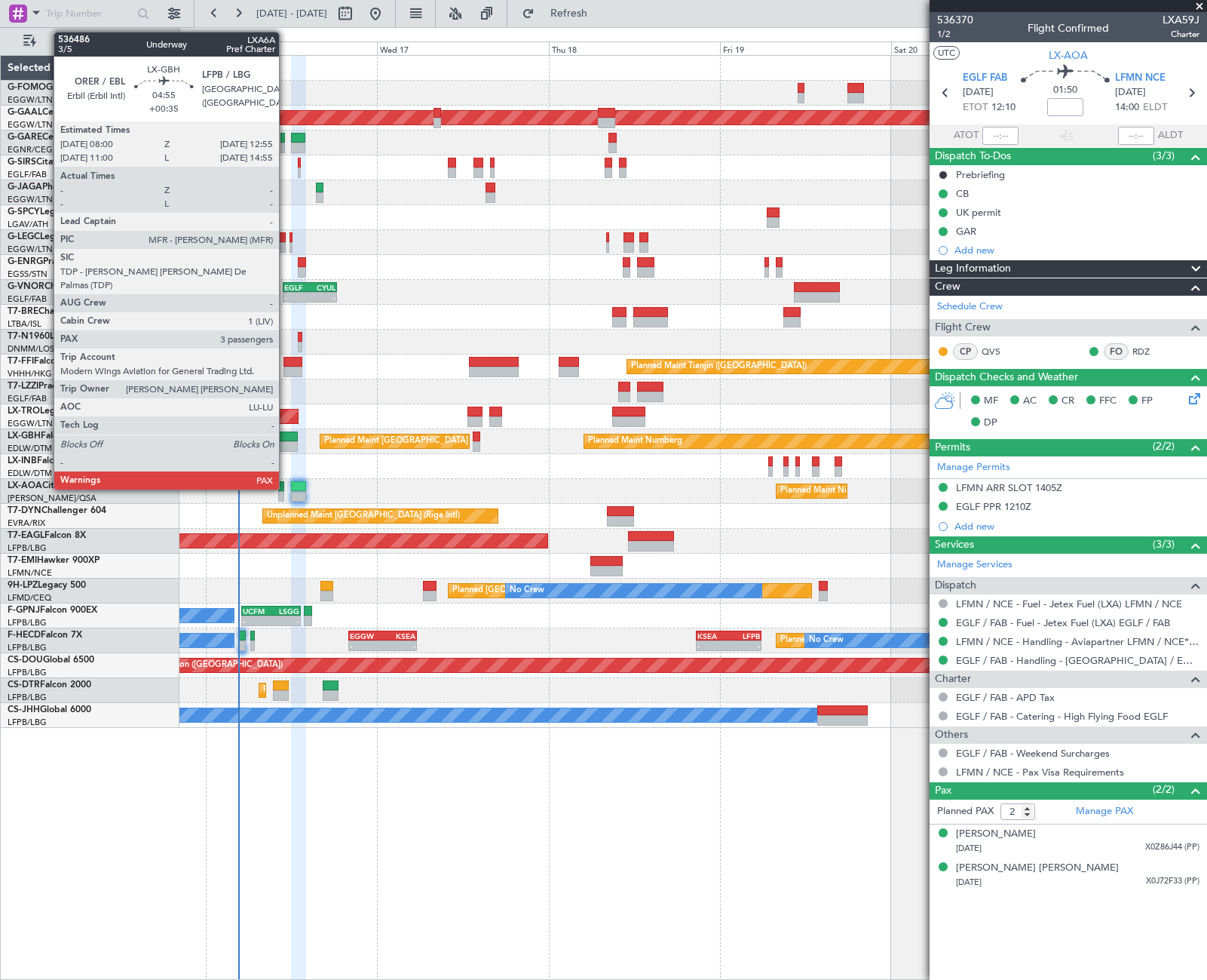
click at [286, 438] on div at bounding box center [280, 436] width 35 height 11
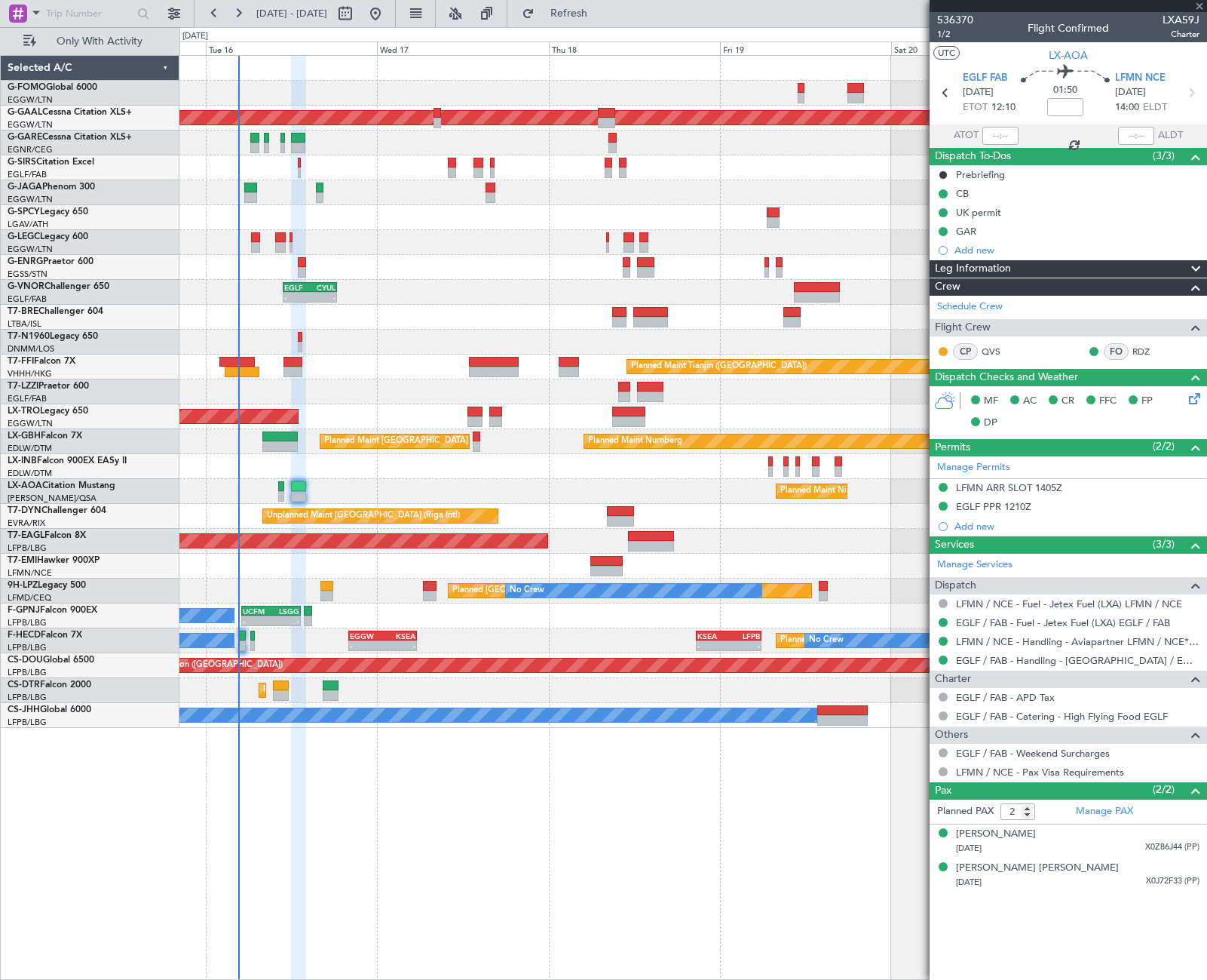
type input "+00:35"
type input "3"
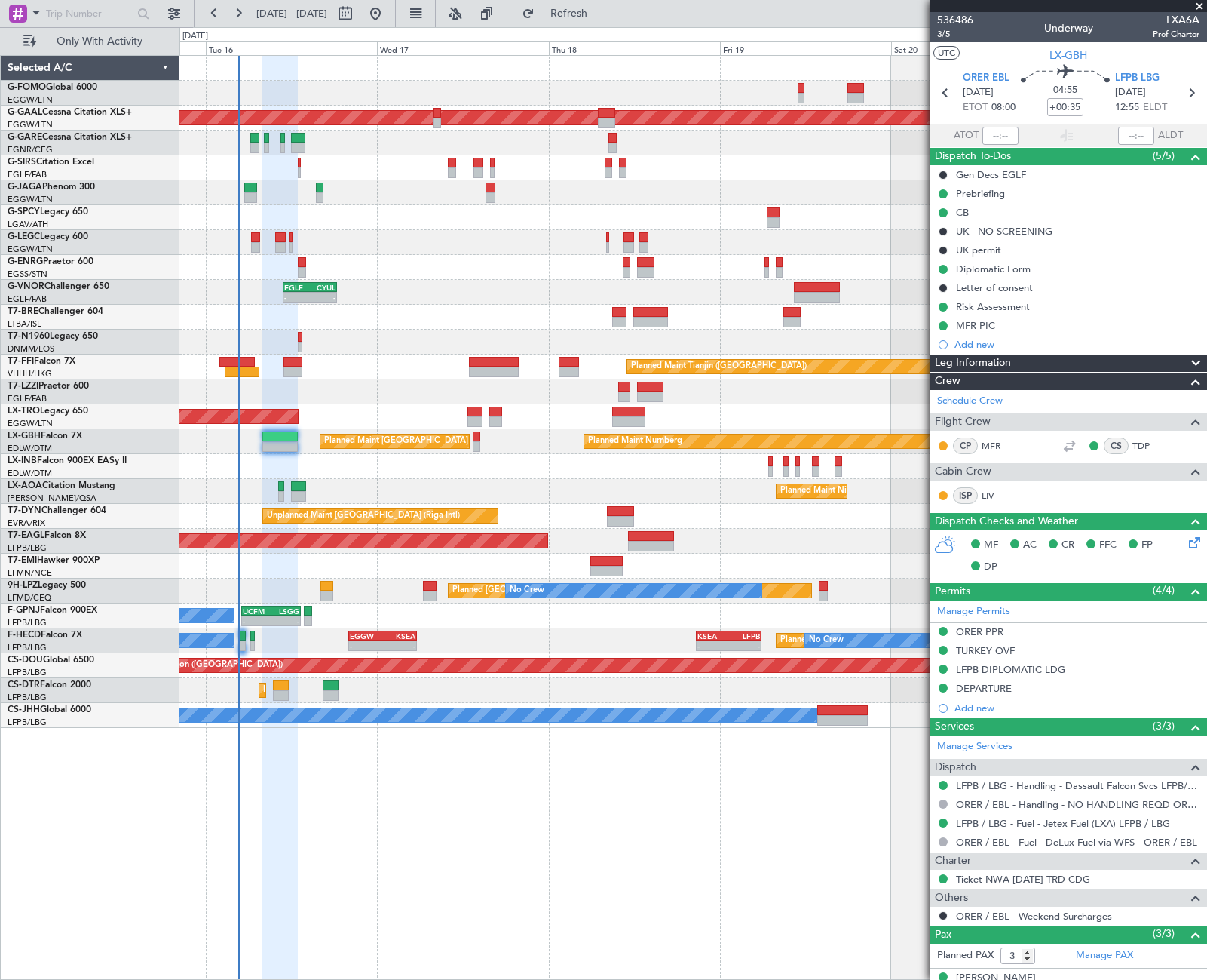
click at [591, 972] on div "11:03 Z 22:38 Z OLBA 11:00 Z KTEB 22:45 Z Planned [GEOGRAPHIC_DATA] - - EGLF 10…" at bounding box center [693, 517] width 1027 height 925
click at [628, 831] on div "11:03 Z 22:38 Z OLBA 11:00 Z KTEB 22:45 Z Planned [GEOGRAPHIC_DATA] - - EGLF 10…" at bounding box center [693, 517] width 1027 height 925
click at [984, 197] on div "Prebriefing" at bounding box center [981, 193] width 49 height 13
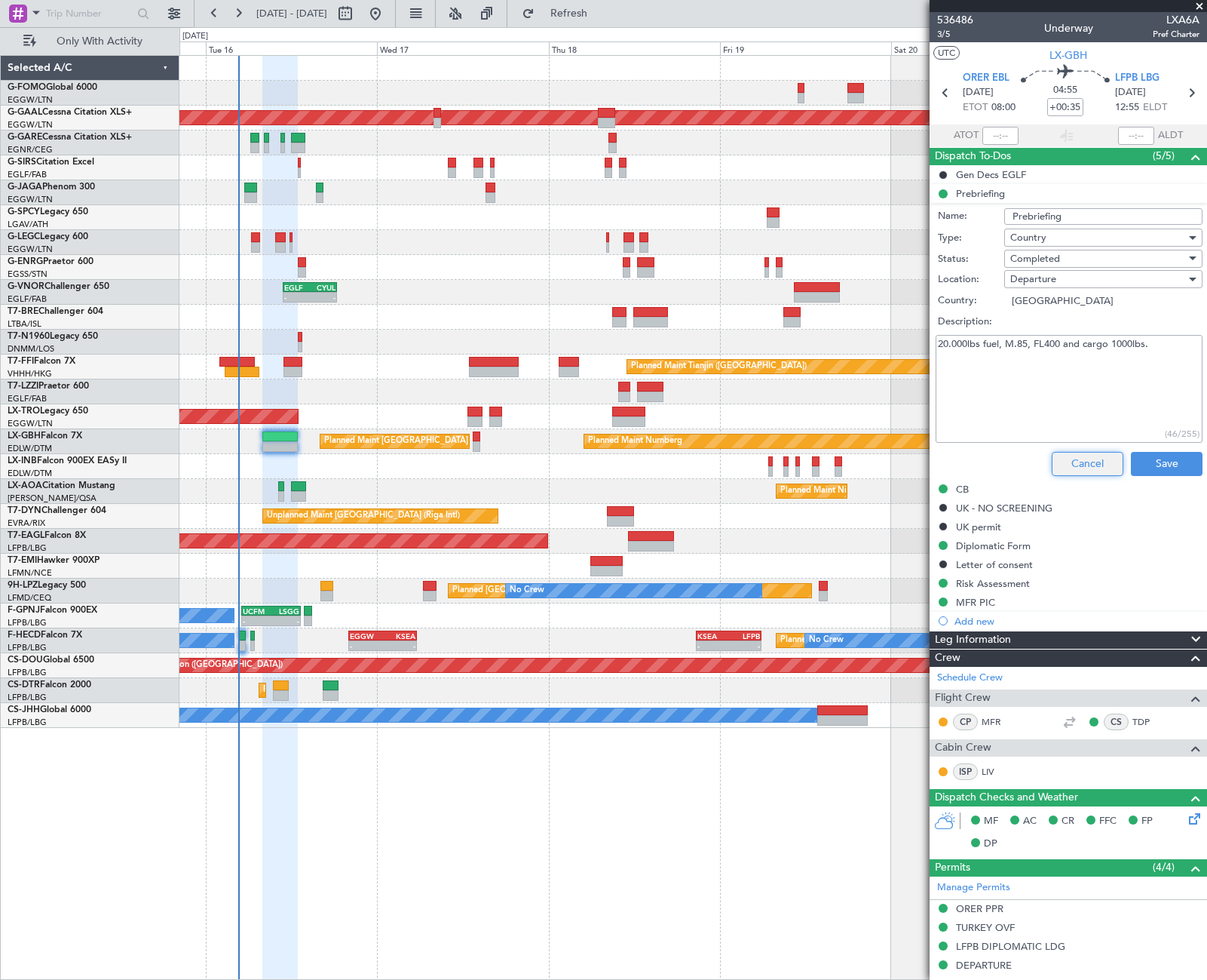
click at [1092, 457] on button "Cancel" at bounding box center [1087, 464] width 72 height 24
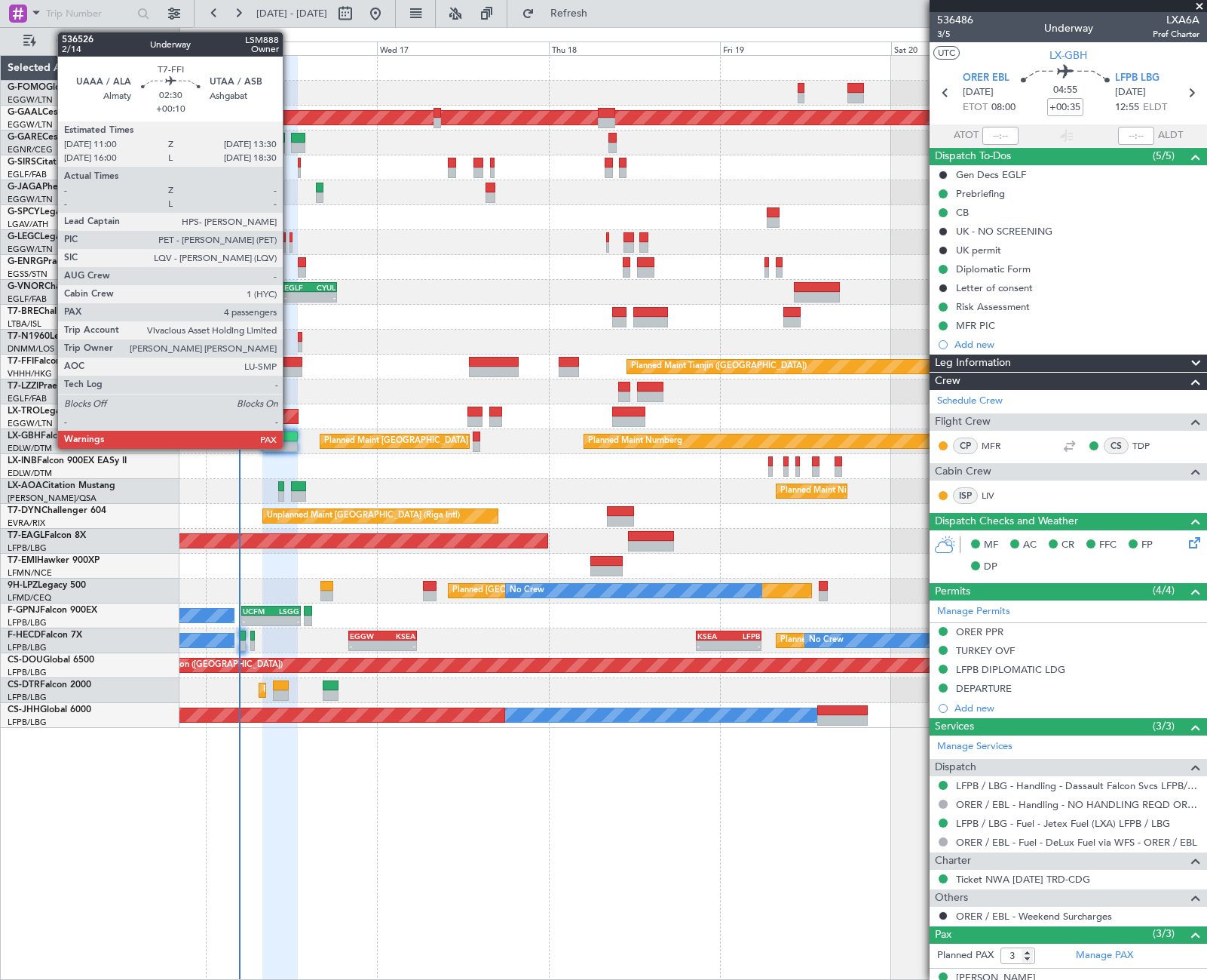
click at [290, 365] on div at bounding box center [293, 362] width 18 height 11
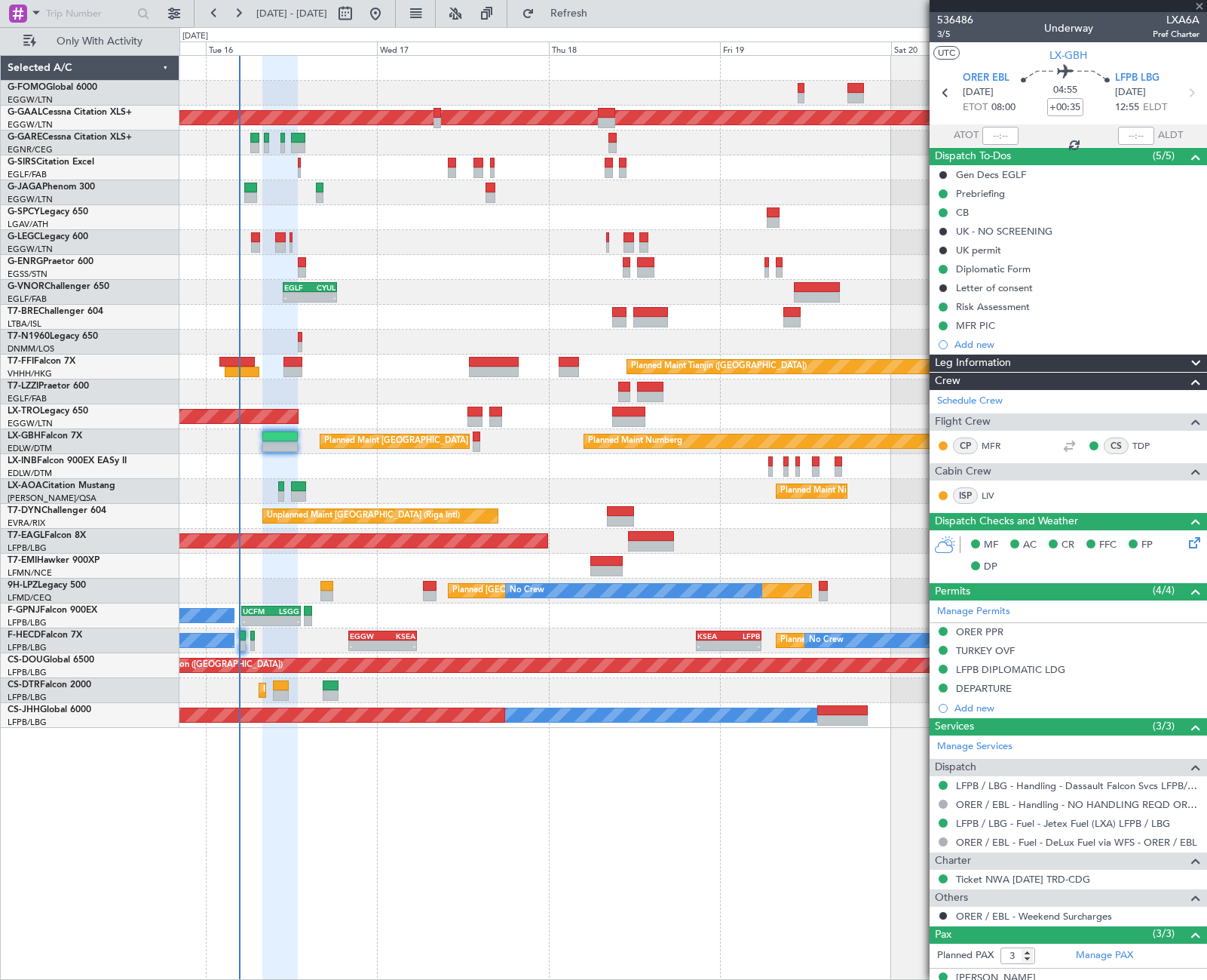
type input "+00:10"
type input "4"
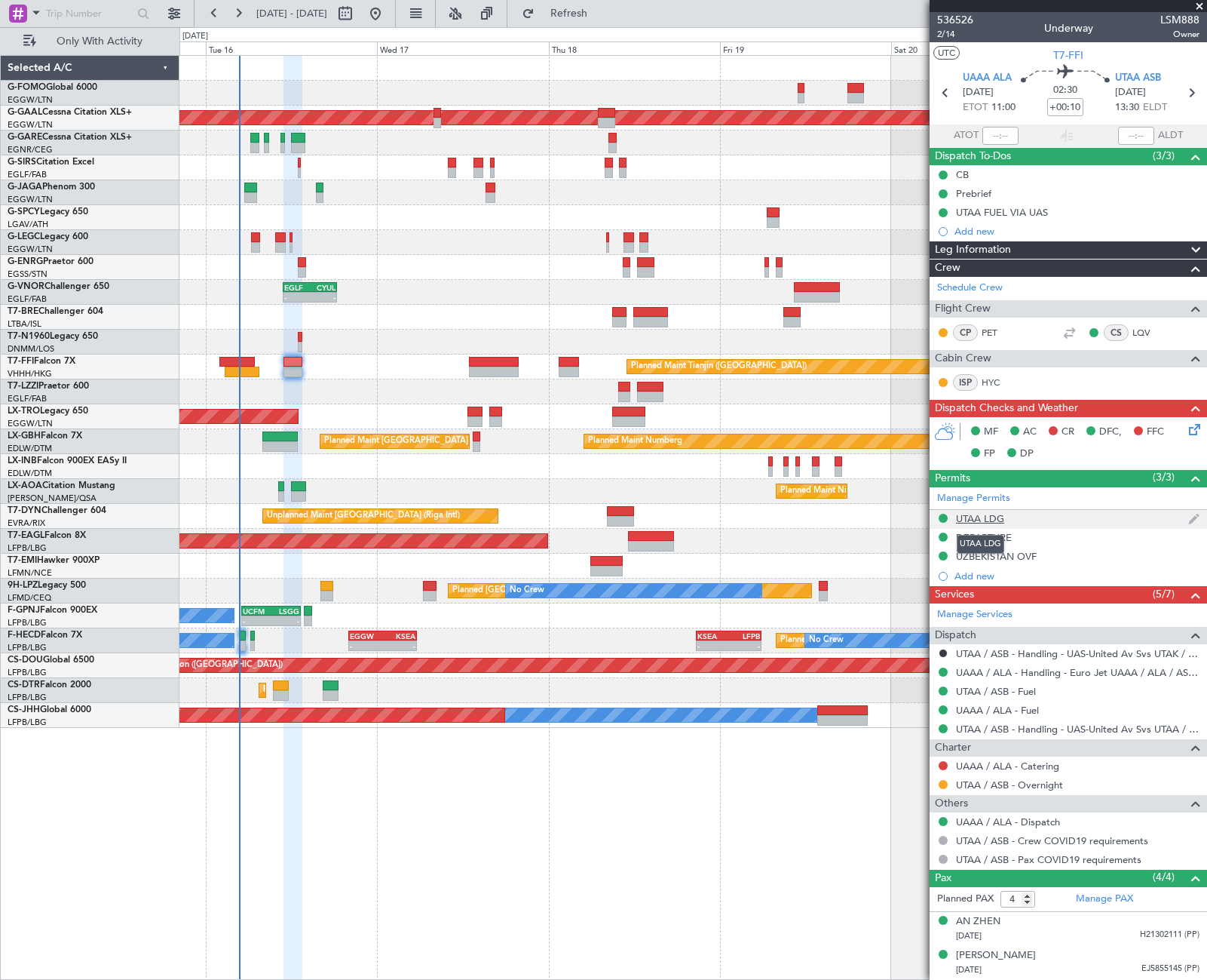
click at [993, 513] on div "UTAA LDG" at bounding box center [981, 518] width 48 height 13
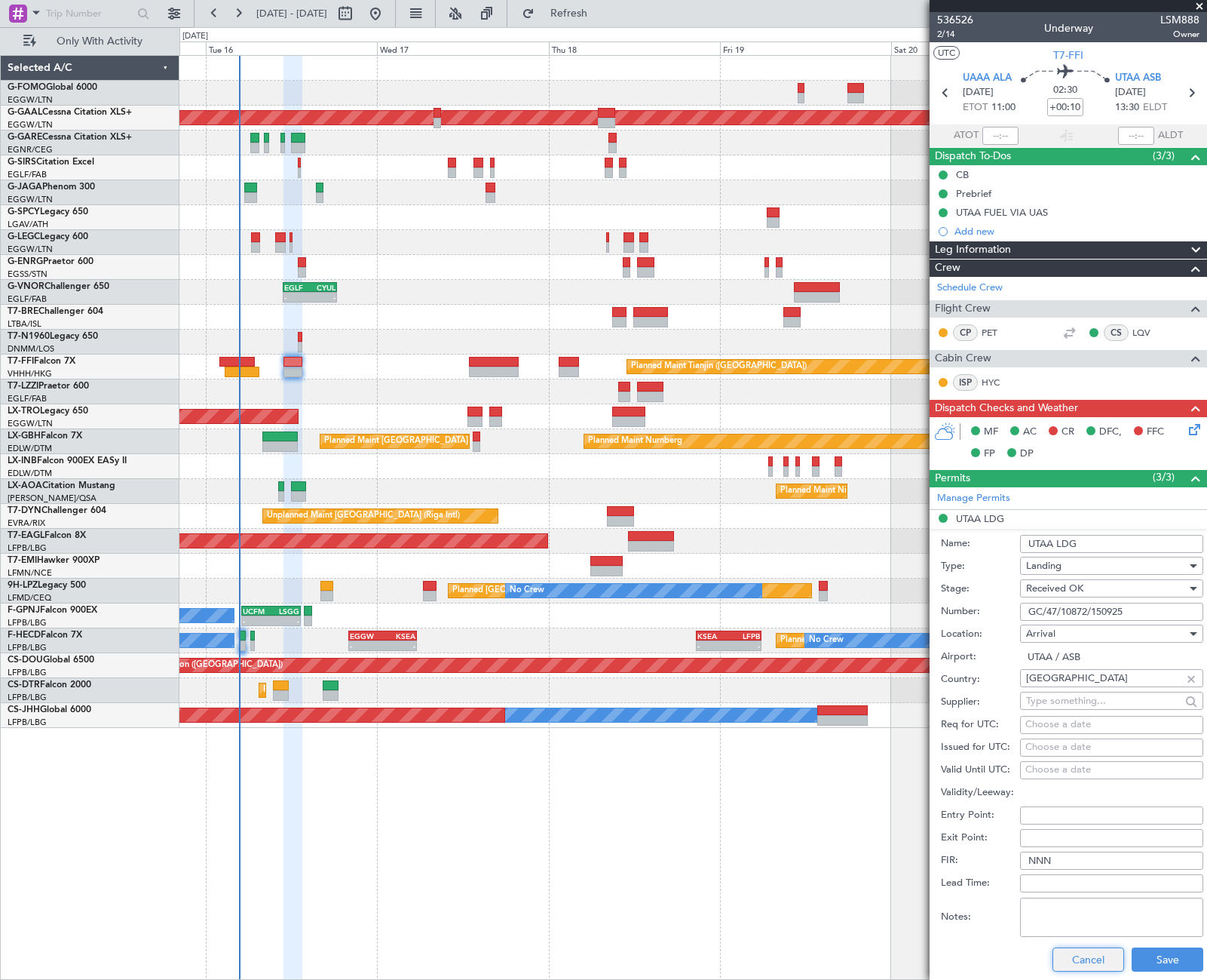
click at [1088, 960] on button "Cancel" at bounding box center [1088, 960] width 72 height 24
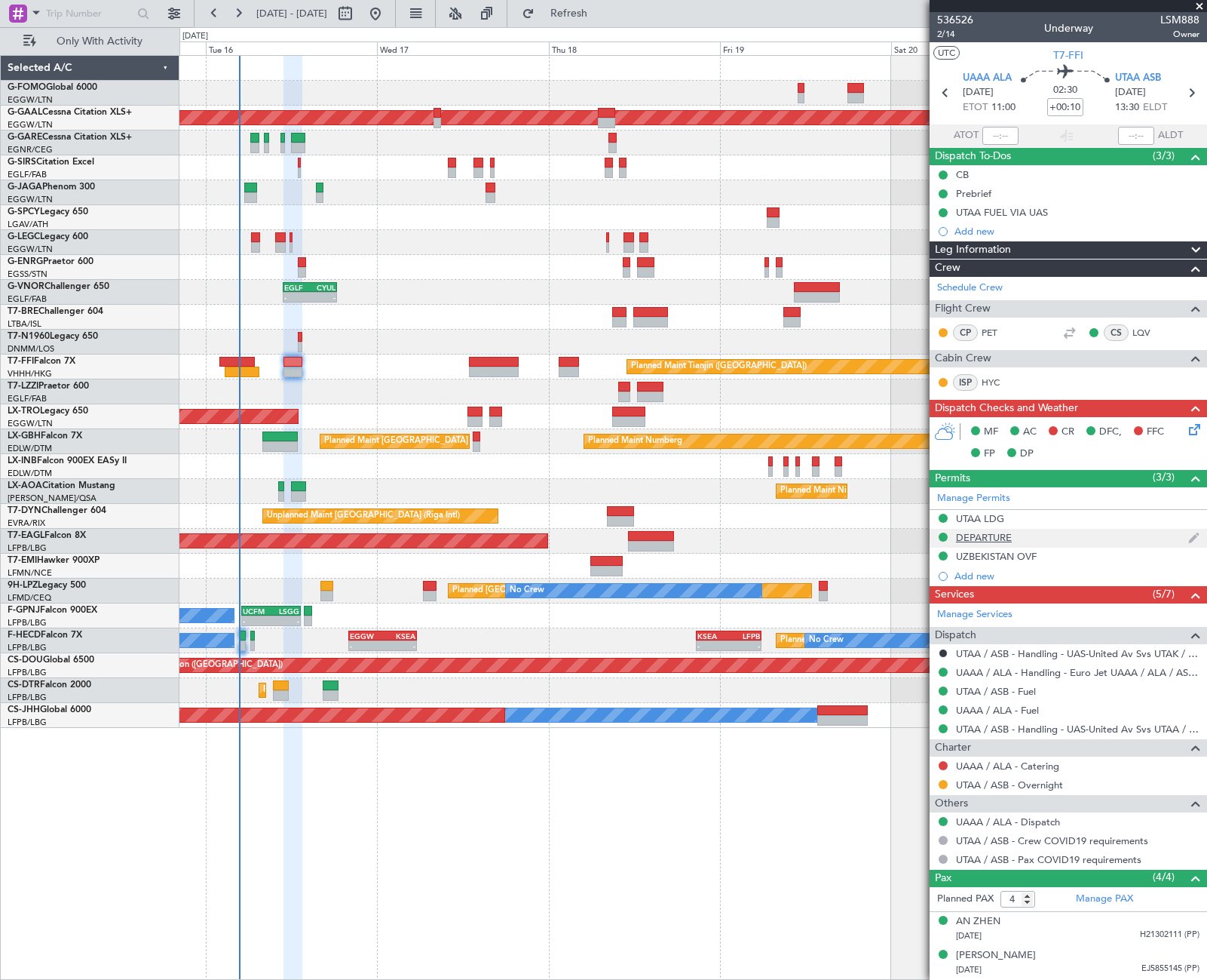
click at [990, 542] on div "DEPARTURE" at bounding box center [984, 537] width 56 height 13
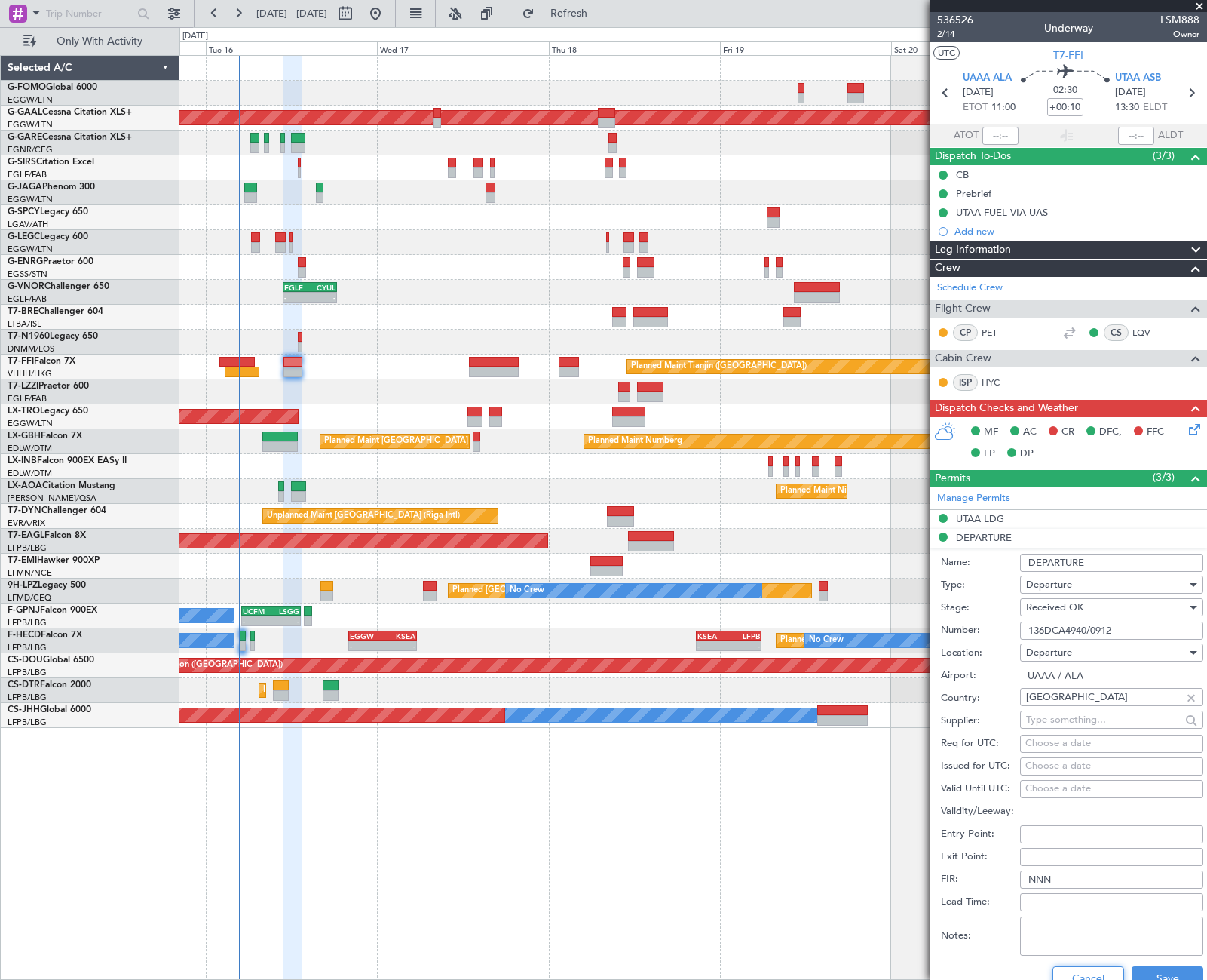
click at [1063, 966] on button "Cancel" at bounding box center [1088, 978] width 72 height 24
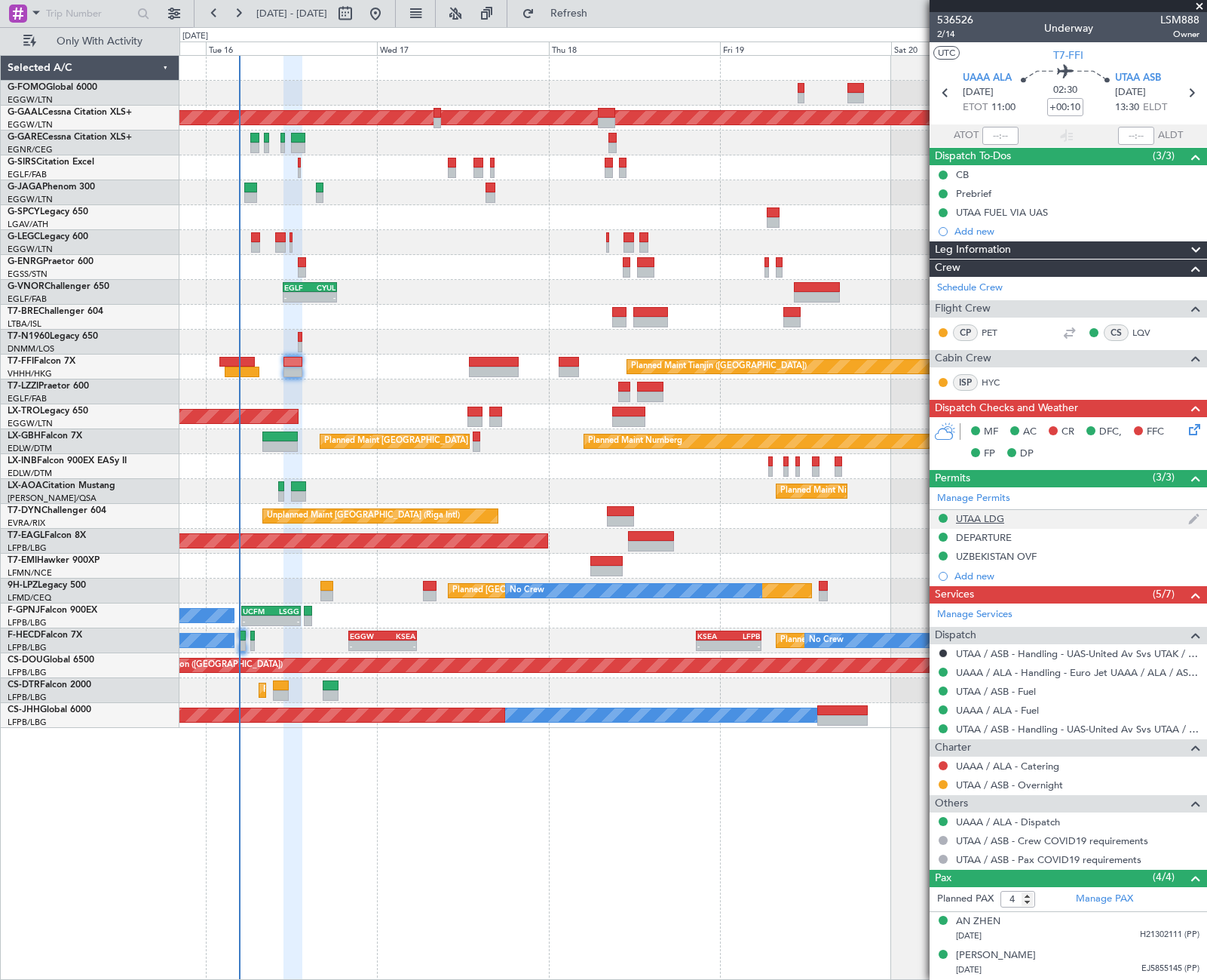
click at [995, 518] on div "UTAA LDG" at bounding box center [981, 518] width 48 height 13
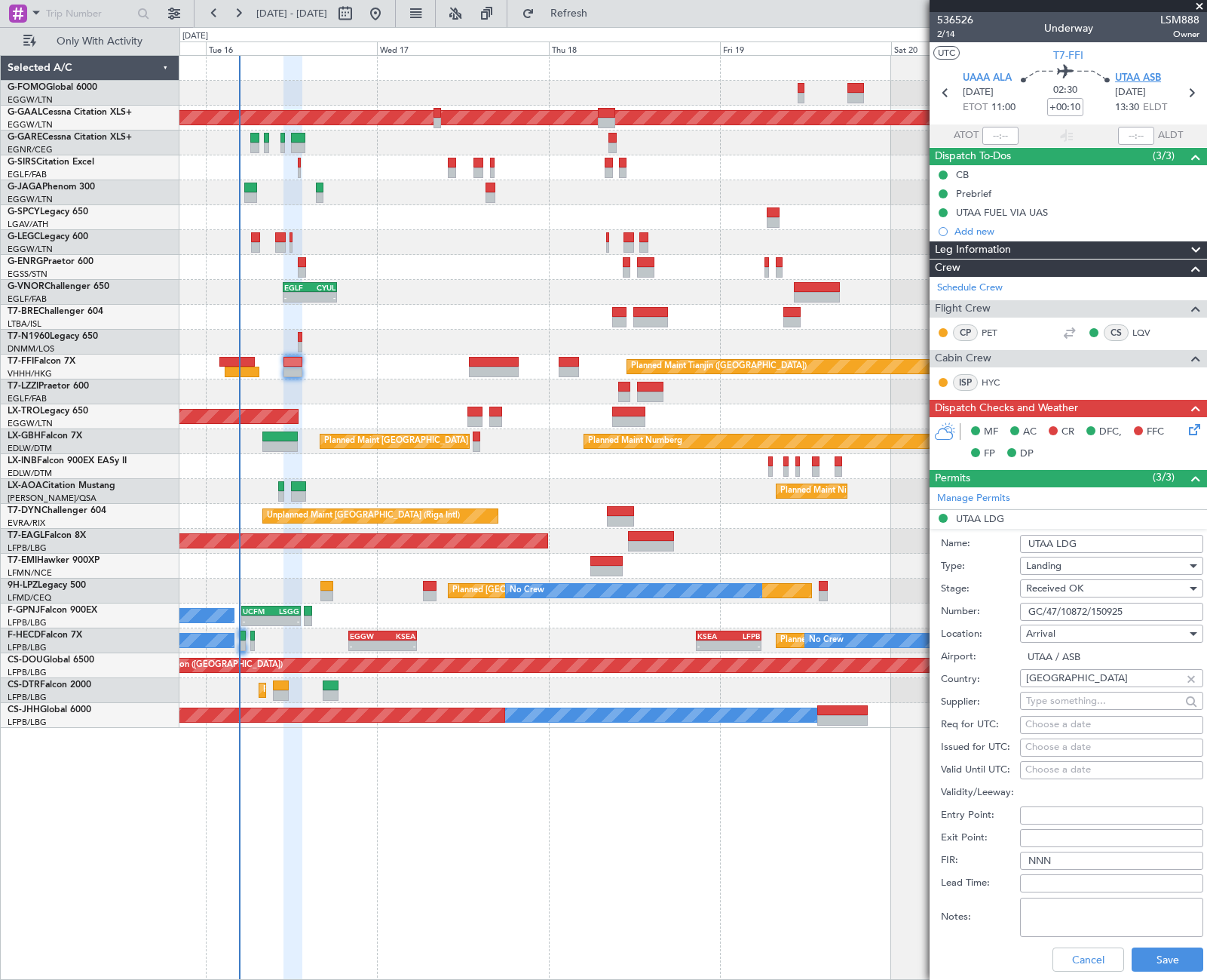
click at [1118, 77] on span "UTAA ASB" at bounding box center [1138, 79] width 46 height 15
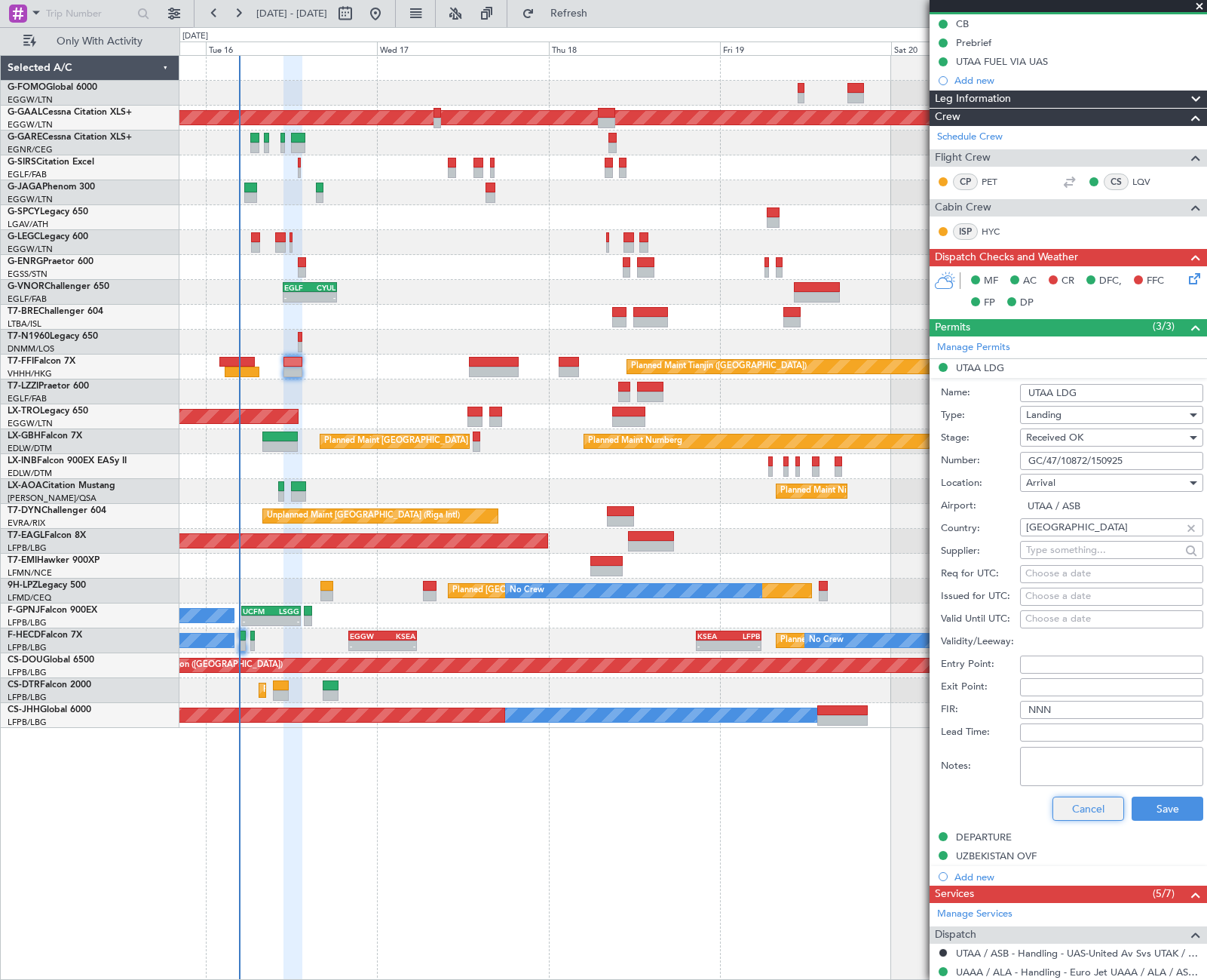
click at [1081, 803] on button "Cancel" at bounding box center [1088, 809] width 72 height 24
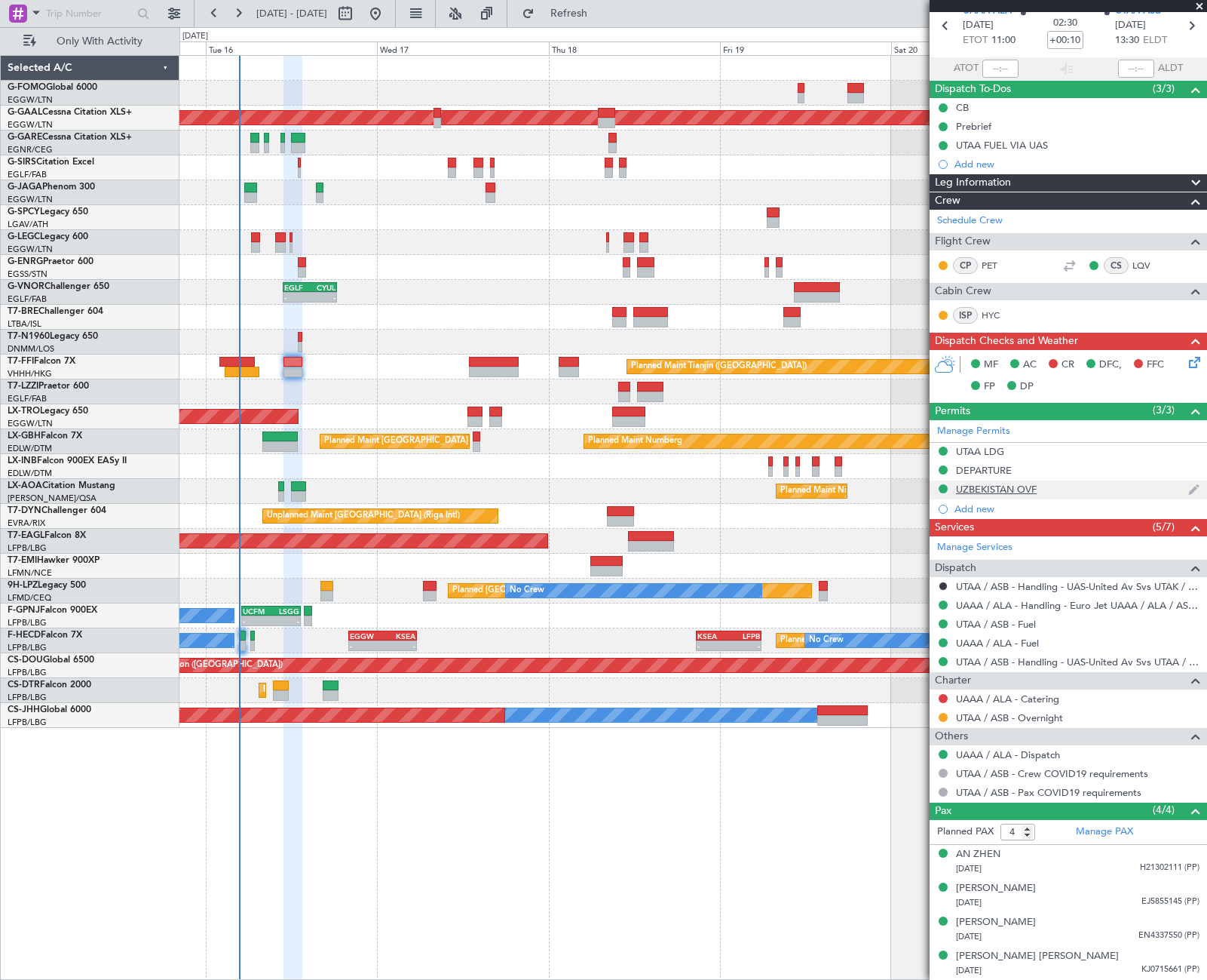
click at [1019, 487] on div "UZBEKISTAN OVF" at bounding box center [996, 488] width 81 height 13
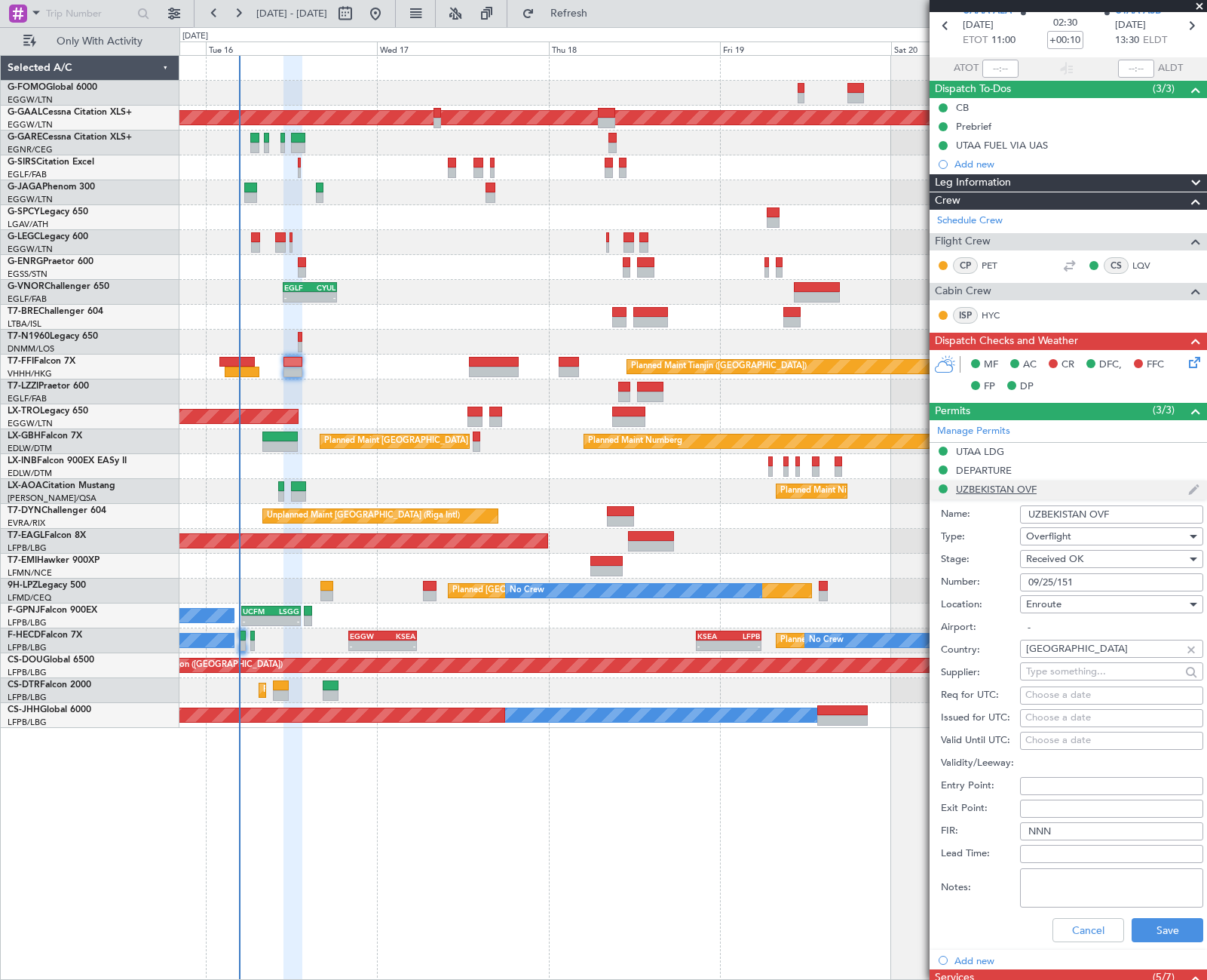
scroll to position [151, 0]
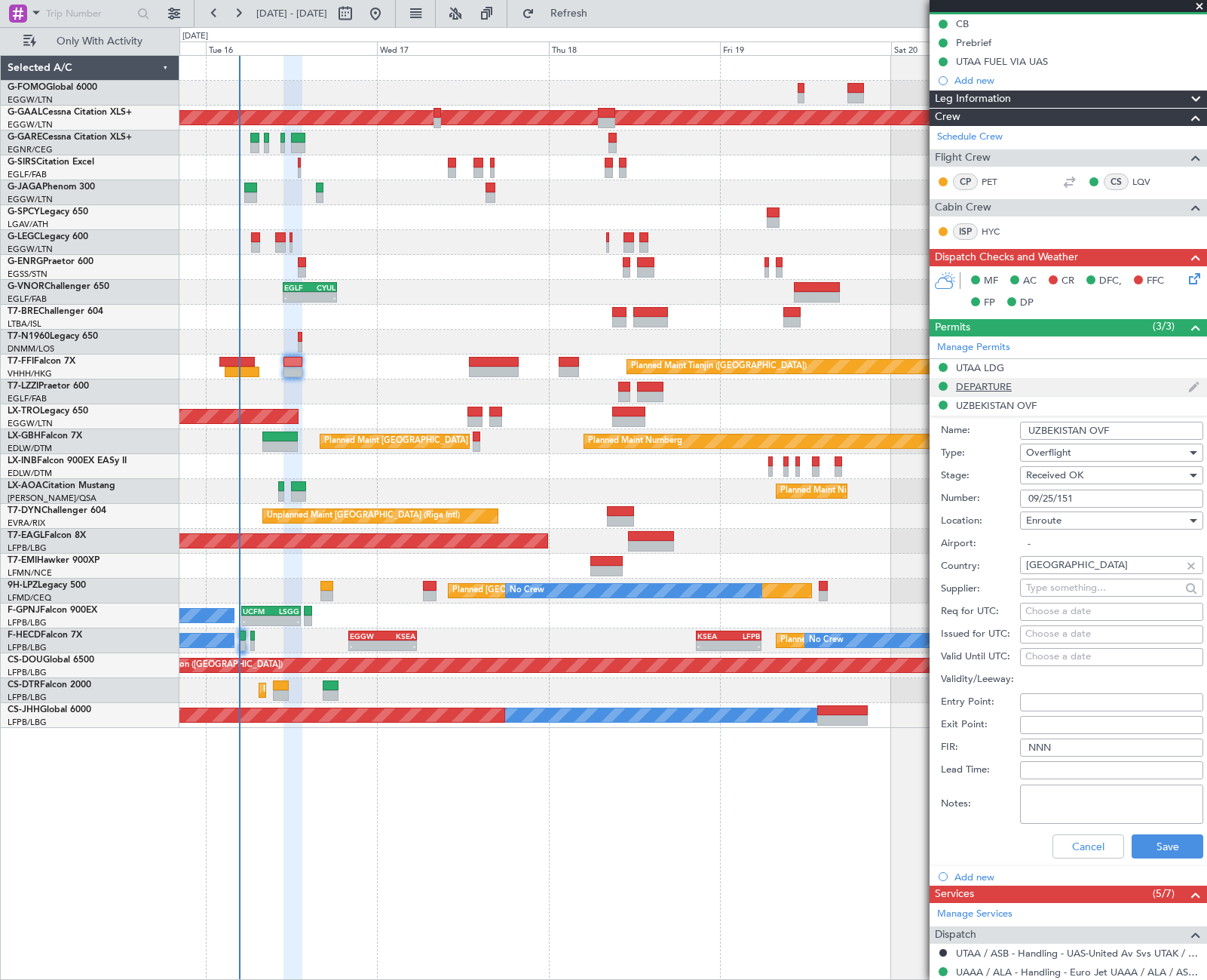
click at [981, 387] on div "DEPARTURE" at bounding box center [984, 386] width 56 height 13
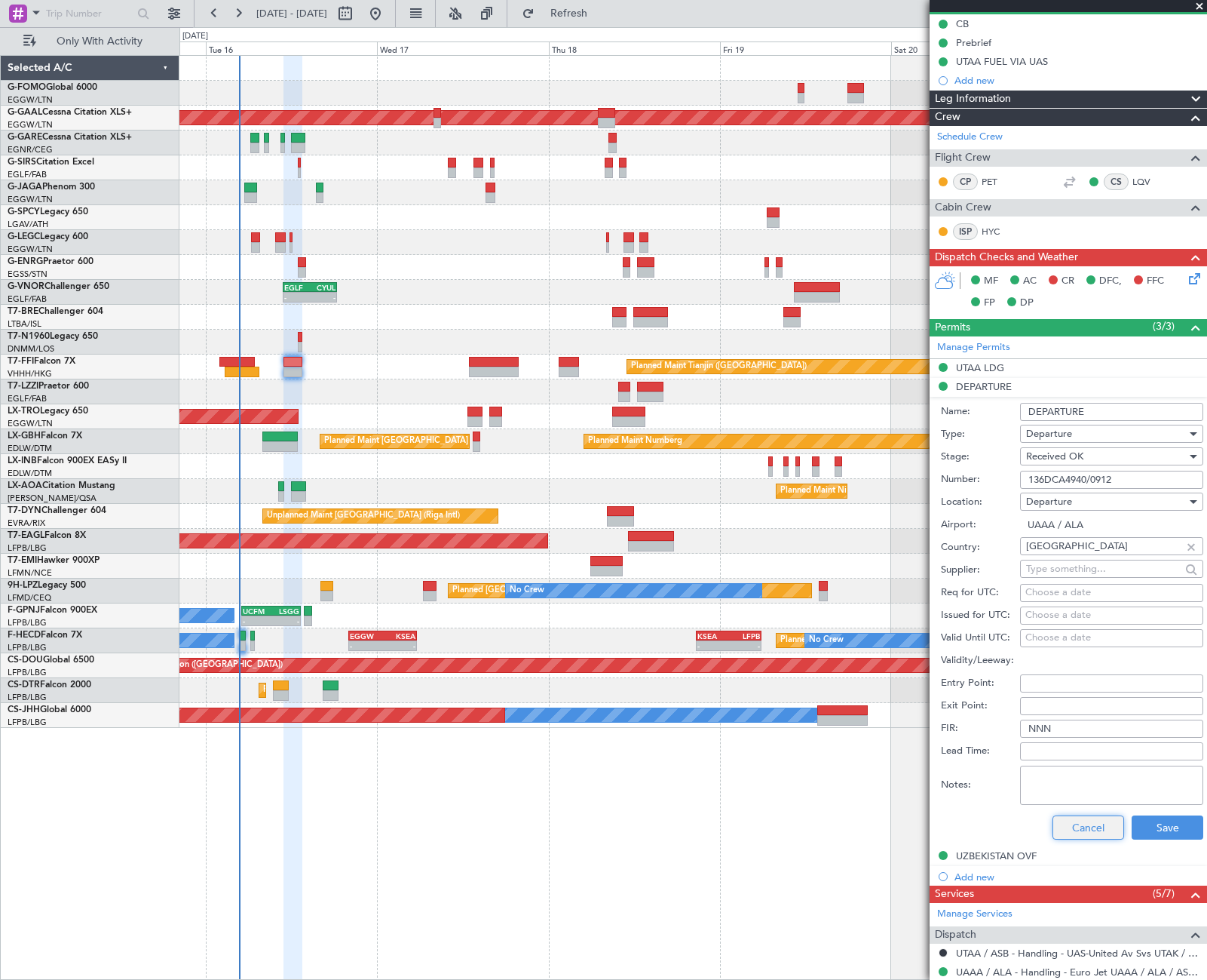
click at [1096, 827] on button "Cancel" at bounding box center [1088, 827] width 72 height 24
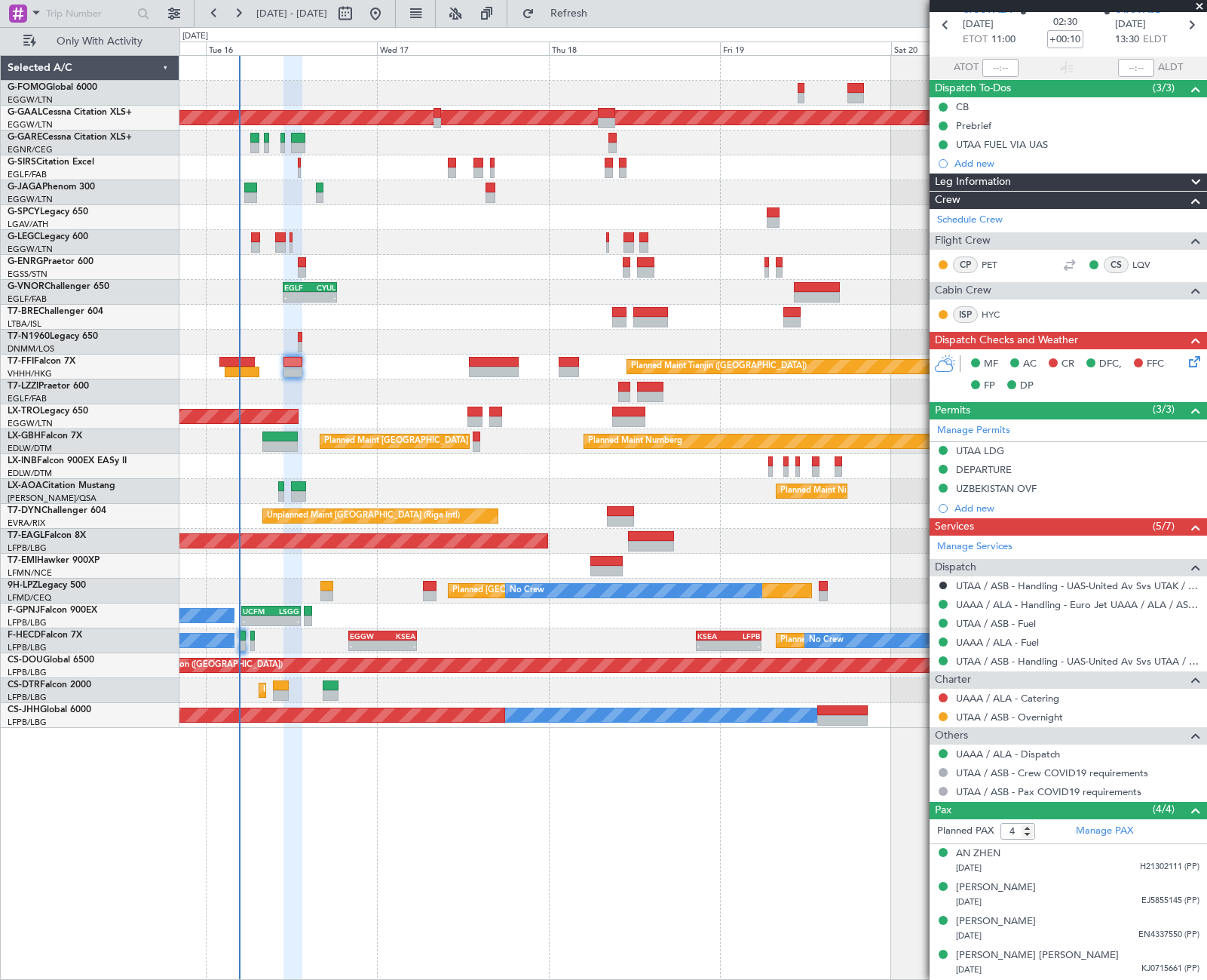
scroll to position [67, 0]
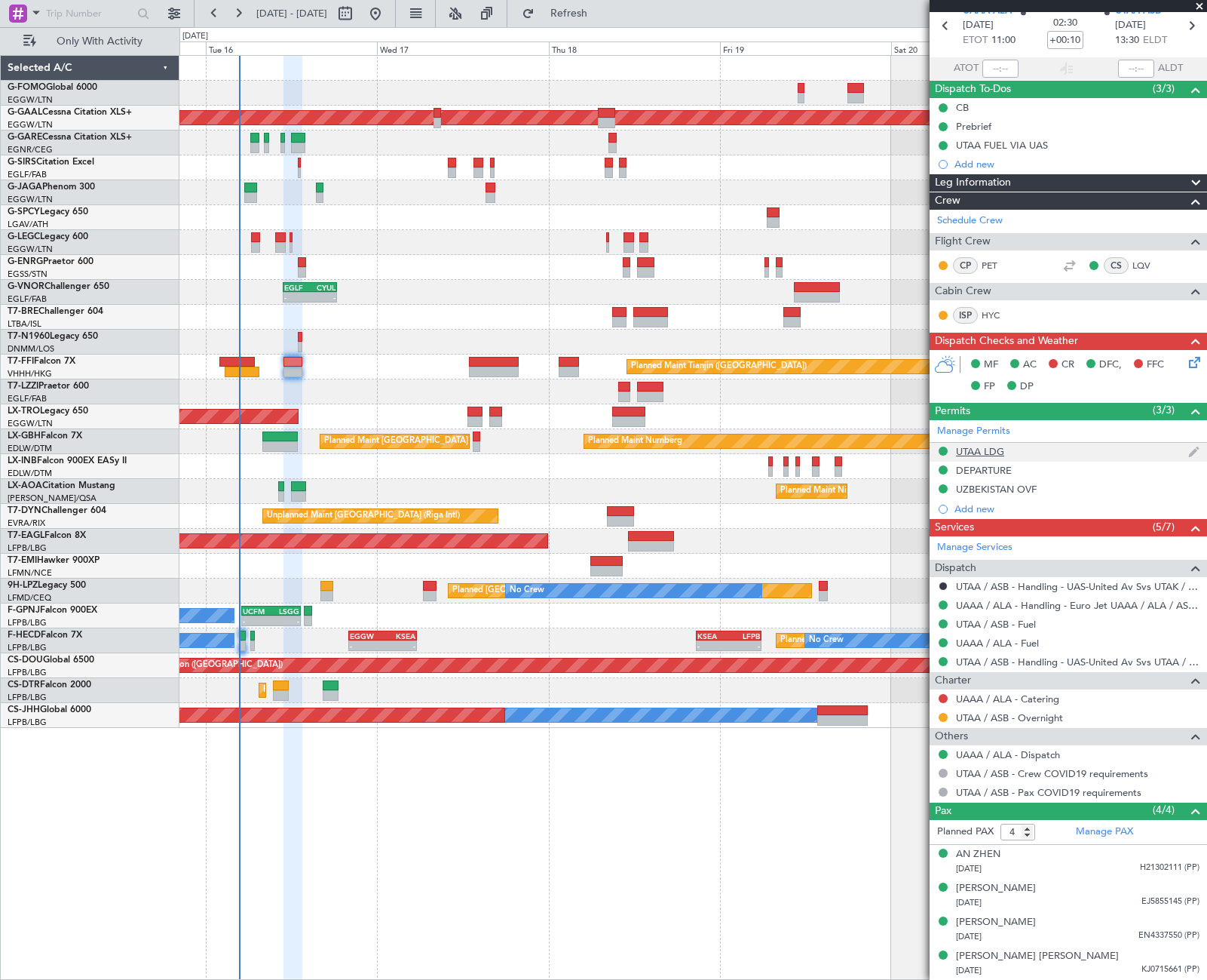
click at [986, 455] on div "UTAA LDG" at bounding box center [981, 451] width 48 height 13
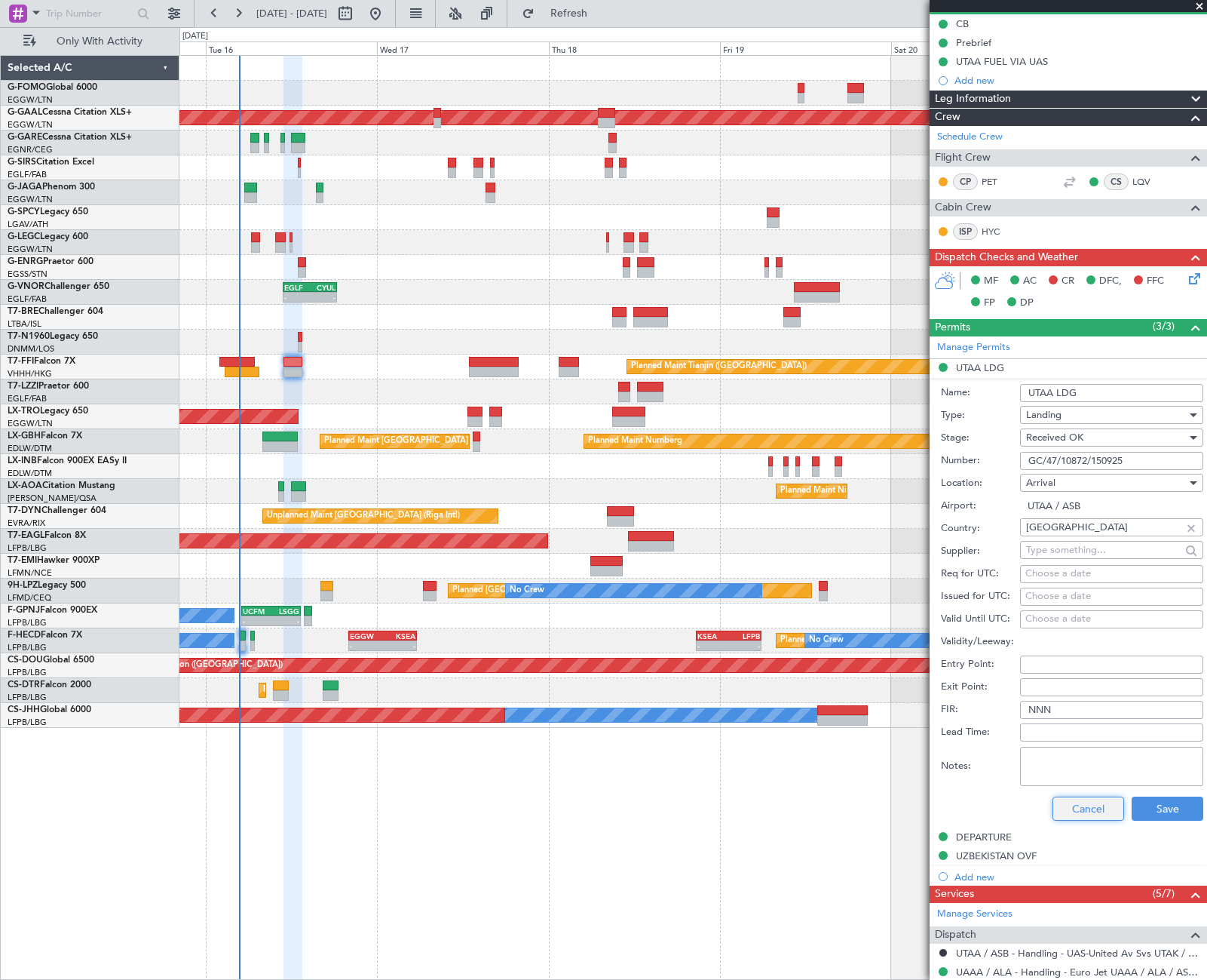
click at [1098, 802] on button "Cancel" at bounding box center [1088, 809] width 72 height 24
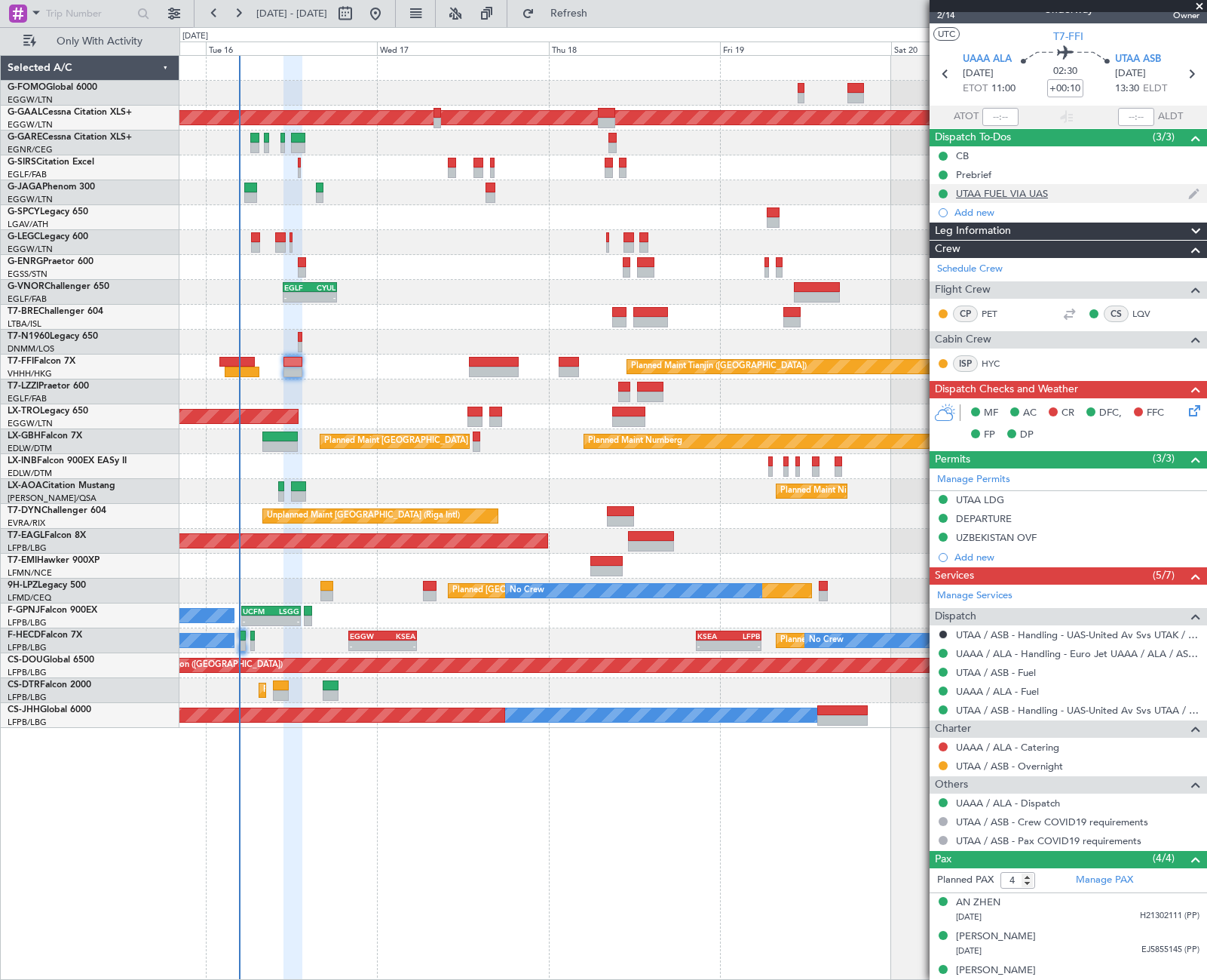
scroll to position [0, 0]
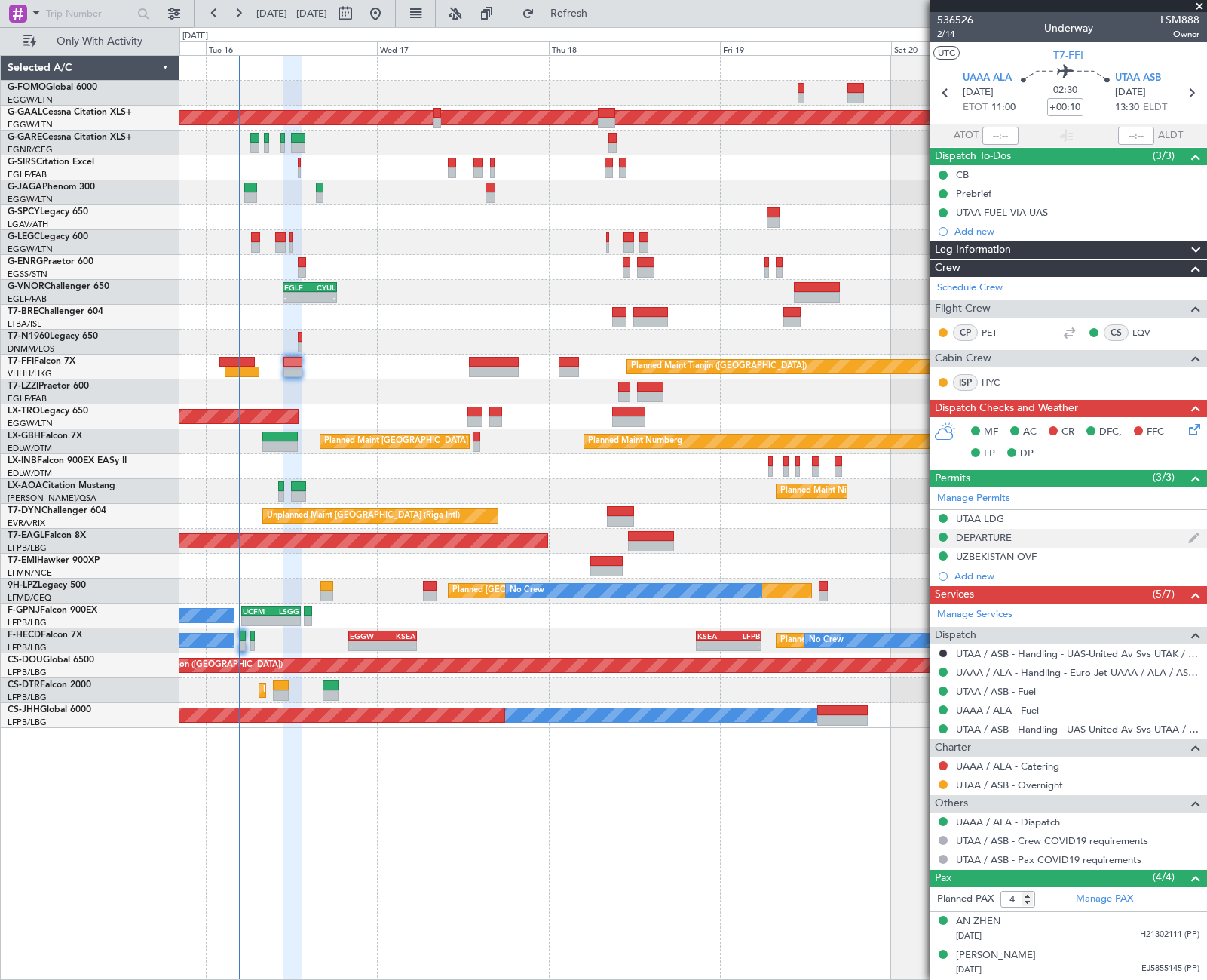
click at [999, 540] on div "DEPARTURE" at bounding box center [984, 537] width 56 height 13
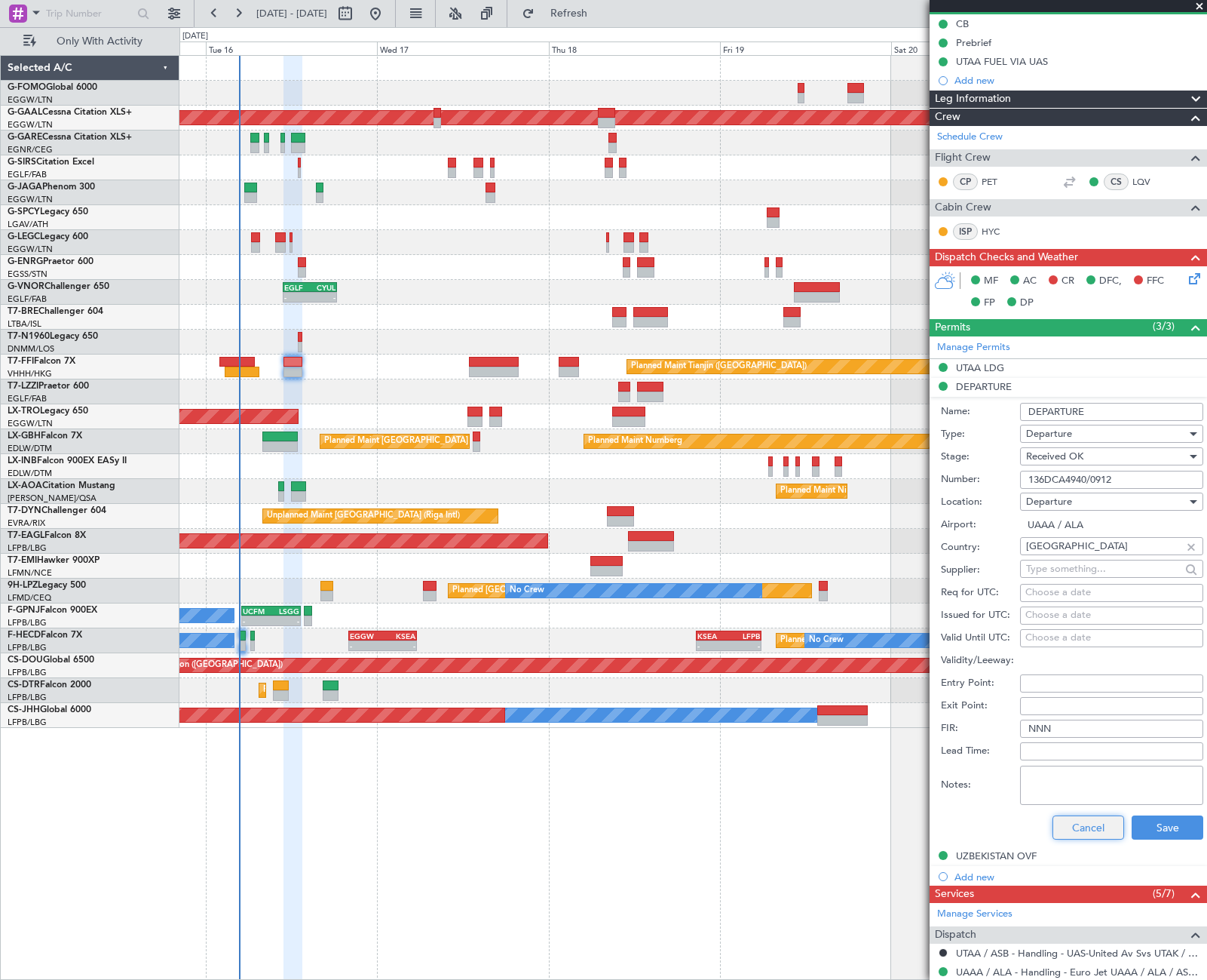
click at [1085, 824] on button "Cancel" at bounding box center [1088, 827] width 72 height 24
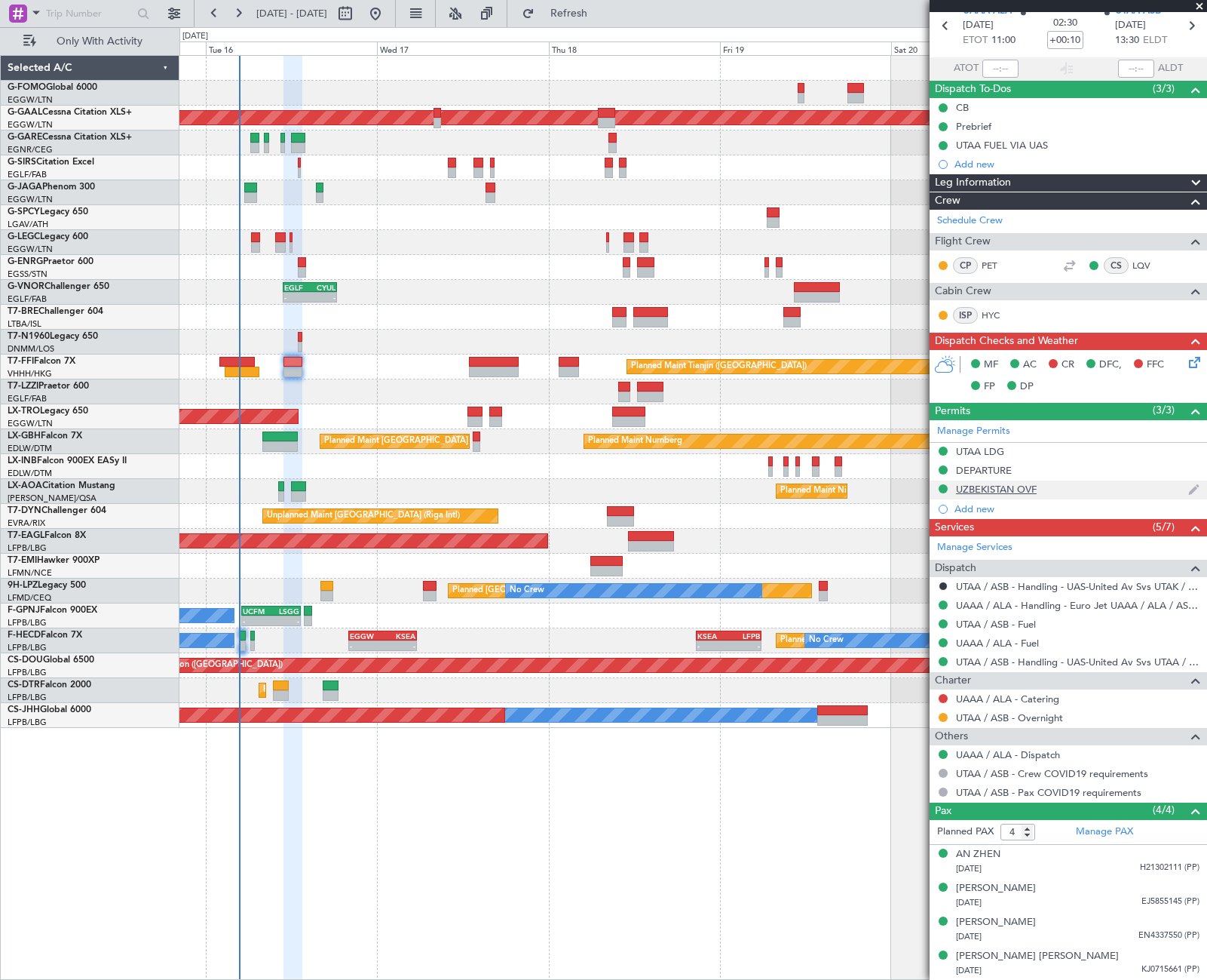
click at [1004, 494] on div "UZBEKISTAN OVF" at bounding box center [996, 488] width 81 height 13
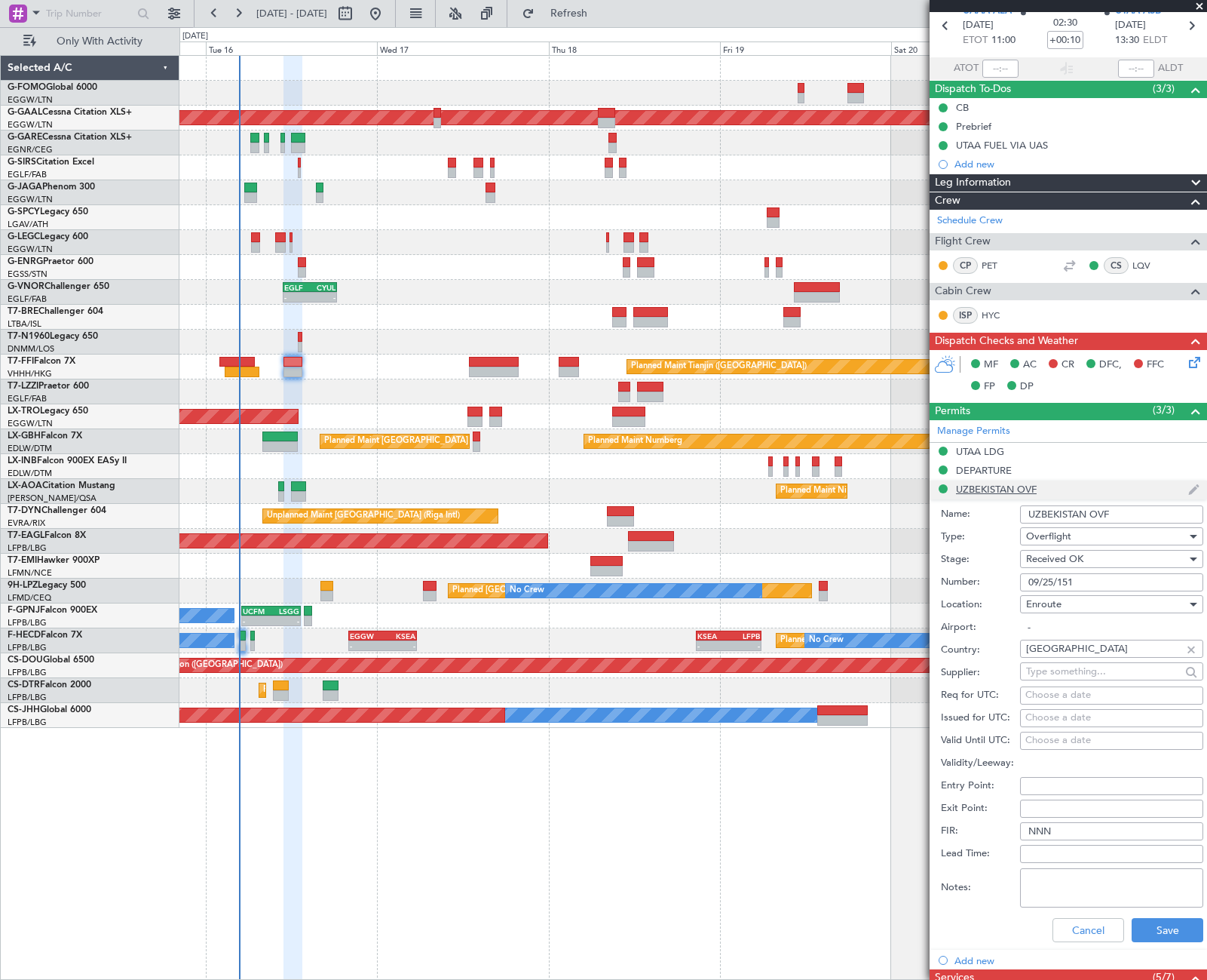
scroll to position [151, 0]
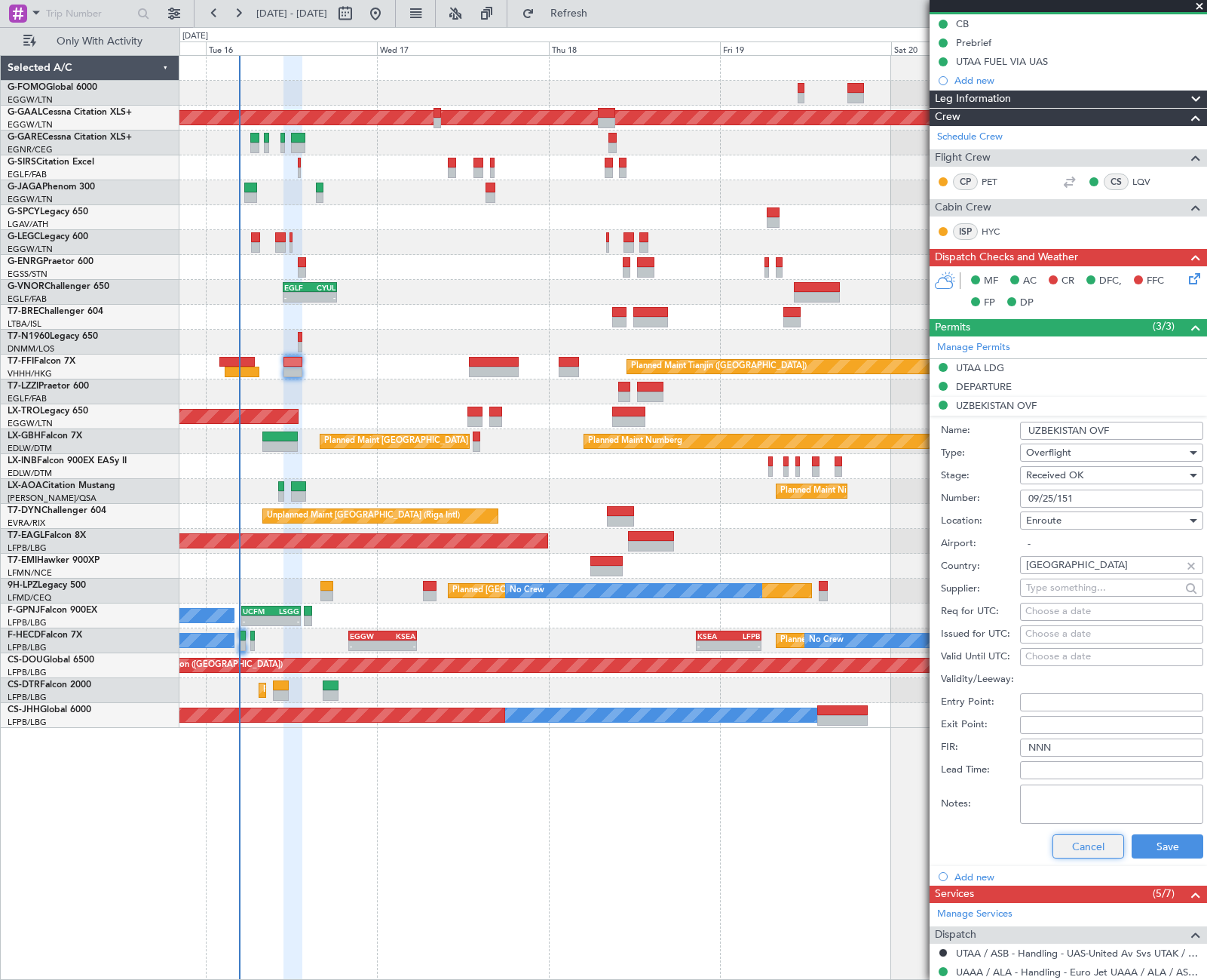
click at [1088, 846] on button "Cancel" at bounding box center [1088, 846] width 72 height 24
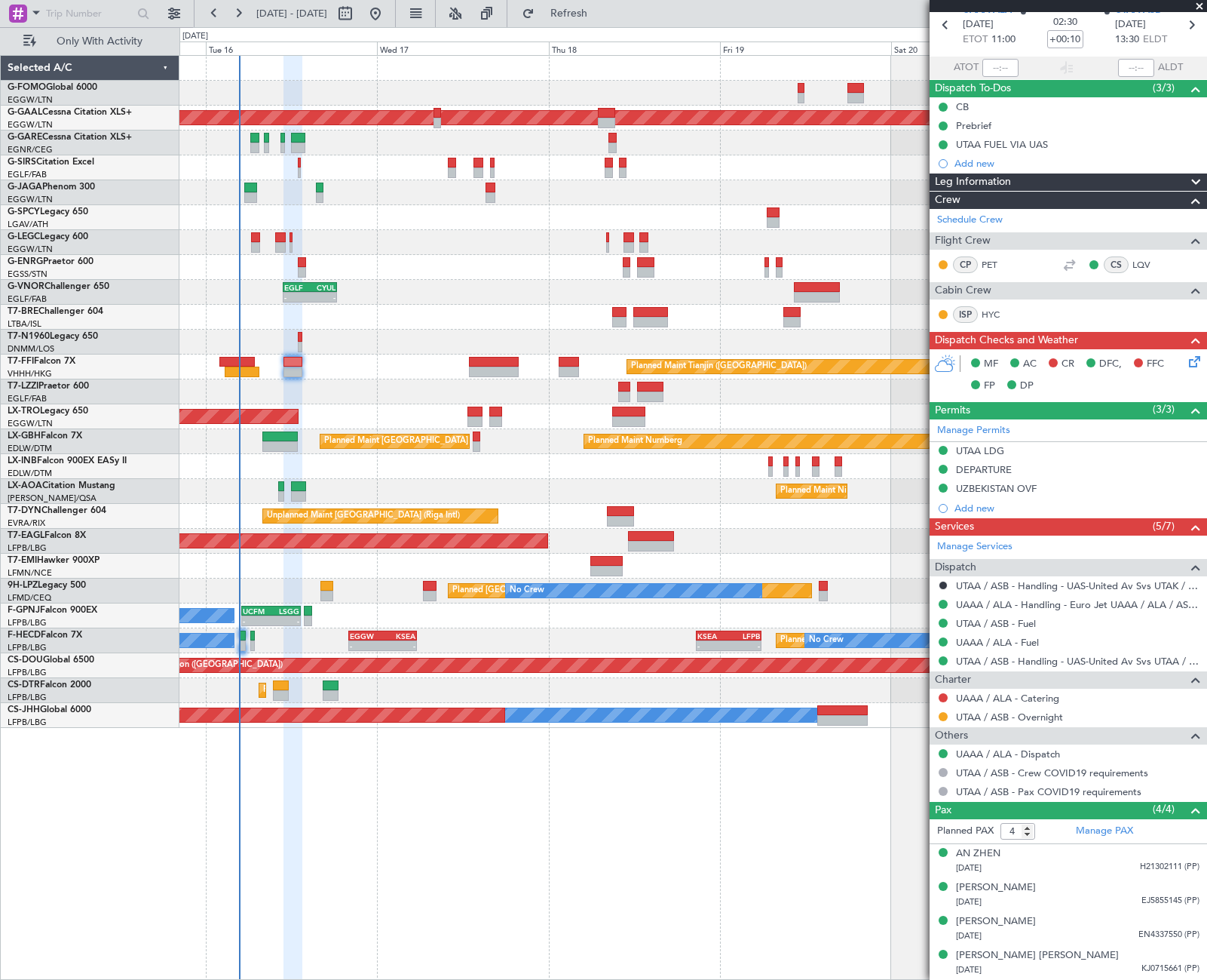
scroll to position [67, 0]
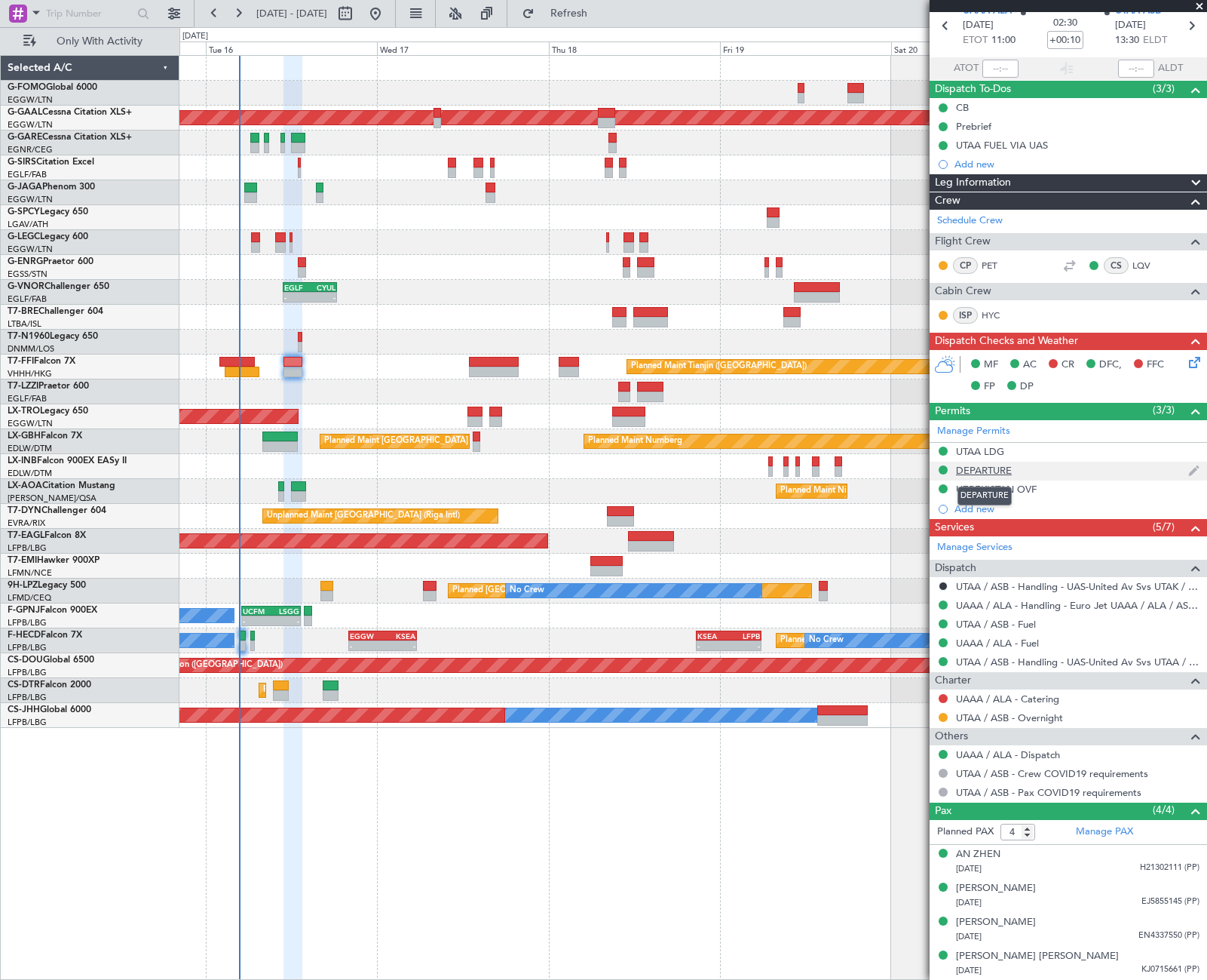
click at [1000, 467] on div "DEPARTURE" at bounding box center [984, 470] width 56 height 13
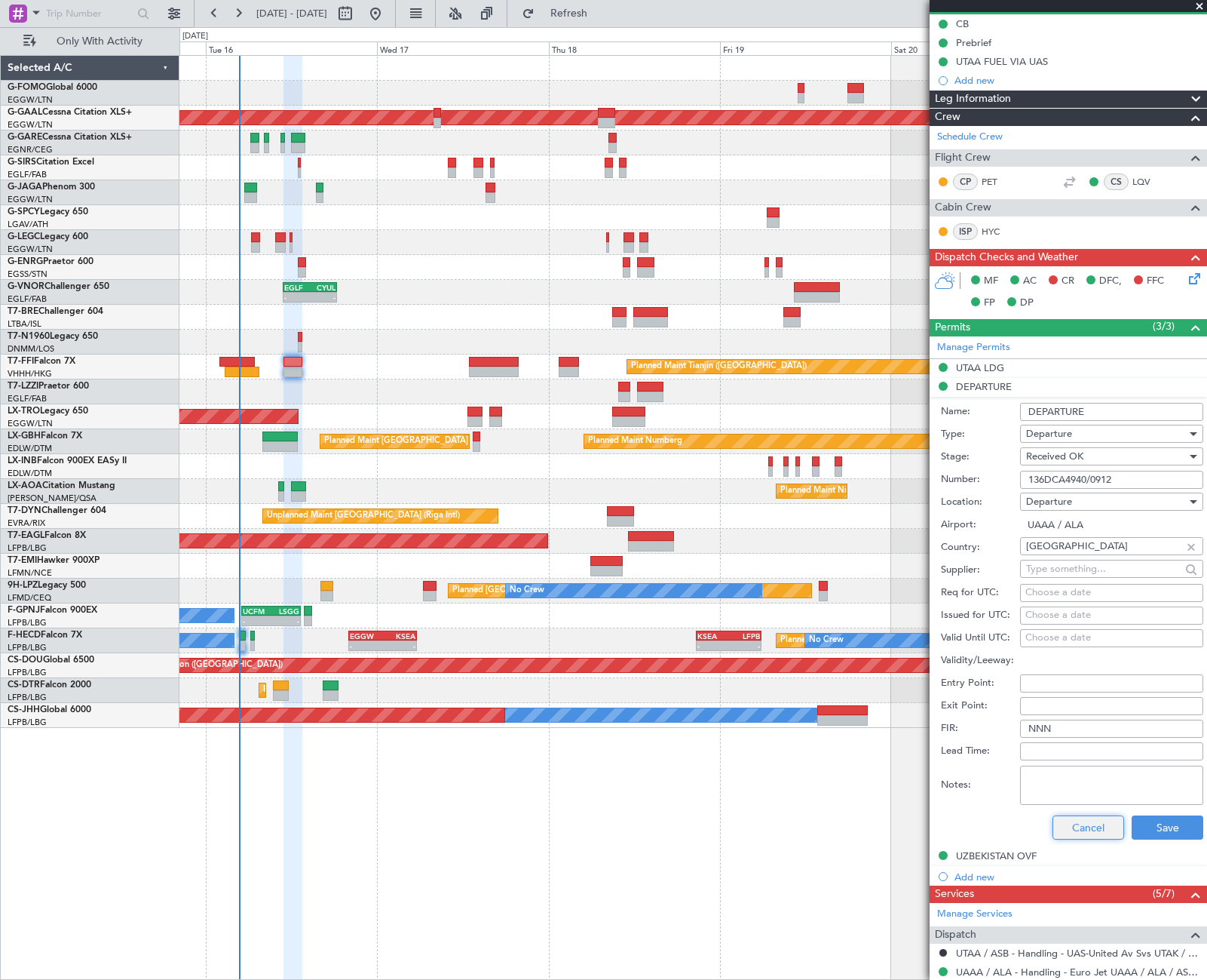
click at [1086, 824] on button "Cancel" at bounding box center [1088, 827] width 72 height 24
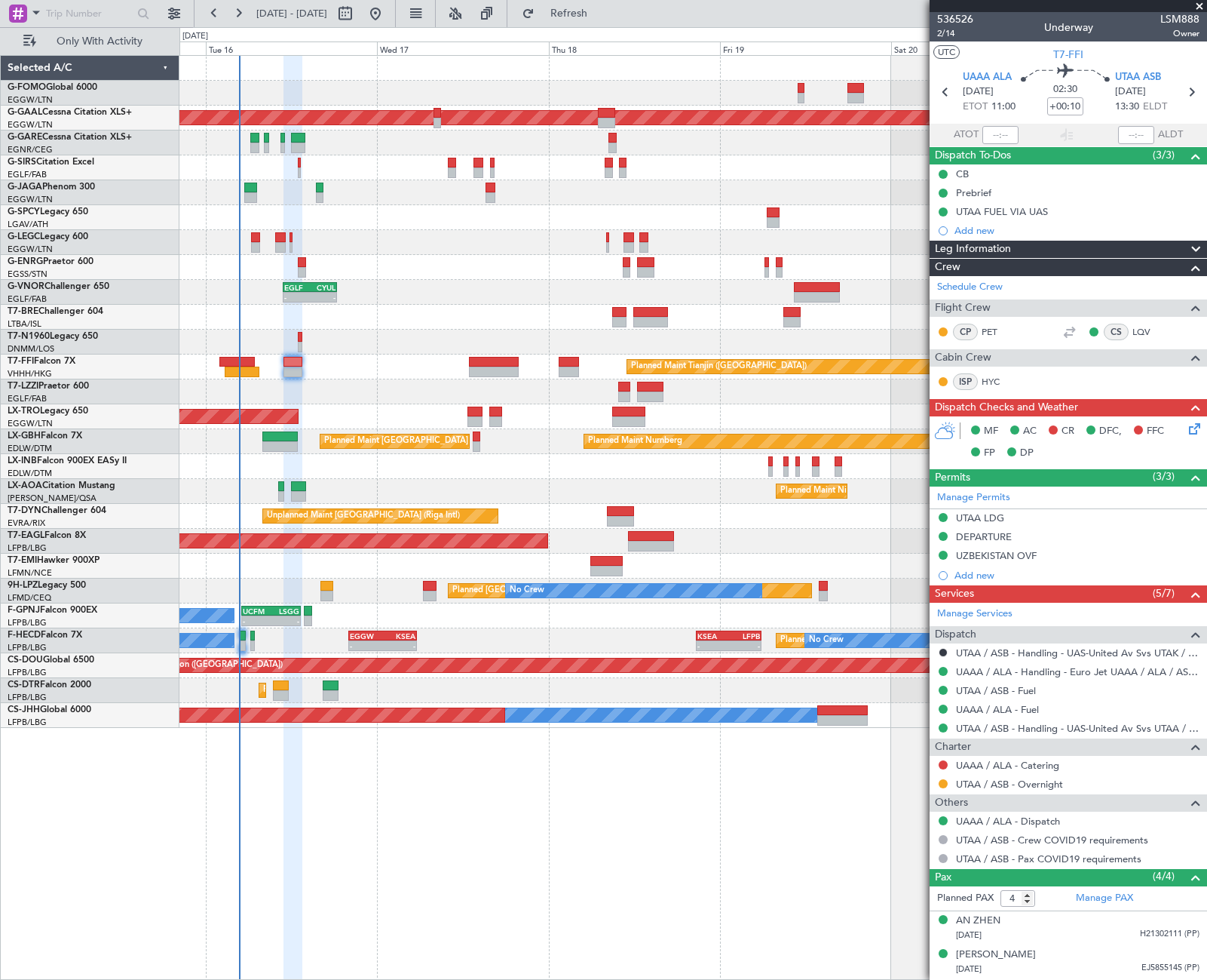
scroll to position [0, 0]
click at [1021, 245] on div "Leg Information" at bounding box center [1069, 250] width 278 height 17
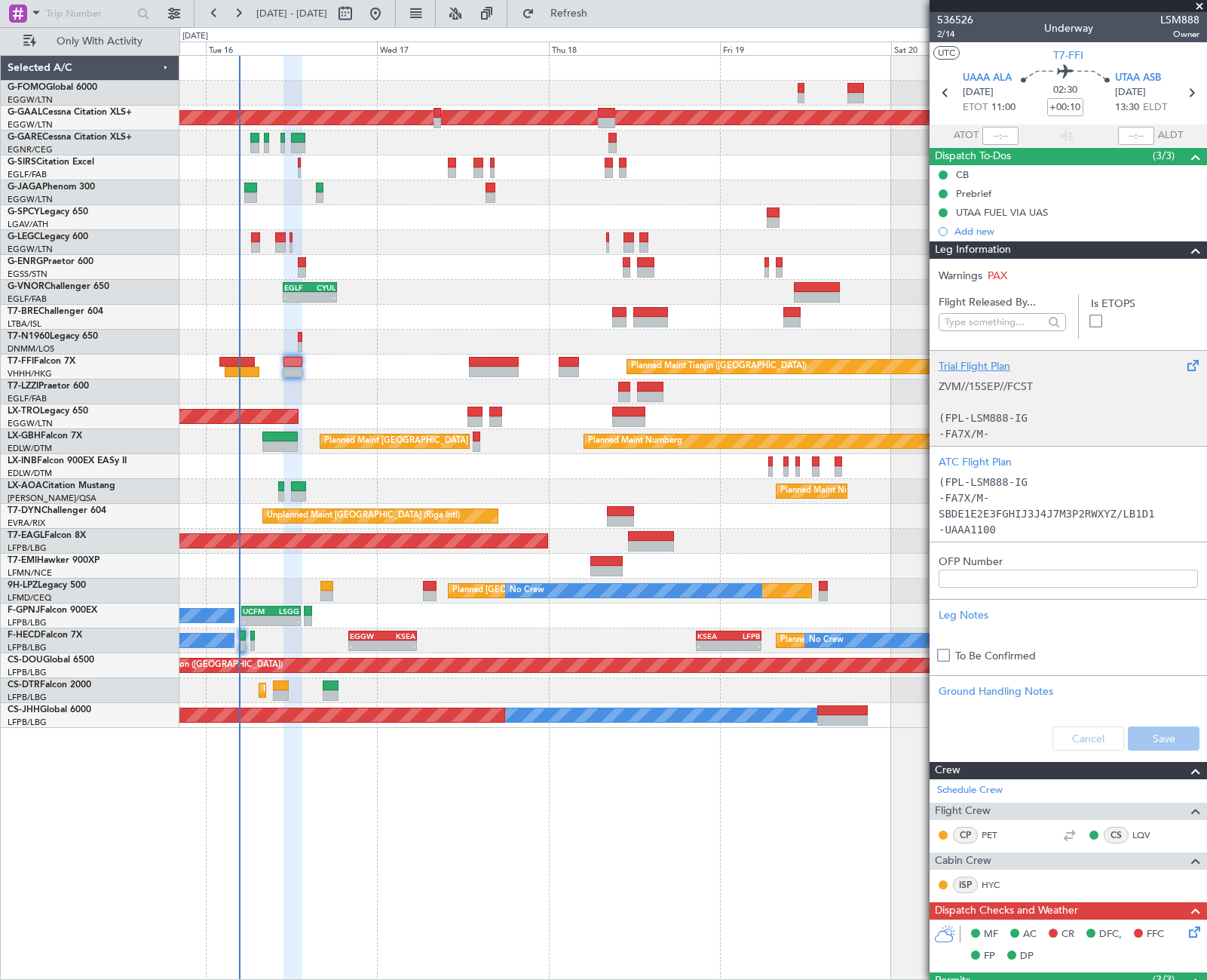
click at [1054, 414] on p "(FPL-LSM888-IG" at bounding box center [1069, 418] width 260 height 16
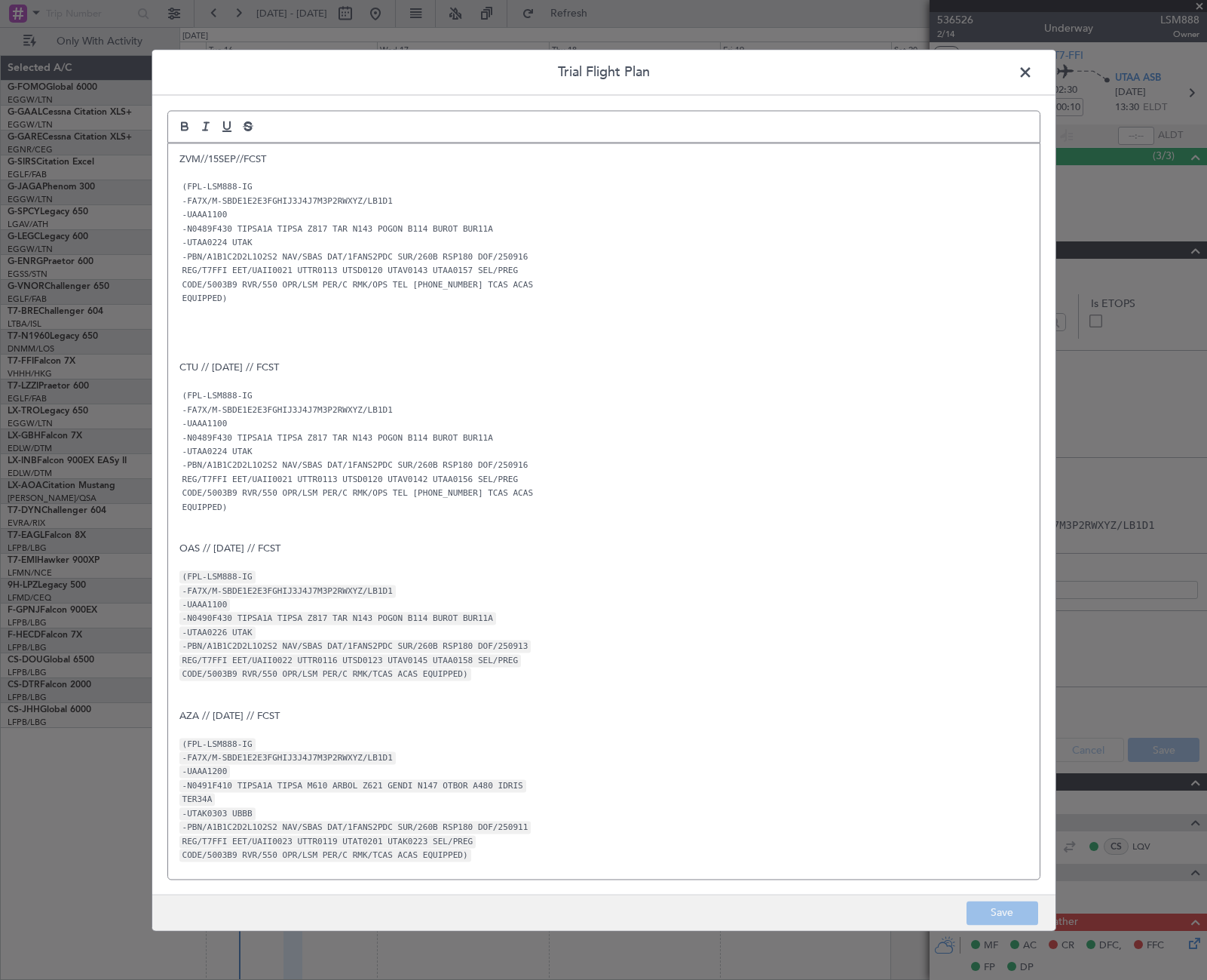
click at [1033, 74] on span at bounding box center [1033, 76] width 0 height 30
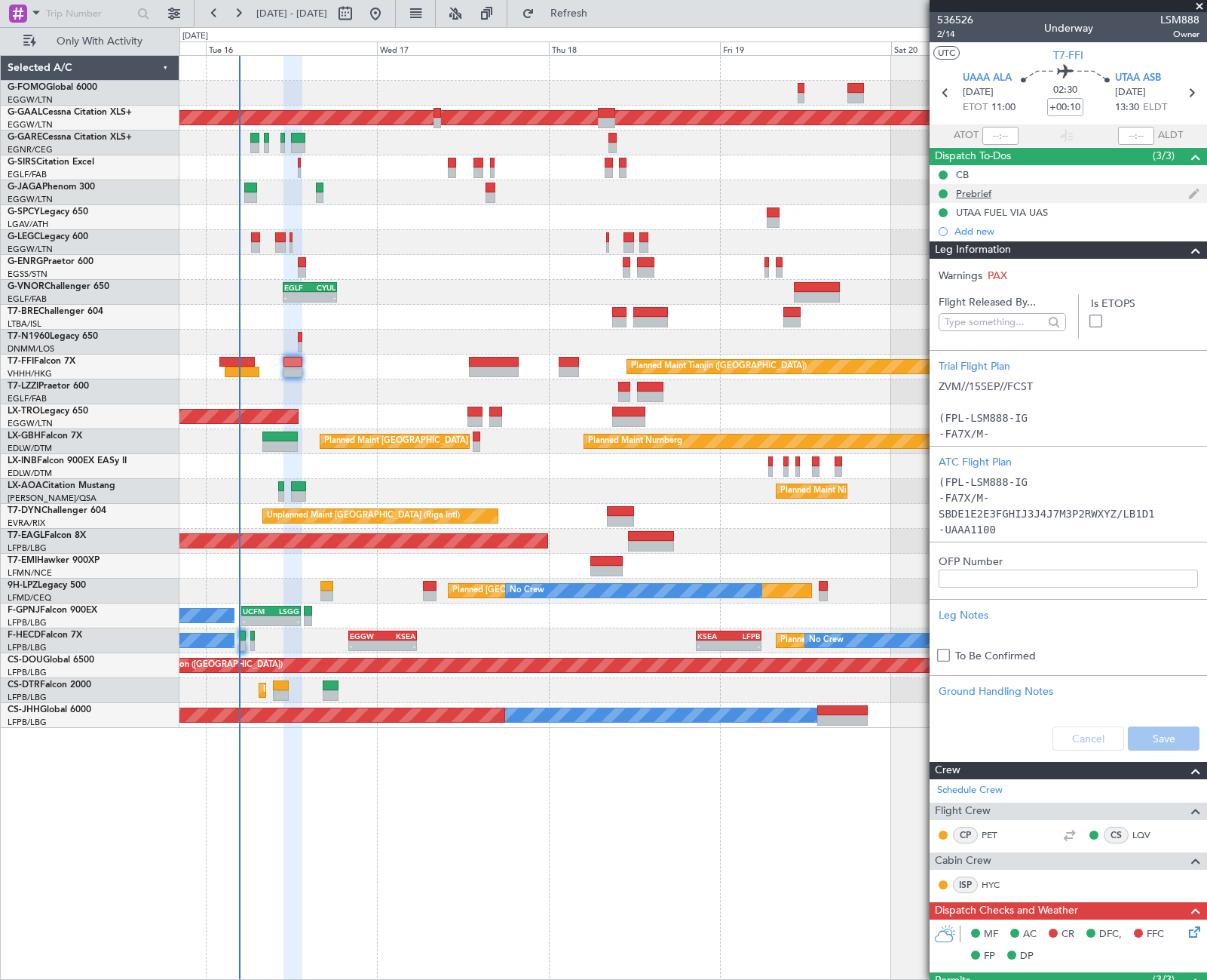
click at [978, 189] on div "Prebrief" at bounding box center [974, 193] width 35 height 13
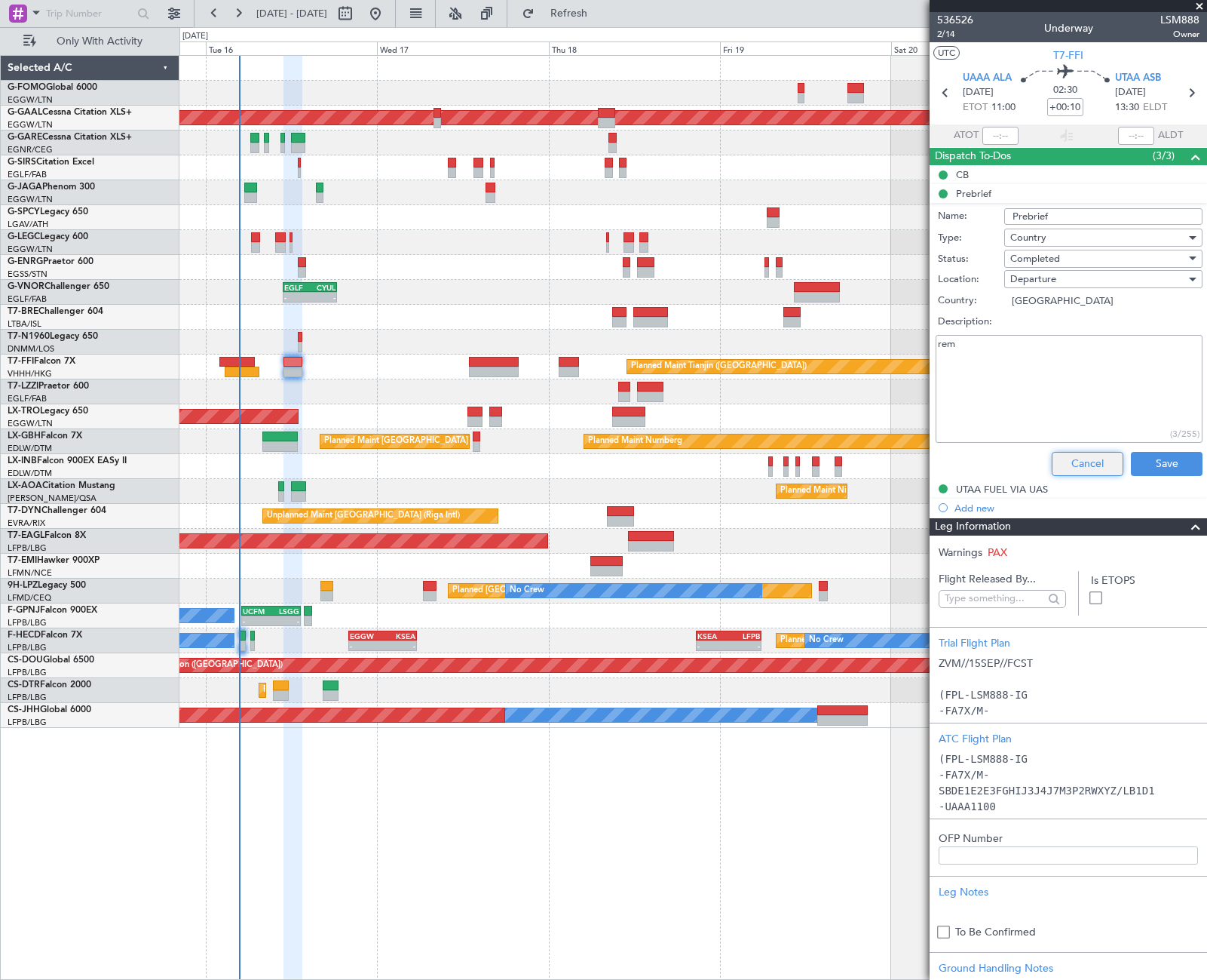
click at [1083, 461] on button "Cancel" at bounding box center [1087, 464] width 72 height 24
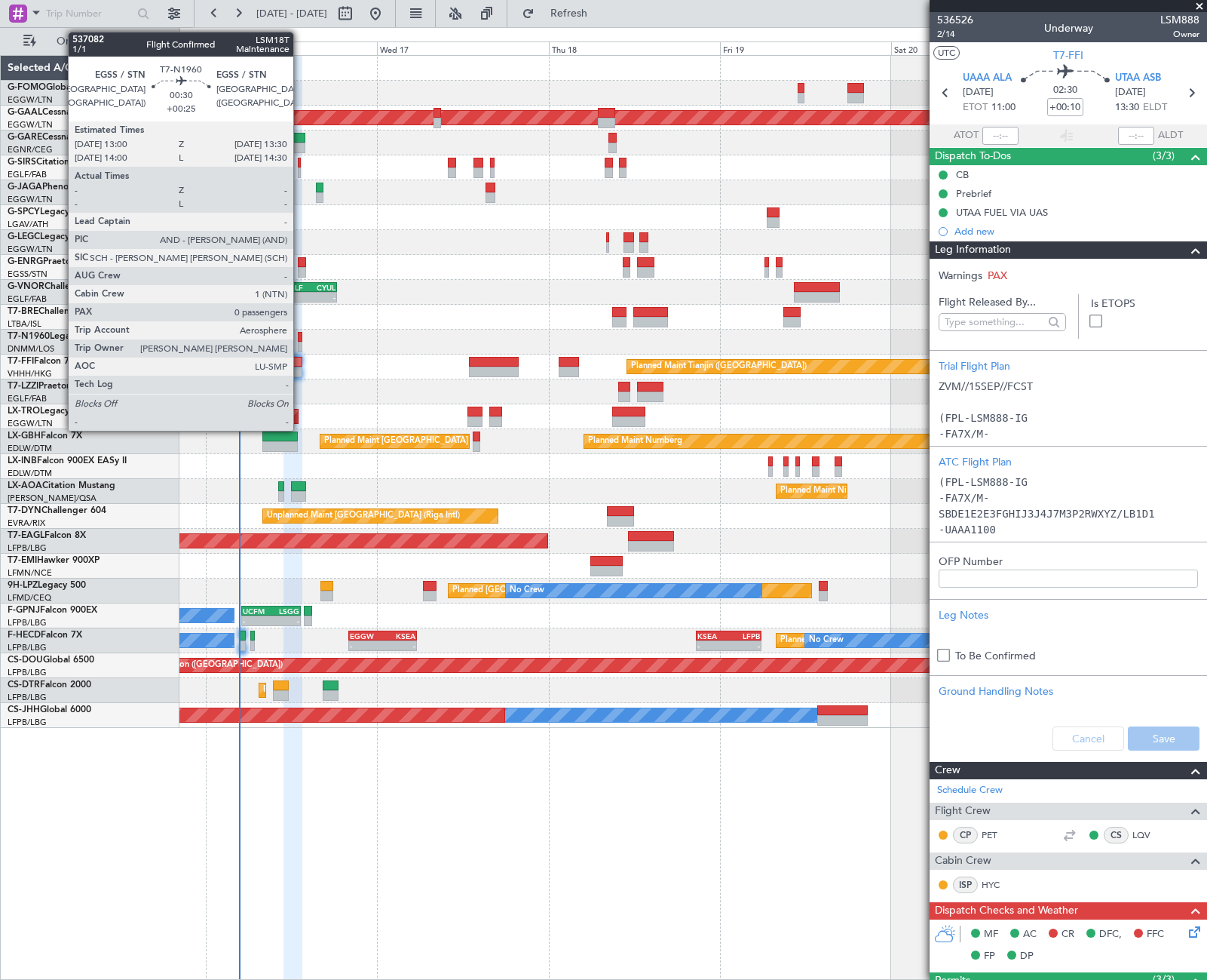
click at [300, 337] on div at bounding box center [300, 337] width 4 height 11
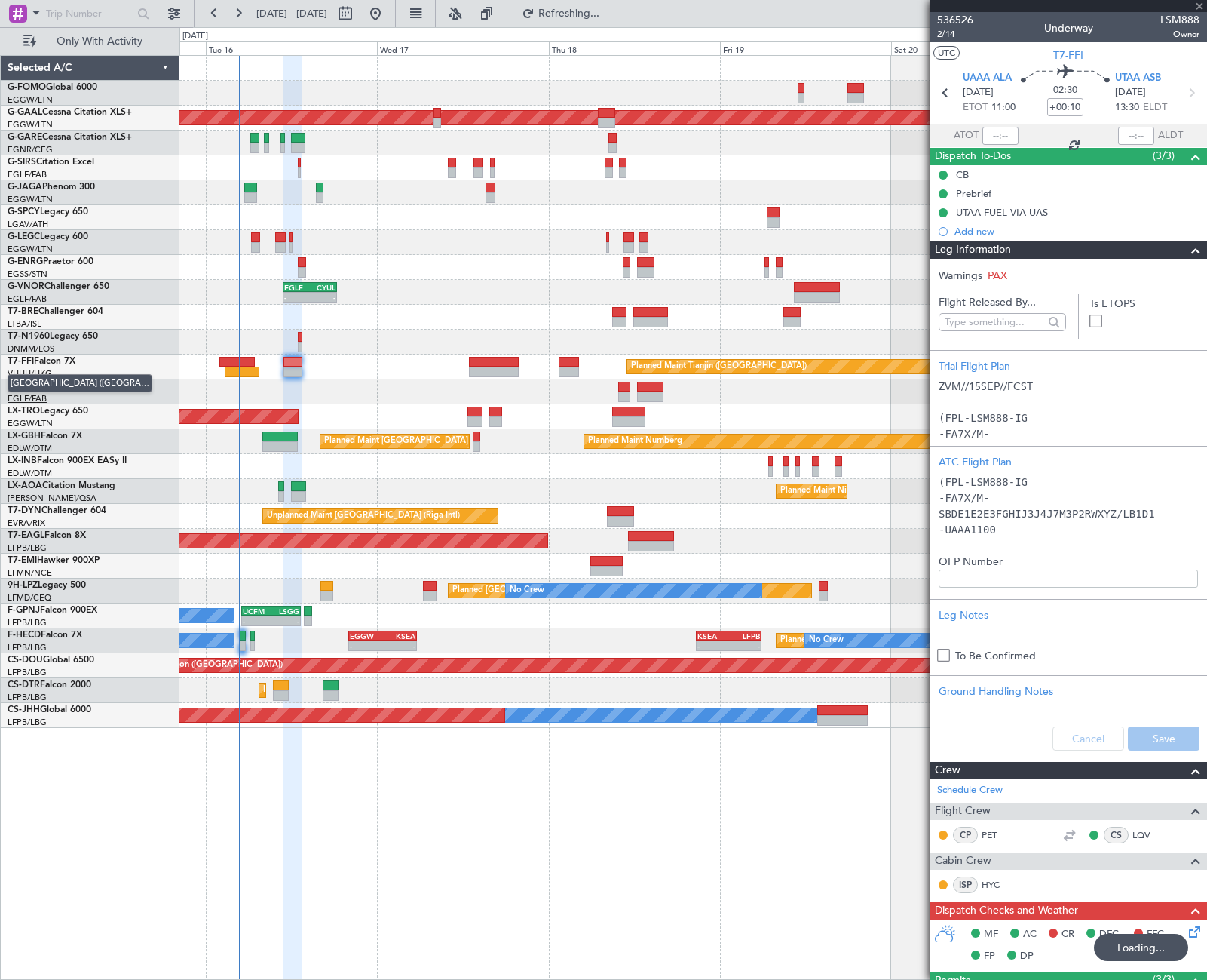
type input "+00:25"
type input "0"
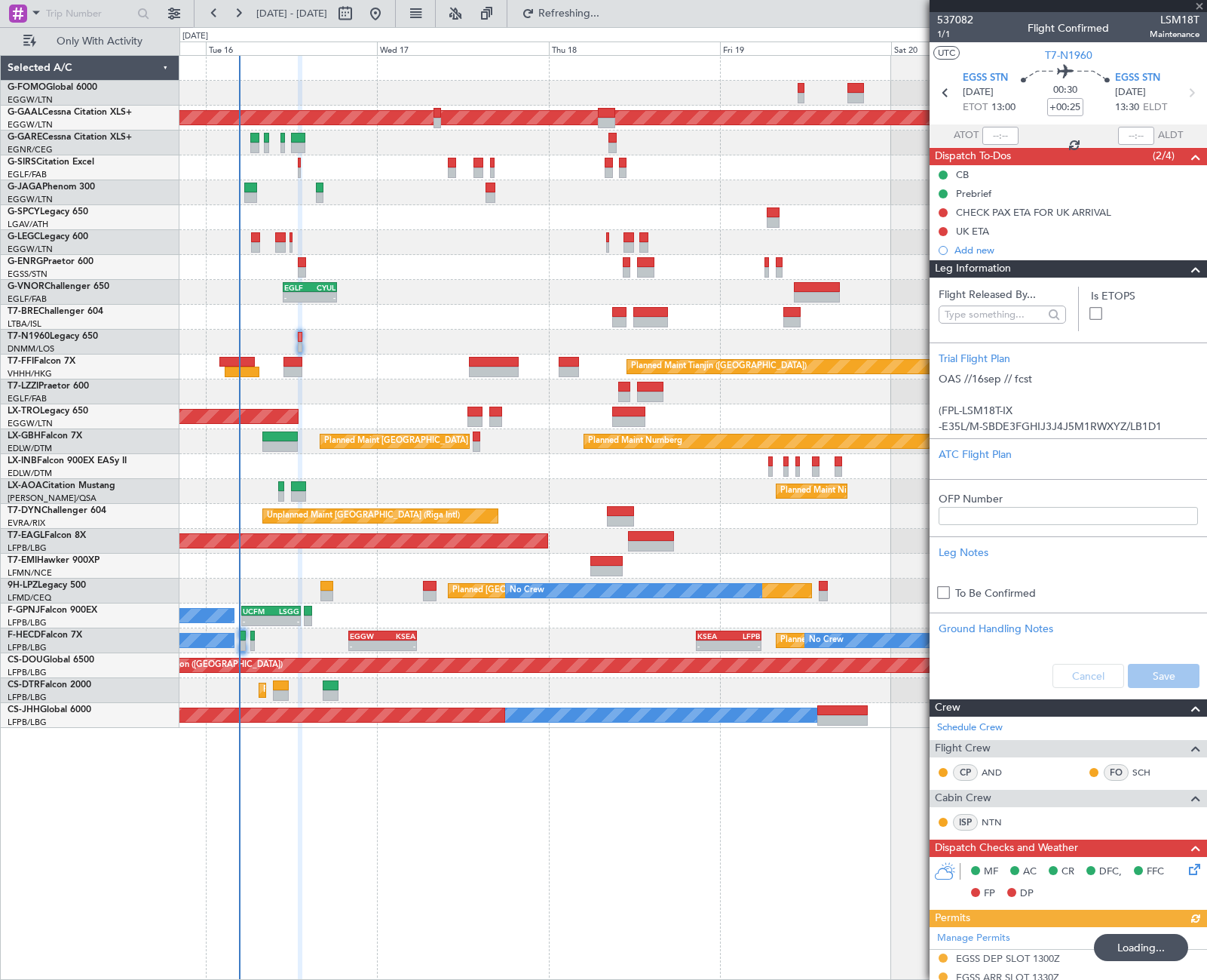
type input "+00:10"
type input "4"
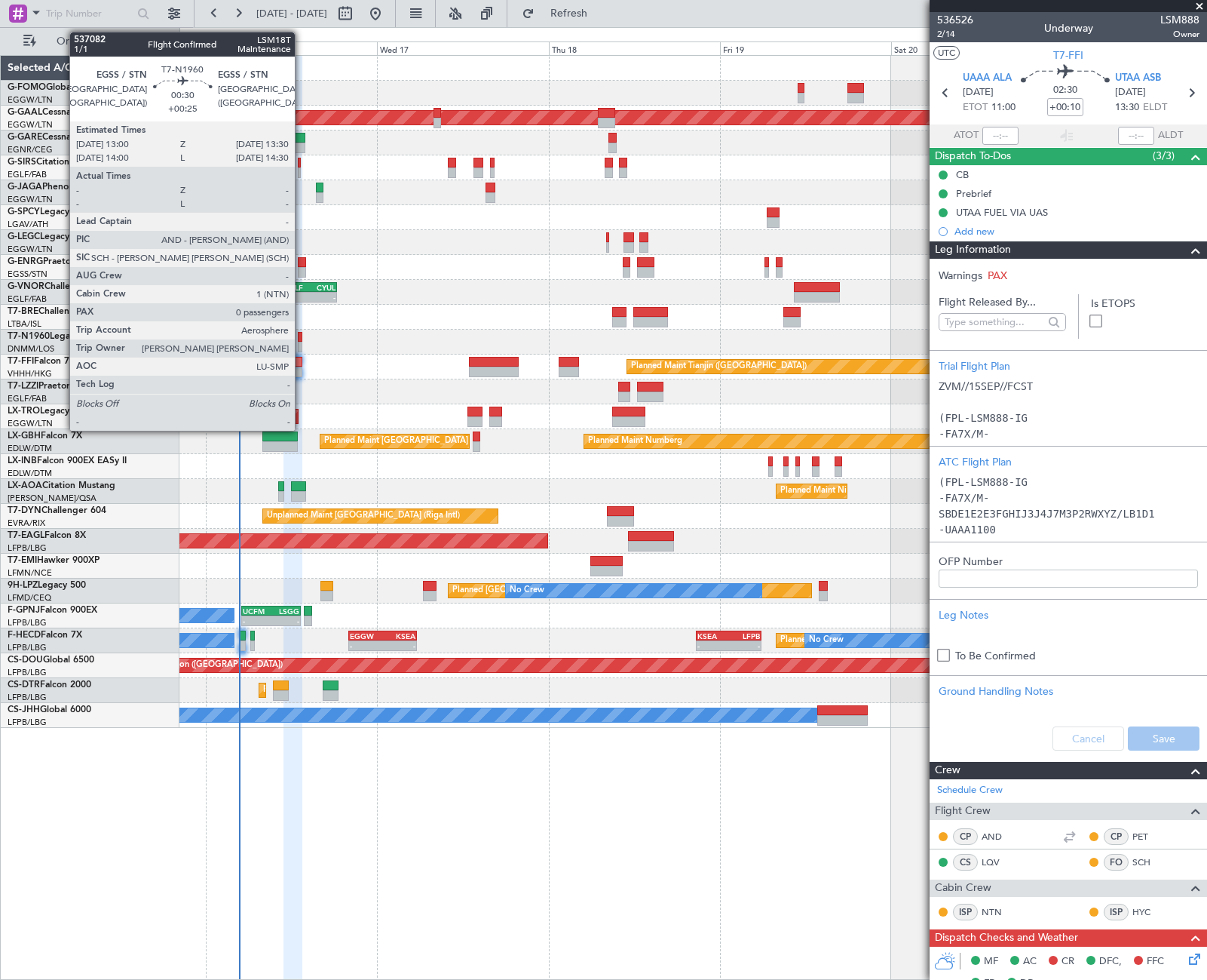
click at [302, 343] on div at bounding box center [300, 347] width 4 height 11
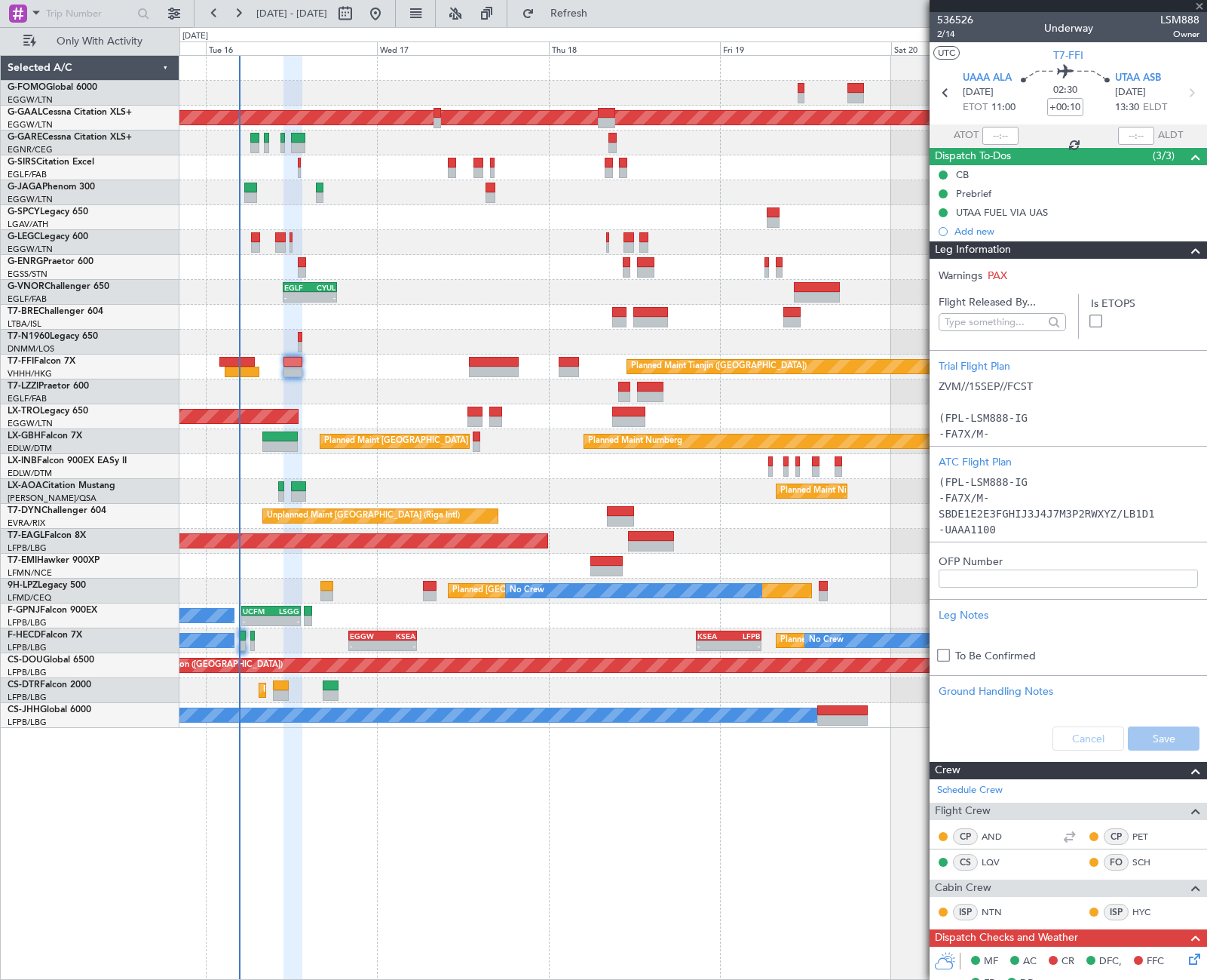
type input "+00:25"
type input "0"
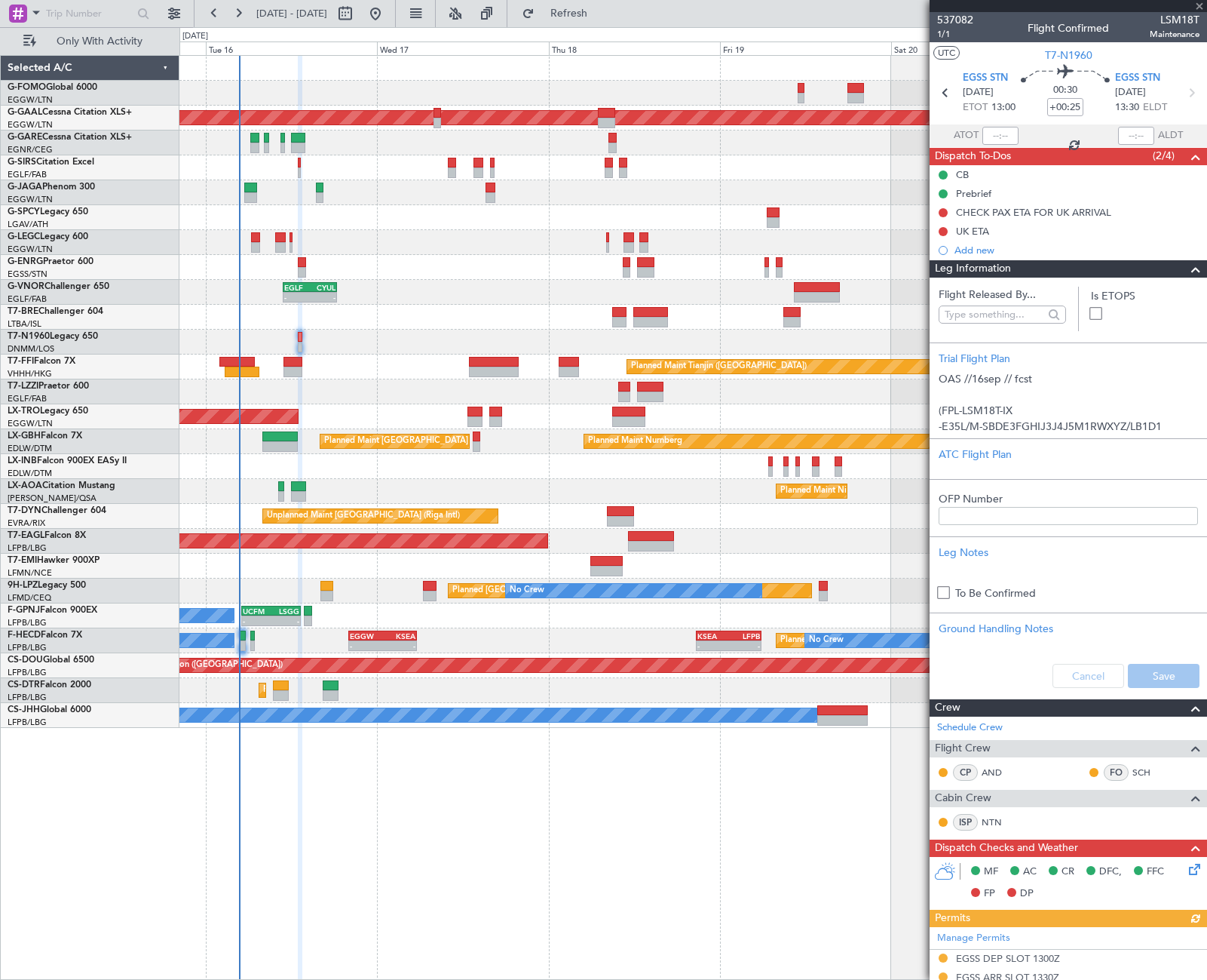
click at [1187, 268] on span at bounding box center [1196, 270] width 18 height 18
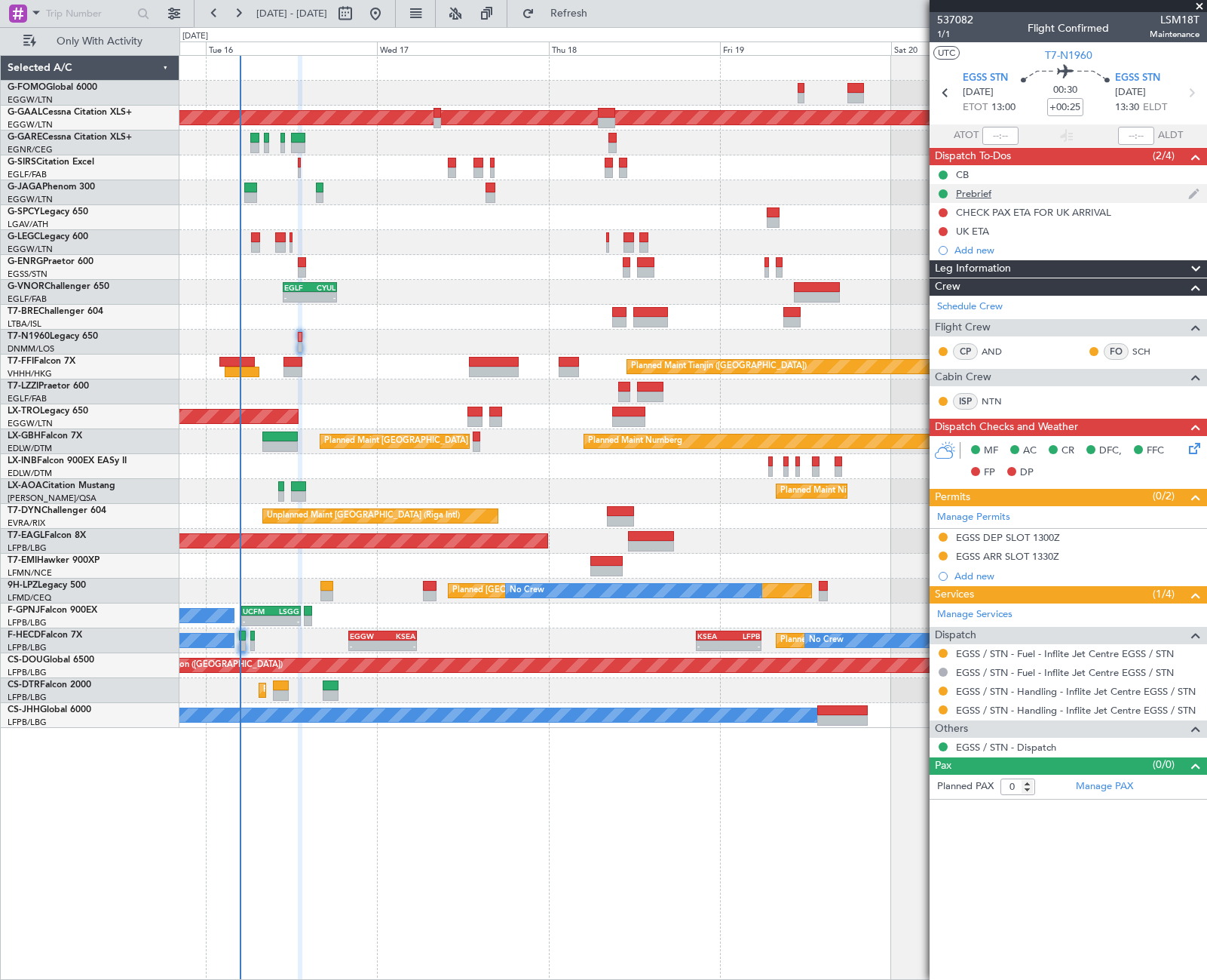
click at [971, 192] on div "Prebrief" at bounding box center [974, 193] width 35 height 13
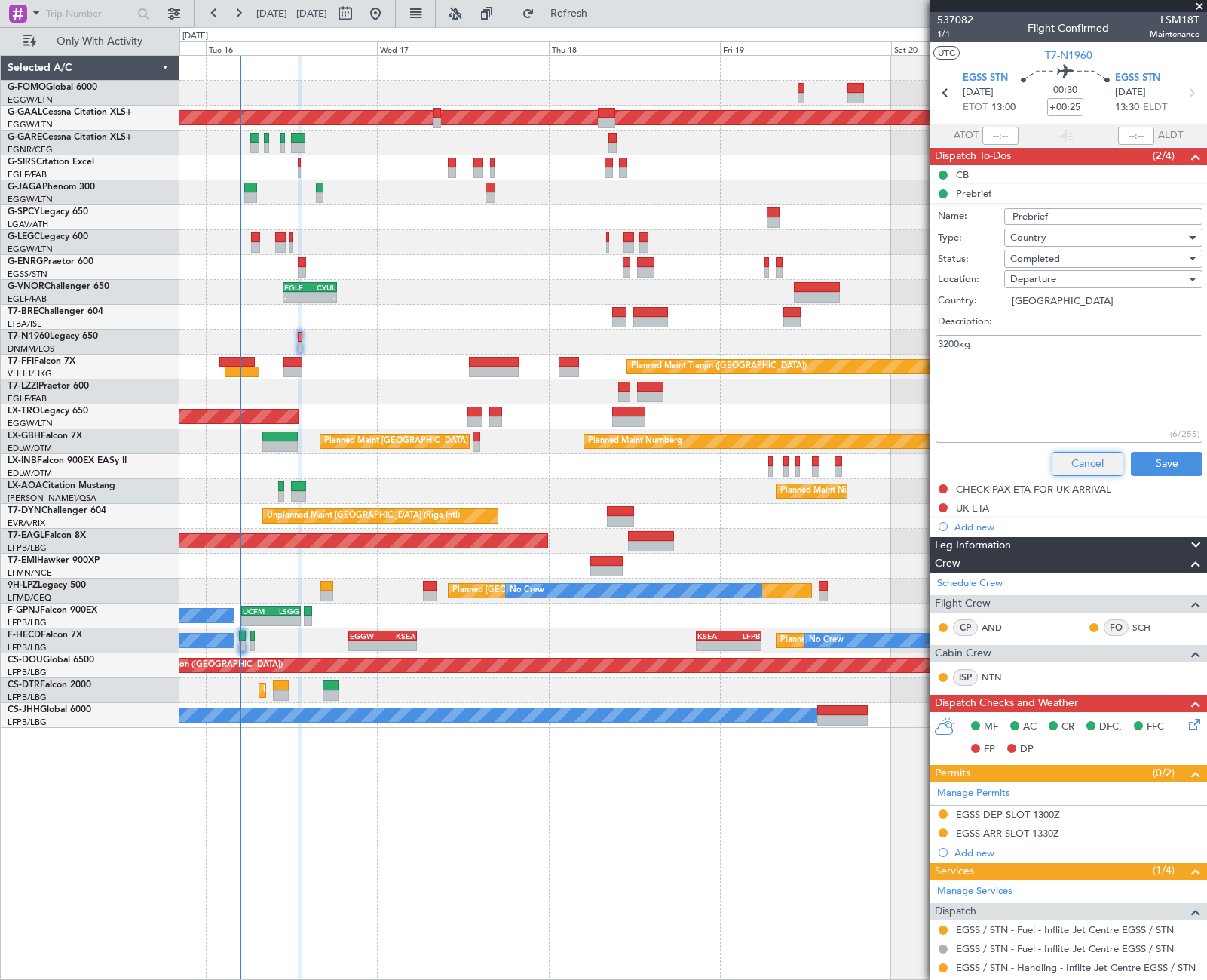
click at [1089, 456] on button "Cancel" at bounding box center [1087, 464] width 72 height 24
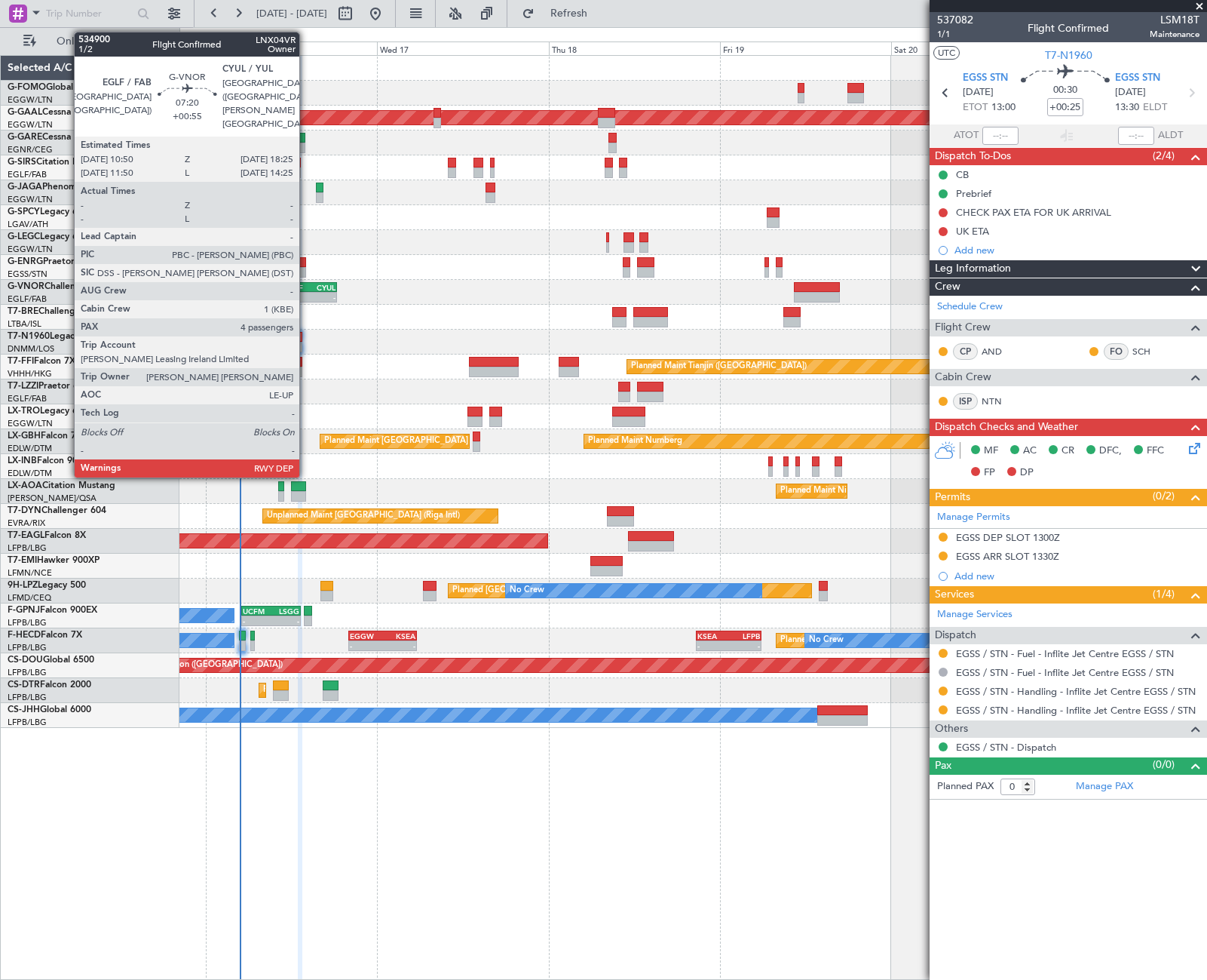
click at [306, 291] on div "EGLF" at bounding box center [297, 288] width 26 height 9
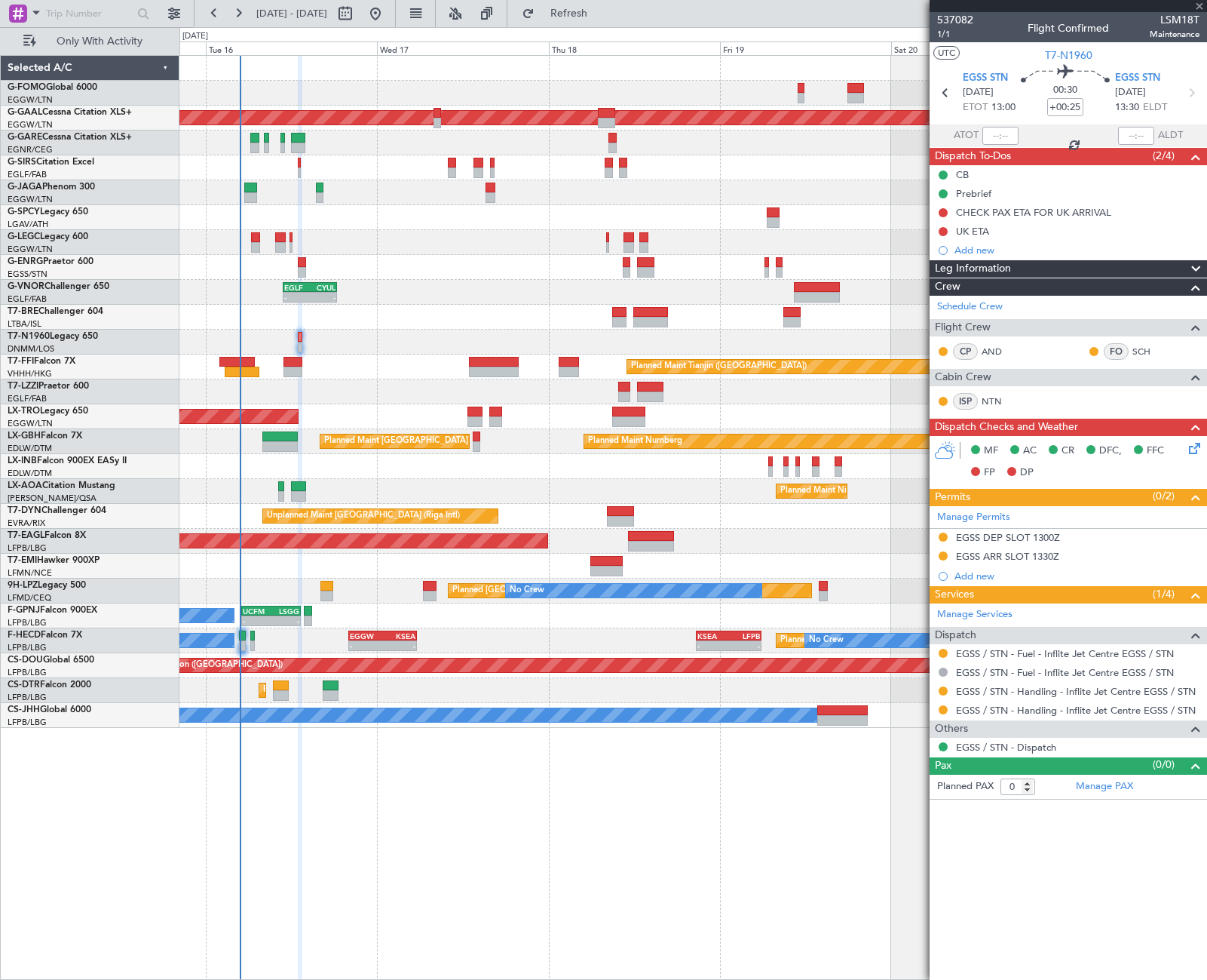
type input "+00:55"
type input "4"
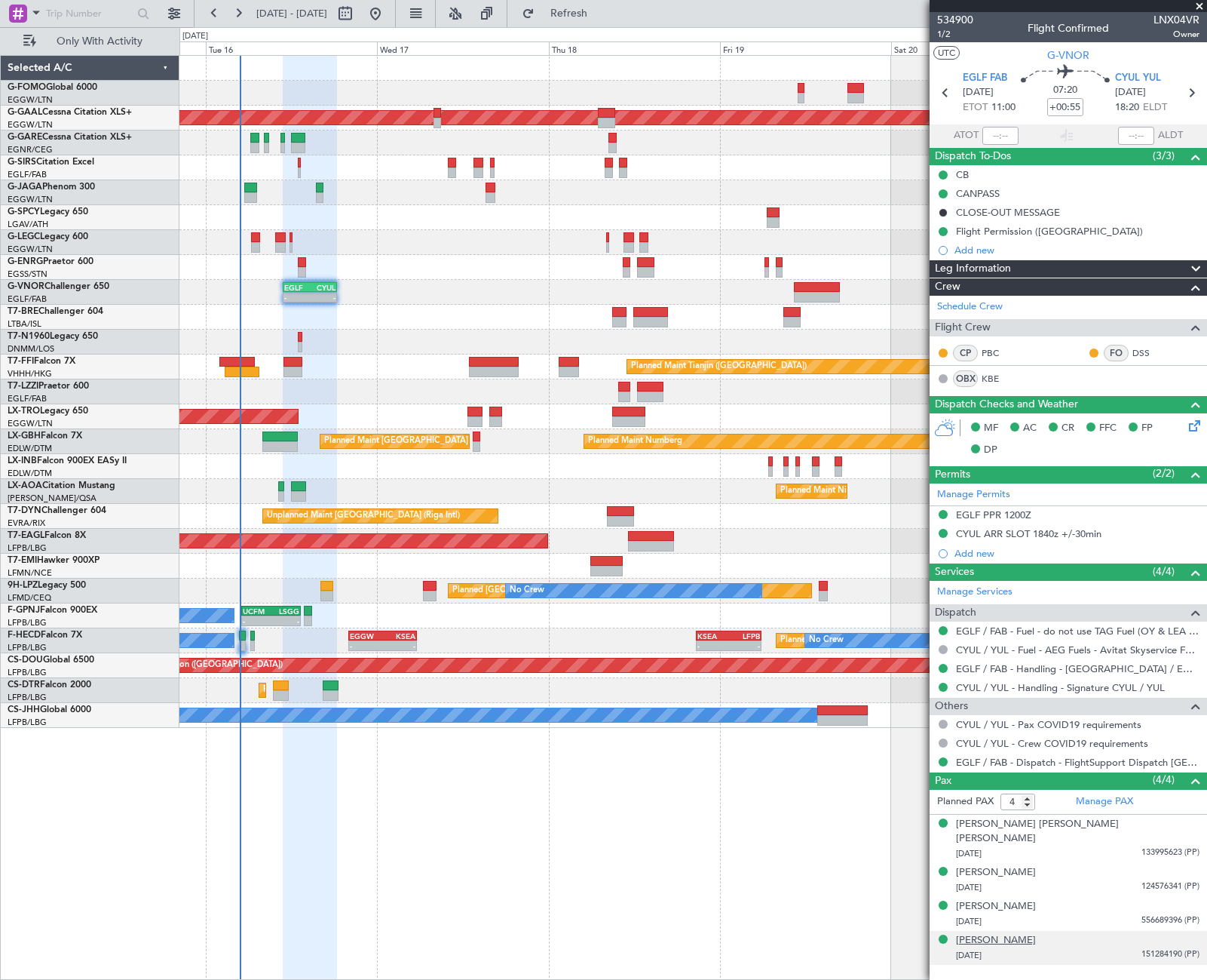
click at [990, 933] on div "Sammi Harvey" at bounding box center [996, 941] width 80 height 15
click at [1033, 532] on div "CYUL ARR SLOT 1840z +/-30min" at bounding box center [1029, 533] width 146 height 13
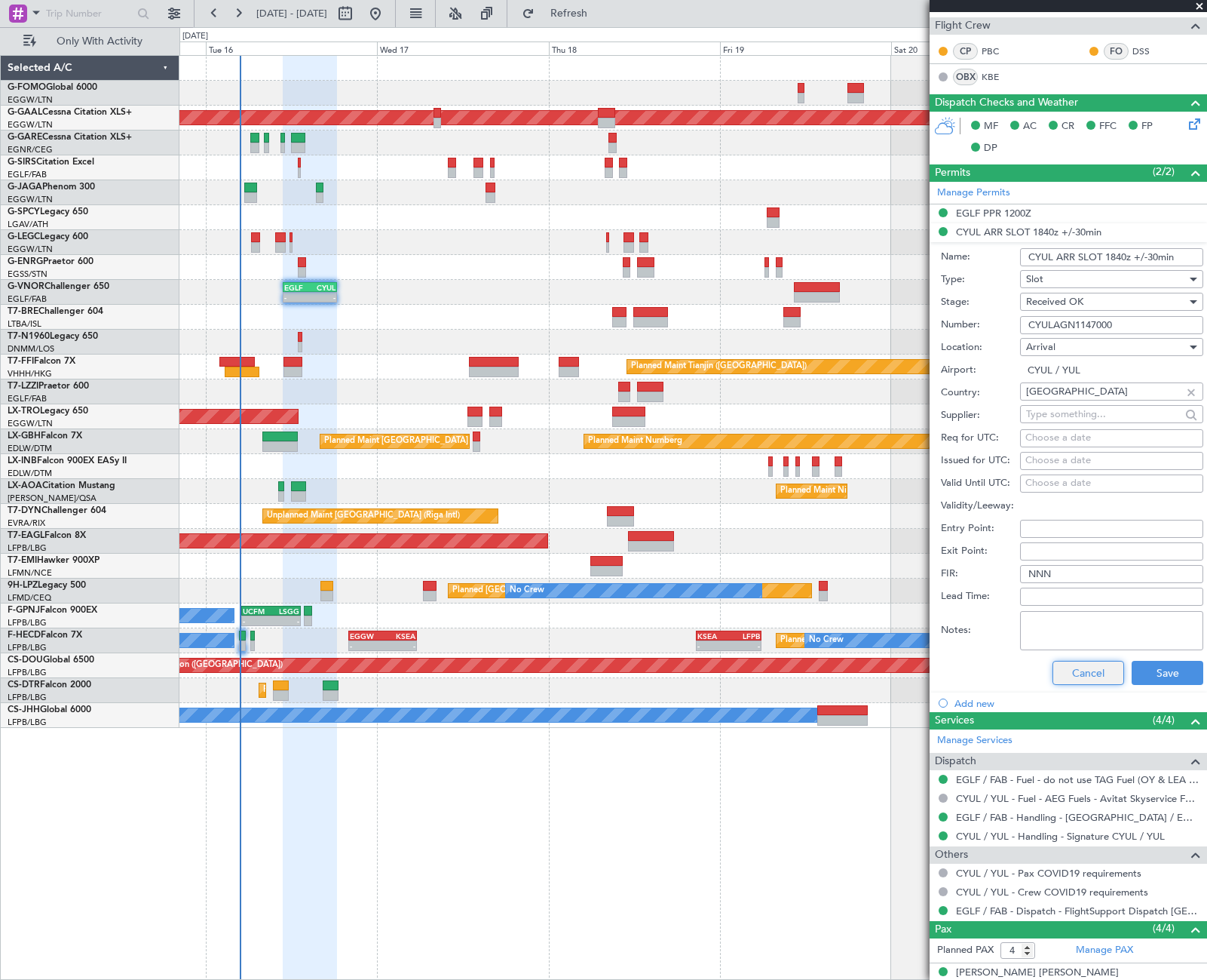
click at [1105, 674] on button "Cancel" at bounding box center [1088, 673] width 72 height 24
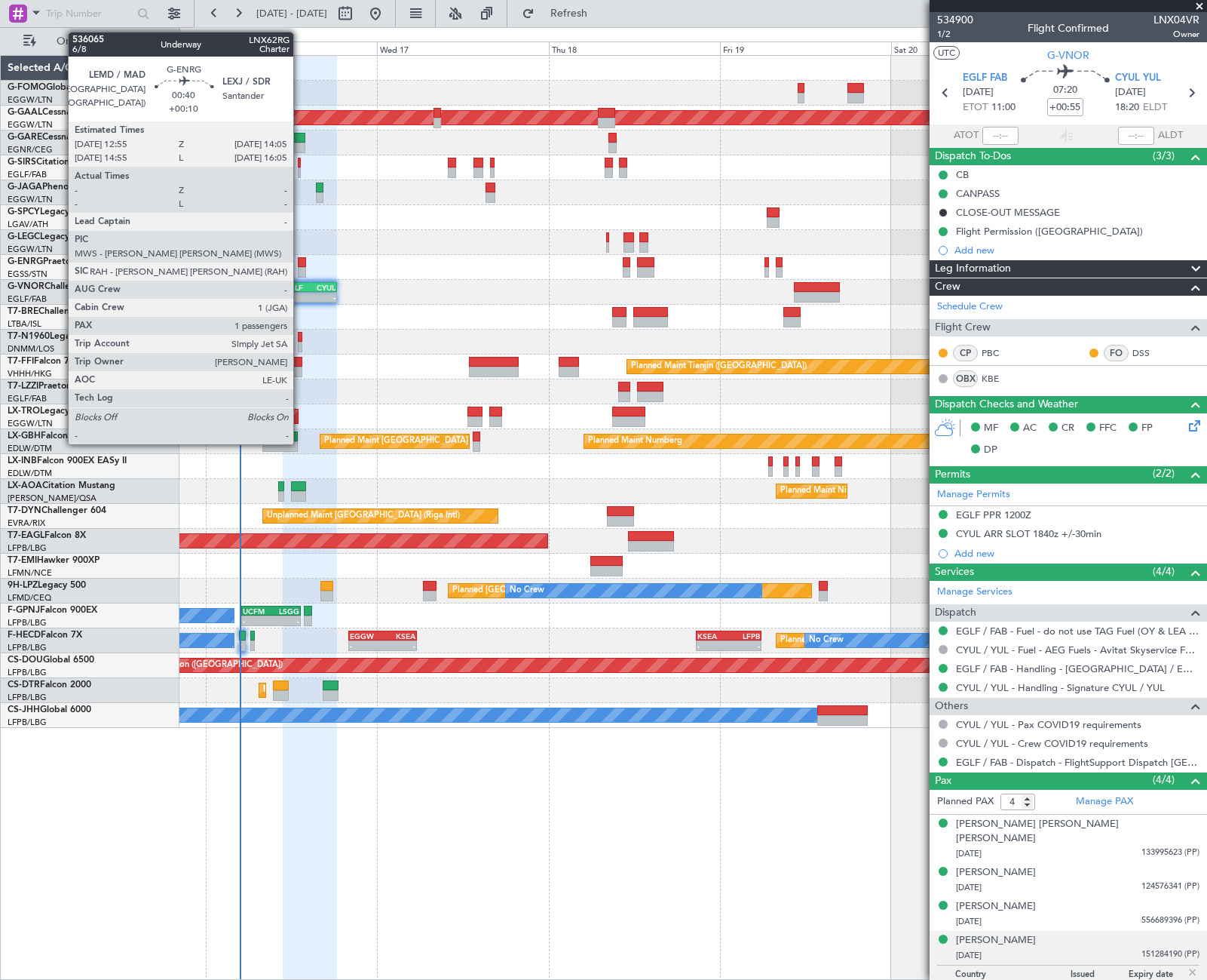
click at [300, 263] on div at bounding box center [303, 263] width 9 height 11
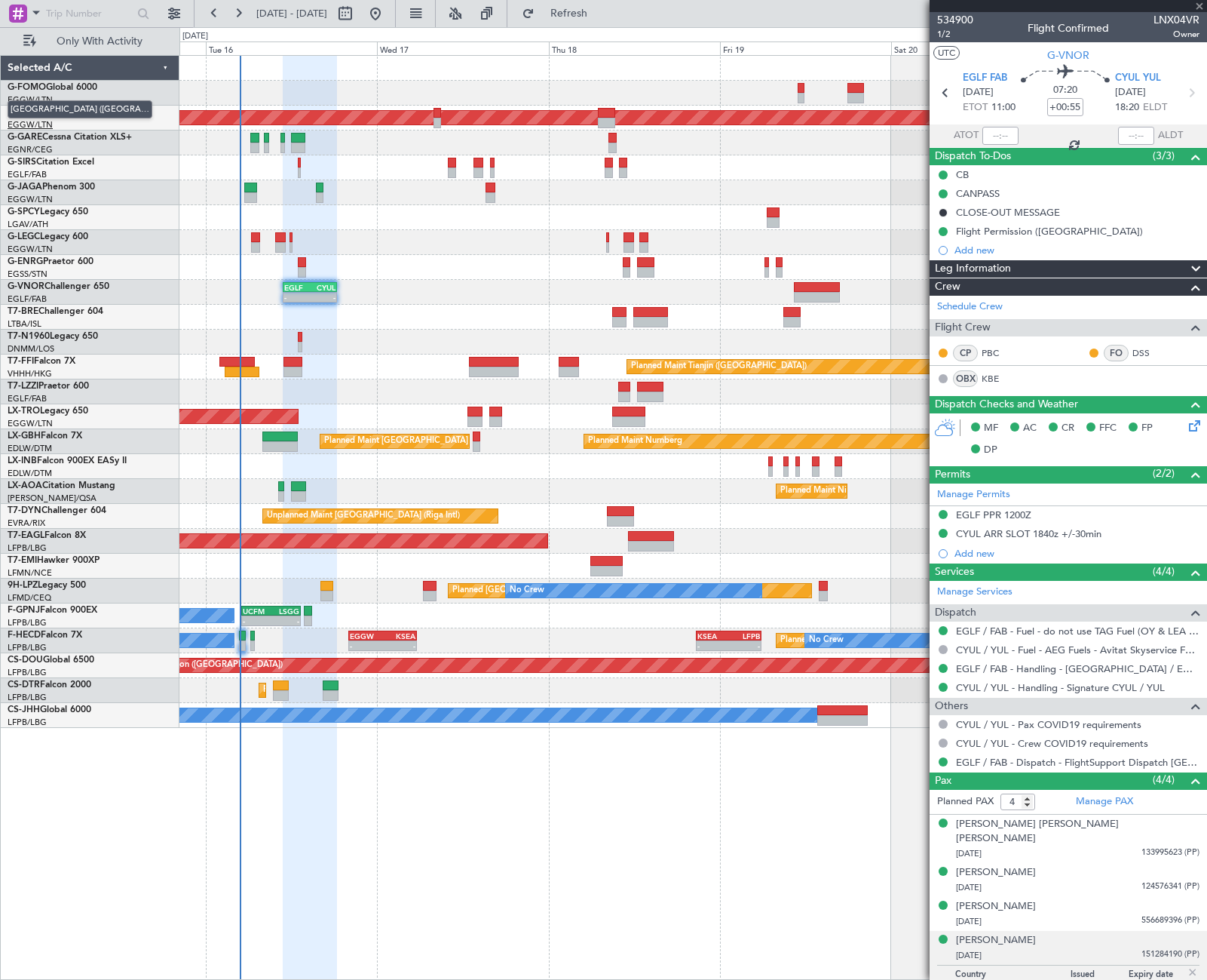
type input "+00:10"
type input "1"
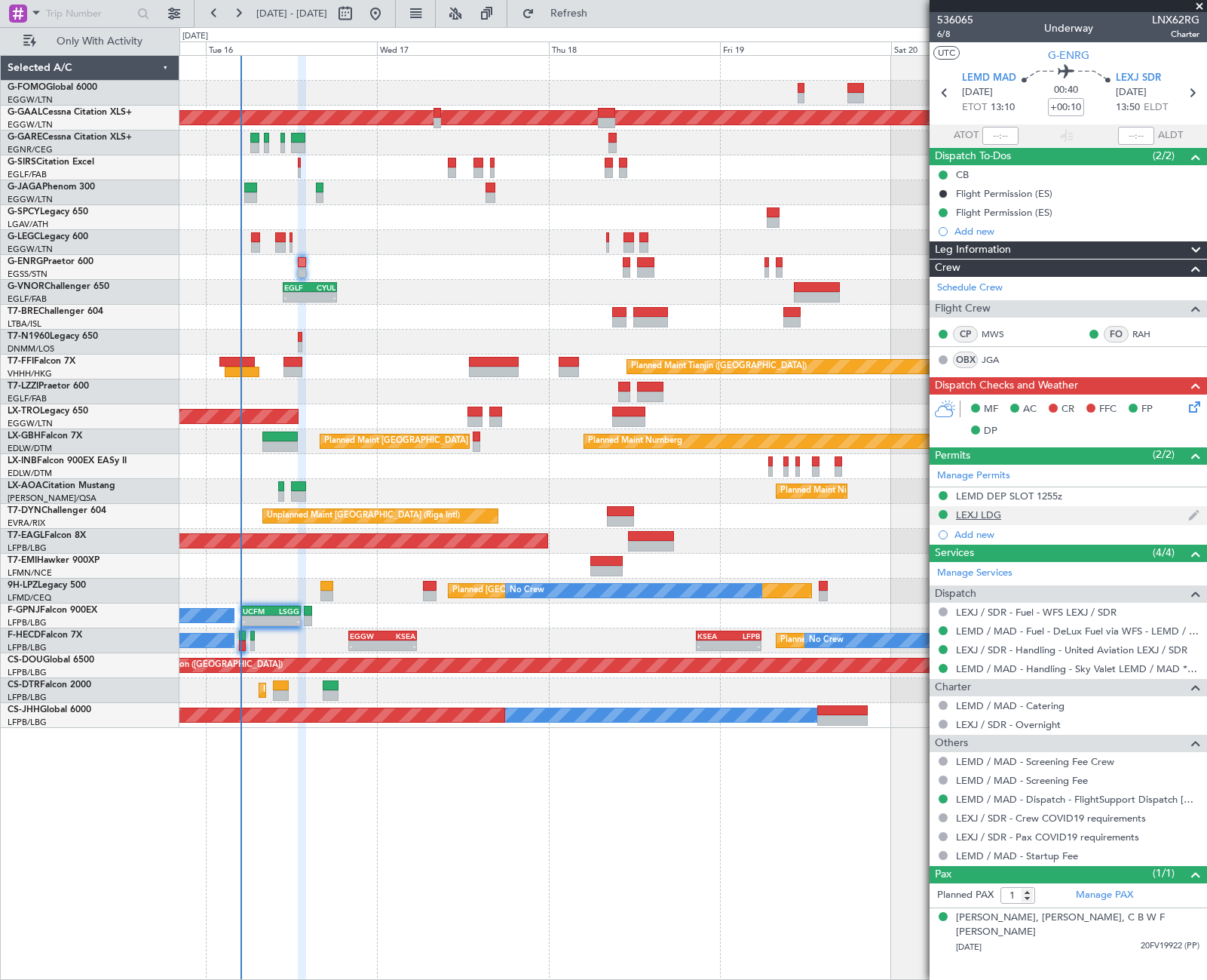
click at [976, 515] on div "LEXJ LDG" at bounding box center [979, 514] width 45 height 13
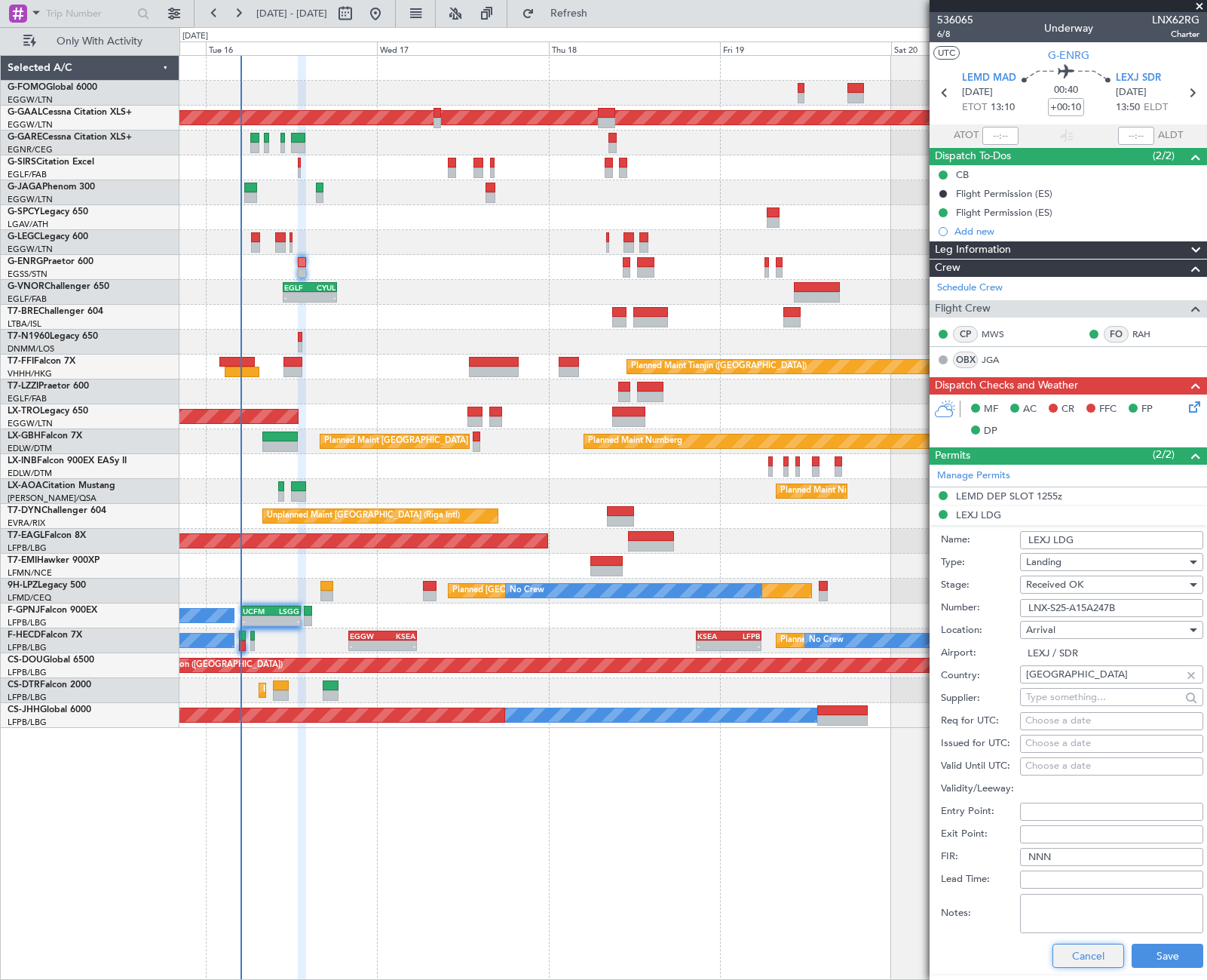
click at [1078, 960] on button "Cancel" at bounding box center [1088, 956] width 72 height 24
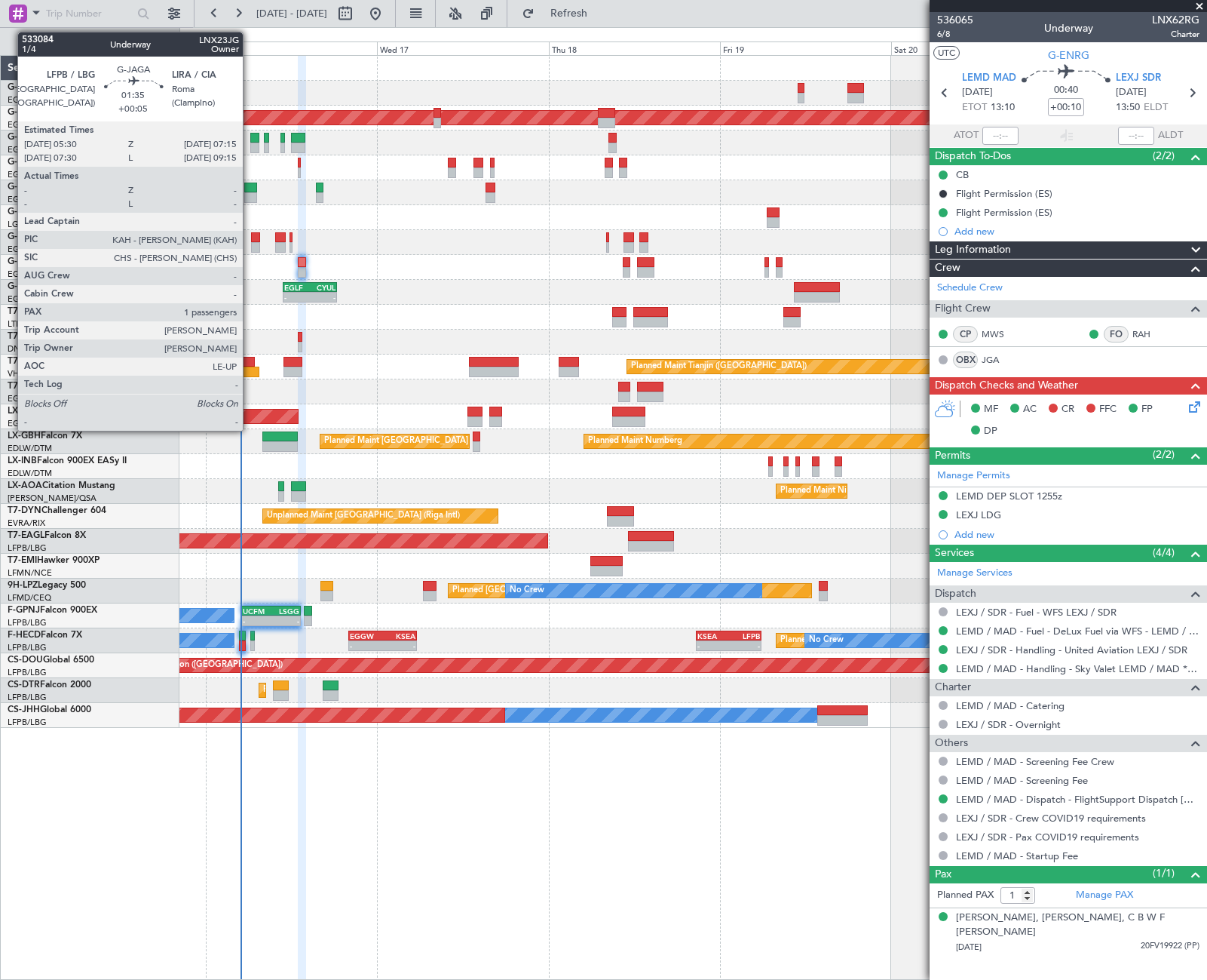
click at [250, 186] on div at bounding box center [251, 188] width 13 height 11
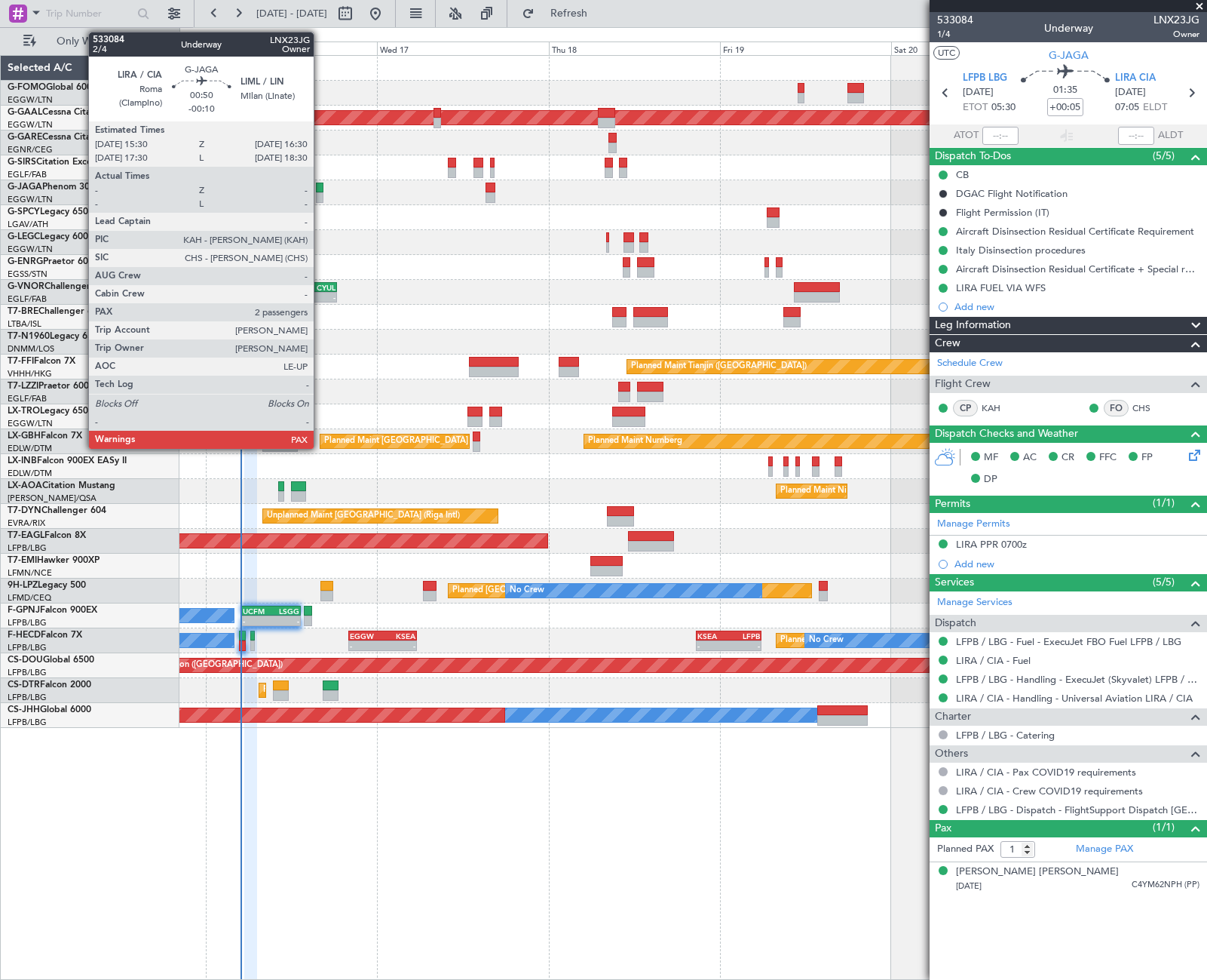
click at [321, 196] on div at bounding box center [320, 198] width 8 height 11
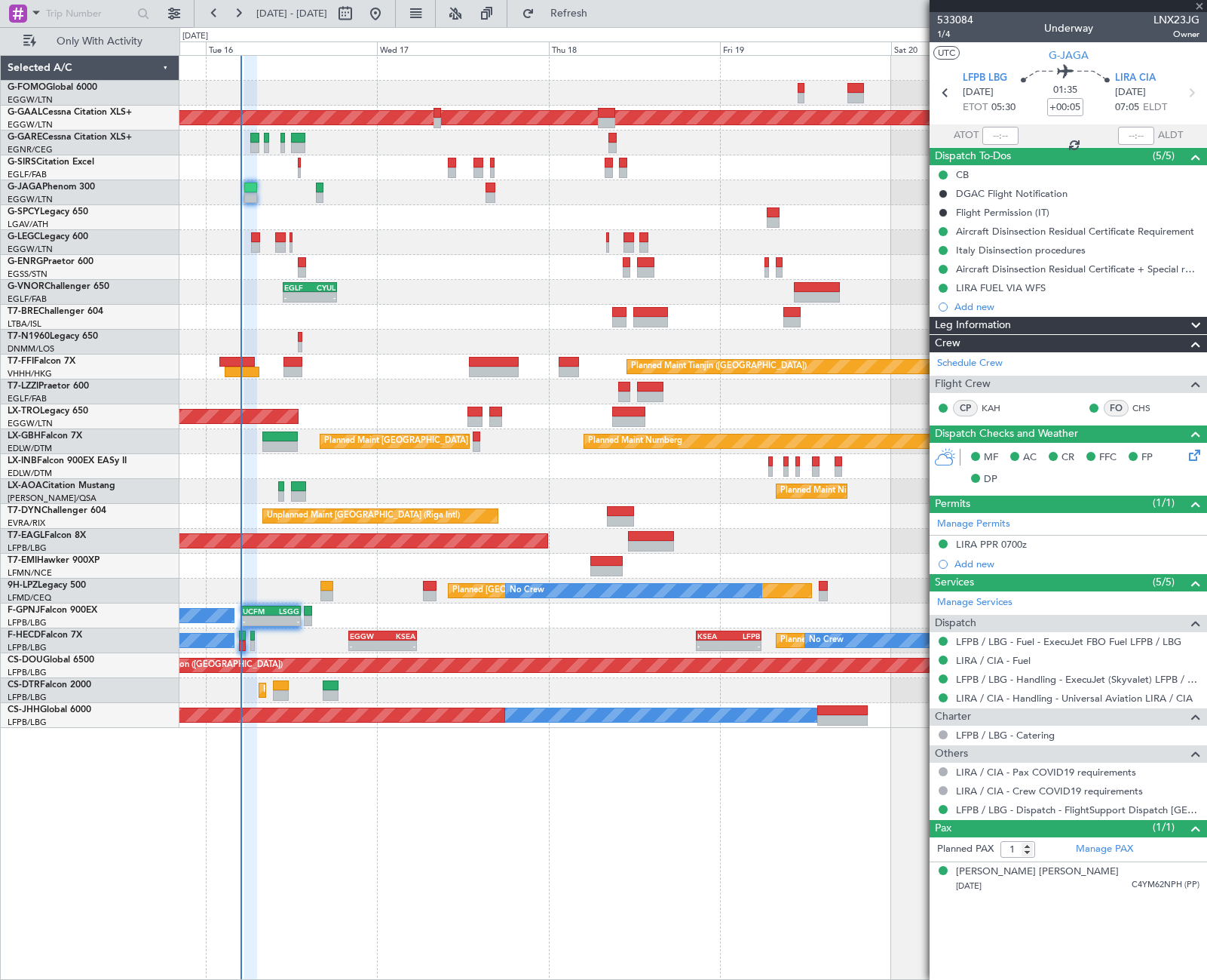
type input "-00:10"
type input "2"
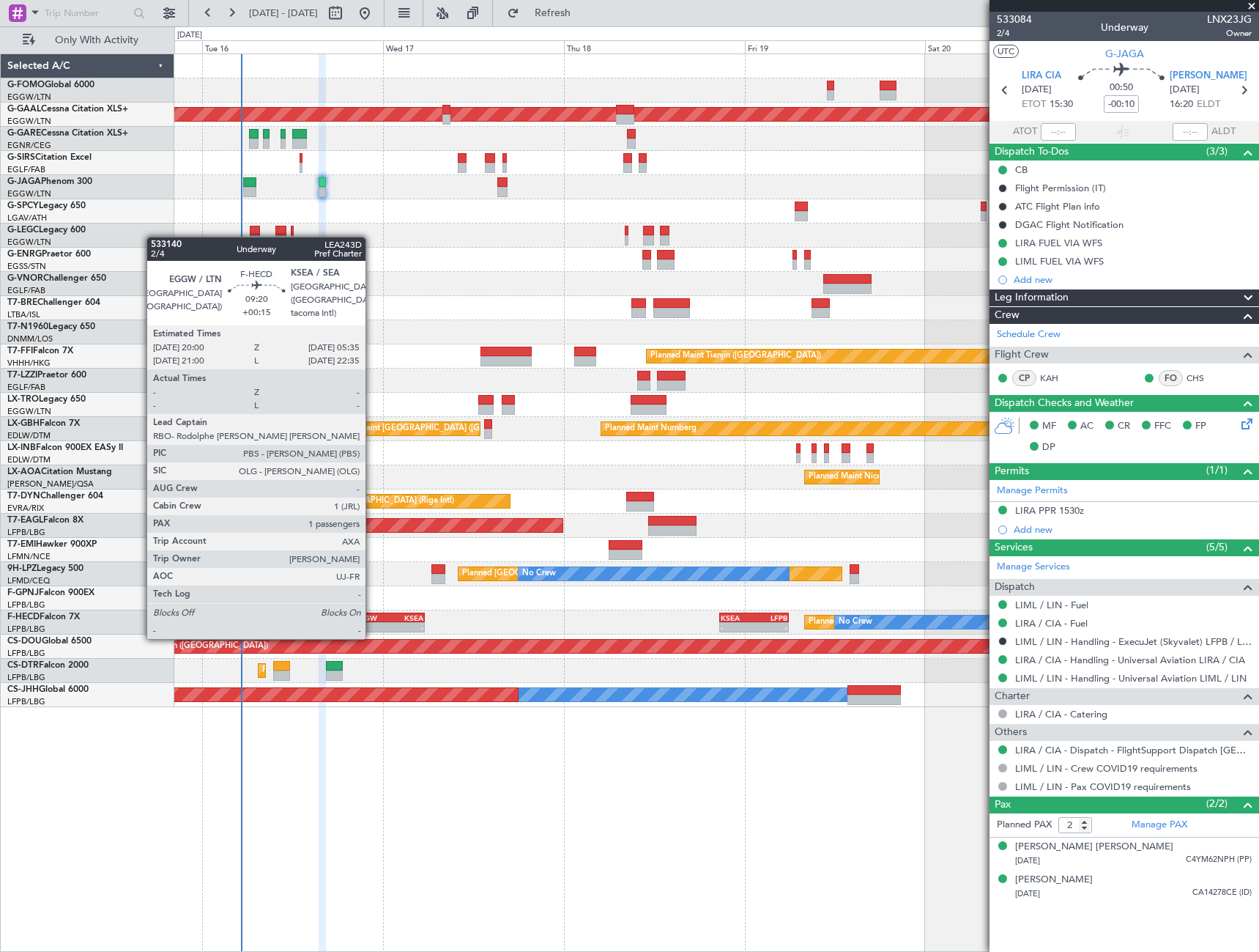
click at [372, 623] on div "-" at bounding box center [371, 627] width 35 height 9
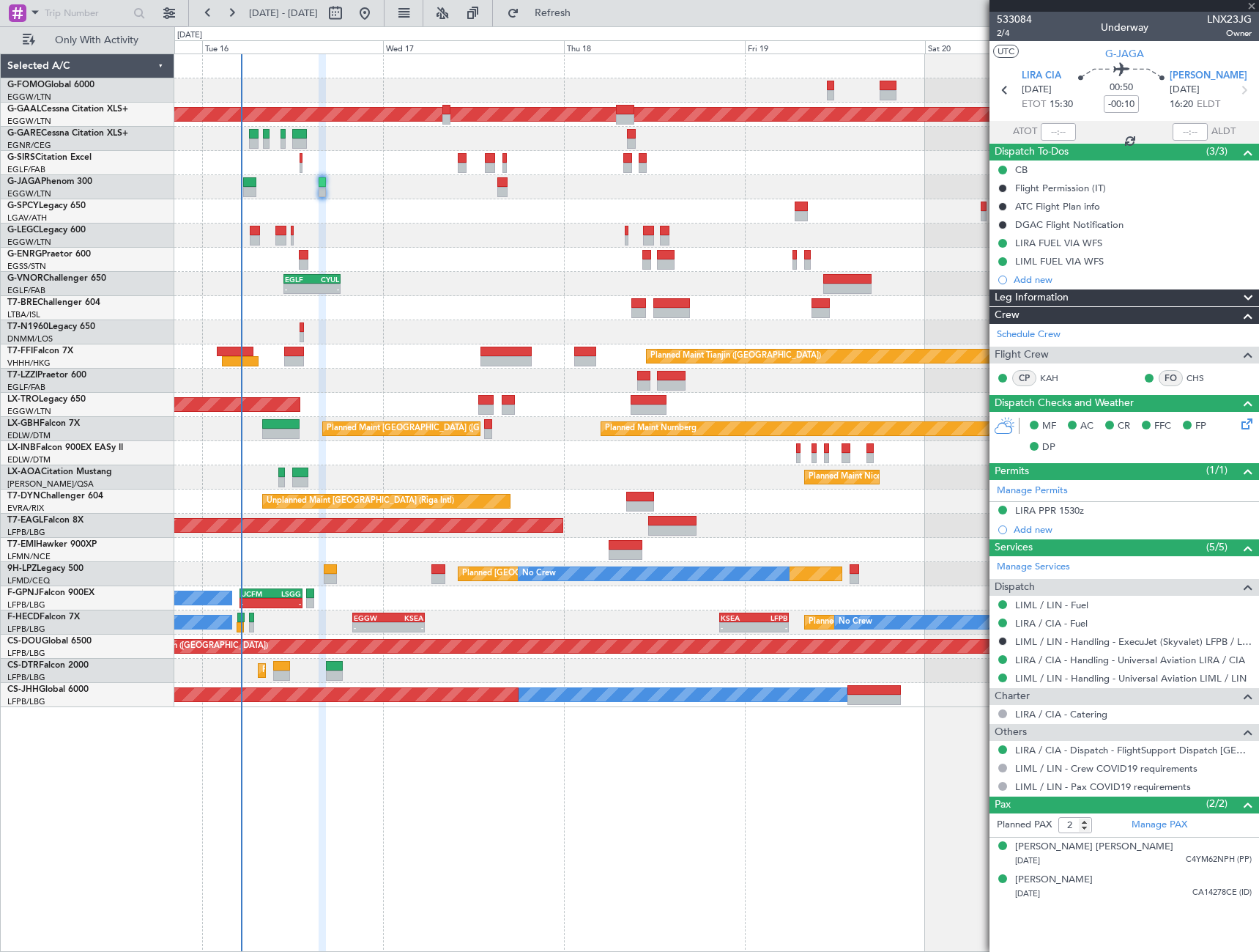
type input "+00:15"
type input "1"
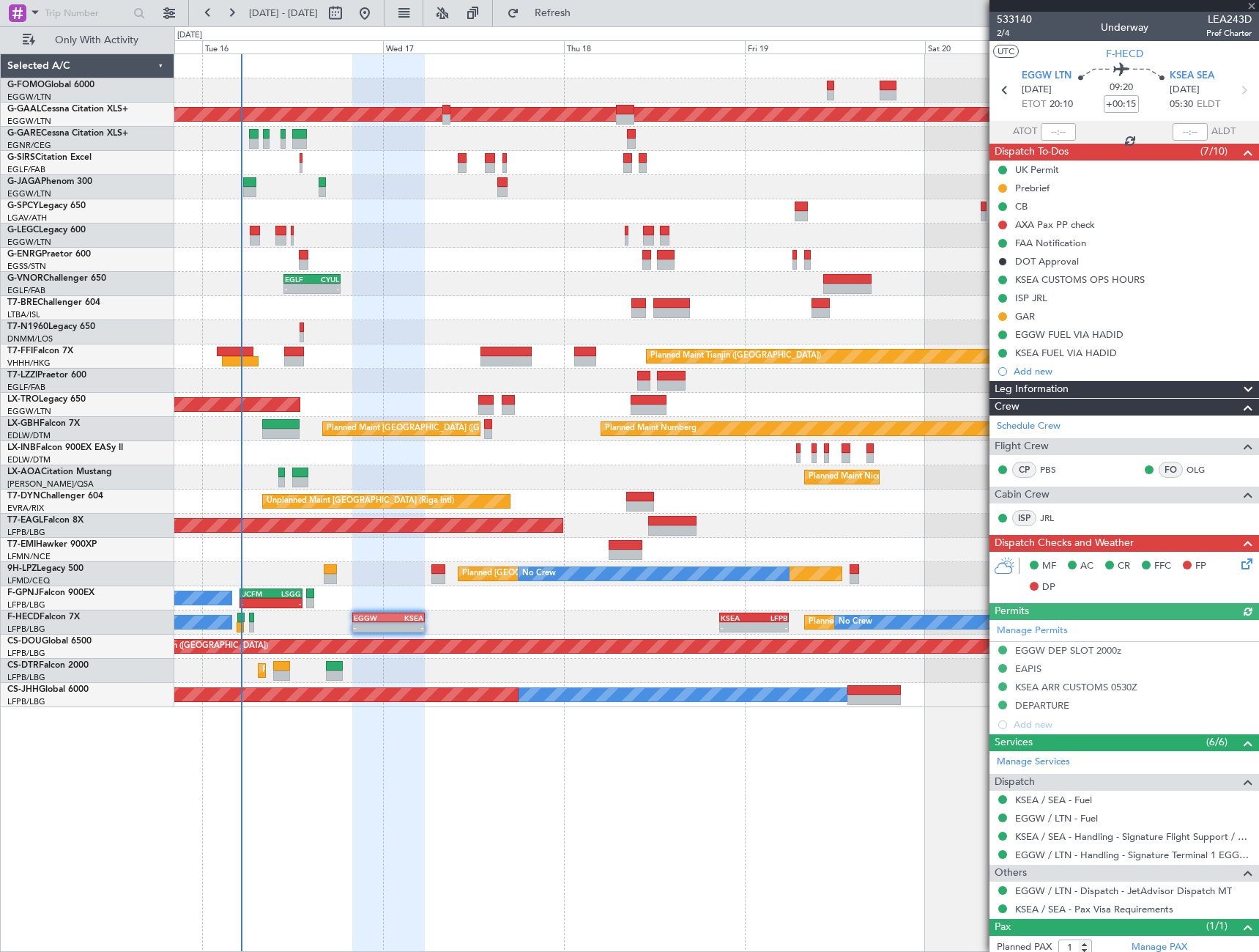
click at [362, 755] on div at bounding box center [388, 503] width 73 height 898
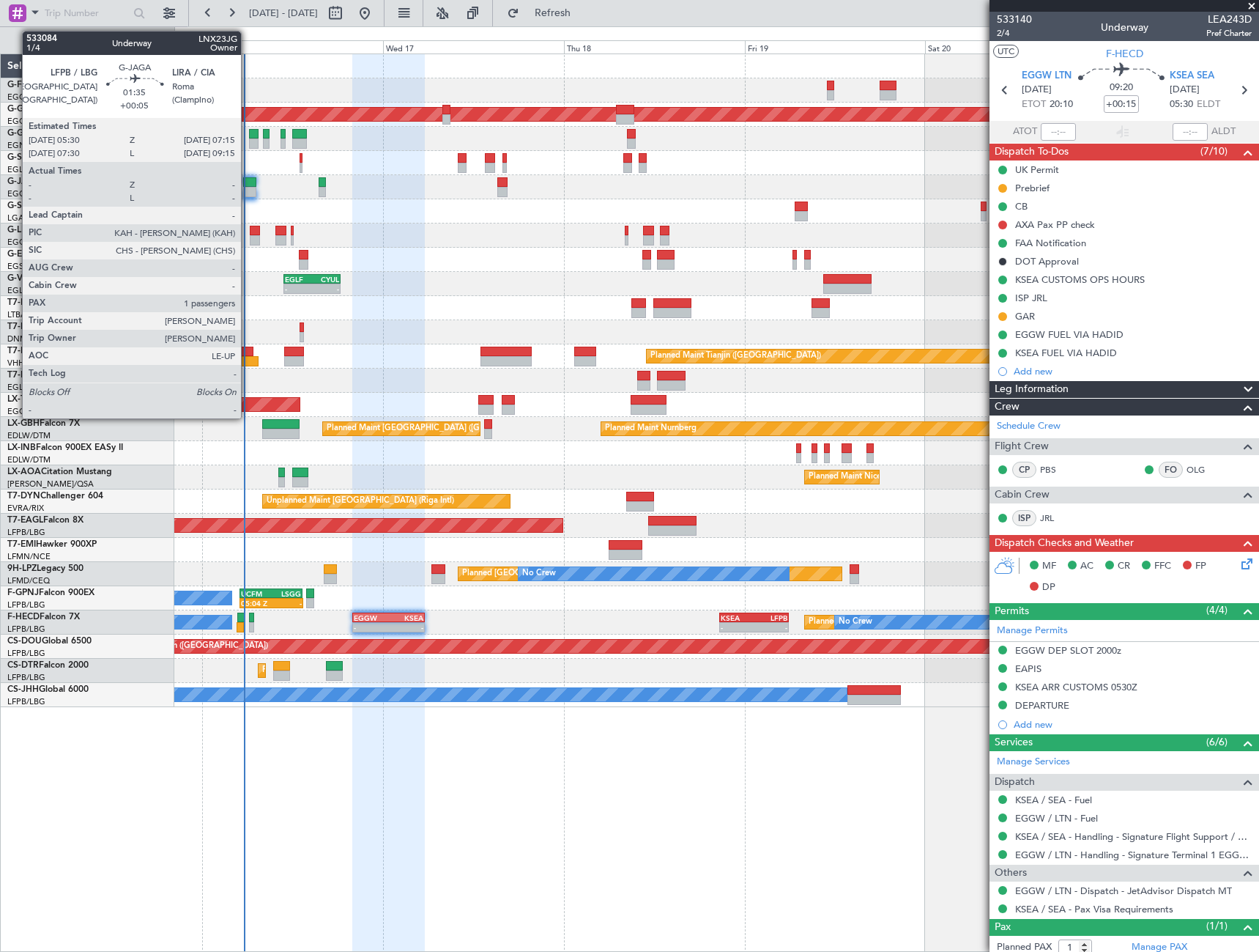
click at [248, 186] on div at bounding box center [250, 183] width 13 height 10
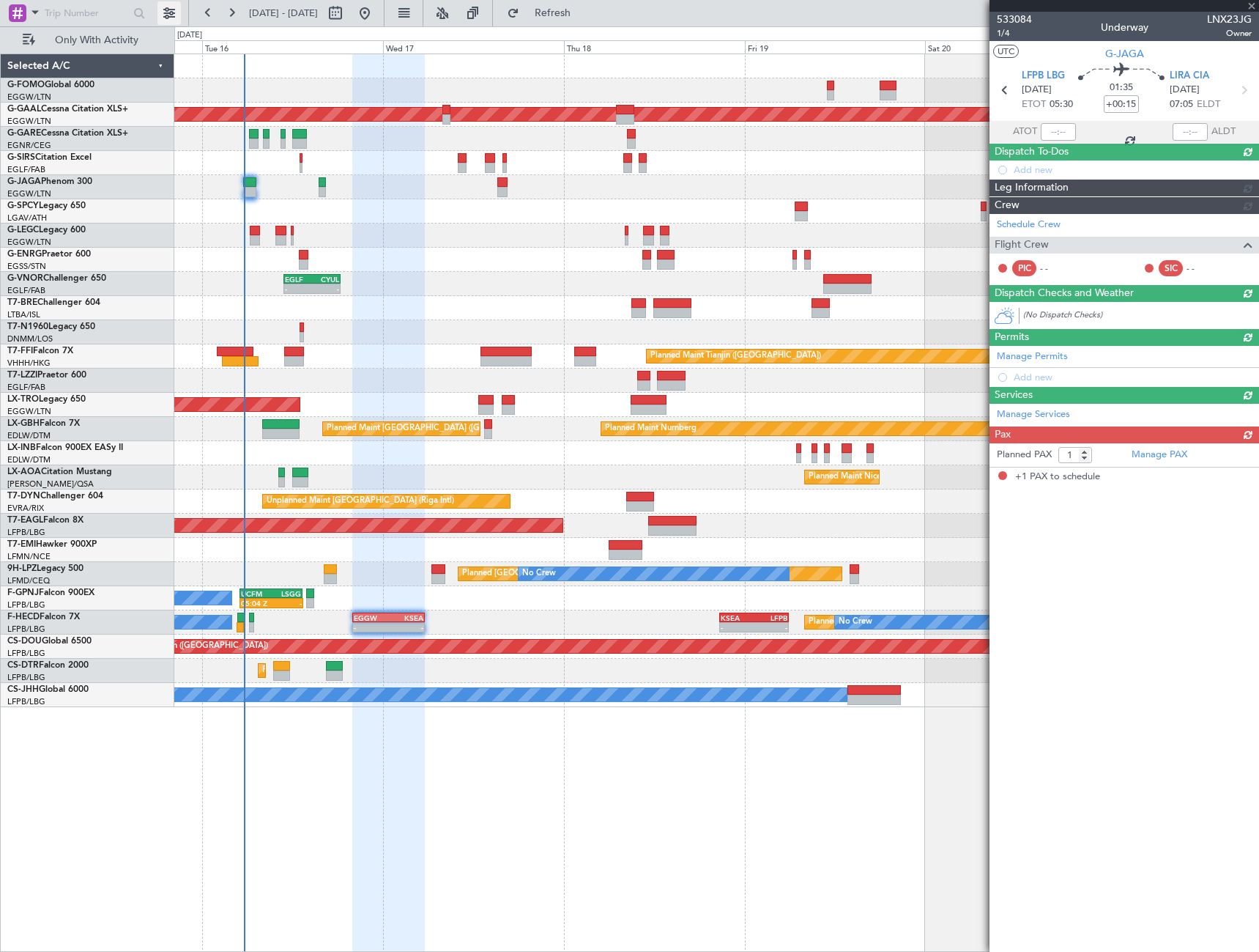
type input "+00:05"
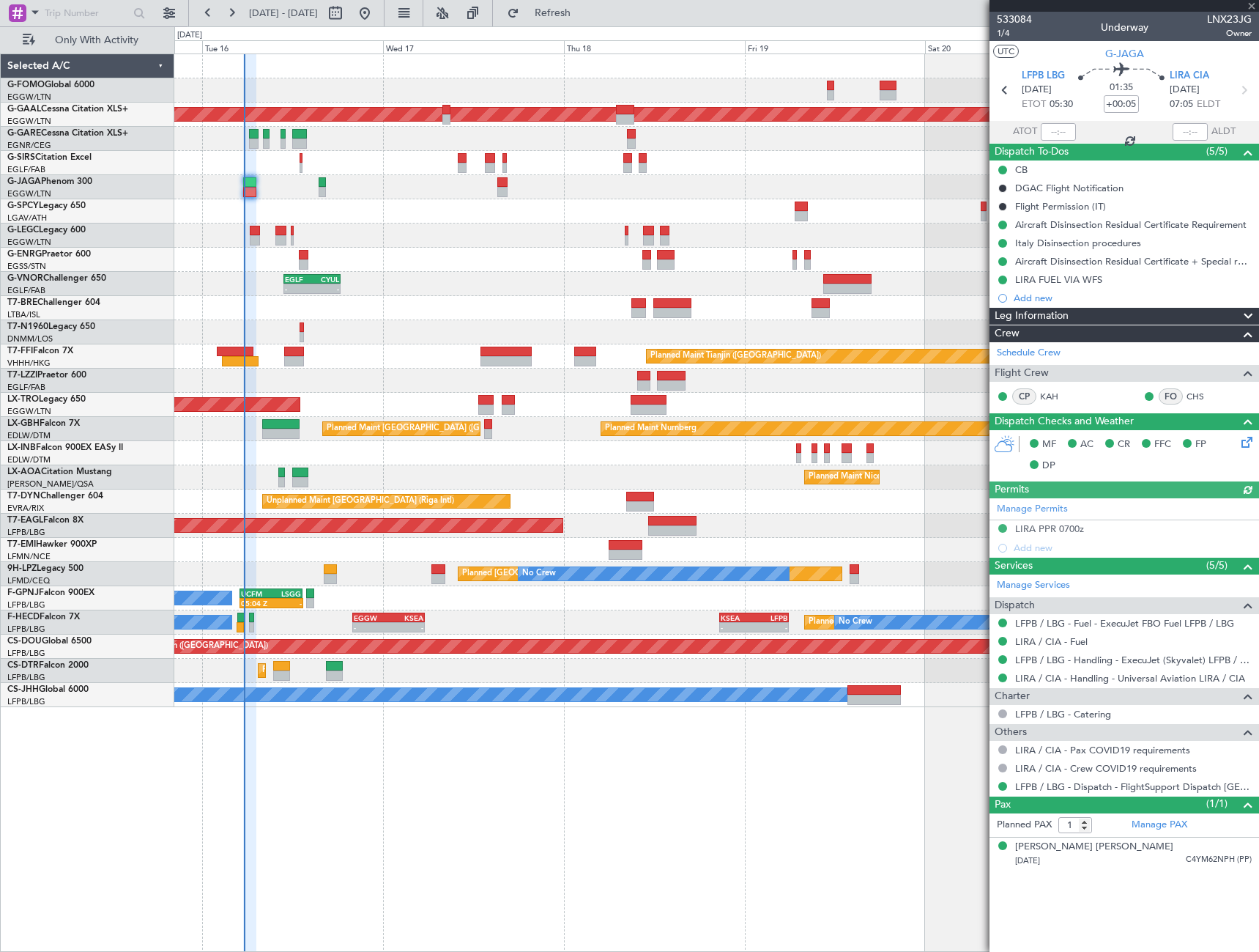
click at [1057, 128] on div at bounding box center [1058, 132] width 35 height 18
click at [1053, 133] on div at bounding box center [1058, 132] width 35 height 18
click at [1055, 130] on input "text" at bounding box center [1058, 132] width 35 height 18
click at [845, 860] on div "11:03 Z 22:38 Z OLBA 11:00 Z KTEB 22:45 Z Planned Maint Dusseldorf - - EGLF 10:…" at bounding box center [716, 502] width 1084 height 898
type input "05:31"
